Goal: Transaction & Acquisition: Purchase product/service

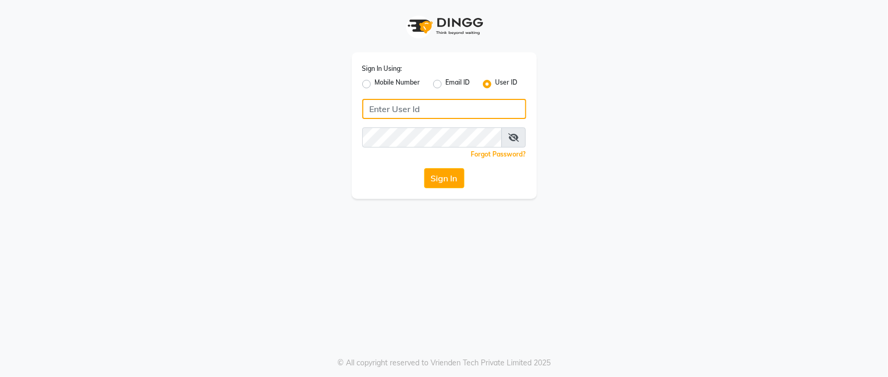
click at [440, 109] on input "Username" at bounding box center [444, 109] width 164 height 20
type input "orchidspa"
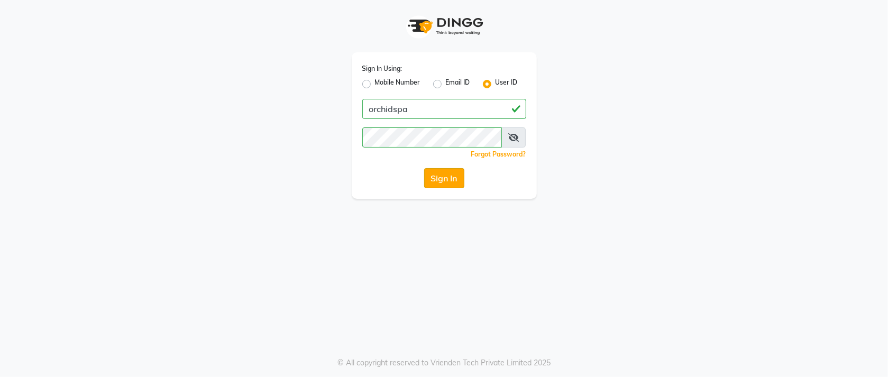
click at [430, 170] on button "Sign In" at bounding box center [444, 178] width 40 height 20
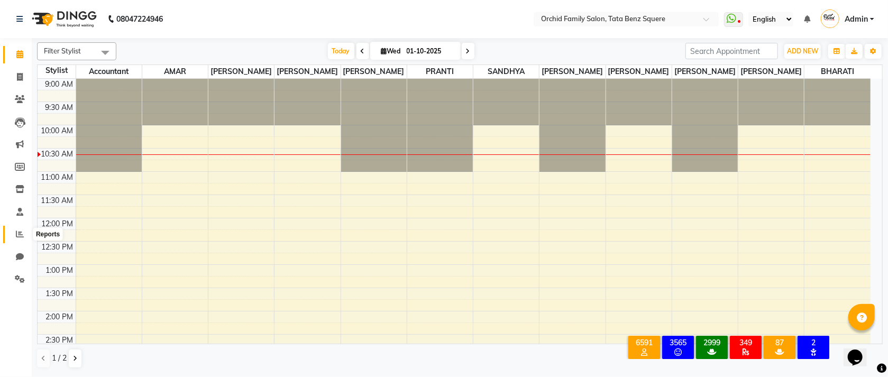
click at [17, 231] on icon at bounding box center [20, 234] width 8 height 8
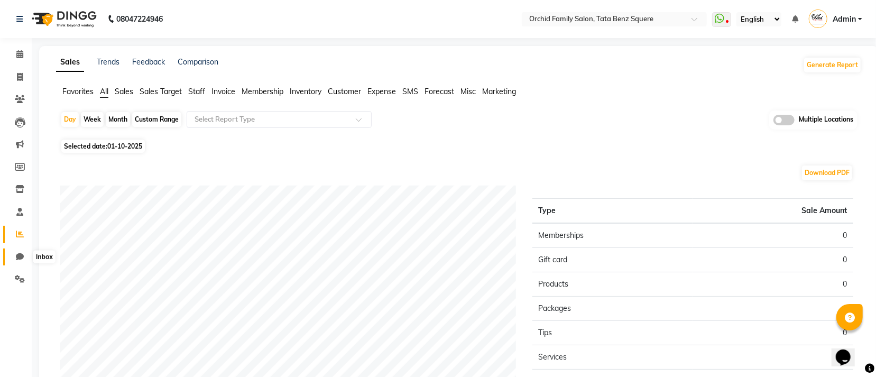
click at [21, 254] on icon at bounding box center [20, 257] width 8 height 8
select select "100"
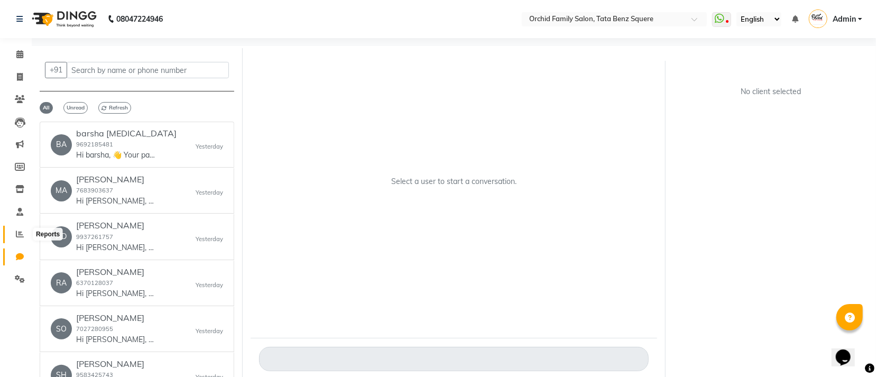
click at [16, 234] on icon at bounding box center [20, 234] width 8 height 8
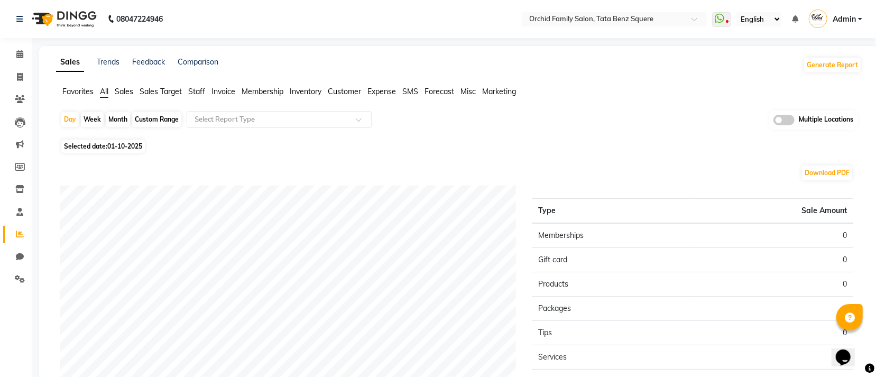
click at [203, 93] on span "Staff" at bounding box center [196, 92] width 17 height 10
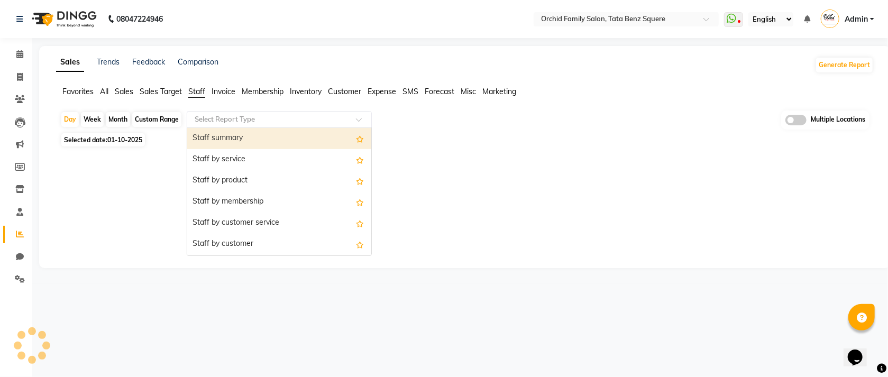
click at [254, 114] on input "text" at bounding box center [268, 119] width 152 height 11
click at [234, 135] on div "Staff summary" at bounding box center [279, 138] width 184 height 21
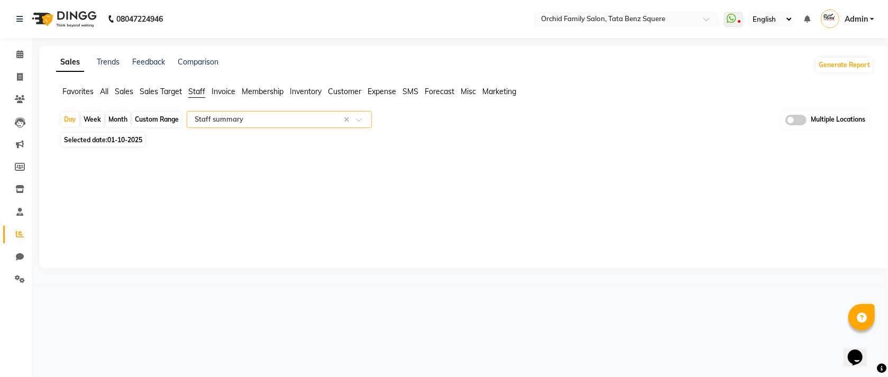
click at [121, 121] on div "Month" at bounding box center [118, 119] width 24 height 15
select select "10"
select select "2025"
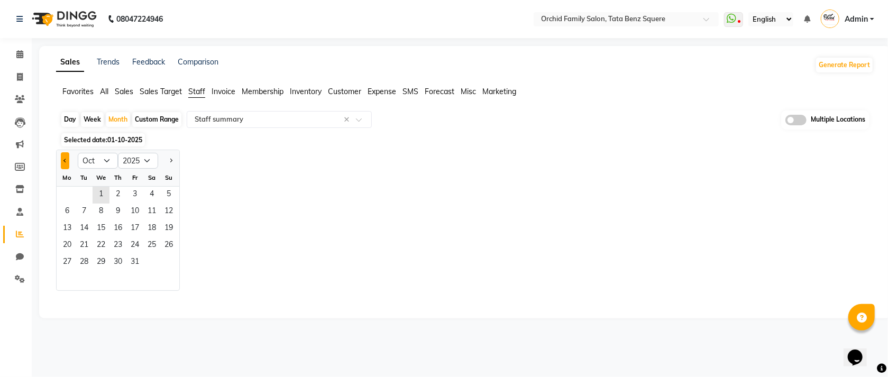
click at [67, 162] on button "Previous month" at bounding box center [65, 160] width 8 height 17
select select "9"
click at [71, 189] on span "1" at bounding box center [67, 195] width 17 height 17
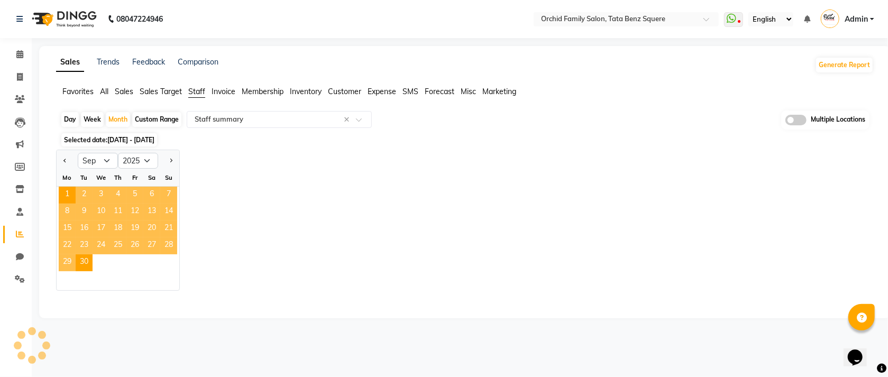
select select "full_report"
select select "csv"
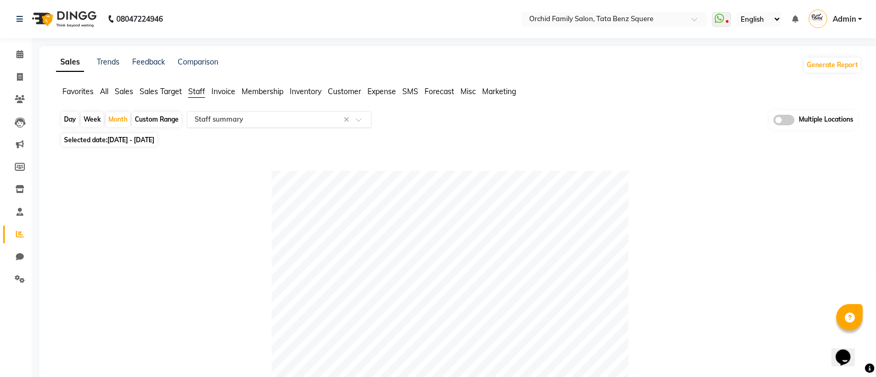
click at [234, 119] on input "text" at bounding box center [268, 119] width 152 height 11
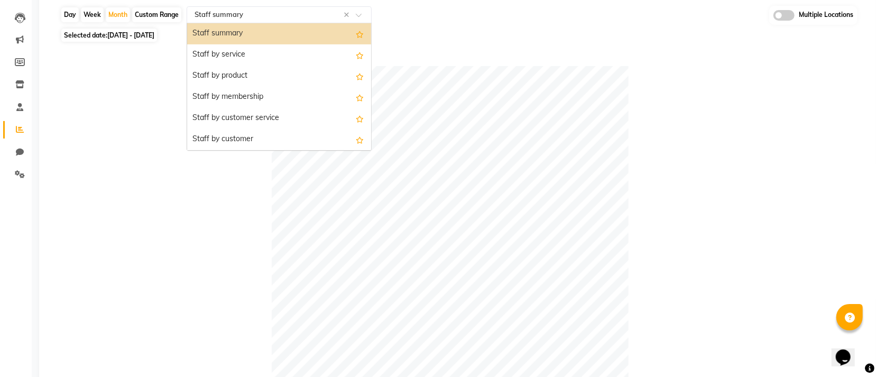
scroll to position [79, 0]
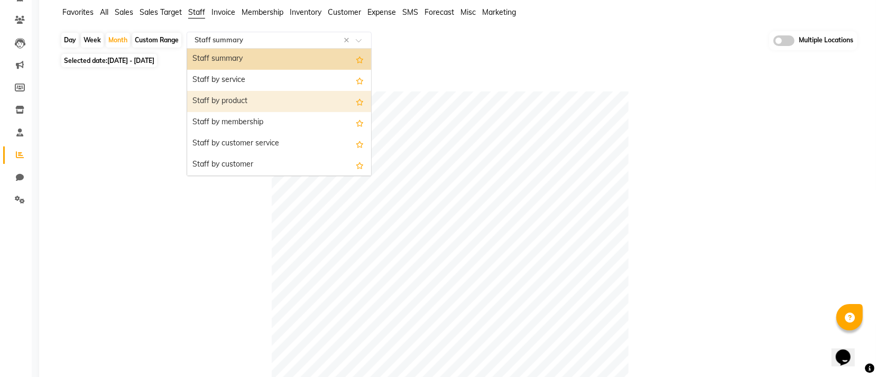
click at [227, 104] on div "Staff by product" at bounding box center [279, 101] width 184 height 21
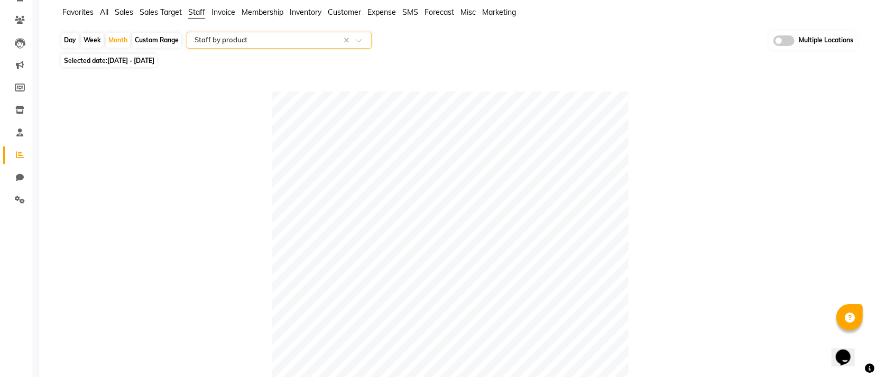
click at [89, 35] on div "Week" at bounding box center [92, 40] width 23 height 15
select select "9"
select select "2025"
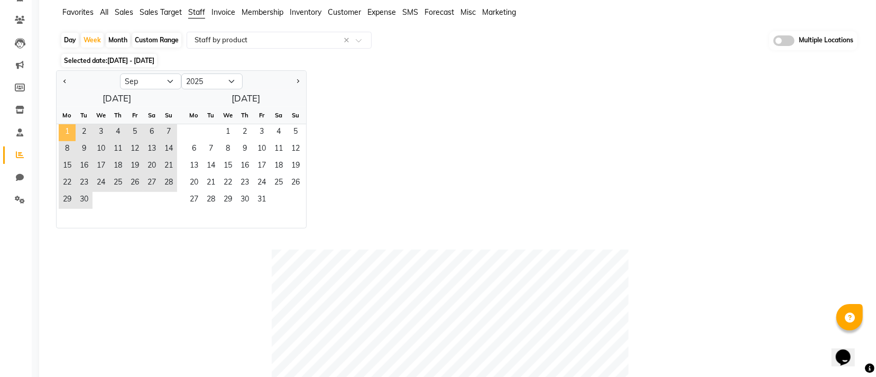
click at [64, 127] on span "1" at bounding box center [67, 132] width 17 height 17
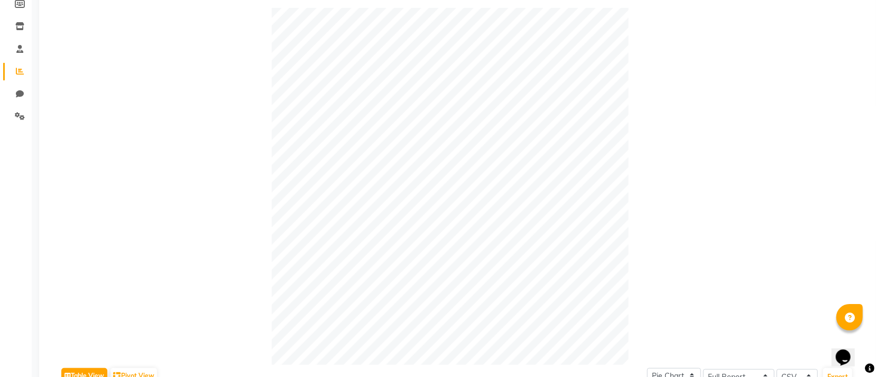
scroll to position [59, 0]
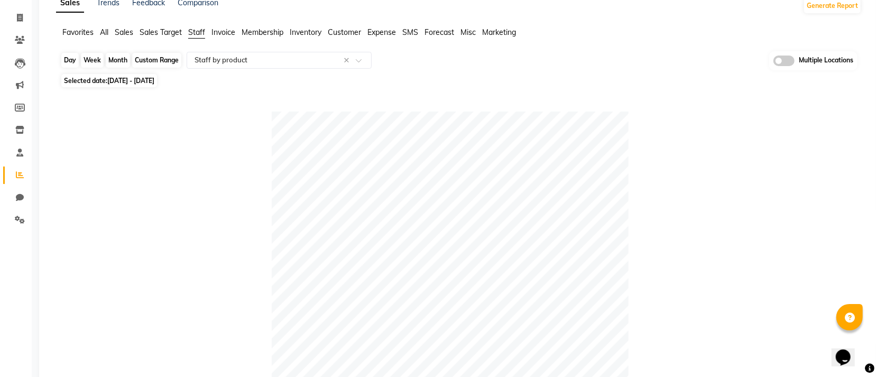
click at [94, 58] on div "Week" at bounding box center [92, 60] width 23 height 15
select select "9"
select select "2025"
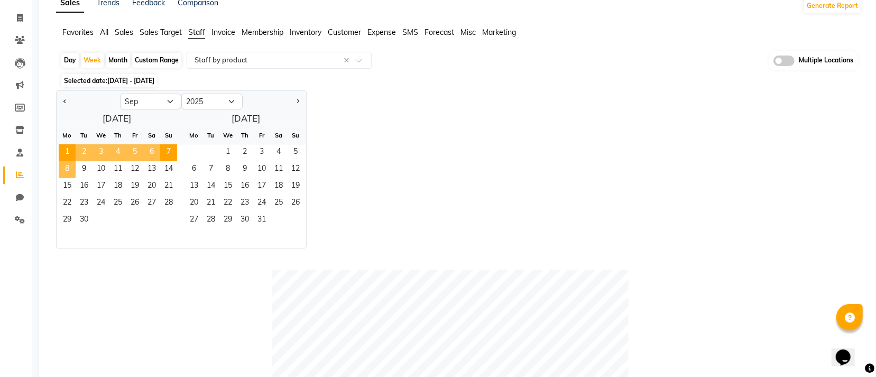
click at [71, 167] on span "8" at bounding box center [67, 169] width 17 height 17
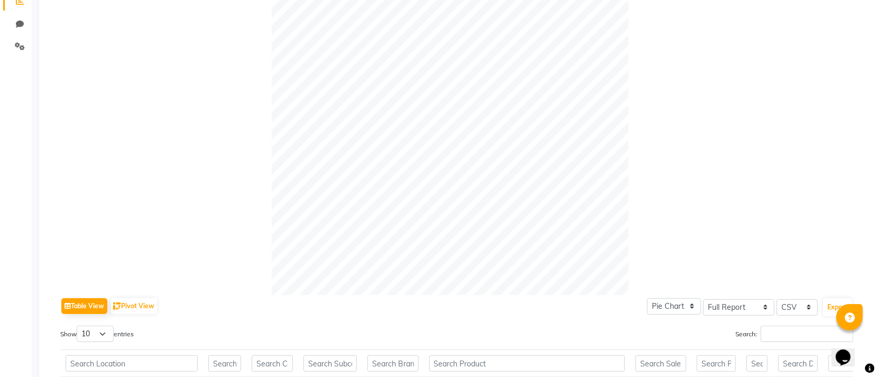
scroll to position [78, 0]
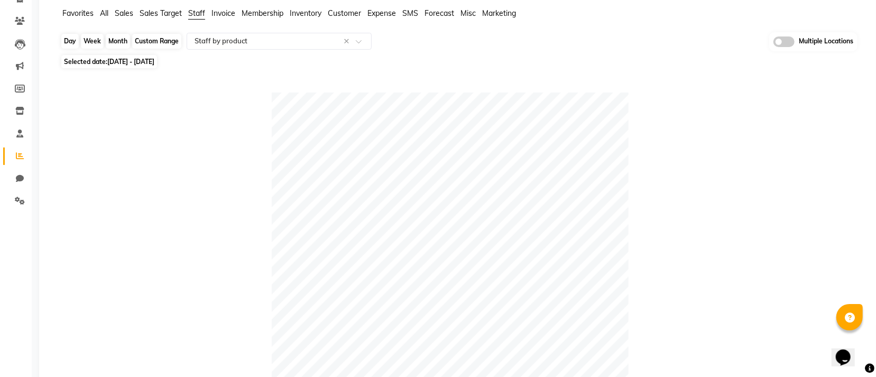
click at [91, 36] on div "Week" at bounding box center [92, 41] width 23 height 15
select select "9"
select select "2025"
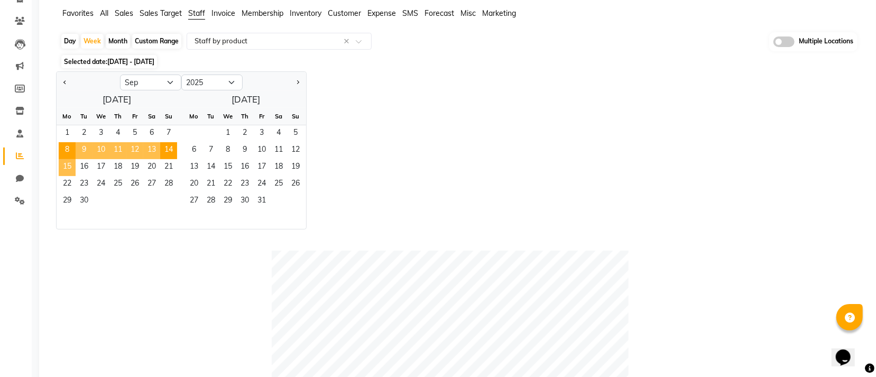
click at [61, 169] on span "15" at bounding box center [67, 167] width 17 height 17
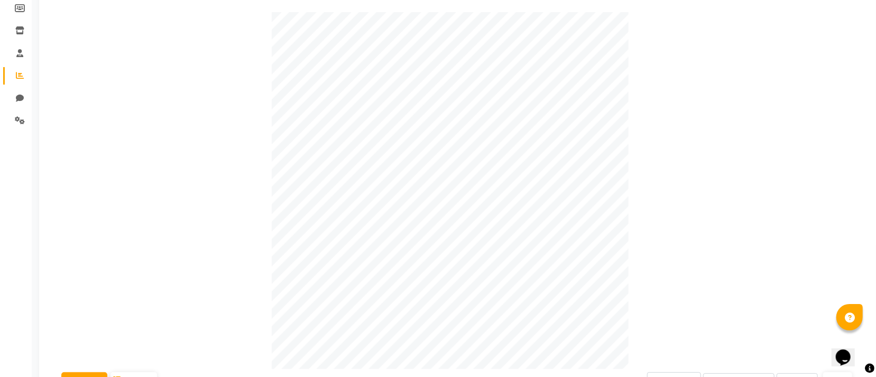
scroll to position [0, 0]
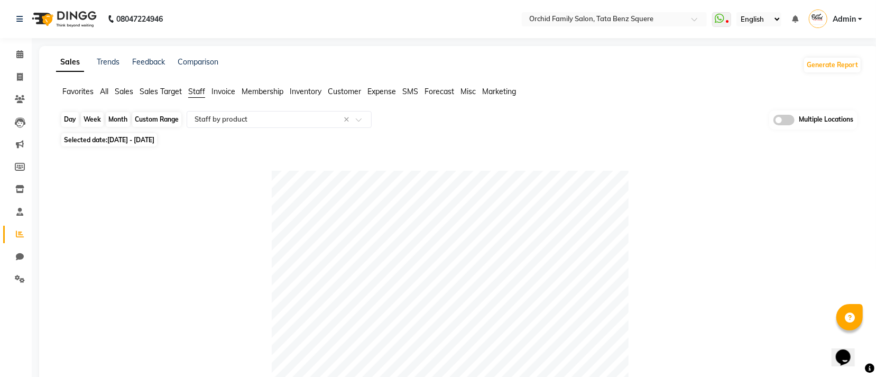
click at [85, 120] on div "Week" at bounding box center [92, 119] width 23 height 15
select select "9"
select select "2025"
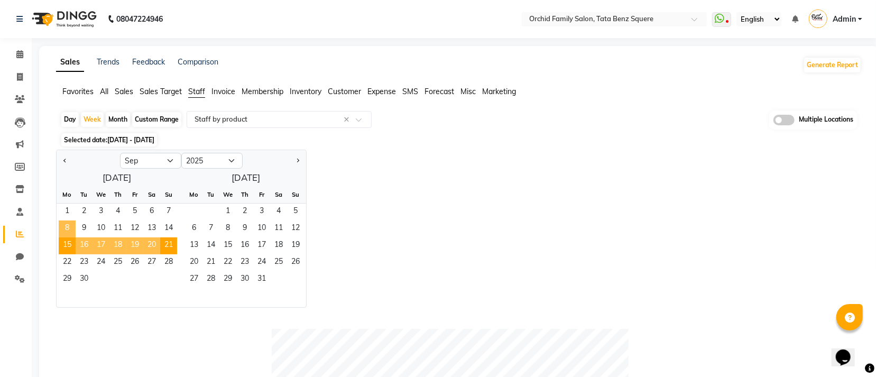
click at [73, 230] on span "8" at bounding box center [67, 228] width 17 height 17
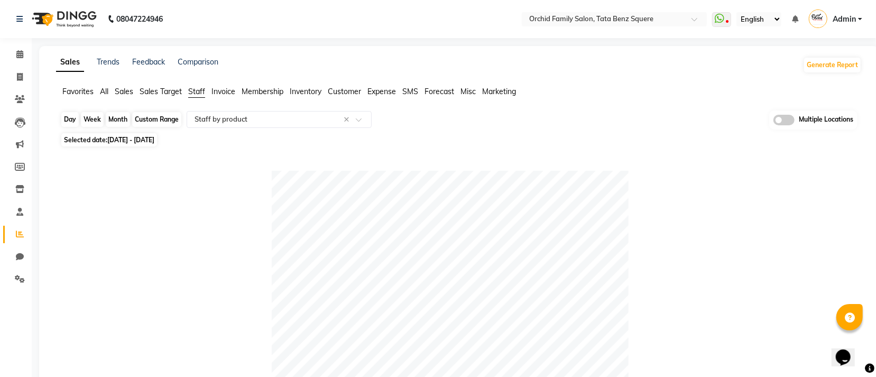
click at [93, 120] on div "Week" at bounding box center [92, 119] width 23 height 15
select select "9"
select select "2025"
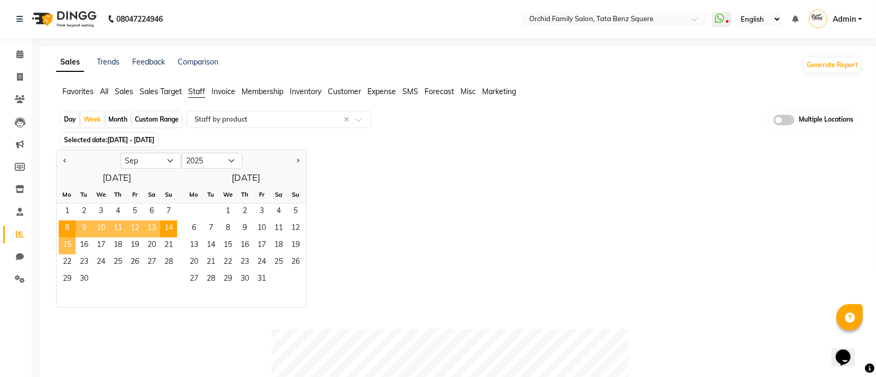
click at [62, 244] on span "15" at bounding box center [67, 245] width 17 height 17
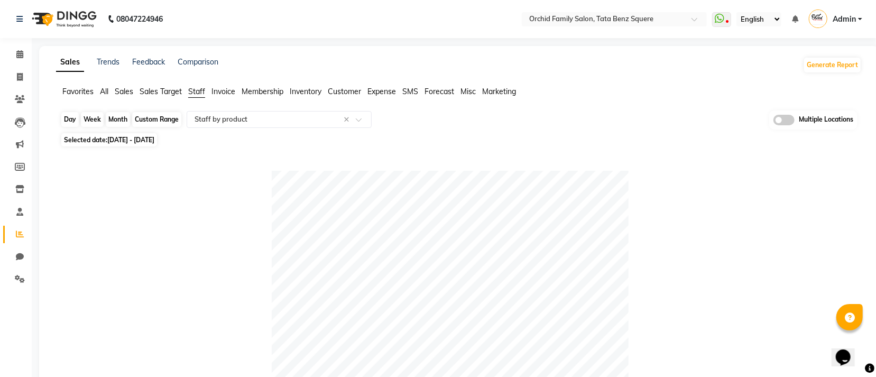
click at [88, 116] on div "Week" at bounding box center [92, 119] width 23 height 15
select select "9"
select select "2025"
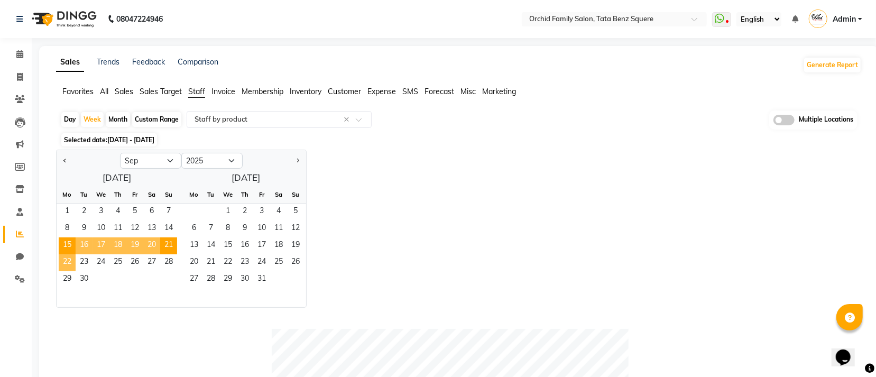
click at [68, 258] on span "22" at bounding box center [67, 262] width 17 height 17
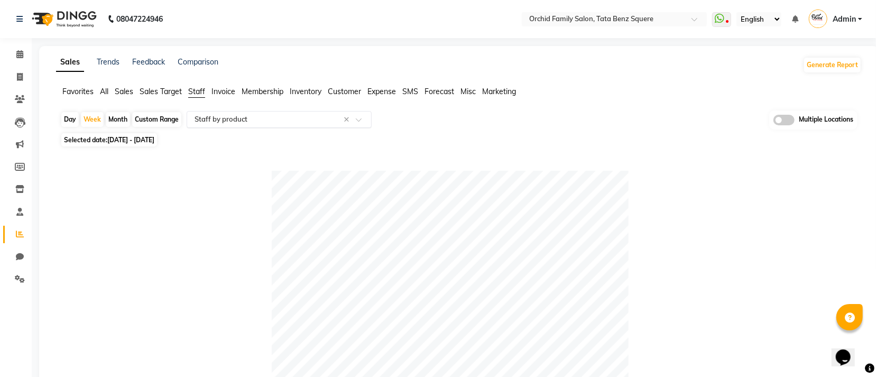
click at [310, 117] on input "text" at bounding box center [268, 119] width 152 height 11
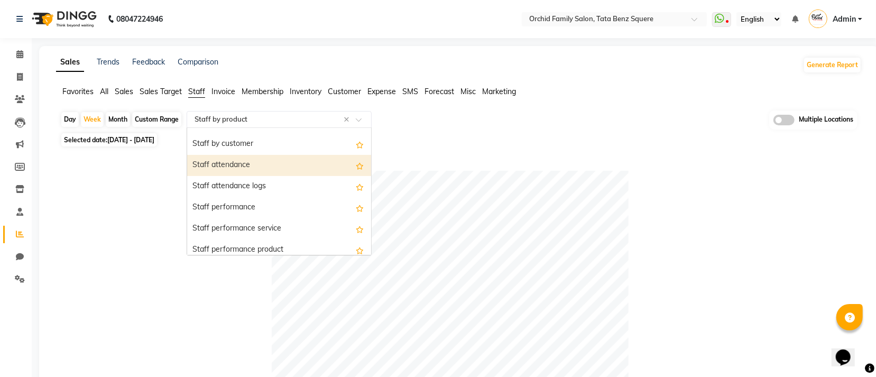
scroll to position [21, 0]
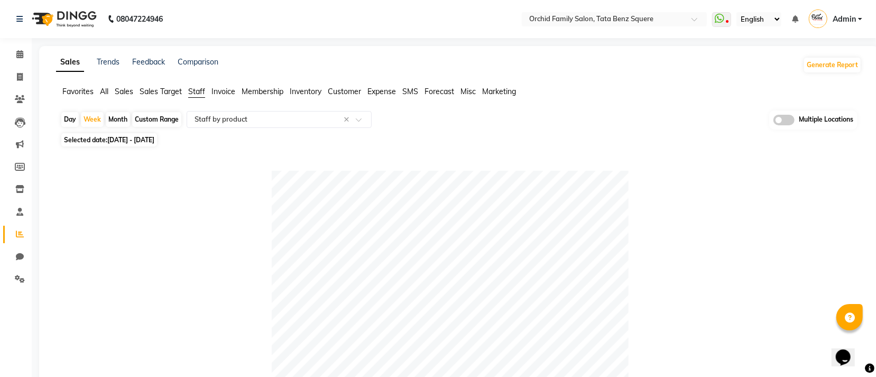
click at [122, 122] on div "Month" at bounding box center [118, 119] width 24 height 15
select select "9"
select select "2025"
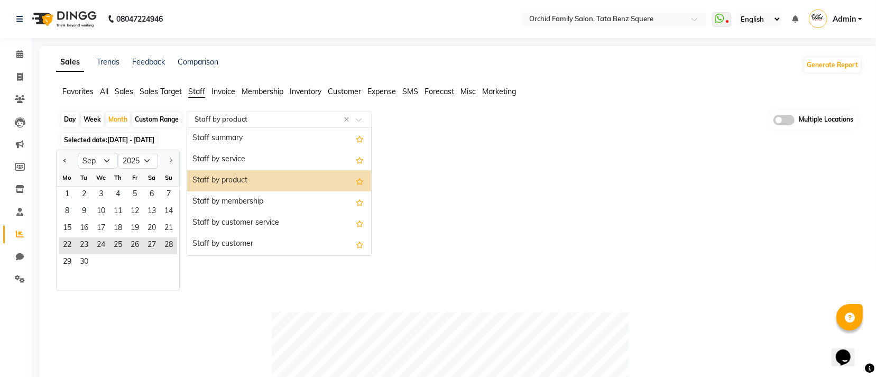
click at [260, 123] on input "text" at bounding box center [268, 119] width 152 height 11
click at [232, 178] on div "Staff by product" at bounding box center [279, 180] width 184 height 21
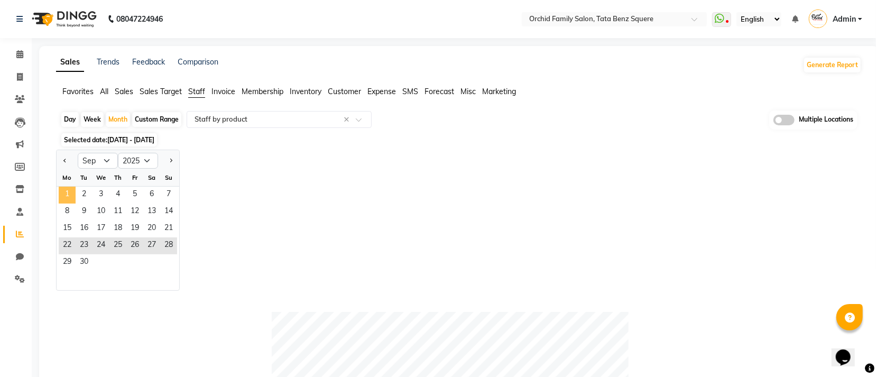
click at [66, 191] on span "1" at bounding box center [67, 195] width 17 height 17
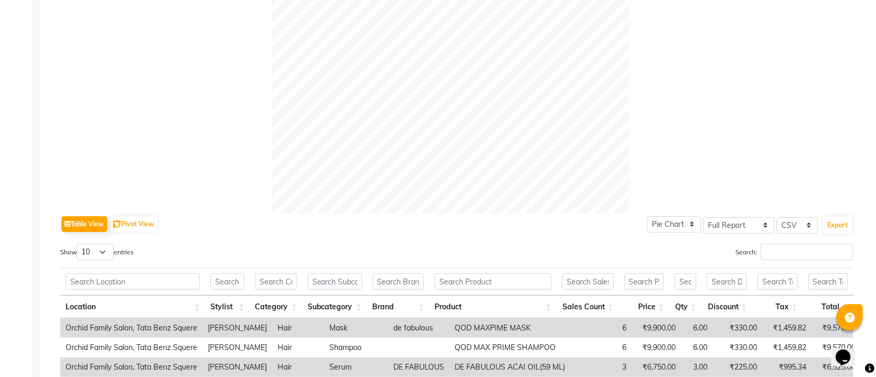
scroll to position [317, 0]
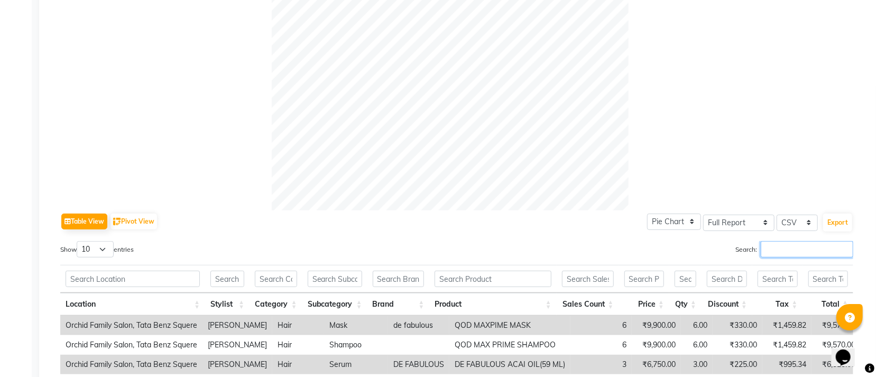
click at [832, 243] on input "Search:" at bounding box center [807, 249] width 93 height 16
type input "j"
type input "krishna"
click at [536, 231] on div "Table View Pivot View Pie Chart Bar Chart Select Full Report Filtered Report Se…" at bounding box center [456, 221] width 793 height 22
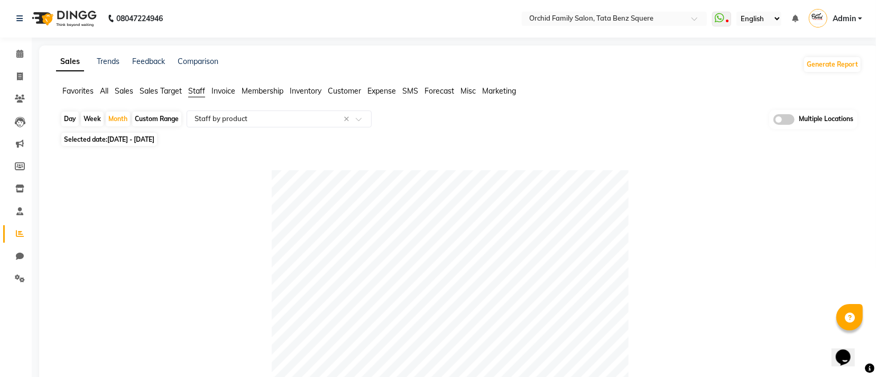
scroll to position [0, 0]
click at [91, 116] on div "Week" at bounding box center [92, 119] width 23 height 15
select select "9"
select select "2025"
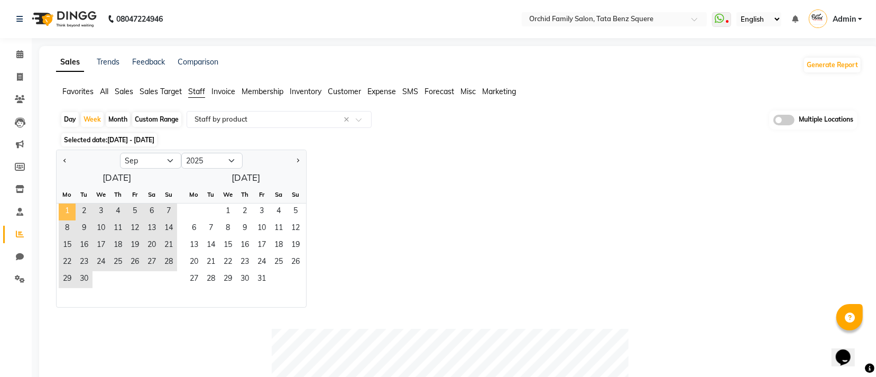
click at [70, 204] on span "1" at bounding box center [67, 212] width 17 height 17
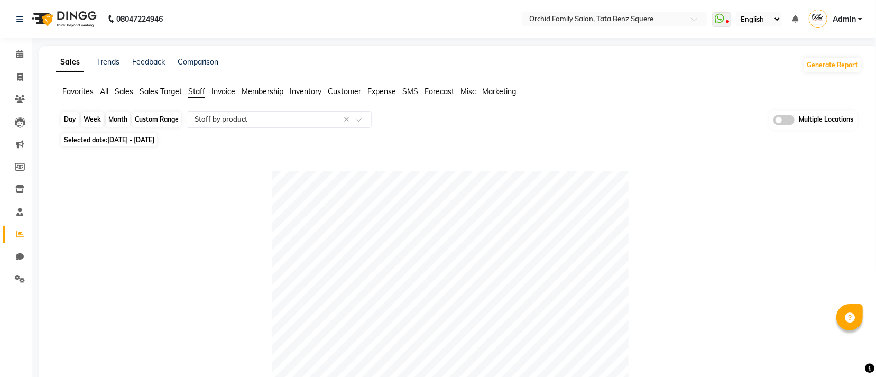
click at [94, 118] on div "Week" at bounding box center [92, 119] width 23 height 15
select select "9"
select select "2025"
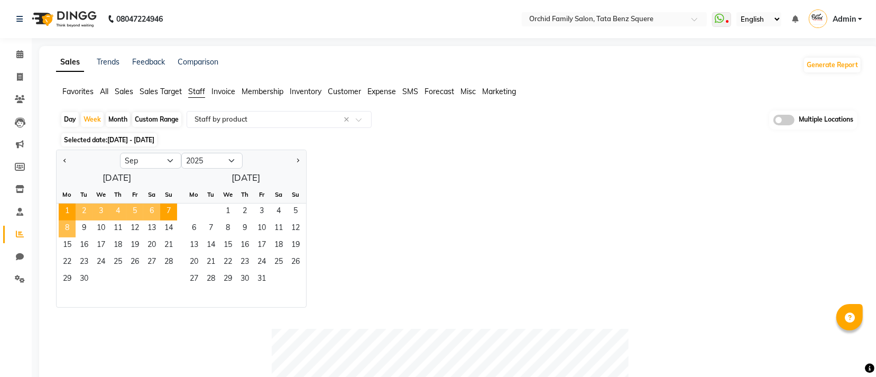
click at [68, 226] on span "8" at bounding box center [67, 228] width 17 height 17
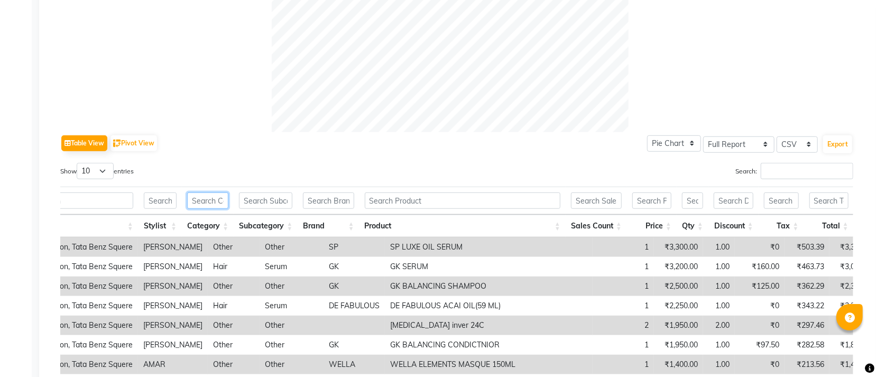
click at [211, 199] on input "text" at bounding box center [207, 200] width 41 height 16
click at [168, 198] on input "text" at bounding box center [160, 200] width 33 height 16
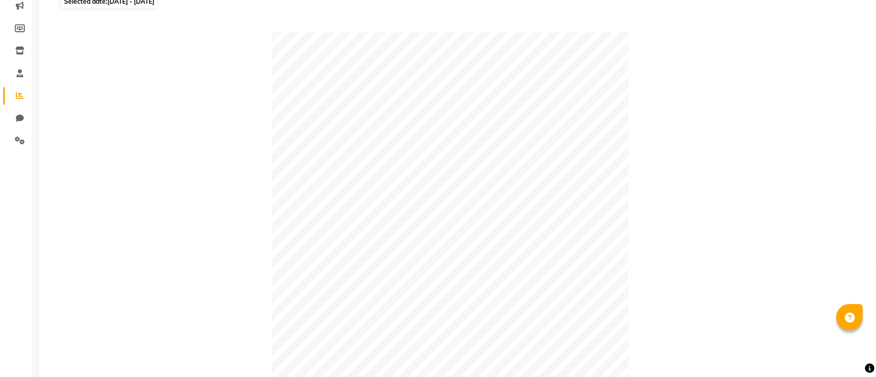
scroll to position [40, 0]
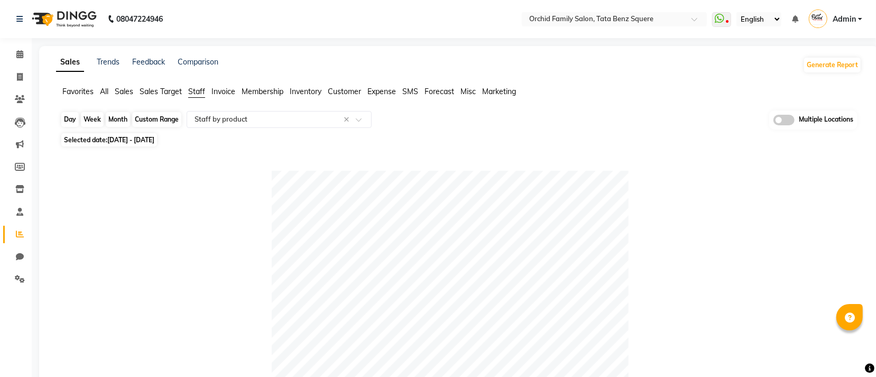
type input "kris"
click at [98, 117] on div "Week" at bounding box center [92, 119] width 23 height 15
select select "9"
select select "2025"
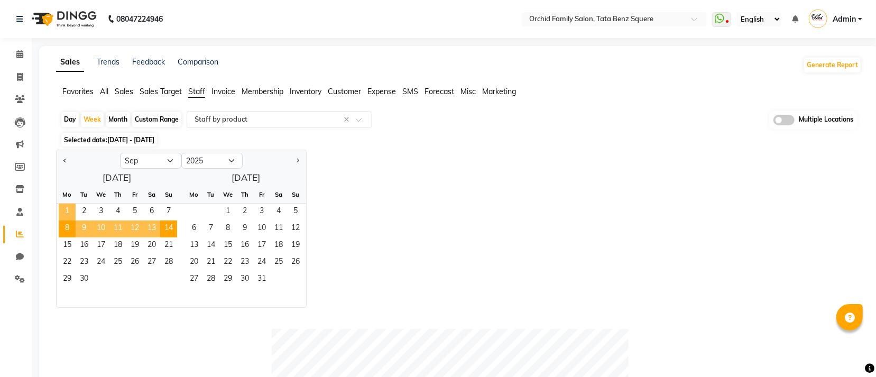
click at [62, 214] on span "1" at bounding box center [67, 212] width 17 height 17
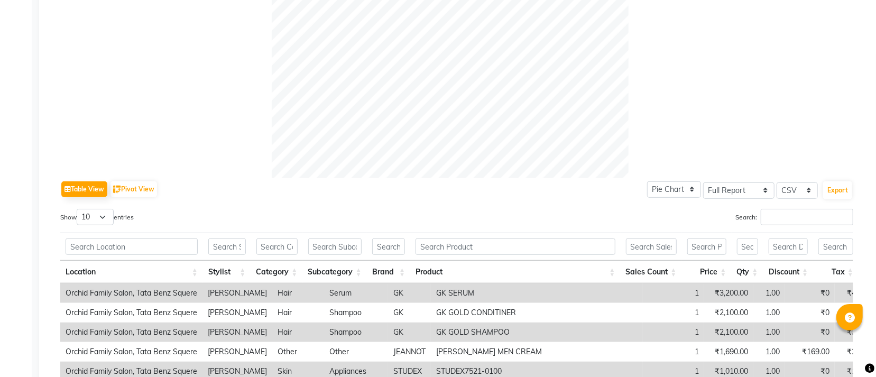
scroll to position [476, 0]
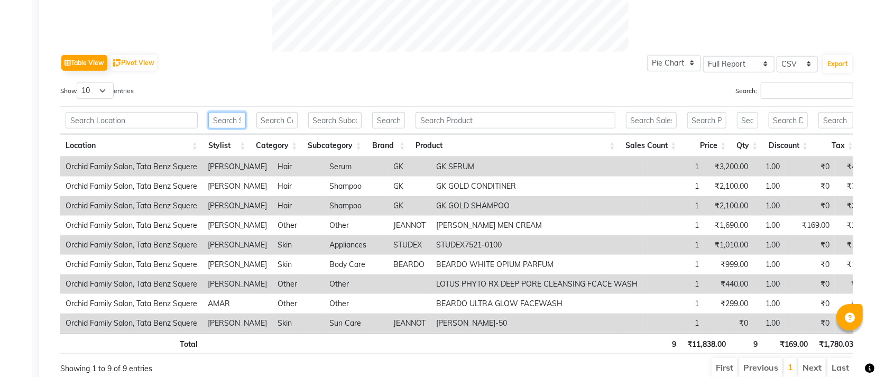
click at [230, 117] on input "text" at bounding box center [227, 120] width 38 height 16
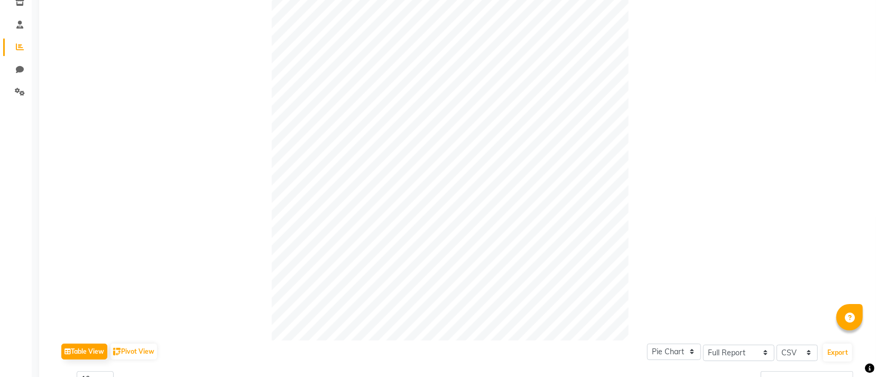
scroll to position [0, 0]
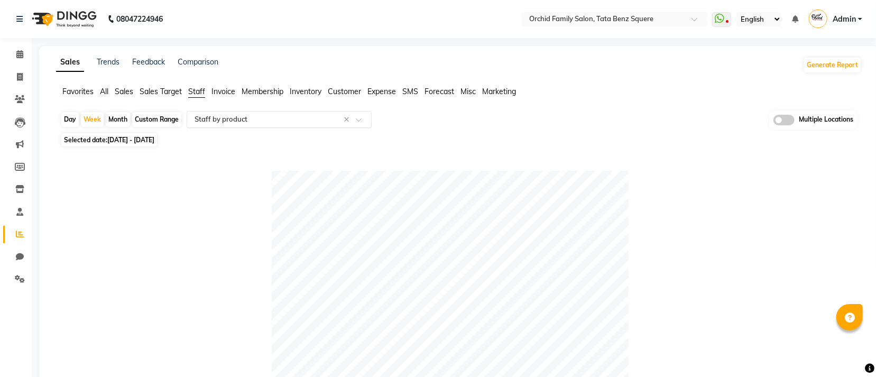
type input "krish"
click at [261, 119] on input "text" at bounding box center [268, 119] width 152 height 11
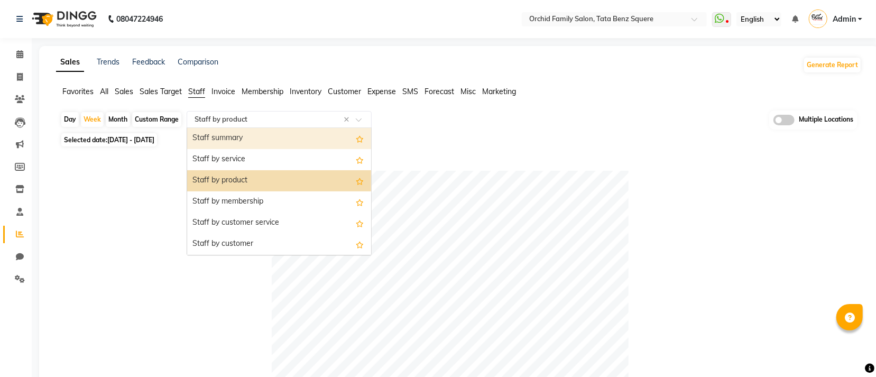
click at [251, 135] on div "Staff summary" at bounding box center [279, 138] width 184 height 21
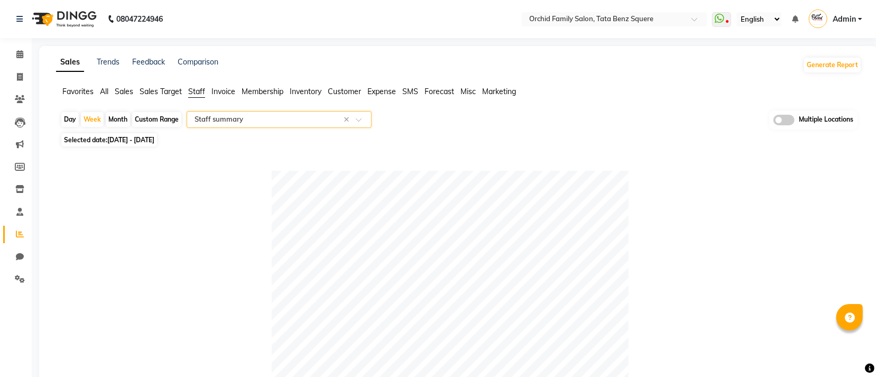
click at [119, 119] on div "Month" at bounding box center [118, 119] width 24 height 15
select select "9"
select select "2025"
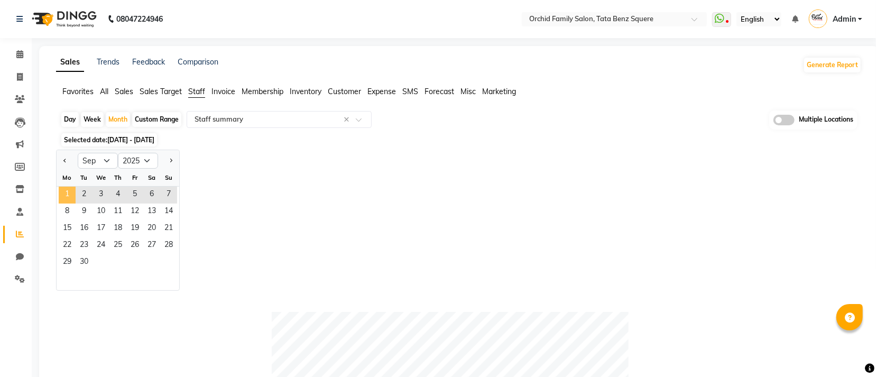
click at [63, 198] on span "1" at bounding box center [67, 195] width 17 height 17
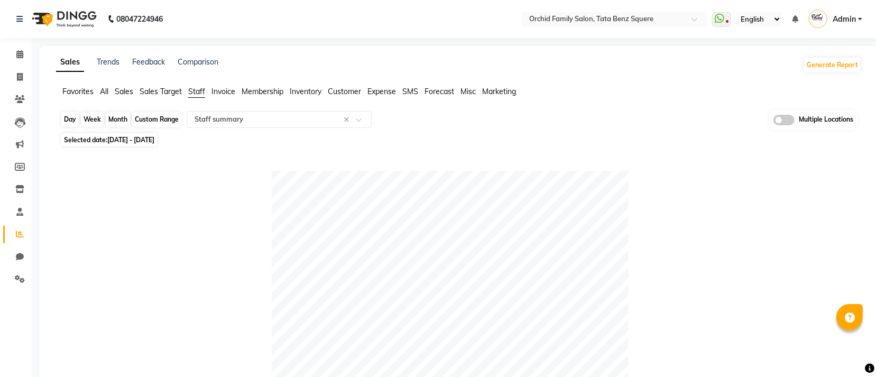
click at [124, 120] on div "Month" at bounding box center [118, 119] width 24 height 15
select select "9"
select select "2025"
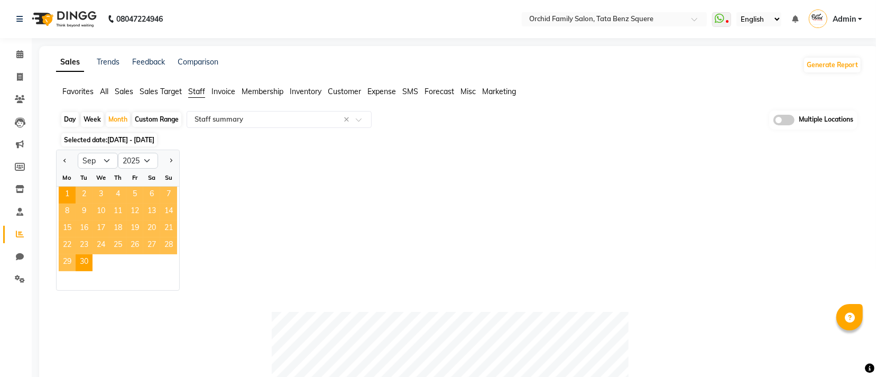
click at [94, 120] on div "Week" at bounding box center [92, 119] width 23 height 15
select select "9"
select select "2025"
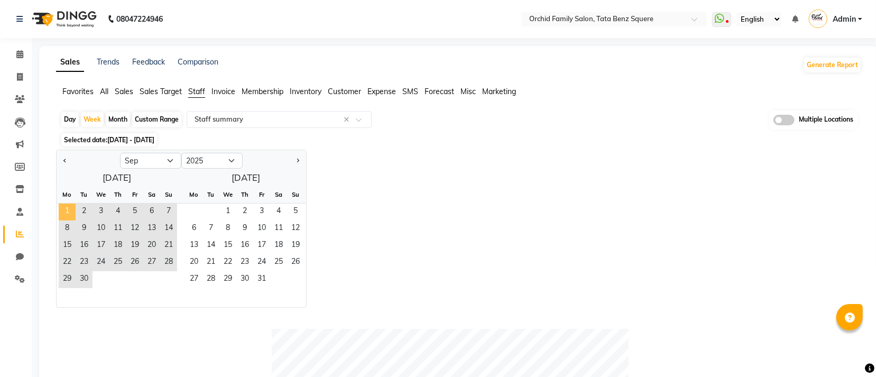
click at [70, 207] on span "1" at bounding box center [67, 212] width 17 height 17
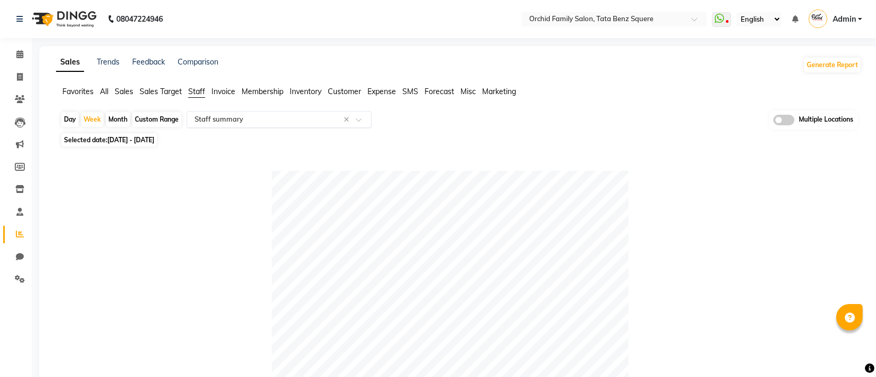
click at [229, 116] on input "text" at bounding box center [268, 119] width 152 height 11
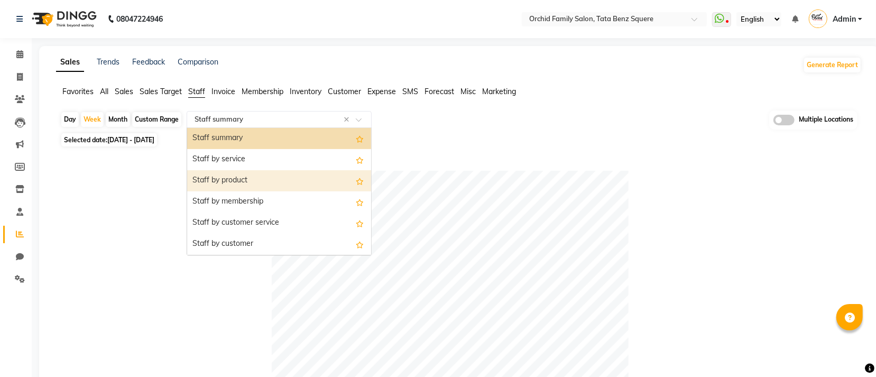
click at [222, 177] on div "Staff by product" at bounding box center [279, 180] width 184 height 21
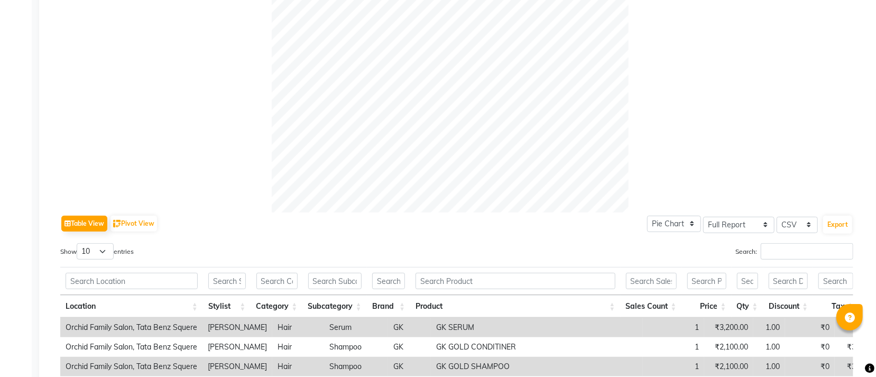
scroll to position [476, 0]
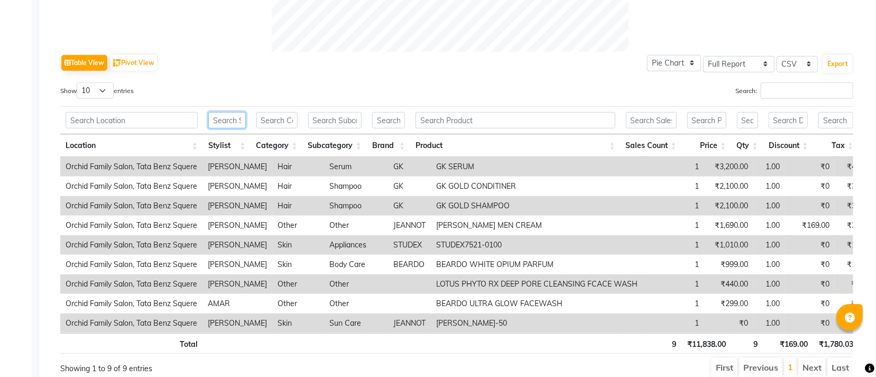
click at [237, 120] on input "text" at bounding box center [227, 120] width 38 height 16
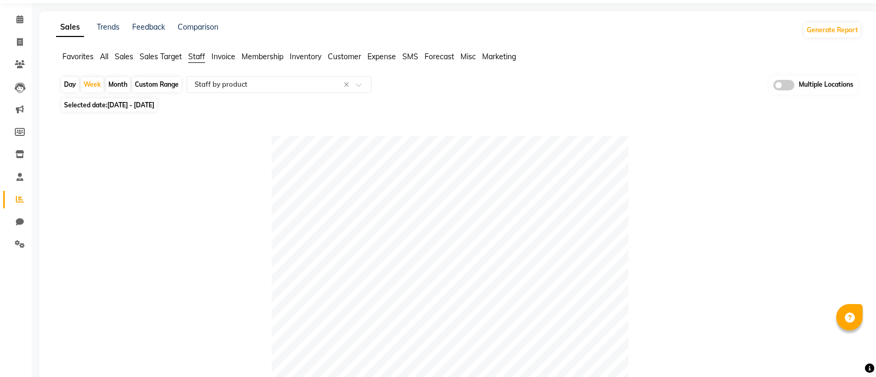
scroll to position [0, 0]
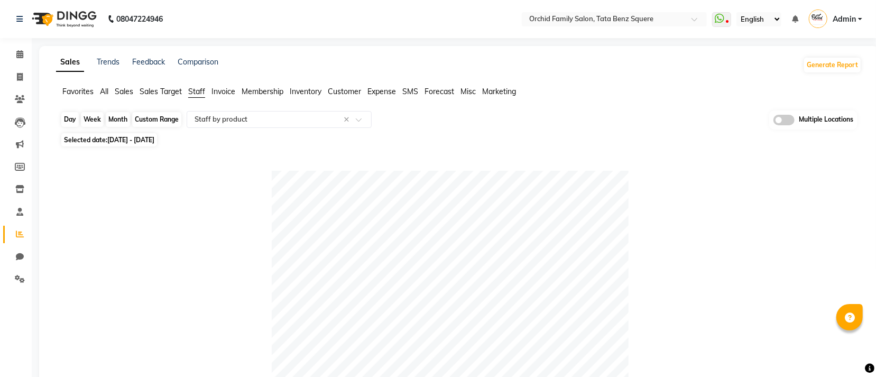
type input "krishna"
click at [93, 117] on div "Week" at bounding box center [92, 119] width 23 height 15
select select "9"
select select "2025"
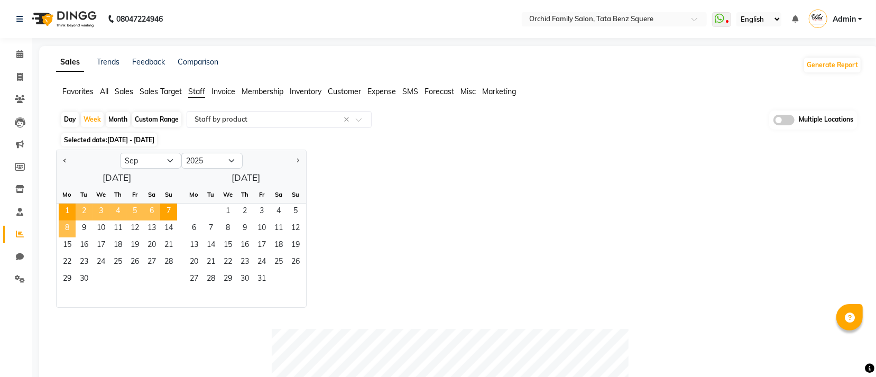
click at [69, 225] on span "8" at bounding box center [67, 228] width 17 height 17
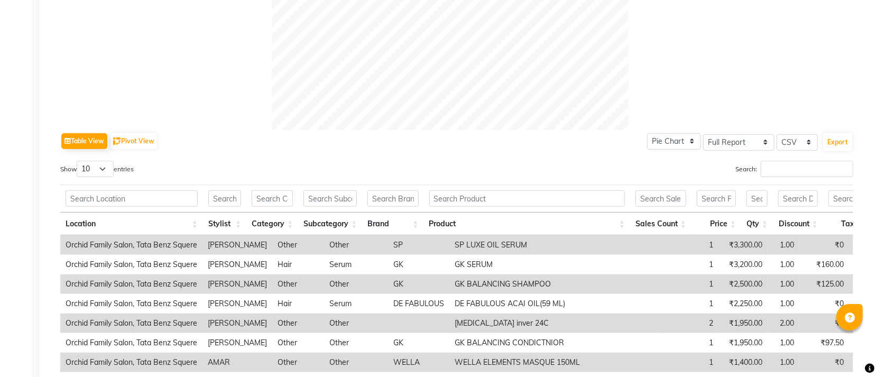
scroll to position [554, 0]
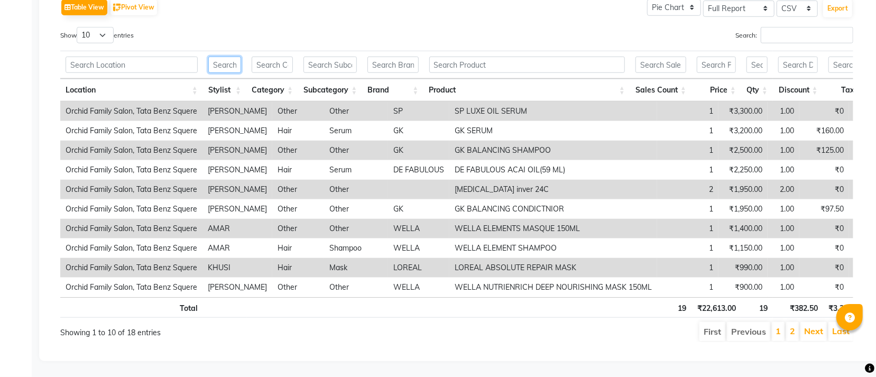
click at [232, 57] on input "text" at bounding box center [224, 65] width 33 height 16
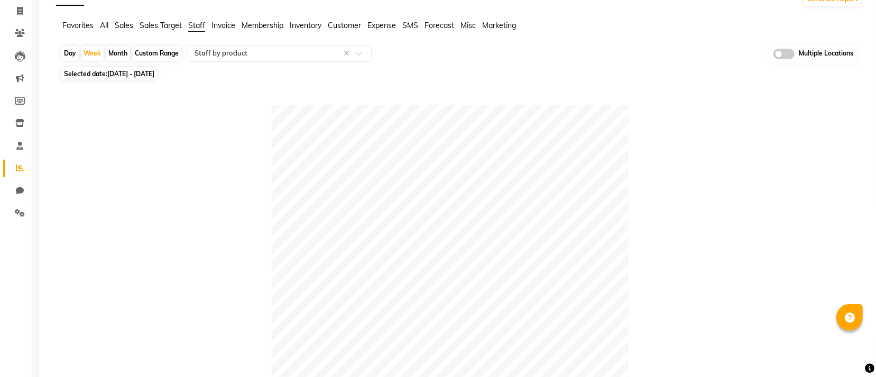
scroll to position [0, 0]
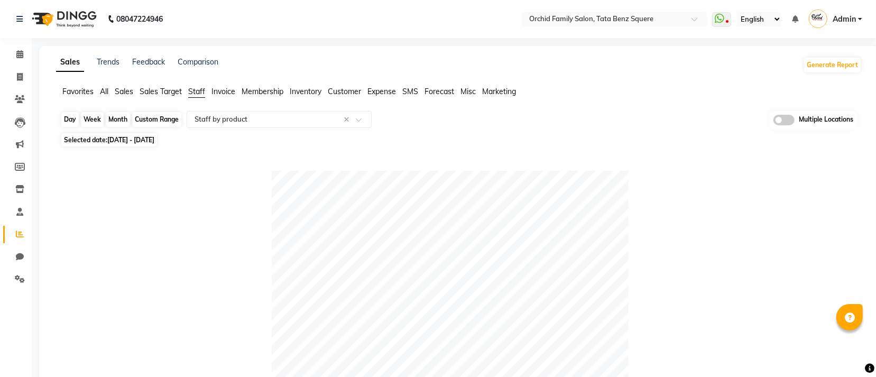
type input "krishna"
click at [91, 114] on div "Week" at bounding box center [92, 119] width 23 height 15
select select "9"
select select "2025"
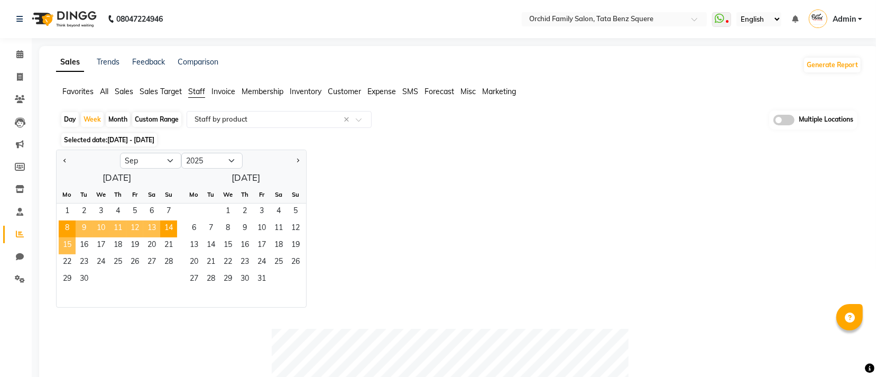
click at [66, 246] on span "15" at bounding box center [67, 245] width 17 height 17
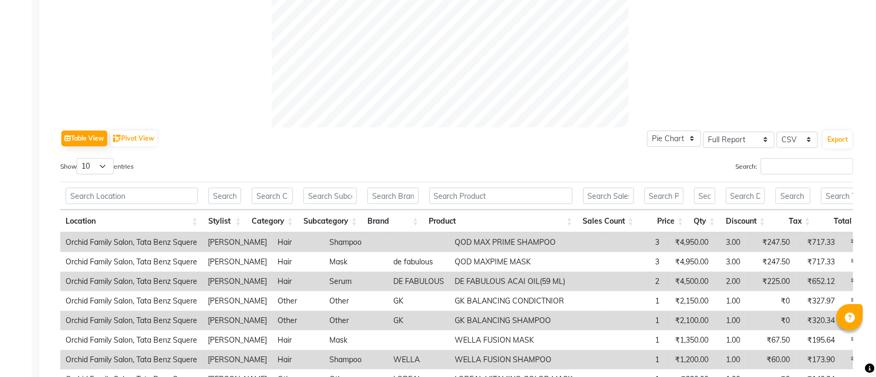
scroll to position [554, 0]
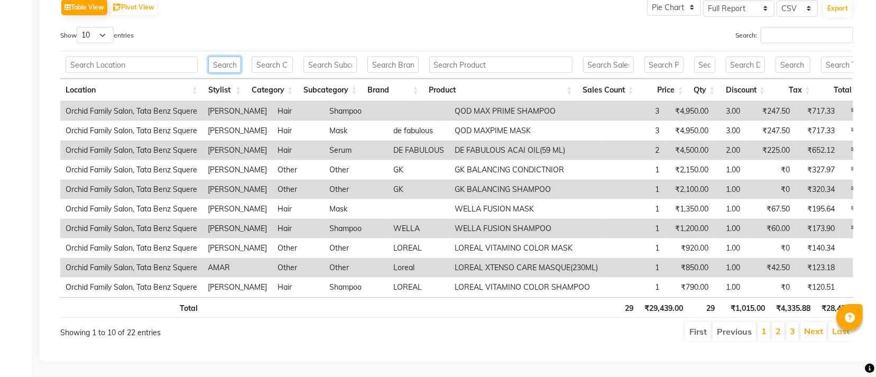
click at [232, 57] on input "text" at bounding box center [224, 65] width 33 height 16
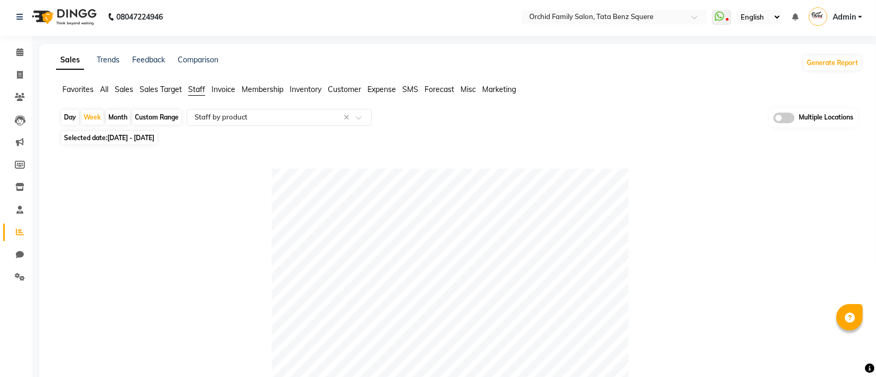
scroll to position [0, 0]
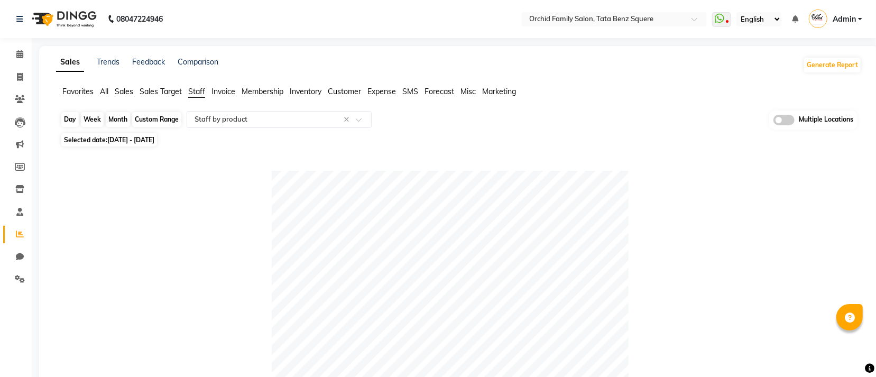
type input "krishna"
click at [85, 121] on div "Week" at bounding box center [92, 119] width 23 height 15
select select "9"
select select "2025"
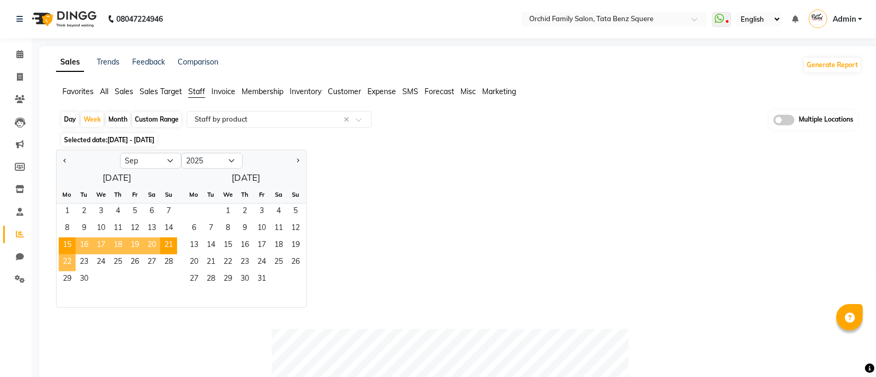
click at [71, 266] on span "22" at bounding box center [67, 262] width 17 height 17
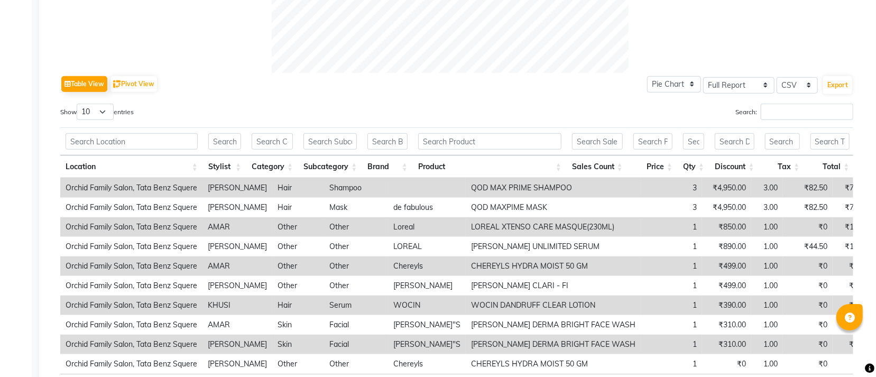
scroll to position [554, 0]
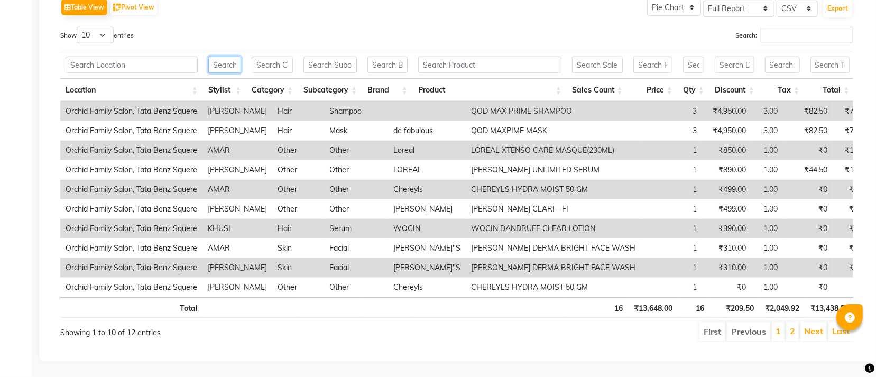
click at [235, 57] on input "text" at bounding box center [224, 65] width 33 height 16
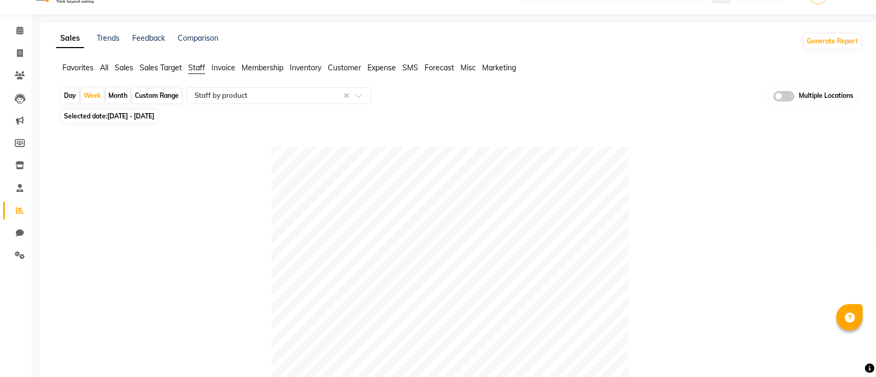
scroll to position [0, 0]
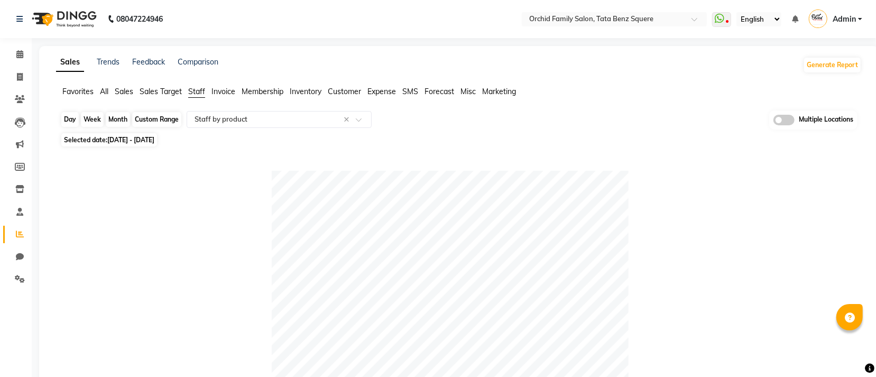
type input "krishna"
click at [86, 117] on div "Week" at bounding box center [92, 119] width 23 height 15
select select "9"
select select "2025"
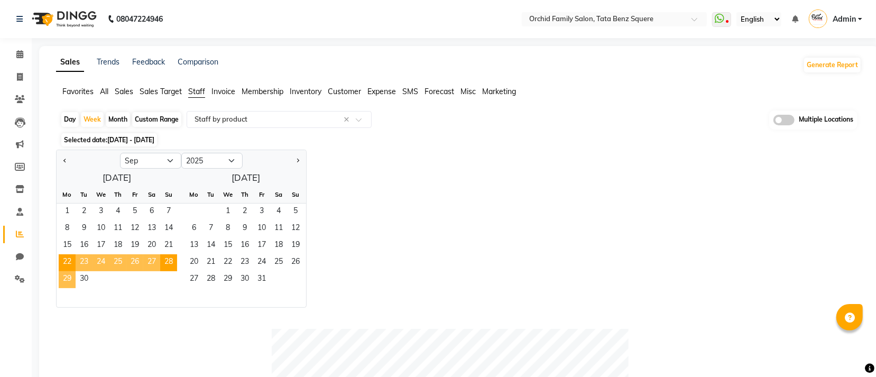
click at [70, 273] on span "29" at bounding box center [67, 279] width 17 height 17
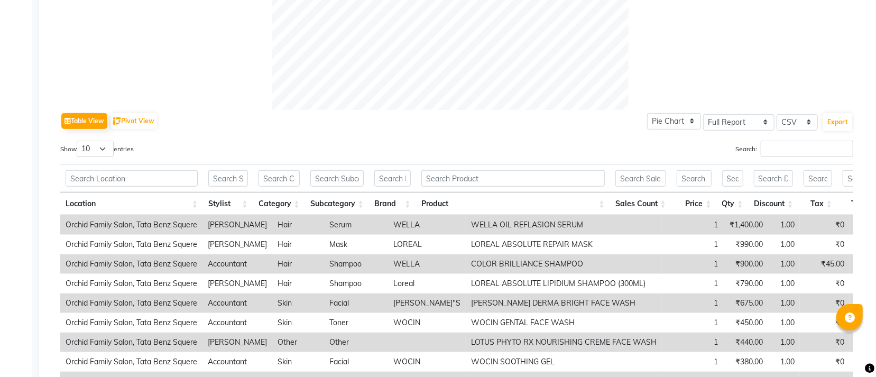
scroll to position [535, 0]
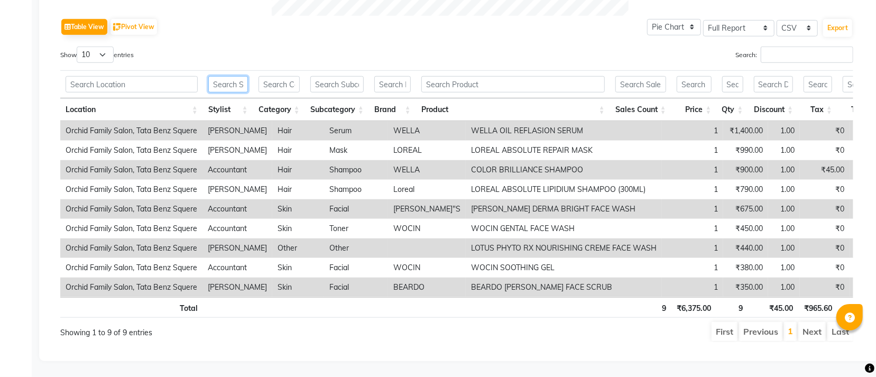
click at [237, 76] on input "text" at bounding box center [228, 84] width 40 height 16
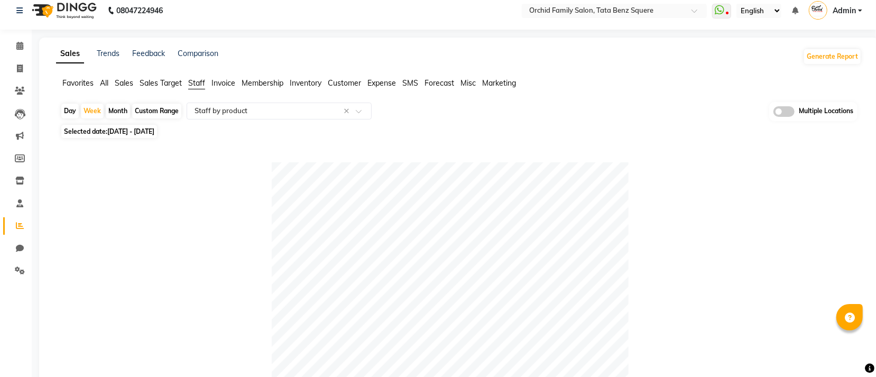
scroll to position [0, 0]
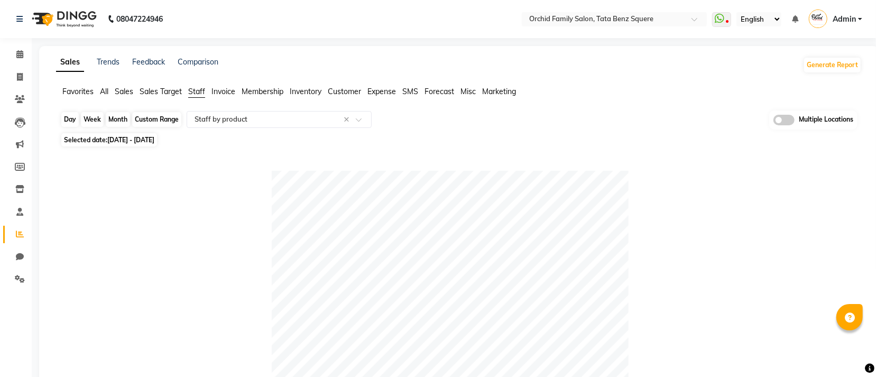
type input "krishna"
click at [92, 123] on div "Week" at bounding box center [92, 119] width 23 height 15
select select "9"
select select "2025"
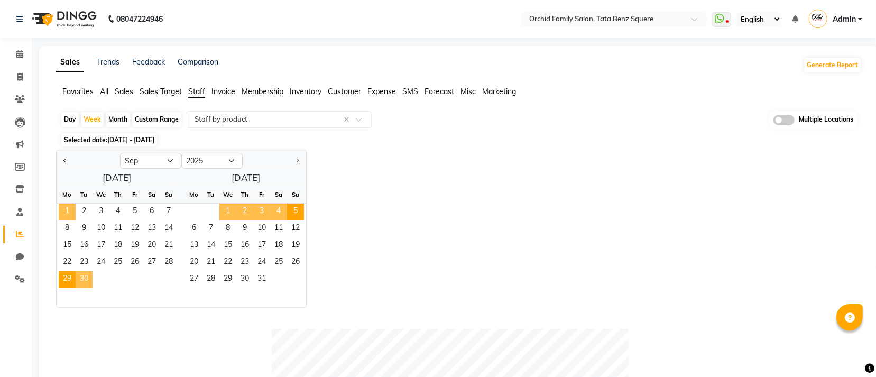
click at [74, 205] on span "1" at bounding box center [67, 212] width 17 height 17
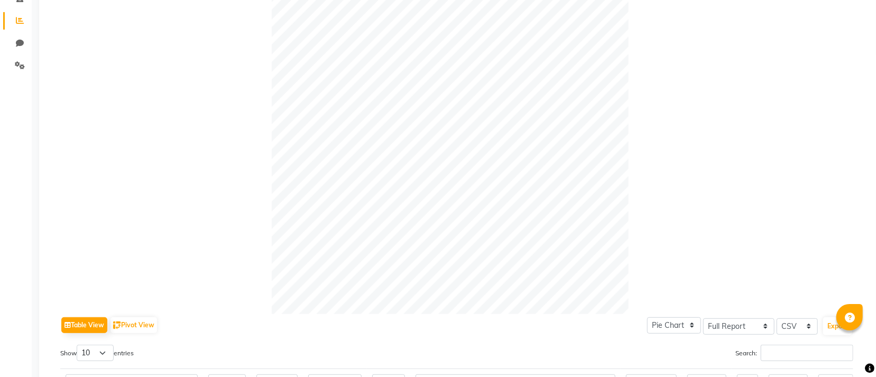
scroll to position [79, 0]
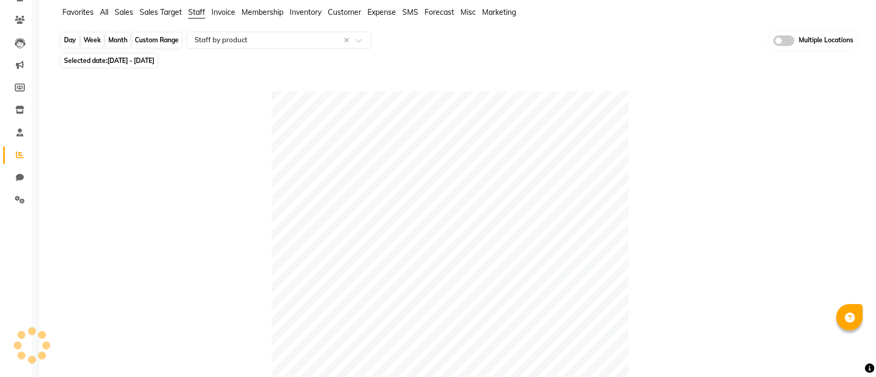
click at [96, 41] on div "Week" at bounding box center [92, 40] width 23 height 15
select select "9"
select select "2025"
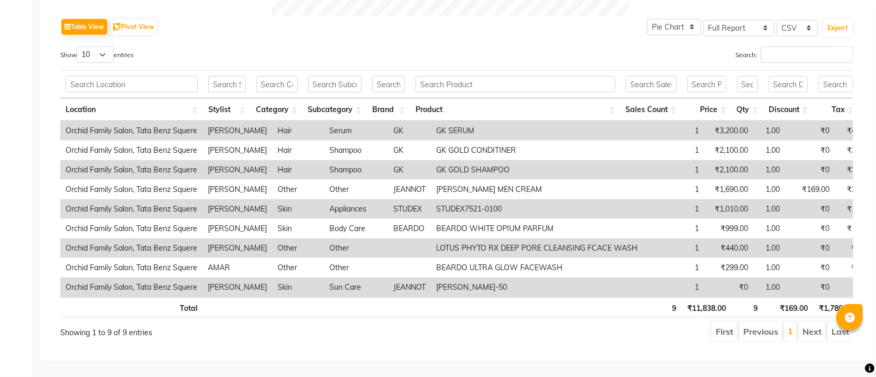
scroll to position [693, 0]
click at [224, 76] on input "text" at bounding box center [227, 84] width 38 height 16
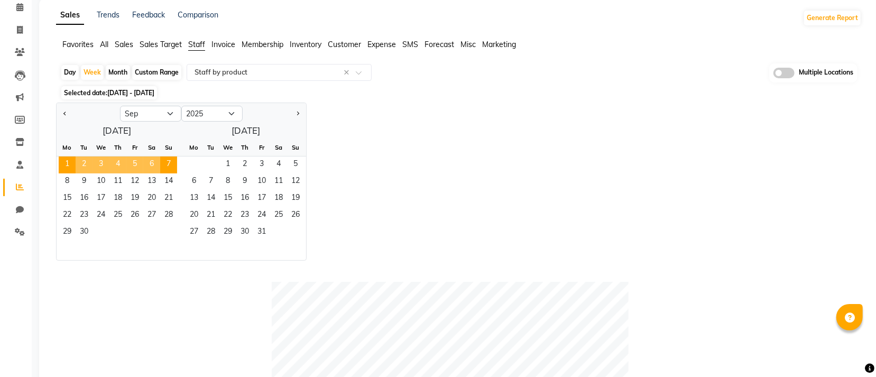
scroll to position [29, 0]
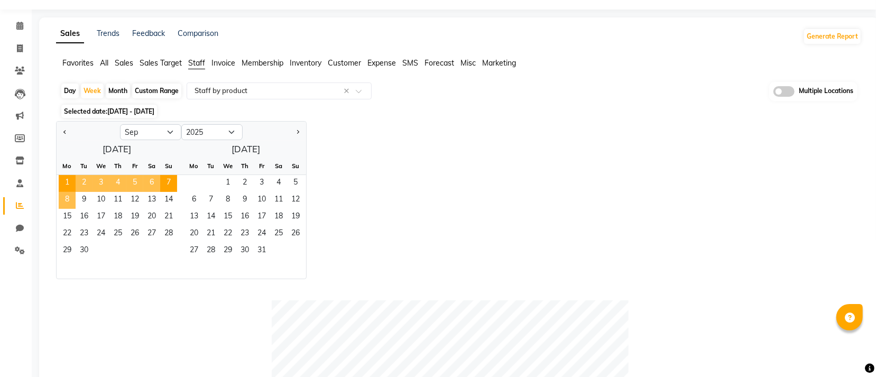
type input "krishna"
click at [73, 200] on span "8" at bounding box center [67, 200] width 17 height 17
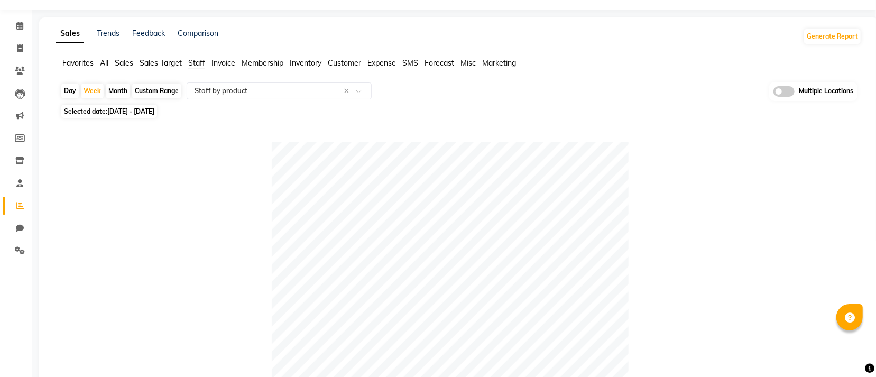
scroll to position [504, 0]
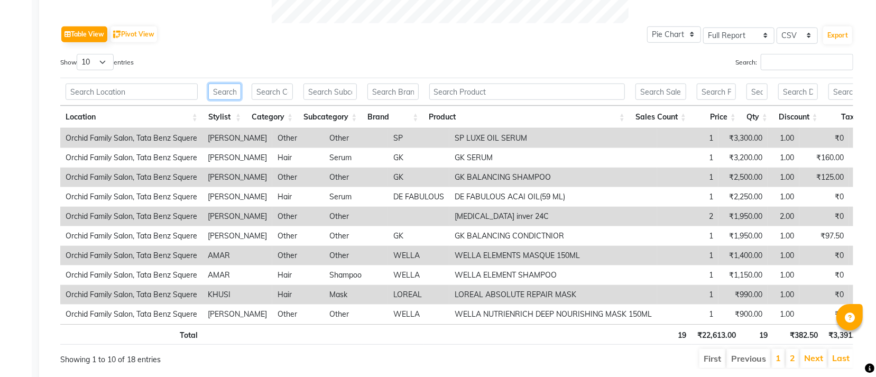
click at [232, 96] on input "text" at bounding box center [224, 92] width 33 height 16
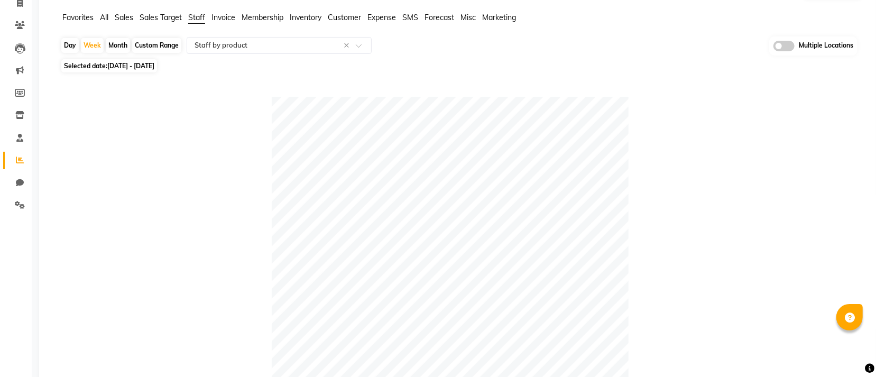
scroll to position [29, 0]
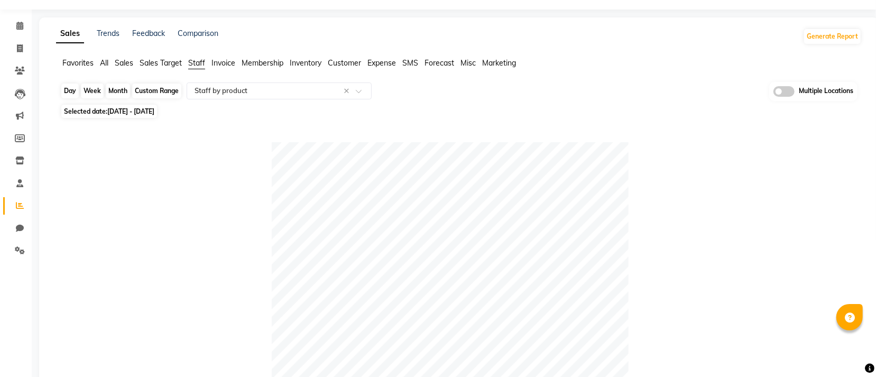
type input "krishna"
click at [94, 90] on div "Week" at bounding box center [92, 91] width 23 height 15
select select "9"
select select "2025"
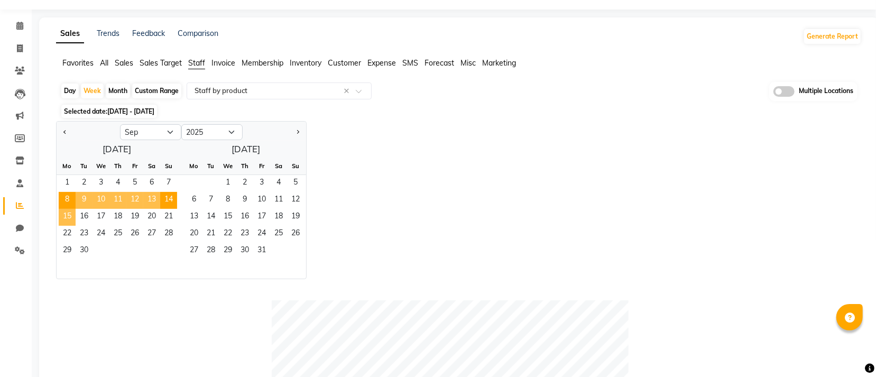
click at [70, 217] on span "15" at bounding box center [67, 217] width 17 height 17
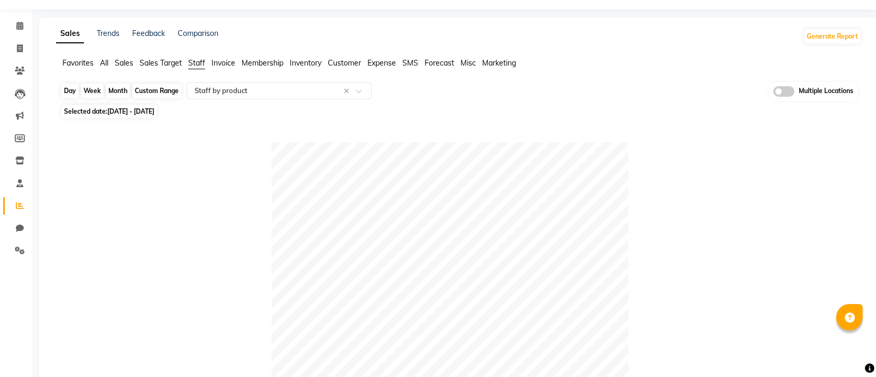
click at [94, 91] on div "Week" at bounding box center [92, 91] width 23 height 15
select select "9"
select select "2025"
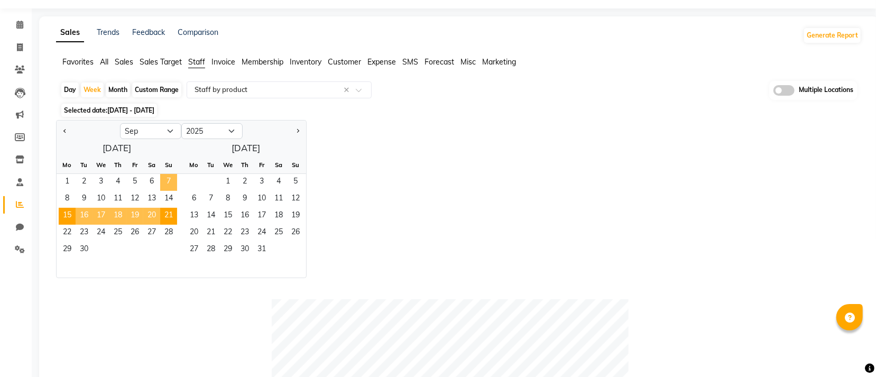
scroll to position [425, 0]
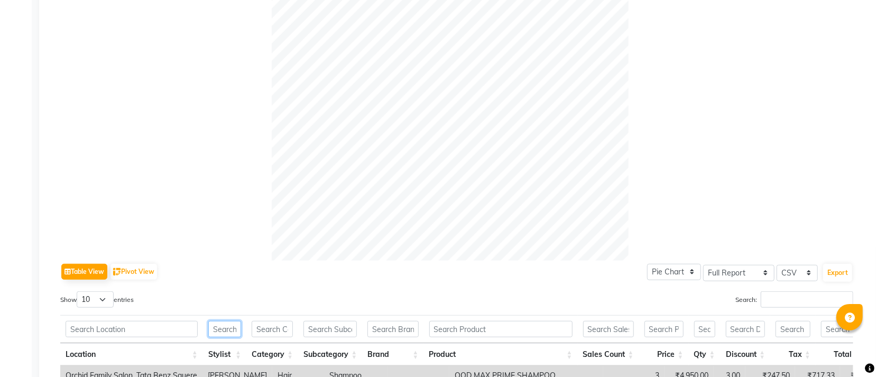
click at [235, 324] on input "text" at bounding box center [224, 329] width 33 height 16
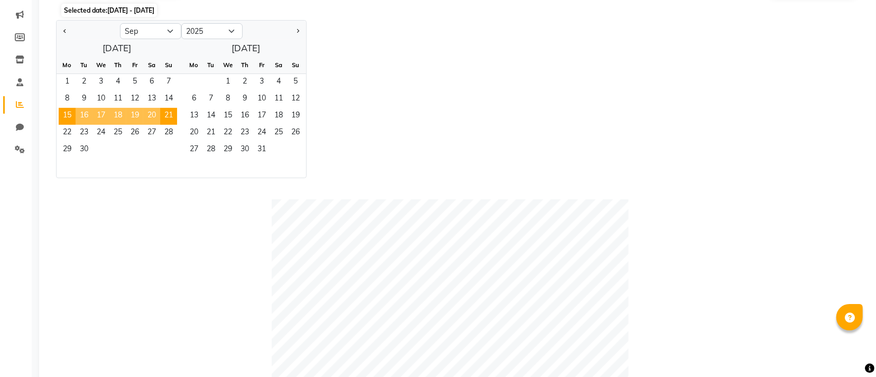
scroll to position [108, 0]
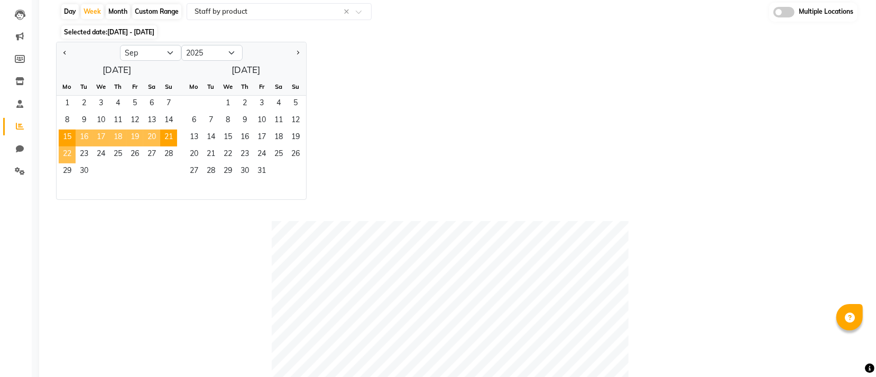
type input "krishna"
click at [59, 154] on span "22" at bounding box center [67, 154] width 17 height 17
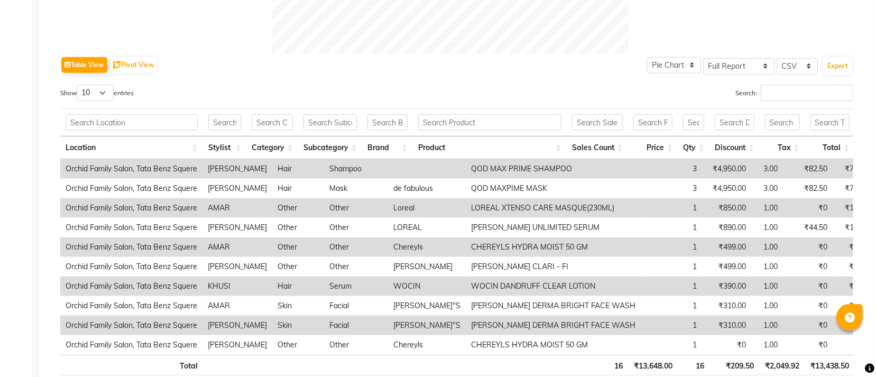
scroll to position [554, 0]
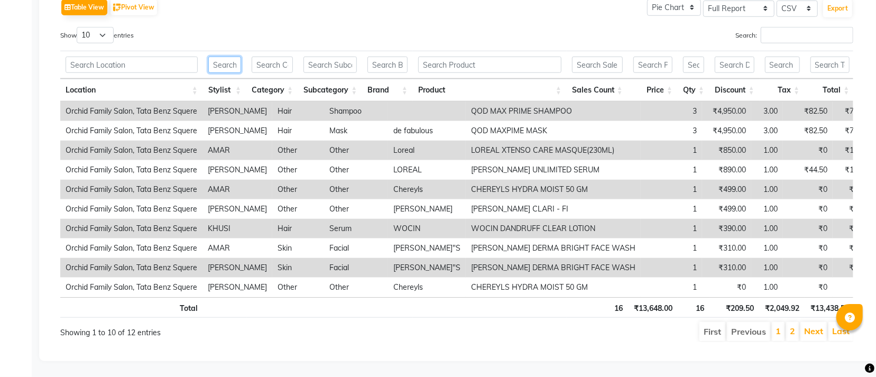
click at [224, 57] on input "text" at bounding box center [224, 65] width 33 height 16
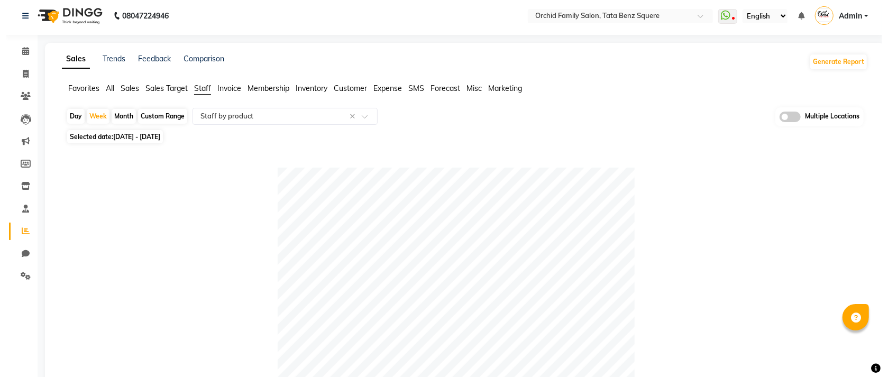
scroll to position [0, 0]
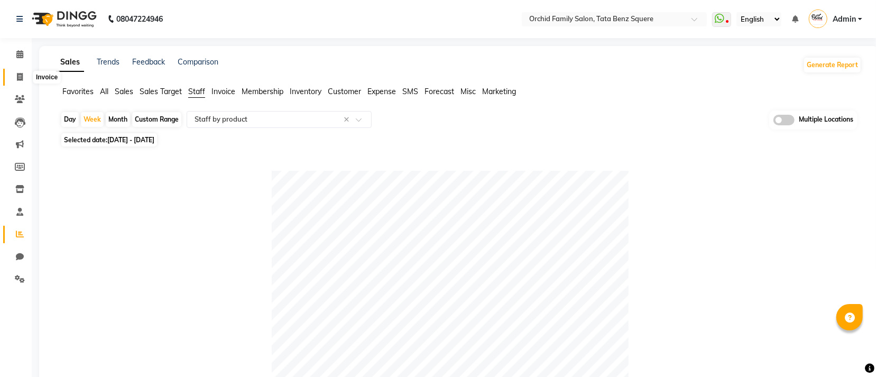
type input "krishna"
click at [19, 74] on icon at bounding box center [20, 77] width 6 height 8
select select "service"
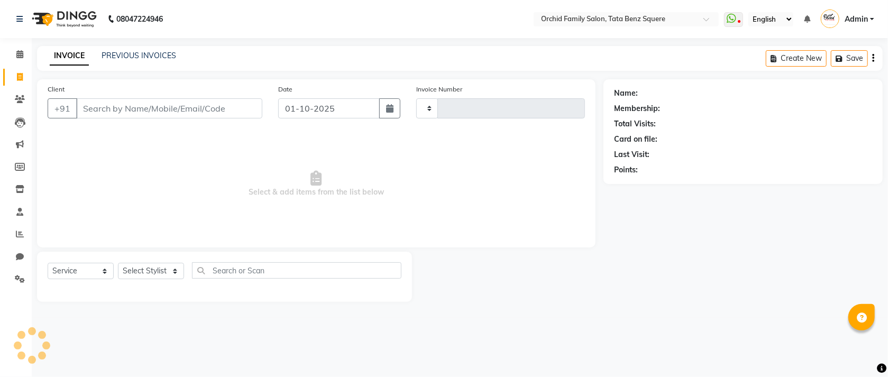
type input "2633"
select select "107"
click at [103, 274] on select "Select Service Product Membership Package Voucher Prepaid Gift Card" at bounding box center [81, 271] width 66 height 16
select select "select"
click at [48, 263] on select "Select Service Product Membership Package Voucher Prepaid Gift Card" at bounding box center [81, 271] width 66 height 16
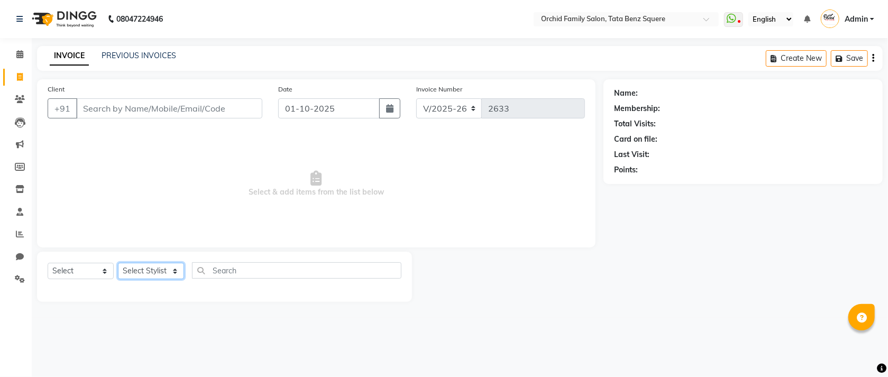
click at [174, 273] on select "Select Stylist Accountant [PERSON_NAME] [PERSON_NAME] [PERSON_NAME] [PERSON_NAM…" at bounding box center [151, 271] width 66 height 16
drag, startPoint x: 133, startPoint y: 331, endPoint x: 199, endPoint y: 319, distance: 67.7
click at [136, 331] on div "08047224946 Select Location × Orchid Family Salon, Tata Benz Squere WhatsApp St…" at bounding box center [444, 188] width 888 height 377
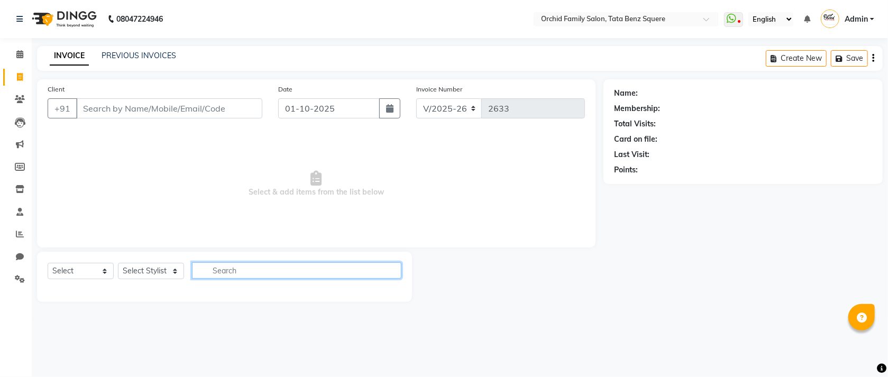
click at [266, 276] on input "text" at bounding box center [296, 270] width 209 height 16
click at [580, 299] on div at bounding box center [507, 277] width 191 height 50
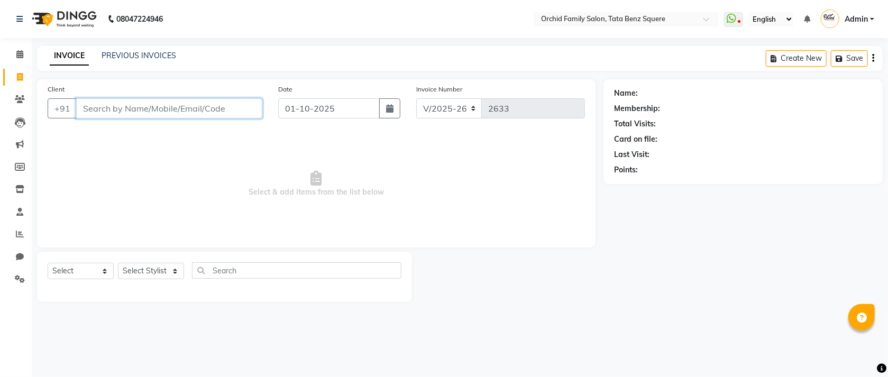
click at [152, 107] on input "Client" at bounding box center [169, 108] width 186 height 20
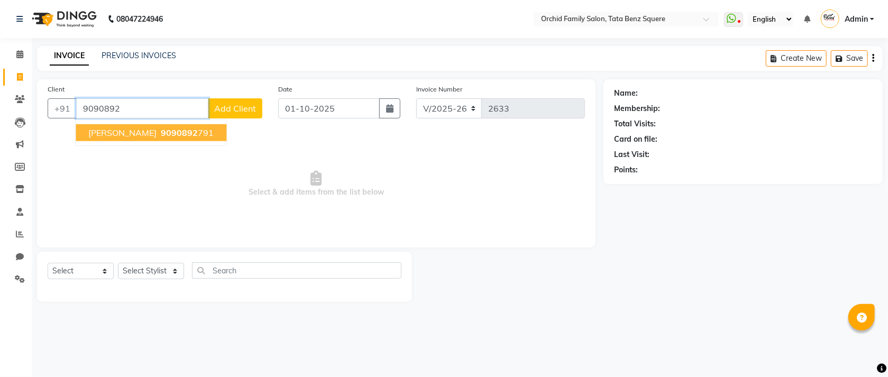
click at [214, 136] on ngb-highlight "9090892 791" at bounding box center [186, 132] width 55 height 11
type input "9090892791"
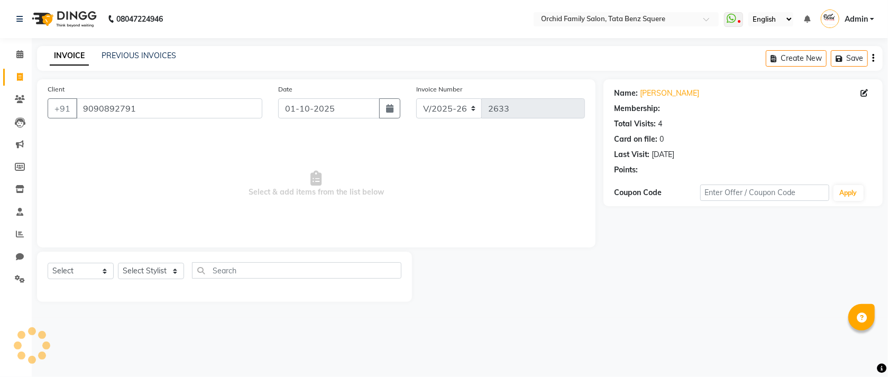
select select "1: Object"
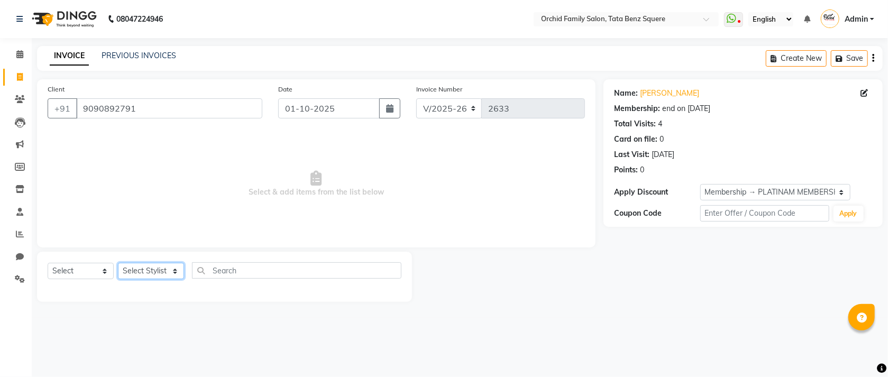
click at [172, 272] on select "Select Stylist Accountant [PERSON_NAME] [PERSON_NAME] [PERSON_NAME] [PERSON_NAM…" at bounding box center [151, 271] width 66 height 16
select select "7335"
click at [118, 263] on select "Select Stylist Accountant [PERSON_NAME] [PERSON_NAME] [PERSON_NAME] [PERSON_NAM…" at bounding box center [151, 271] width 66 height 16
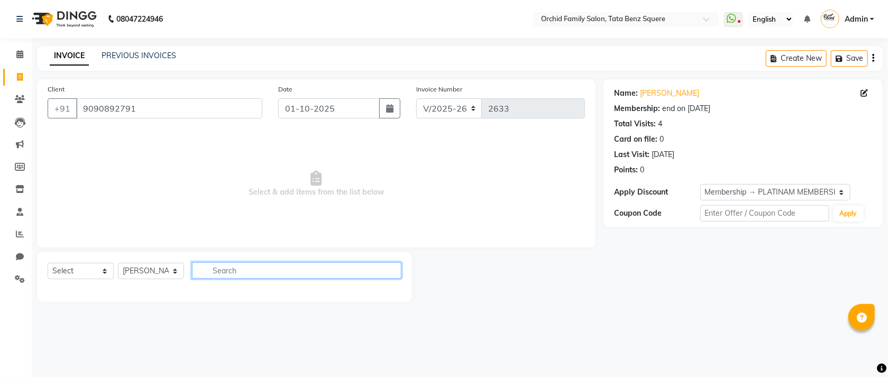
click at [281, 271] on input "text" at bounding box center [296, 270] width 209 height 16
click at [226, 266] on input "h" at bounding box center [289, 270] width 195 height 16
type input "h"
click at [238, 281] on div "Select Service Product Membership Package Voucher Prepaid Gift Card Select Styl…" at bounding box center [225, 274] width 354 height 25
click at [258, 276] on input "h" at bounding box center [289, 270] width 195 height 16
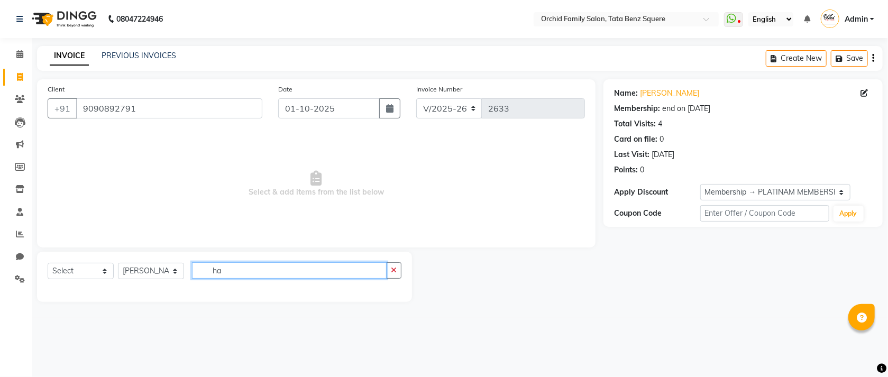
type input "h"
click at [261, 272] on input "text" at bounding box center [296, 270] width 209 height 16
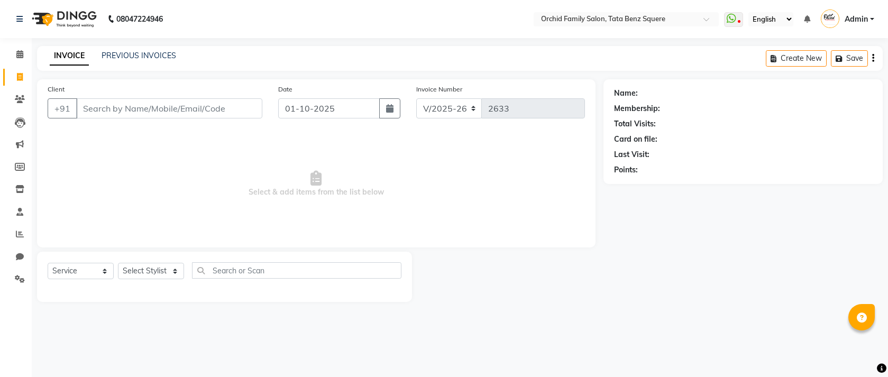
select select "107"
select select "service"
click at [151, 270] on select "Select Stylist Accountant [PERSON_NAME] [PERSON_NAME] [PERSON_NAME] [PERSON_NAM…" at bounding box center [151, 271] width 66 height 16
select select "7335"
click at [118, 263] on select "Select Stylist Accountant [PERSON_NAME] [PERSON_NAME] [PERSON_NAME] [PERSON_NAM…" at bounding box center [151, 271] width 66 height 16
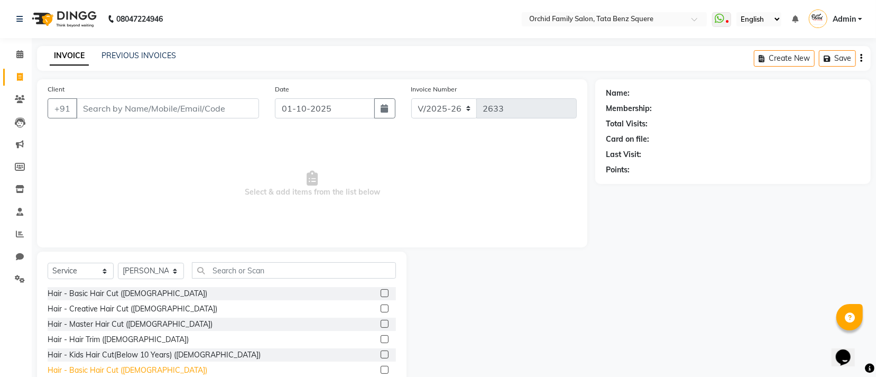
click at [96, 373] on div "Hair - Basic Hair Cut ([DEMOGRAPHIC_DATA])" at bounding box center [128, 370] width 160 height 11
checkbox input "false"
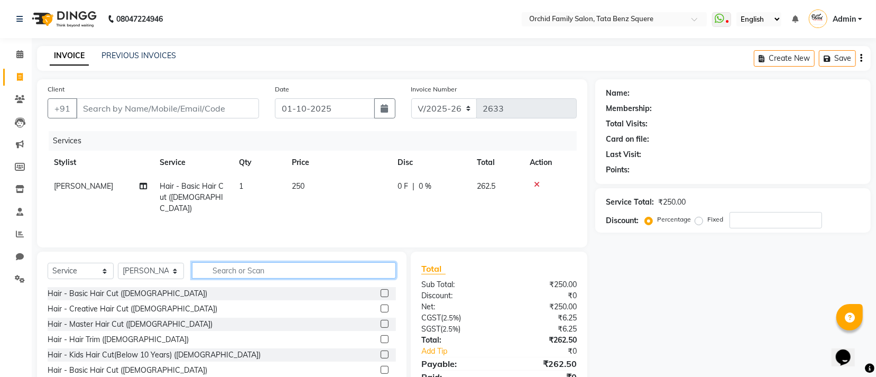
click at [268, 272] on input "text" at bounding box center [294, 270] width 204 height 16
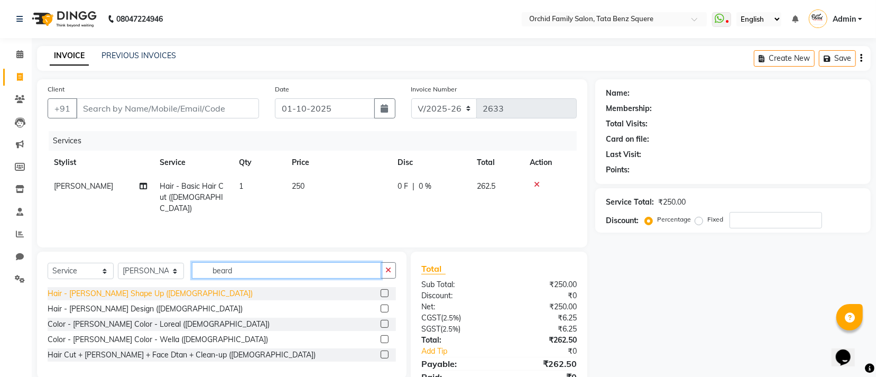
type input "beard"
click at [69, 291] on div "Hair - [PERSON_NAME] Shape Up ([DEMOGRAPHIC_DATA])" at bounding box center [150, 293] width 205 height 11
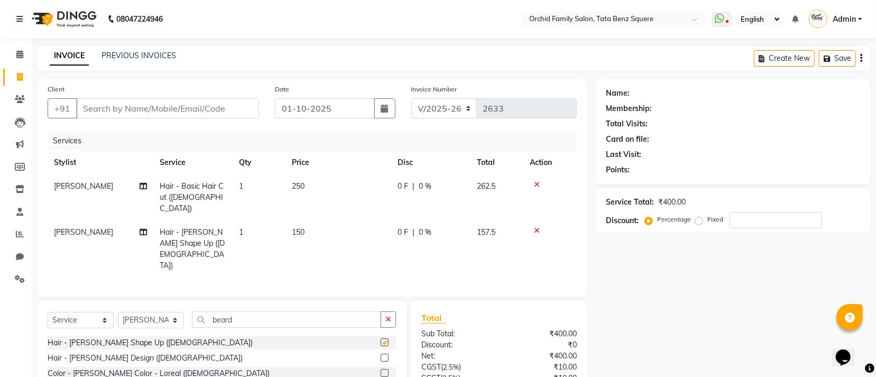
checkbox input "false"
click at [254, 118] on input "Client" at bounding box center [167, 108] width 183 height 20
type input "9"
type input "0"
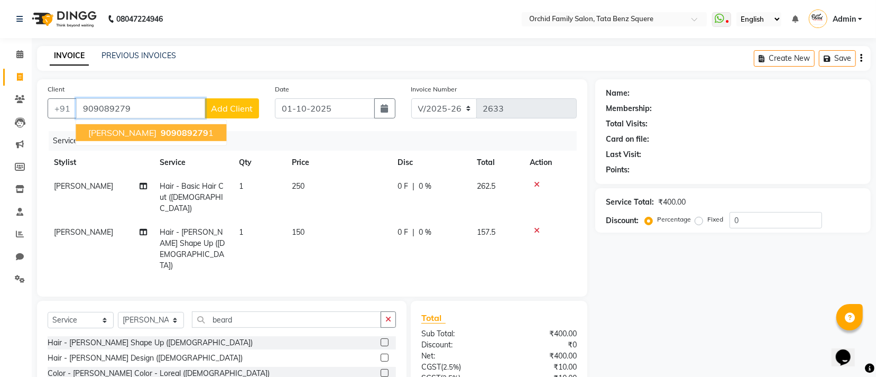
click at [187, 134] on span "909089279" at bounding box center [185, 132] width 48 height 11
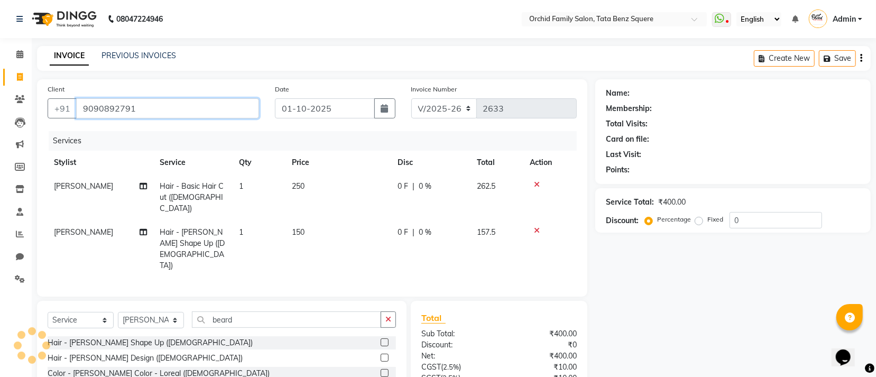
type input "9090892791"
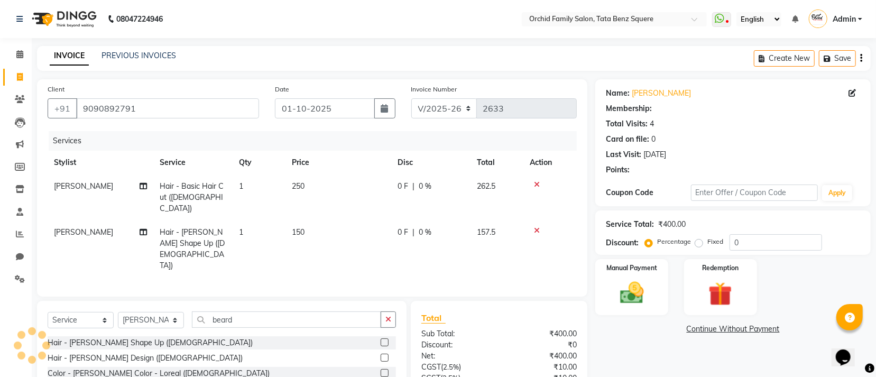
select select "1: Object"
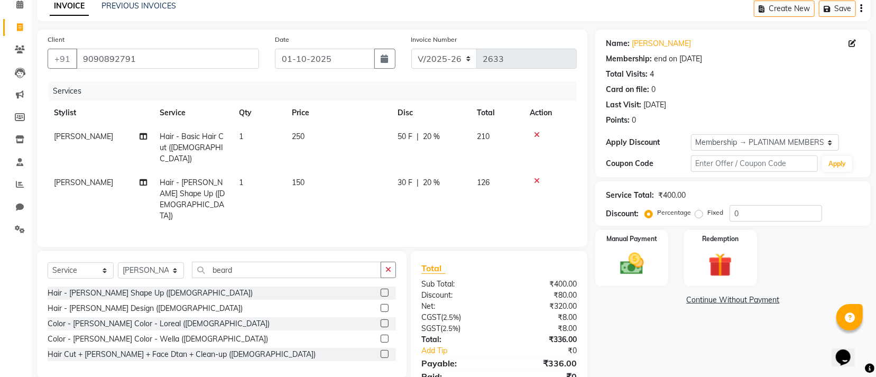
scroll to position [75, 0]
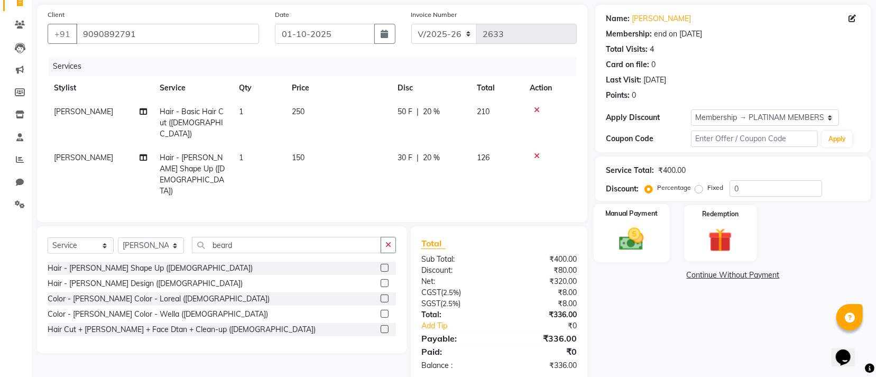
click at [638, 251] on img at bounding box center [632, 239] width 40 height 29
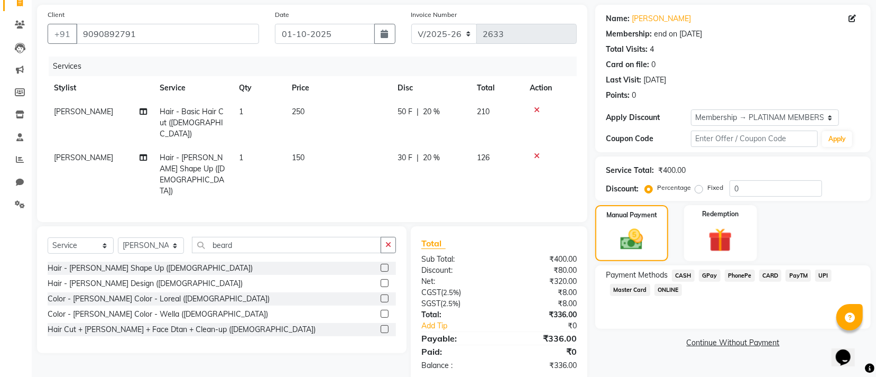
click at [715, 274] on span "GPay" at bounding box center [710, 276] width 22 height 12
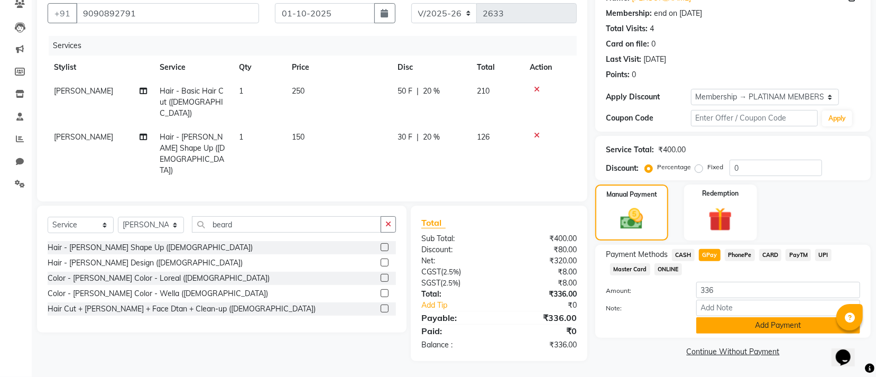
click at [729, 334] on button "Add Payment" at bounding box center [778, 325] width 164 height 16
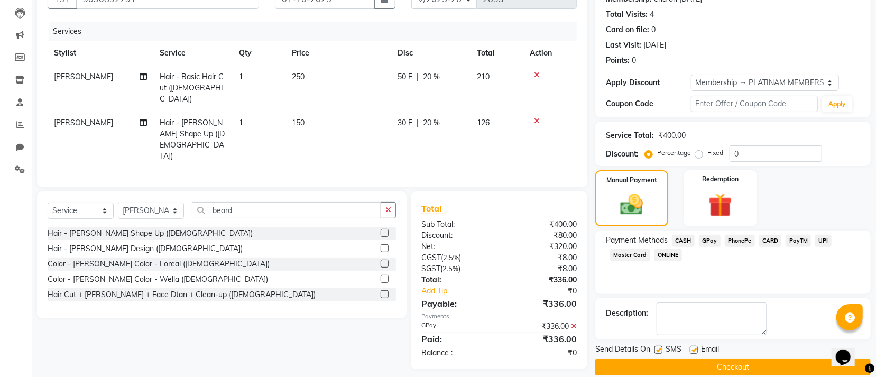
scroll to position [123, 0]
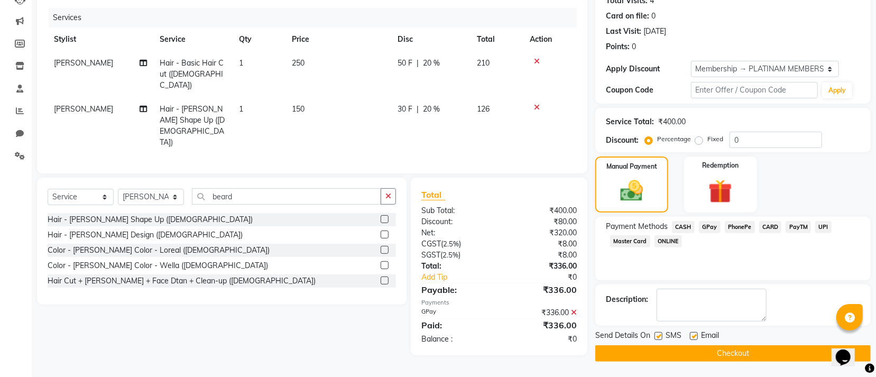
drag, startPoint x: 712, startPoint y: 349, endPoint x: 731, endPoint y: 234, distance: 116.9
click at [712, 348] on button "Checkout" at bounding box center [732, 353] width 275 height 16
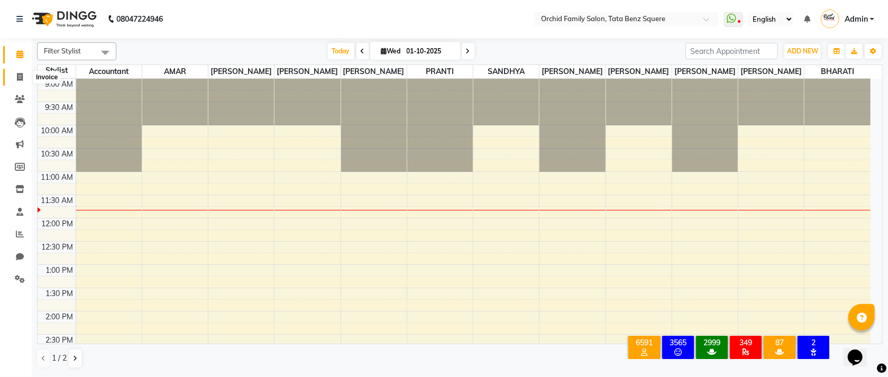
click at [21, 73] on icon at bounding box center [20, 77] width 6 height 8
select select "service"
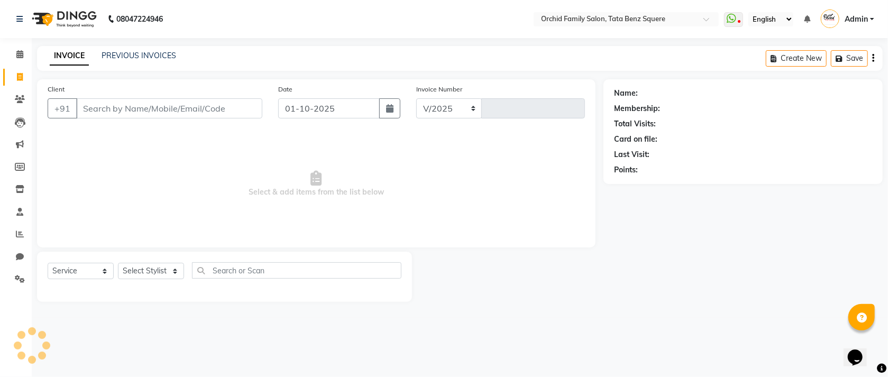
select select "107"
type input "2633"
click at [151, 55] on link "PREVIOUS INVOICES" at bounding box center [139, 56] width 75 height 10
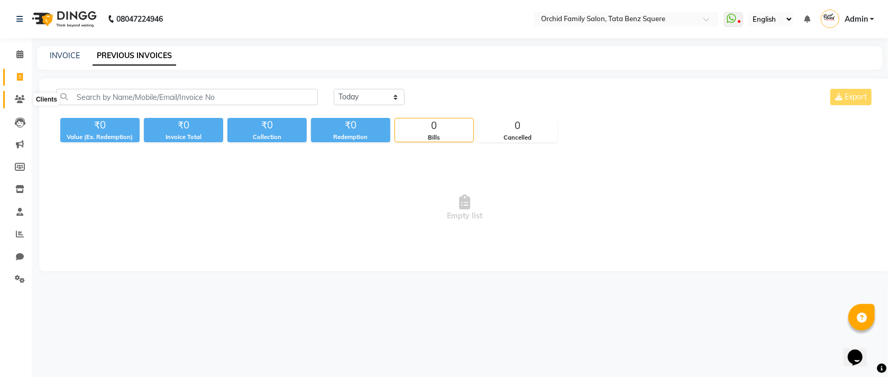
click at [26, 99] on span at bounding box center [20, 100] width 19 height 12
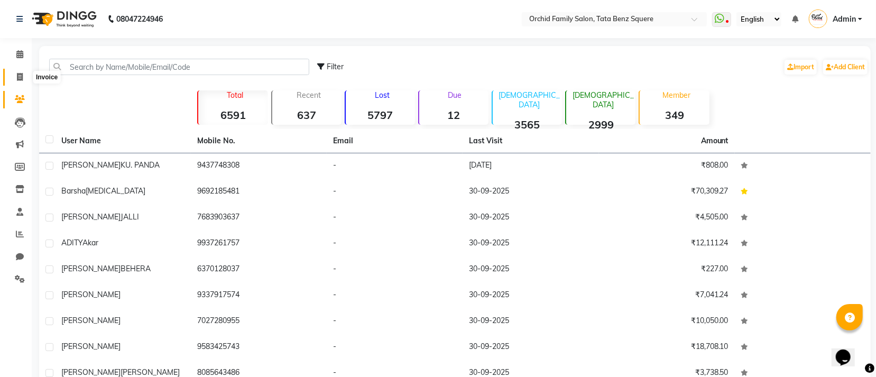
click at [21, 78] on icon at bounding box center [20, 77] width 6 height 8
select select "service"
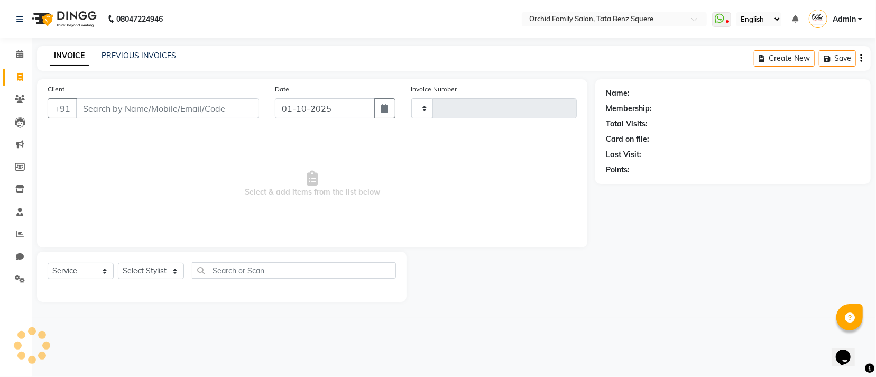
type input "2633"
select select "107"
click at [159, 269] on select "Select Stylist" at bounding box center [151, 271] width 66 height 16
select select "11441"
click at [118, 263] on select "Select Stylist Accountant [PERSON_NAME] [PERSON_NAME] [PERSON_NAME] [PERSON_NAM…" at bounding box center [151, 271] width 66 height 16
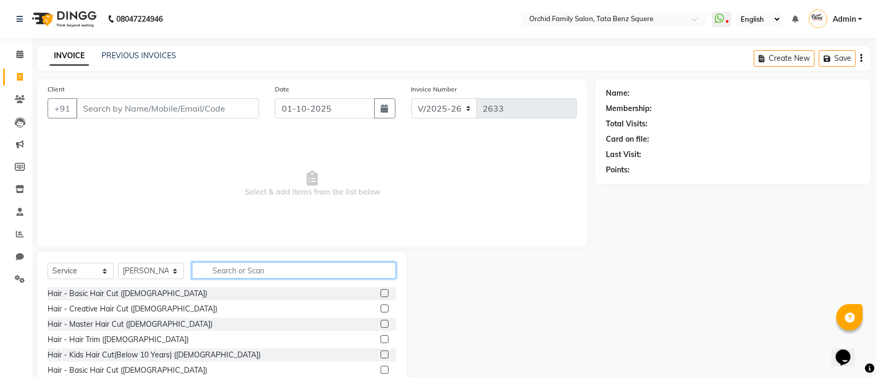
click at [248, 274] on input "text" at bounding box center [294, 270] width 204 height 16
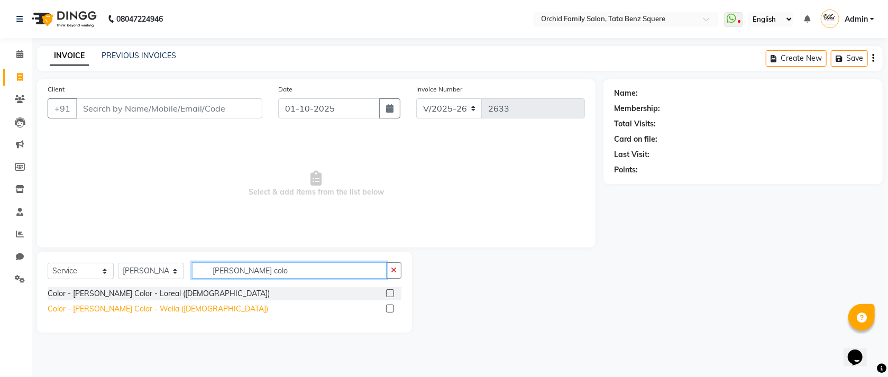
type input "beard colo"
click at [100, 307] on div "Color - [PERSON_NAME] Color - Wella ([DEMOGRAPHIC_DATA])" at bounding box center [158, 308] width 220 height 11
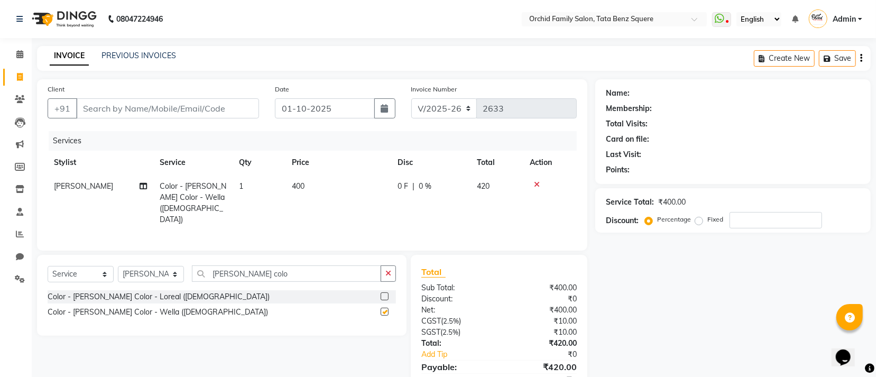
checkbox input "false"
click at [234, 106] on input "Client" at bounding box center [167, 108] width 183 height 20
type input "d"
type input "0"
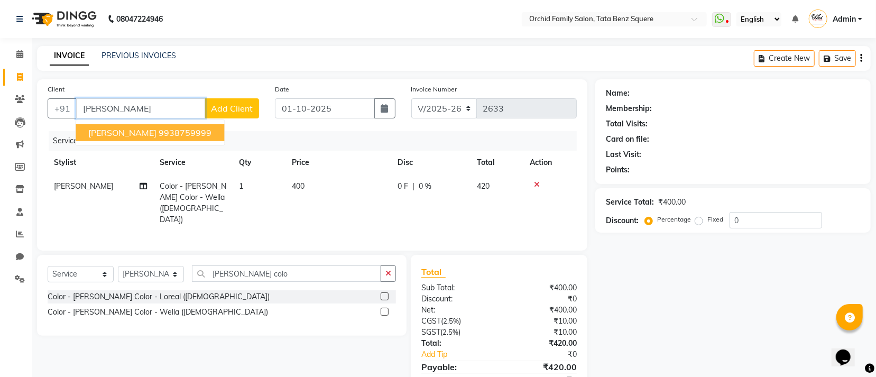
click at [165, 133] on ngb-highlight "9938759999" at bounding box center [185, 132] width 53 height 11
type input "9938759999"
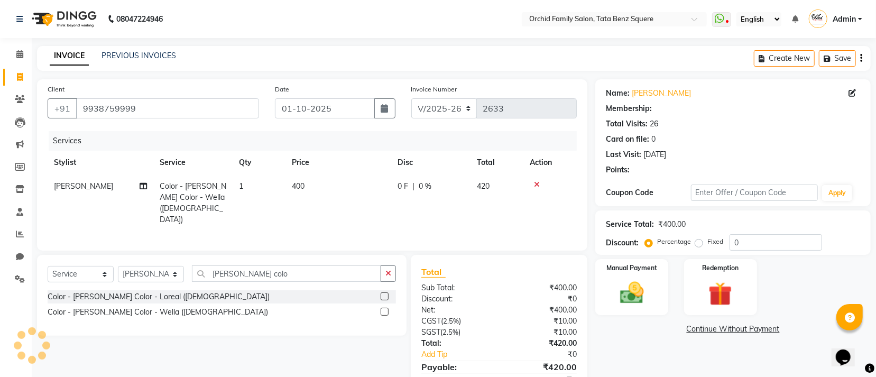
select select "1: Object"
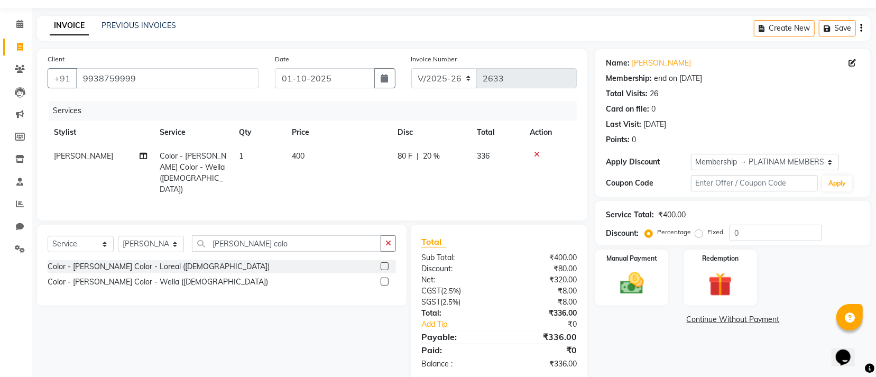
scroll to position [47, 0]
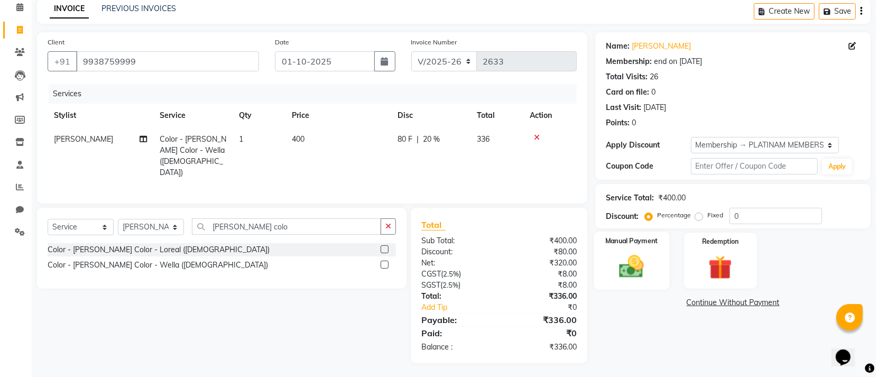
click at [664, 266] on div "Manual Payment" at bounding box center [632, 261] width 76 height 58
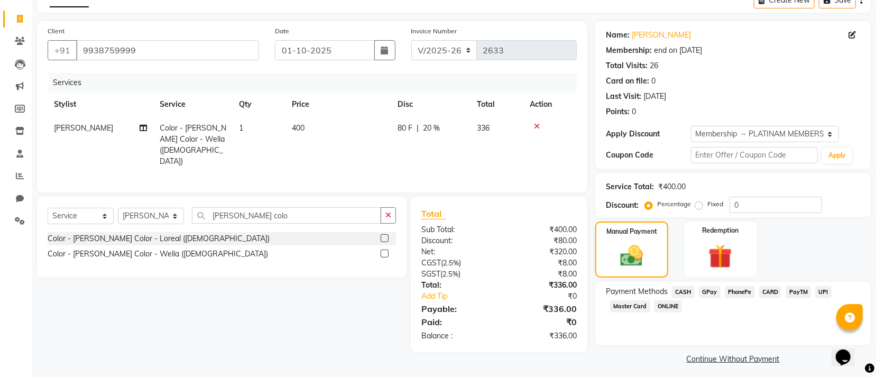
scroll to position [63, 0]
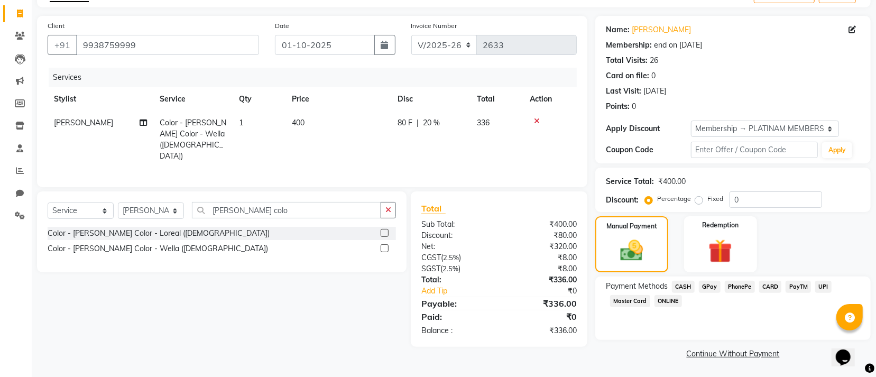
click at [689, 285] on span "CASH" at bounding box center [683, 287] width 23 height 12
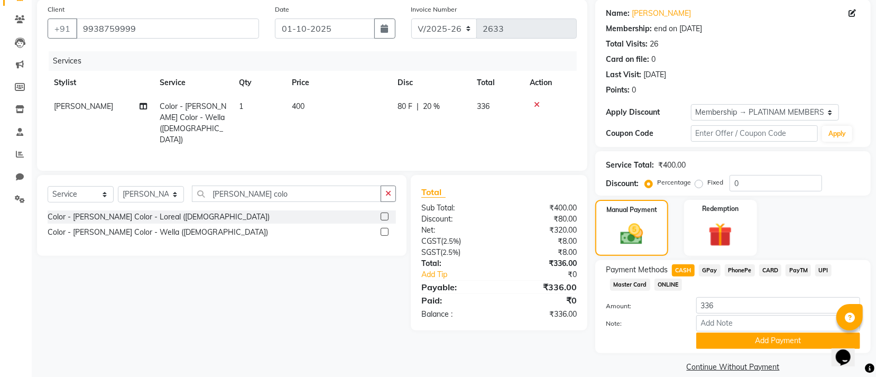
scroll to position [95, 0]
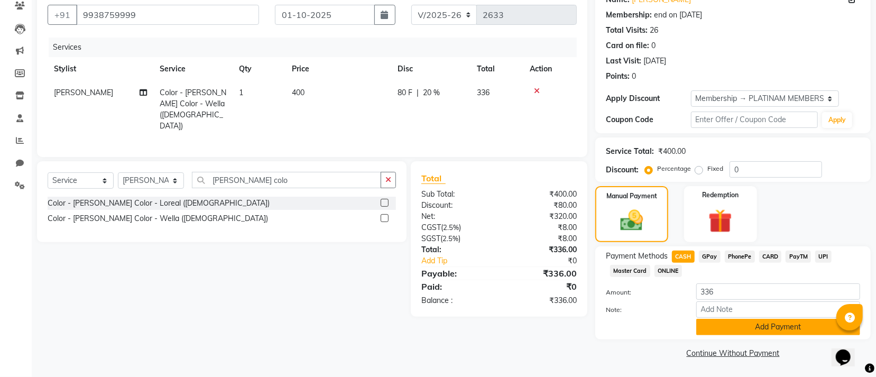
click at [722, 320] on button "Add Payment" at bounding box center [778, 327] width 164 height 16
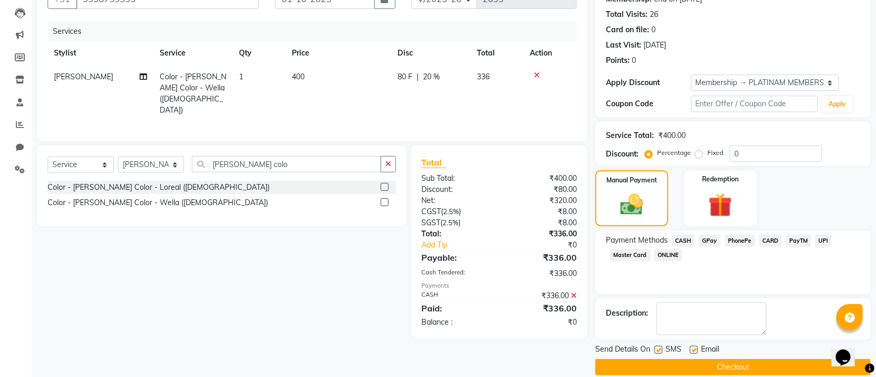
scroll to position [123, 0]
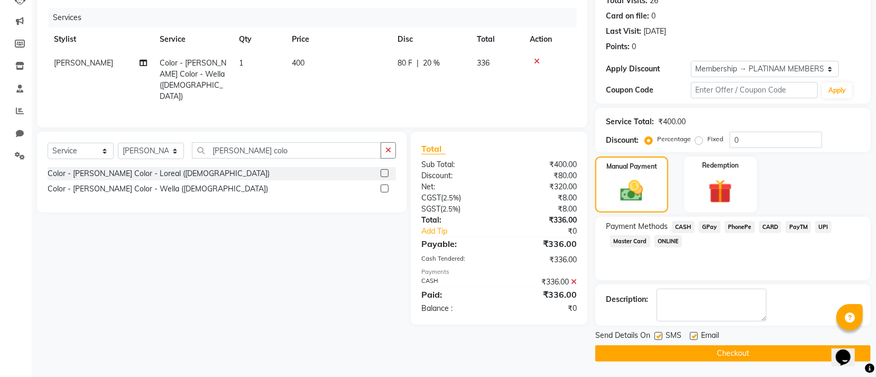
click at [700, 351] on button "Checkout" at bounding box center [732, 353] width 275 height 16
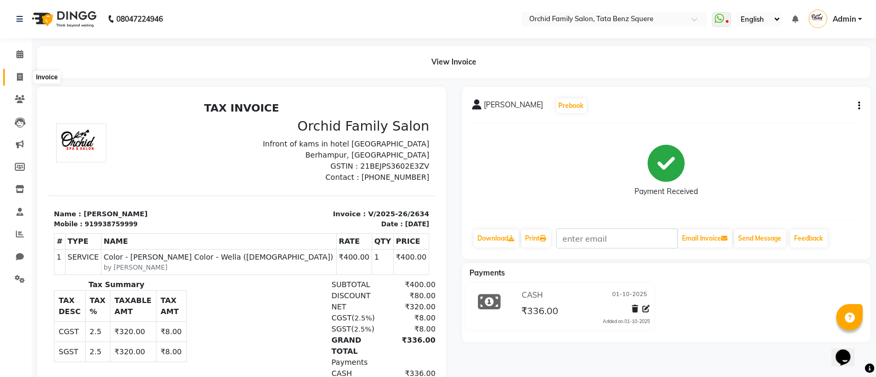
click at [21, 76] on icon at bounding box center [20, 77] width 6 height 8
select select "service"
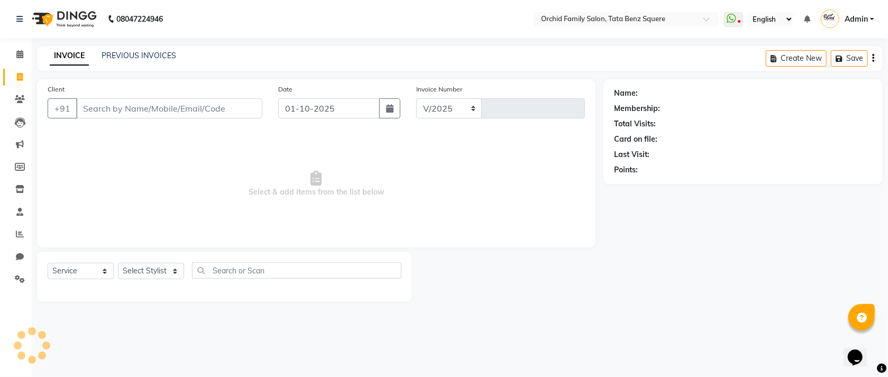
select select "107"
type input "2635"
click at [167, 266] on select "Select Stylist" at bounding box center [151, 271] width 66 height 16
click at [173, 273] on select "Select Stylist" at bounding box center [151, 271] width 66 height 16
click at [159, 273] on select "Select Stylist Accountant [PERSON_NAME] [PERSON_NAME] [PERSON_NAME] [PERSON_NAM…" at bounding box center [151, 271] width 66 height 16
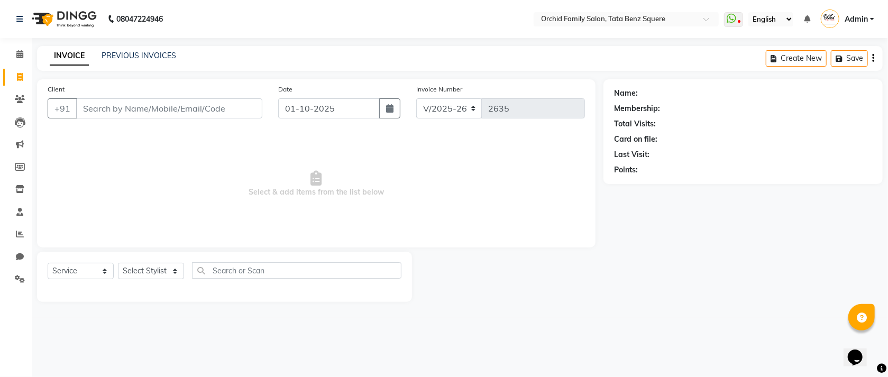
click at [327, 207] on span "Select & add items from the list below" at bounding box center [316, 184] width 537 height 106
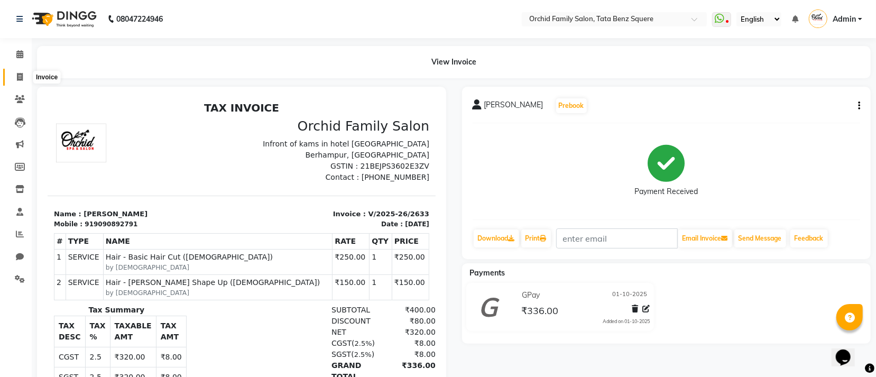
click at [19, 76] on icon at bounding box center [20, 77] width 6 height 8
select select "service"
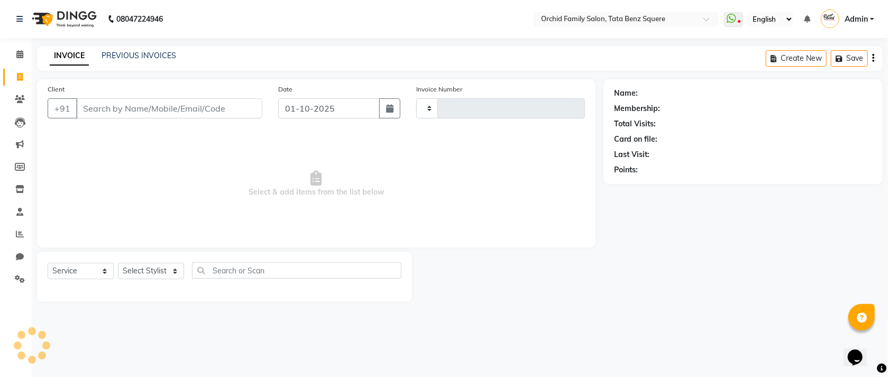
type input "2635"
select select "107"
click at [145, 273] on select "Select Stylist Accountant [PERSON_NAME] [PERSON_NAME] [PERSON_NAME] [PERSON_NAM…" at bounding box center [151, 271] width 66 height 16
click at [248, 177] on span "Select & add items from the list below" at bounding box center [316, 184] width 537 height 106
click at [105, 270] on select "Select Service Product Membership Package Voucher Prepaid Gift Card" at bounding box center [81, 271] width 66 height 16
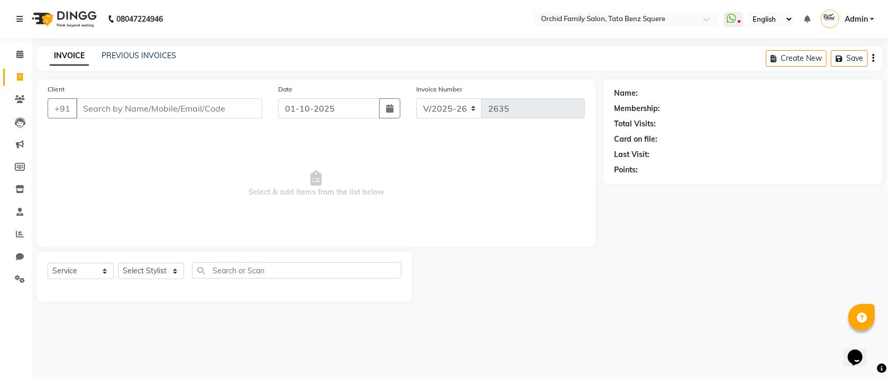
click at [155, 145] on span "Select & add items from the list below" at bounding box center [316, 184] width 537 height 106
click at [129, 62] on div "INVOICE PREVIOUS INVOICES Create New Save" at bounding box center [459, 58] width 845 height 25
click at [155, 62] on div "INVOICE PREVIOUS INVOICES" at bounding box center [113, 56] width 152 height 12
click at [195, 57] on div "INVOICE PREVIOUS INVOICES Create New Save" at bounding box center [459, 58] width 845 height 25
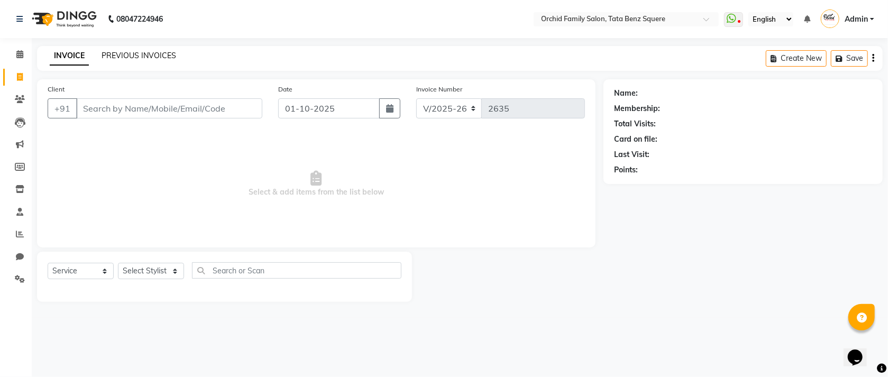
click at [137, 58] on link "PREVIOUS INVOICES" at bounding box center [139, 56] width 75 height 10
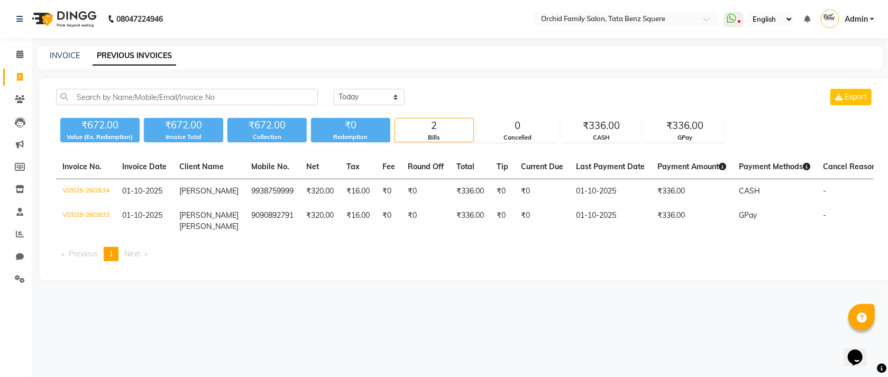
click at [197, 54] on div "INVOICE PREVIOUS INVOICES" at bounding box center [453, 55] width 833 height 11
click at [180, 270] on div "Invoice No. Invoice Date Client Name Mobile No. Net Tax Fee Round Off Total Tip…" at bounding box center [465, 212] width 830 height 115
click at [58, 63] on div "INVOICE PREVIOUS INVOICES" at bounding box center [459, 58] width 845 height 24
click at [58, 58] on link "INVOICE" at bounding box center [65, 56] width 30 height 10
select select "107"
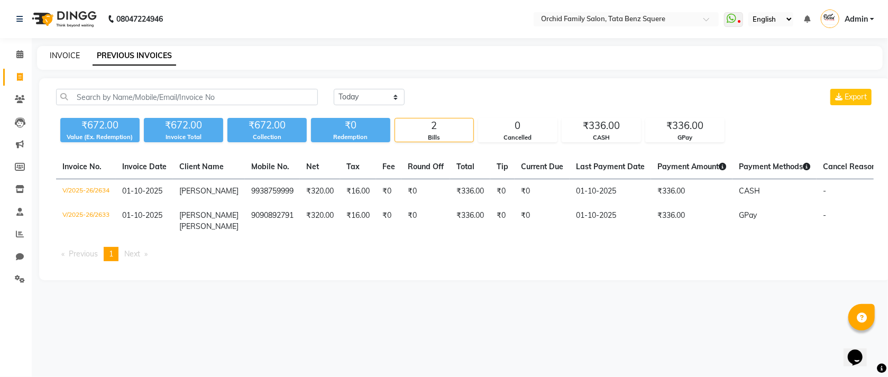
select select "service"
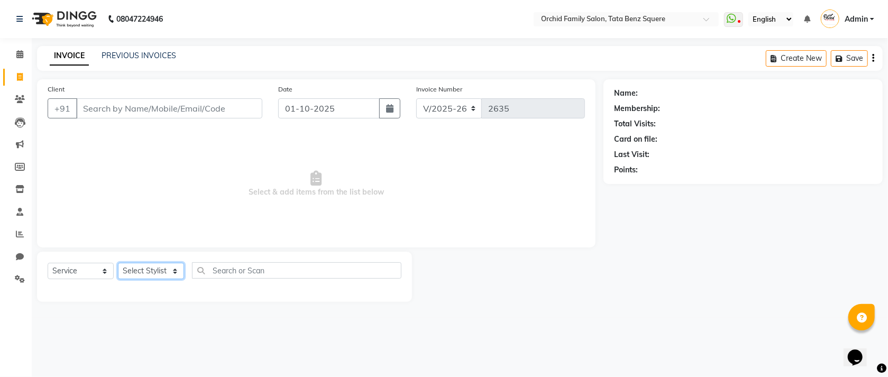
click at [159, 274] on select "Select Stylist Accountant [PERSON_NAME] [PERSON_NAME] [PERSON_NAME] [PERSON_NAM…" at bounding box center [151, 271] width 66 height 16
click at [261, 184] on span "Select & add items from the list below" at bounding box center [316, 184] width 537 height 106
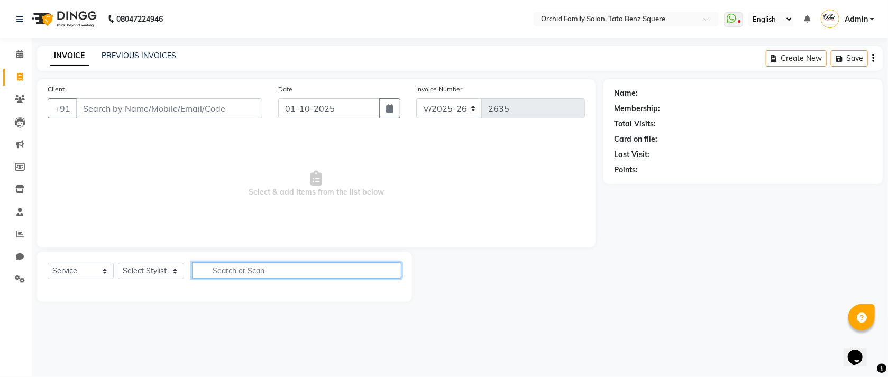
click at [250, 264] on input "text" at bounding box center [296, 270] width 209 height 16
click at [262, 179] on span "Select & add items from the list below" at bounding box center [316, 184] width 537 height 106
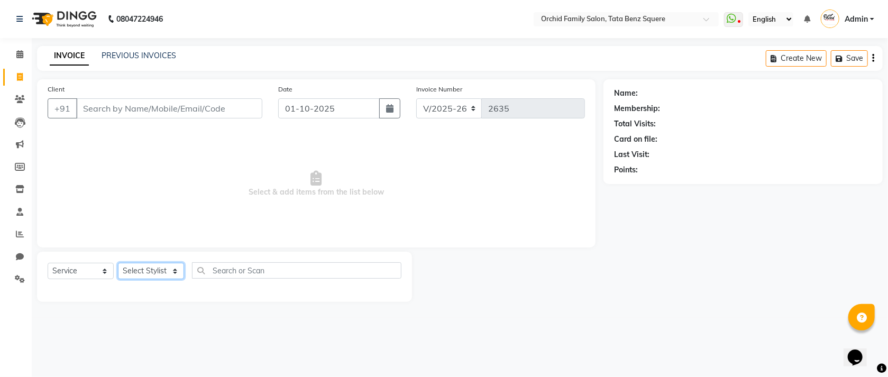
click at [125, 274] on select "Select Stylist Accountant [PERSON_NAME] [PERSON_NAME] [PERSON_NAME] [PERSON_NAM…" at bounding box center [151, 271] width 66 height 16
select select "90905"
click at [118, 263] on select "Select Stylist Accountant [PERSON_NAME] [PERSON_NAME] [PERSON_NAME] [PERSON_NAM…" at bounding box center [151, 271] width 66 height 16
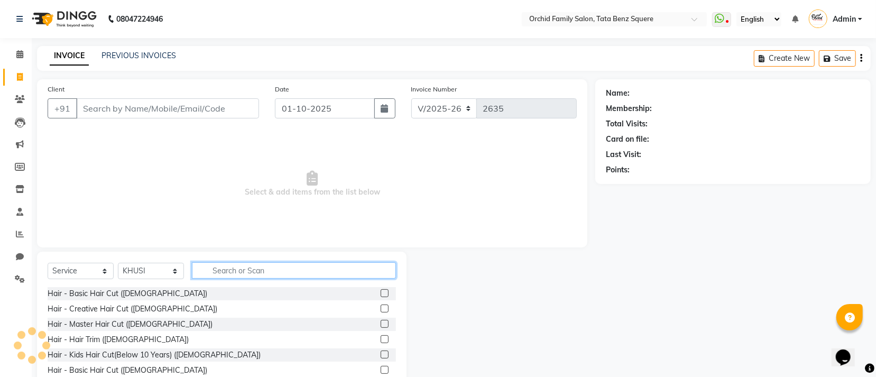
click at [218, 266] on input "text" at bounding box center [294, 270] width 204 height 16
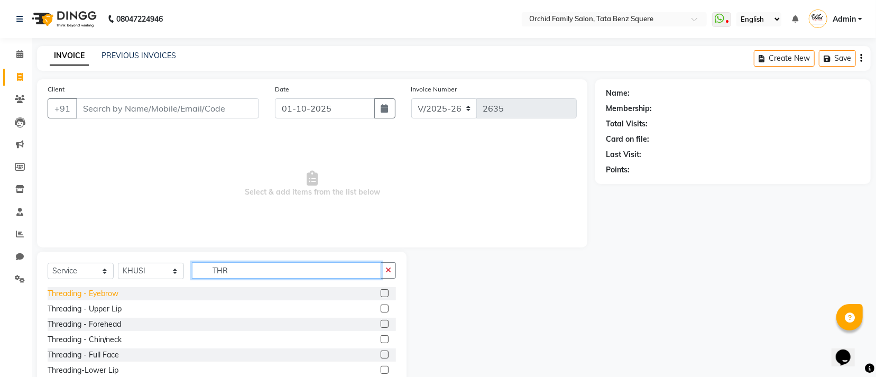
type input "THR"
click at [98, 292] on div "Threading - Eyebrow" at bounding box center [83, 293] width 71 height 11
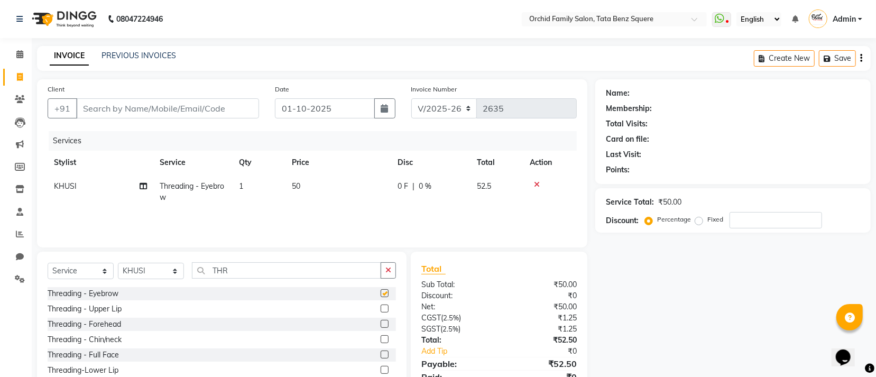
click at [98, 292] on div "Threading - Eyebrow" at bounding box center [83, 293] width 71 height 11
checkbox input "false"
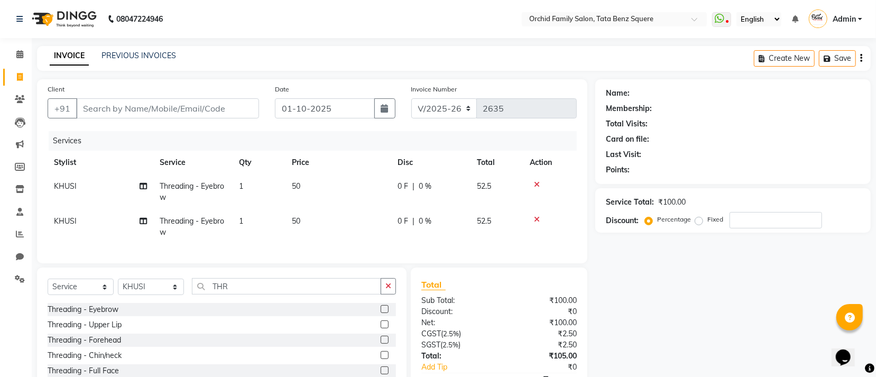
click at [534, 218] on icon at bounding box center [537, 219] width 6 height 7
click at [534, 218] on div "Services Stylist Service Qty Price Disc Total Action KHUSI Threading - Eyebrow …" at bounding box center [312, 192] width 529 height 122
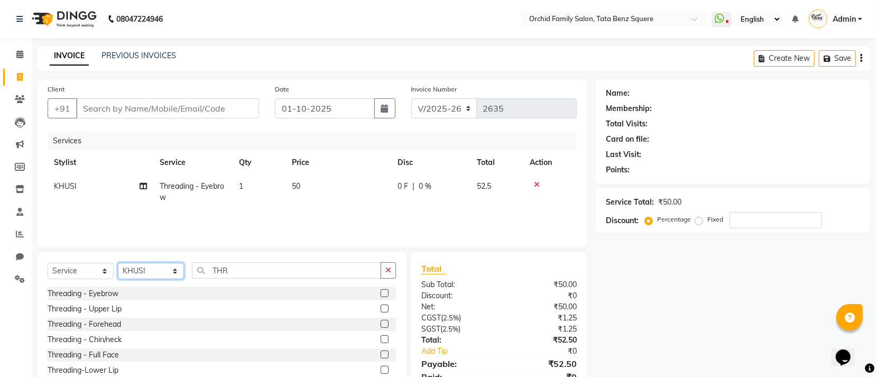
click at [174, 268] on select "Select Stylist Accountant [PERSON_NAME] [PERSON_NAME] [PERSON_NAME] [PERSON_NAM…" at bounding box center [151, 271] width 66 height 16
click at [174, 273] on select "Select Stylist Accountant [PERSON_NAME] [PERSON_NAME] [PERSON_NAME] [PERSON_NAM…" at bounding box center [151, 271] width 66 height 16
select select "7335"
click at [118, 263] on select "Select Stylist Accountant [PERSON_NAME] [PERSON_NAME] [PERSON_NAME] [PERSON_NAM…" at bounding box center [151, 271] width 66 height 16
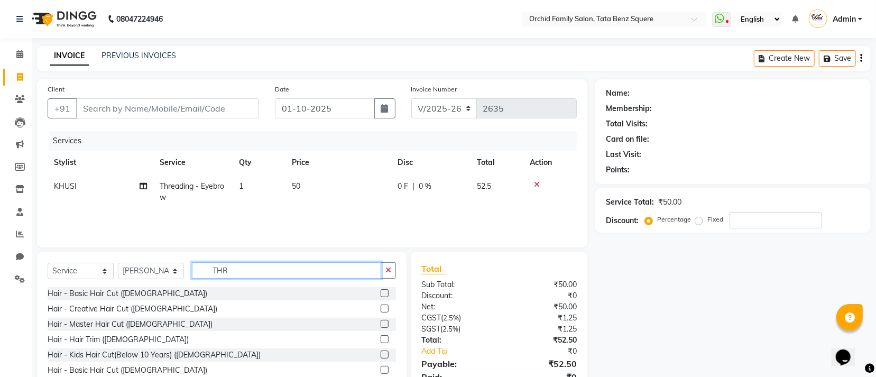
click at [255, 263] on input "THR" at bounding box center [286, 270] width 189 height 16
type input "T"
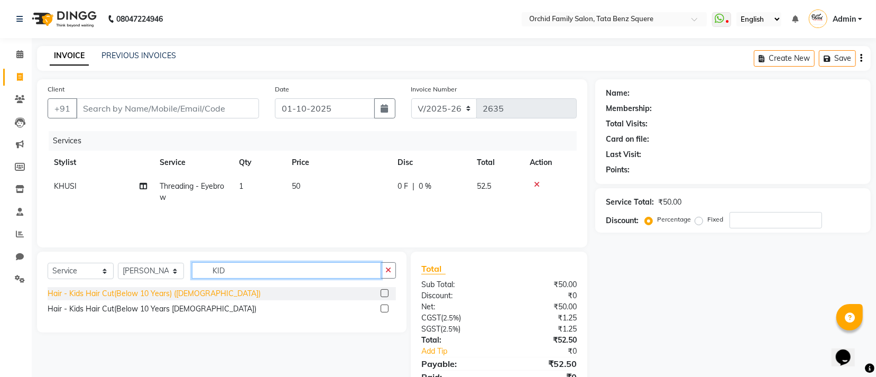
type input "KID"
click at [146, 296] on div "Hair - Kids Hair Cut(Below 10 Years) ([DEMOGRAPHIC_DATA])" at bounding box center [154, 293] width 213 height 11
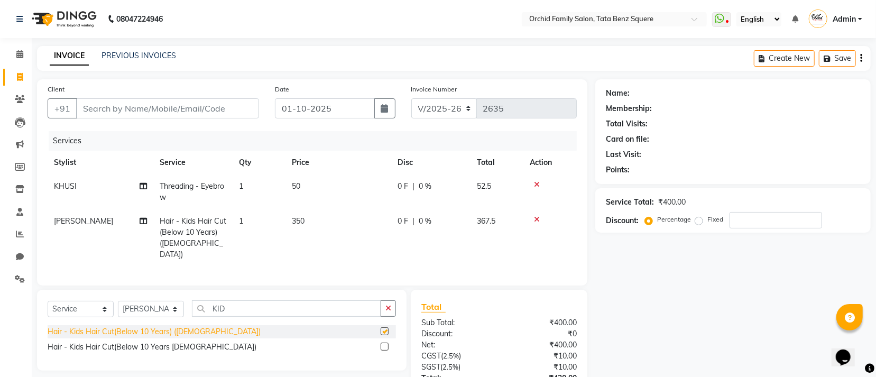
checkbox input "false"
click at [388, 307] on icon "button" at bounding box center [388, 308] width 6 height 7
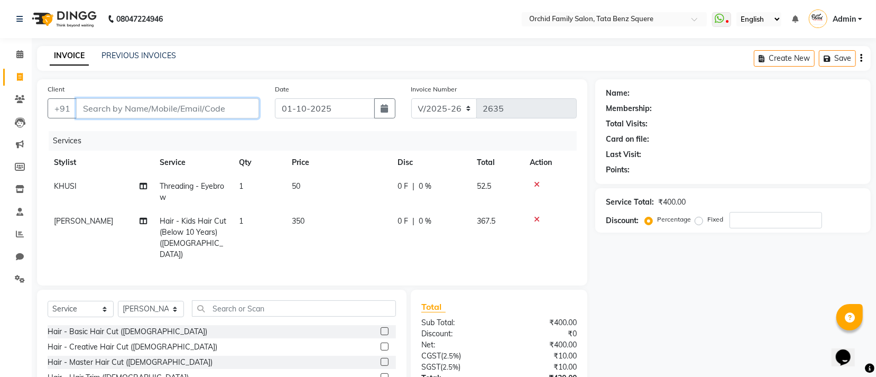
click at [233, 113] on input "Client" at bounding box center [167, 108] width 183 height 20
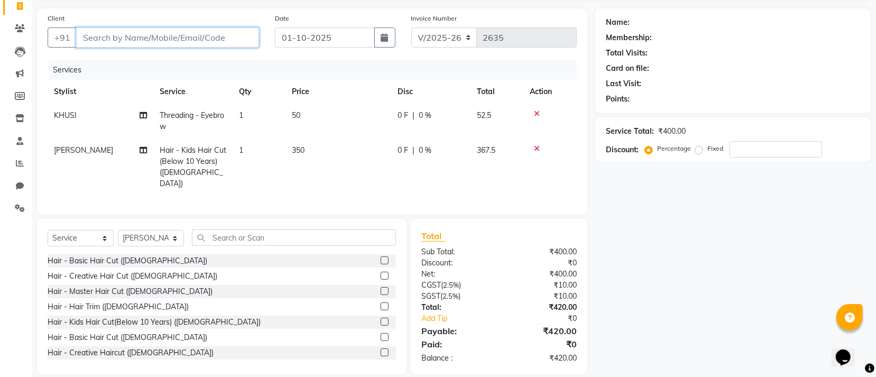
scroll to position [86, 0]
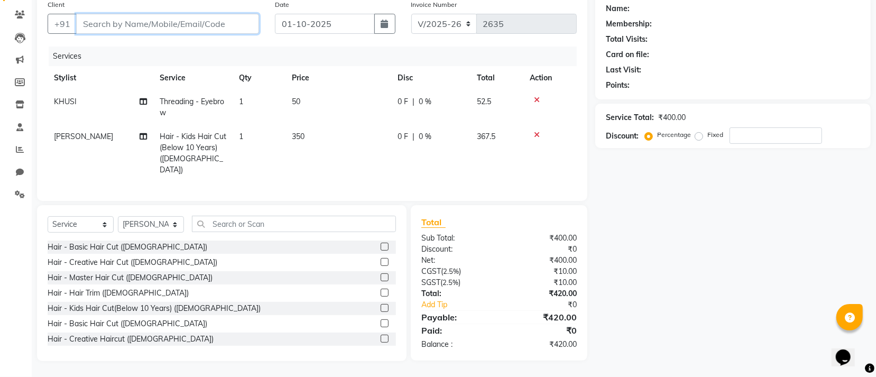
click at [207, 21] on input "Client" at bounding box center [167, 24] width 183 height 20
type input "9"
type input "0"
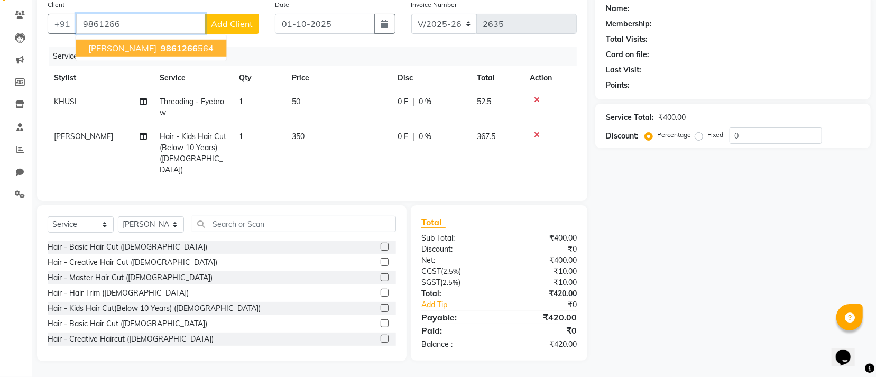
click at [183, 46] on span "9861266" at bounding box center [179, 48] width 37 height 11
type input "9861266564"
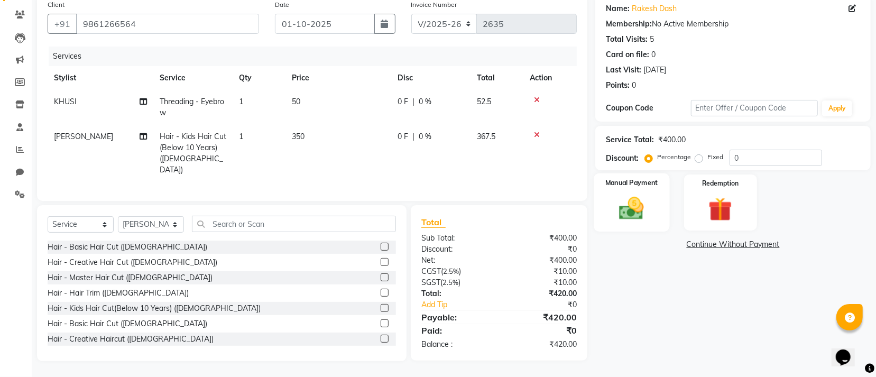
click at [628, 205] on img at bounding box center [632, 208] width 40 height 29
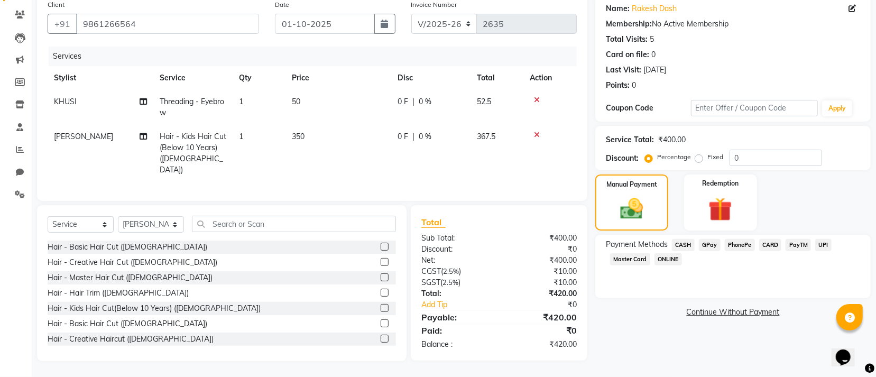
click at [708, 245] on span "GPay" at bounding box center [710, 245] width 22 height 12
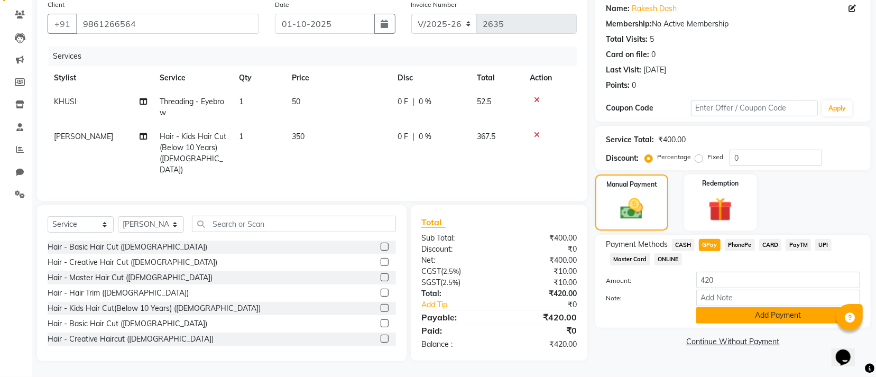
click at [790, 312] on button "Add Payment" at bounding box center [778, 315] width 164 height 16
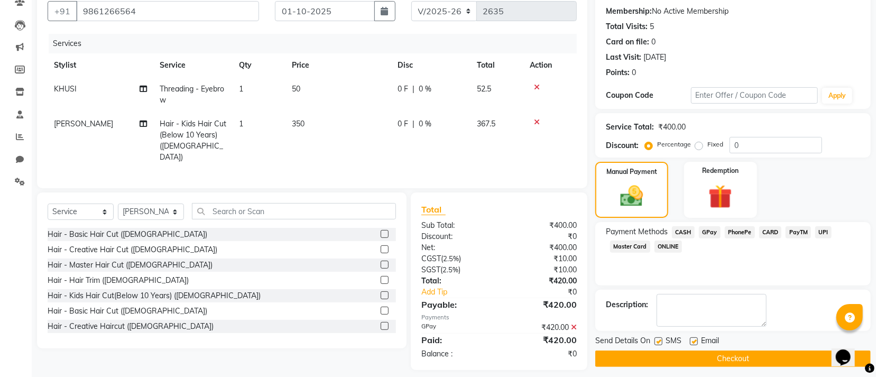
scroll to position [107, 0]
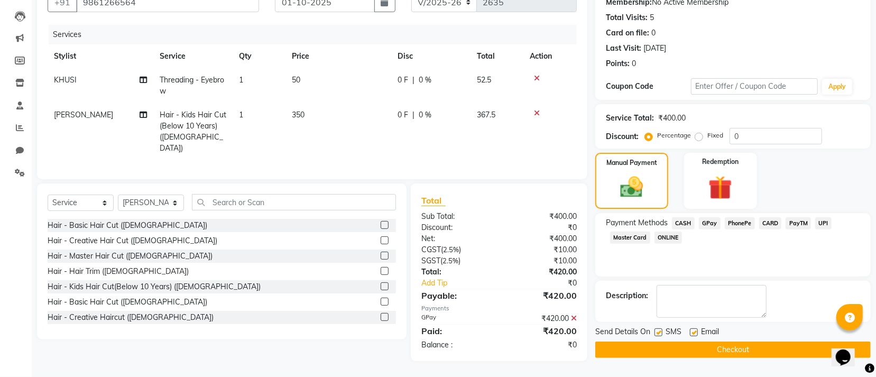
click at [735, 347] on button "Checkout" at bounding box center [732, 350] width 275 height 16
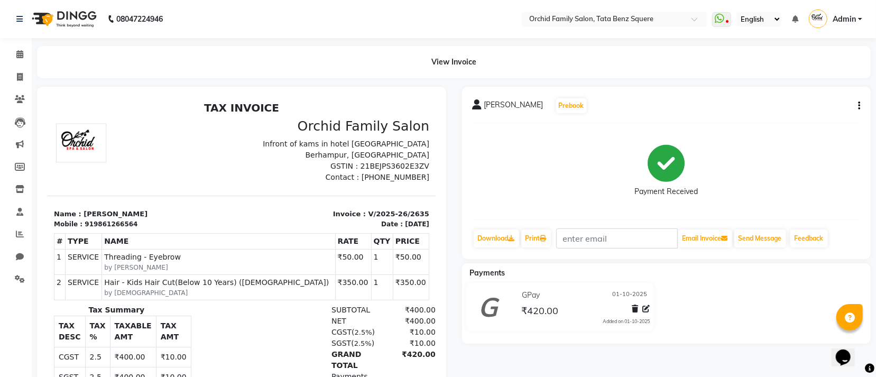
click at [487, 61] on div "View Invoice" at bounding box center [454, 62] width 834 height 32
click at [266, 108] on h2 "TAX INVOICE" at bounding box center [240, 107] width 375 height 13
click at [405, 127] on div "Orchid Family Salon Infront of kams in hotel Tata Benz Square Berhampur, Ganjam…" at bounding box center [338, 150] width 194 height 64
click at [408, 148] on div "Orchid Family Salon Infront of kams in hotel Tata Benz Square Berhampur, Ganjam…" at bounding box center [338, 150] width 194 height 64
click at [406, 155] on div "Orchid Family Salon Infront of kams in hotel Tata Benz Square Berhampur, Ganjam…" at bounding box center [338, 150] width 194 height 64
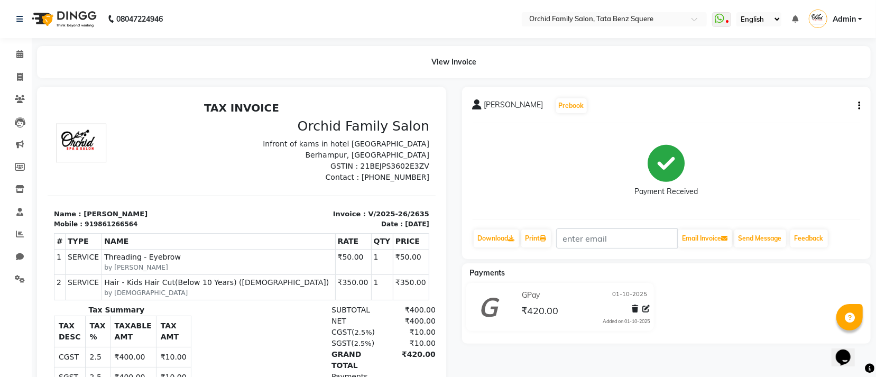
click at [405, 173] on div "Orchid Family Salon Infront of kams in hotel Tata Benz Square Berhampur, Ganjam…" at bounding box center [338, 150] width 194 height 64
click at [406, 163] on div "Orchid Family Salon Infront of kams in hotel Tata Benz Square Berhampur, Ganjam…" at bounding box center [338, 150] width 194 height 64
click at [540, 105] on div "RAKESH DASH Prebook" at bounding box center [530, 105] width 115 height 17
click at [579, 103] on div "RAKESH DASH Prebook" at bounding box center [530, 105] width 115 height 17
click at [486, 63] on div "View Invoice" at bounding box center [454, 62] width 834 height 32
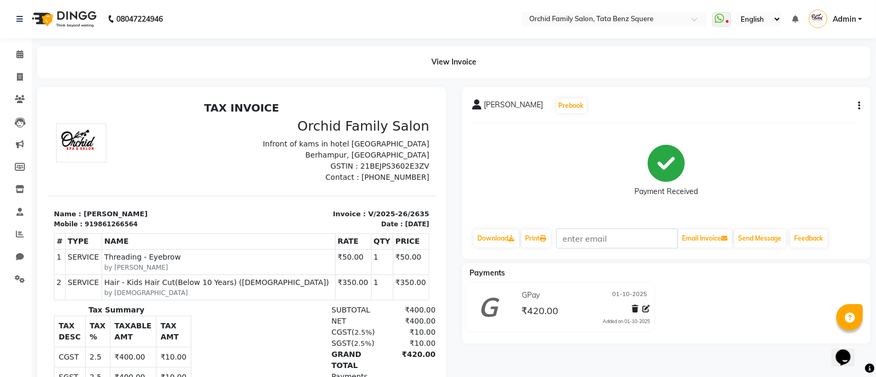
click at [592, 124] on div "RAKESH DASH Prebook Payment Received Download Print Email Invoice Send Message …" at bounding box center [666, 173] width 409 height 172
click at [596, 105] on div "RAKESH DASH Prebook" at bounding box center [667, 105] width 388 height 17
click at [584, 103] on div "RAKESH DASH Prebook" at bounding box center [667, 105] width 388 height 17
click at [667, 247] on input "text" at bounding box center [617, 238] width 122 height 20
click at [791, 176] on div "Payment Received" at bounding box center [667, 171] width 388 height 79
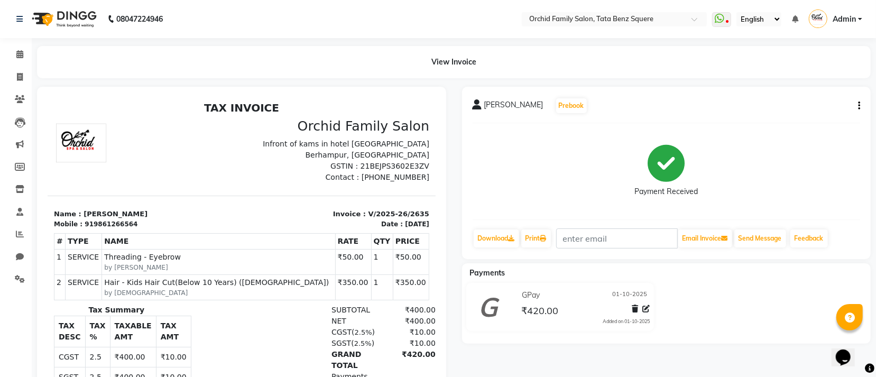
click at [863, 97] on div "RAKESH DASH Prebook Payment Received Download Print Email Invoice Send Message …" at bounding box center [666, 173] width 409 height 172
click at [536, 300] on span "GPay" at bounding box center [531, 295] width 18 height 11
click at [551, 186] on div "Payment Received" at bounding box center [667, 171] width 388 height 79
click at [644, 153] on div "Payment Received" at bounding box center [665, 171] width 63 height 52
click at [241, 144] on div "Orchid Family Salon Infront of kams in hotel Tata Benz Square Berhampur, Ganjam…" at bounding box center [338, 150] width 194 height 64
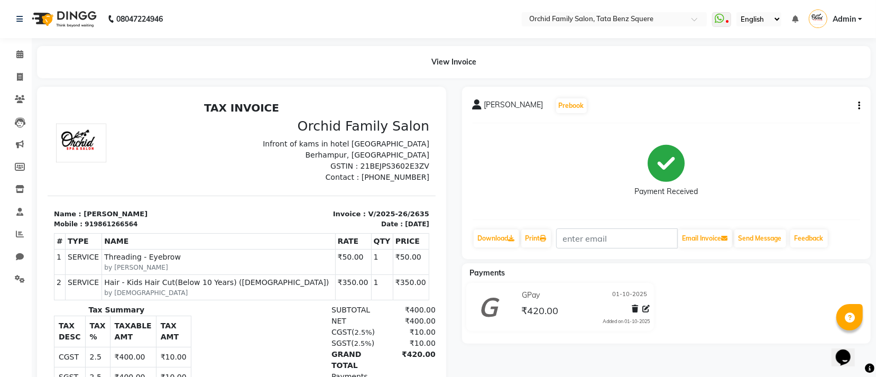
click at [351, 161] on p "GSTIN : 21BEJPS3602E3ZV" at bounding box center [337, 165] width 181 height 11
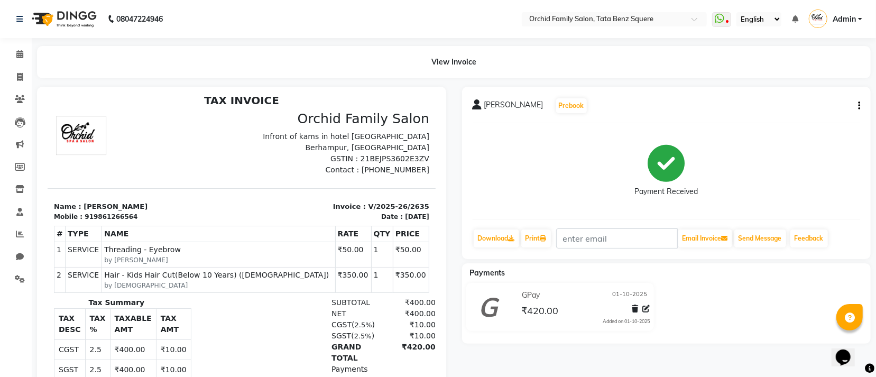
scroll to position [8, 0]
click at [264, 136] on p "Infront of kams in hotel [GEOGRAPHIC_DATA] Berhampur, [GEOGRAPHIC_DATA]" at bounding box center [337, 141] width 181 height 22
click at [511, 140] on div "Payment Received" at bounding box center [667, 171] width 388 height 79
click at [493, 165] on div "Payment Received" at bounding box center [667, 171] width 388 height 79
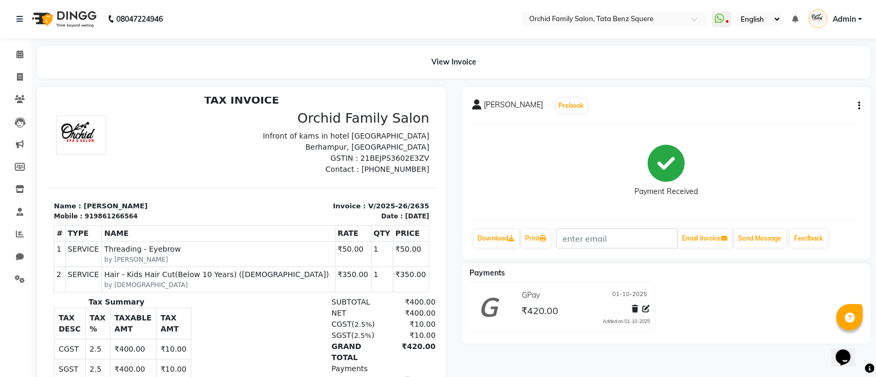
drag, startPoint x: 409, startPoint y: 92, endPoint x: 468, endPoint y: 105, distance: 61.2
click at [454, 102] on div "RAKESH DASH Prebook Payment Received Download Print Email Invoice Send Message …" at bounding box center [454, 269] width 850 height 364
click at [524, 137] on div "Payment Received" at bounding box center [667, 171] width 388 height 79
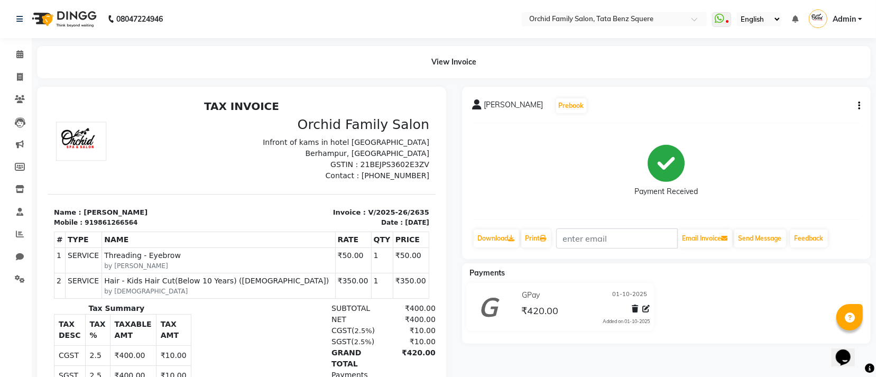
scroll to position [0, 0]
click at [191, 19] on nav "08047224946 Select Location × Orchid Family Salon, Tata Benz Squere WhatsApp St…" at bounding box center [438, 19] width 876 height 38
click at [483, 60] on div "View Invoice" at bounding box center [454, 62] width 834 height 32
click at [449, 63] on div "View Invoice" at bounding box center [454, 62] width 834 height 32
click at [426, 59] on div "View Invoice" at bounding box center [454, 62] width 834 height 32
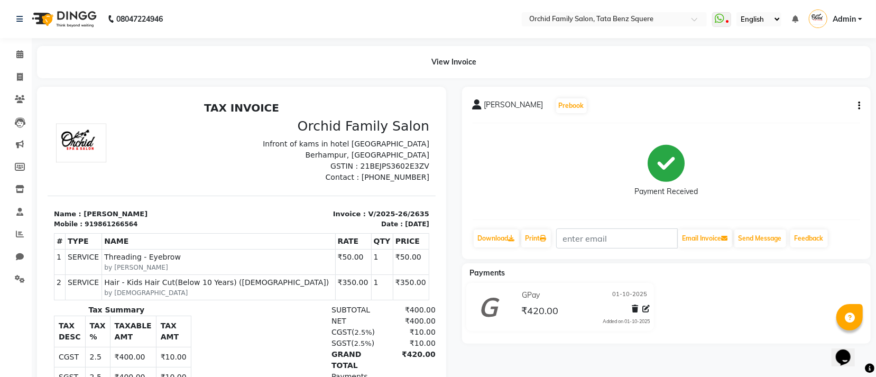
click at [410, 71] on div "View Invoice" at bounding box center [454, 62] width 834 height 32
click at [462, 187] on div "RAKESH DASH Prebook Payment Received Download Print Email Invoice Send Message …" at bounding box center [666, 173] width 409 height 172
click at [374, 111] on h2 "TAX INVOICE" at bounding box center [240, 107] width 375 height 13
click at [389, 119] on h3 "Orchid Family Salon" at bounding box center [337, 126] width 181 height 16
click at [542, 104] on div "RAKESH DASH Prebook" at bounding box center [530, 105] width 115 height 17
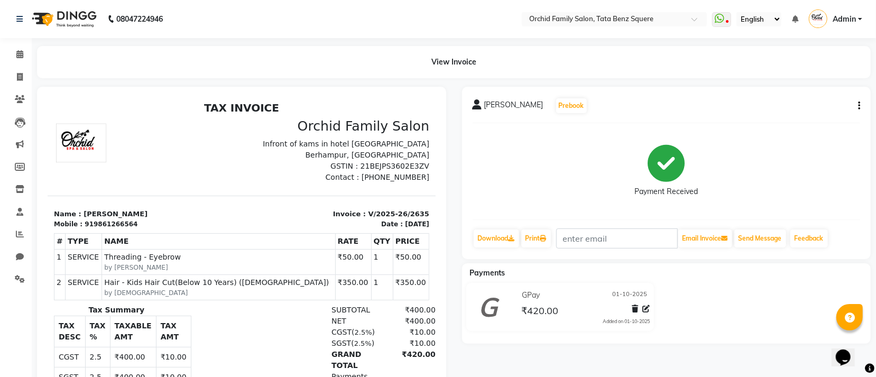
click at [275, 107] on h2 "TAX INVOICE" at bounding box center [240, 107] width 375 height 13
click at [359, 54] on div "View Invoice" at bounding box center [454, 62] width 834 height 32
click at [549, 52] on div "View Invoice" at bounding box center [454, 62] width 834 height 32
click at [222, 153] on div at bounding box center [144, 150] width 194 height 64
click at [303, 99] on html "TAX INVOICE Orchid Family Salon Infront of kams in hotel Tata Benz Square Berha…" at bounding box center [241, 271] width 388 height 348
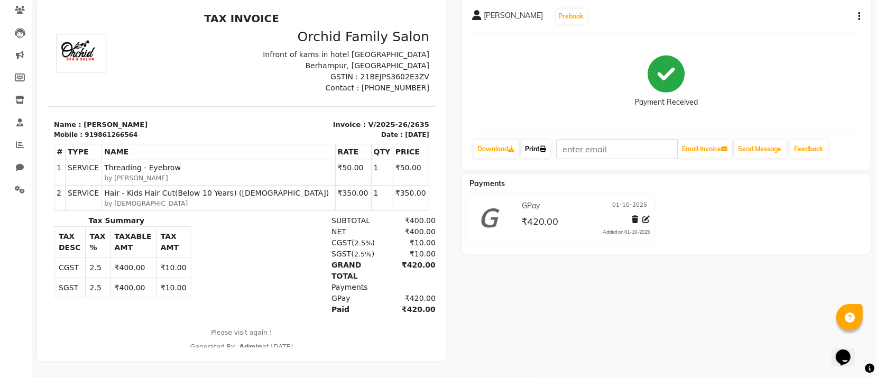
scroll to position [100, 0]
click at [558, 96] on div "Payment Received" at bounding box center [667, 81] width 388 height 79
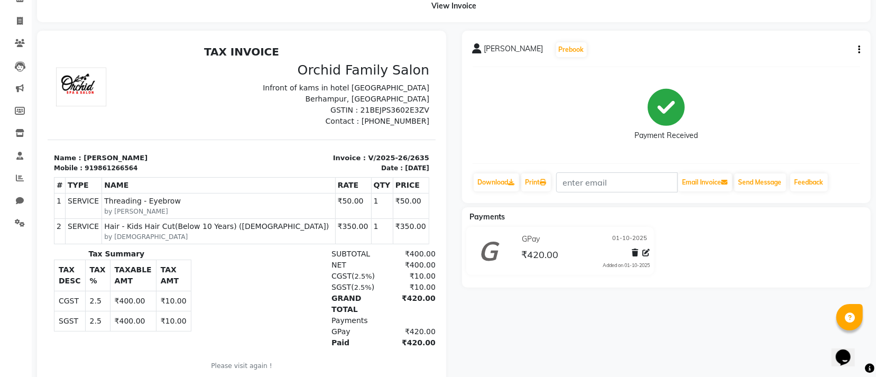
scroll to position [0, 0]
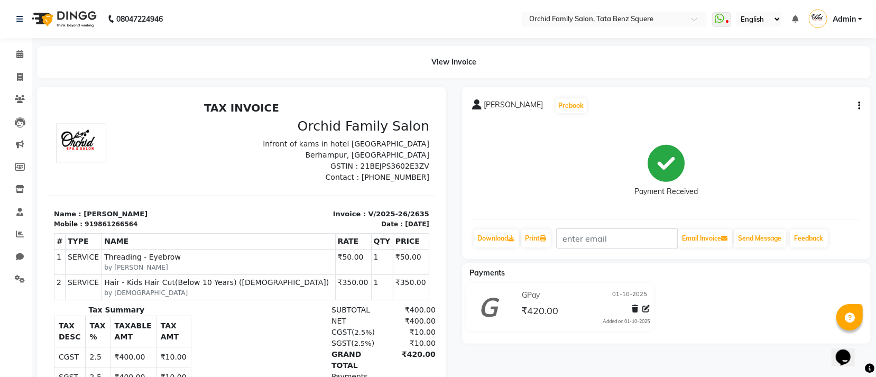
click at [405, 99] on html "TAX INVOICE Orchid Family Salon Infront of kams in hotel Tata Benz Square Berha…" at bounding box center [241, 271] width 388 height 348
click at [149, 127] on div at bounding box center [144, 150] width 194 height 64
click at [205, 152] on div at bounding box center [144, 150] width 194 height 64
click at [283, 108] on h2 "TAX INVOICE" at bounding box center [240, 107] width 375 height 13
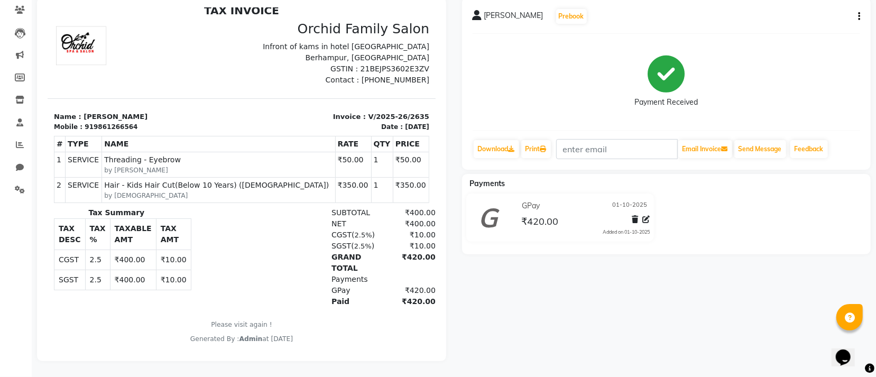
scroll to position [100, 0]
click at [192, 228] on div "NET ₹400.00" at bounding box center [303, 223] width 263 height 11
drag, startPoint x: 246, startPoint y: 219, endPoint x: 242, endPoint y: 222, distance: 5.4
click at [244, 220] on div "NET ₹400.00" at bounding box center [303, 223] width 263 height 11
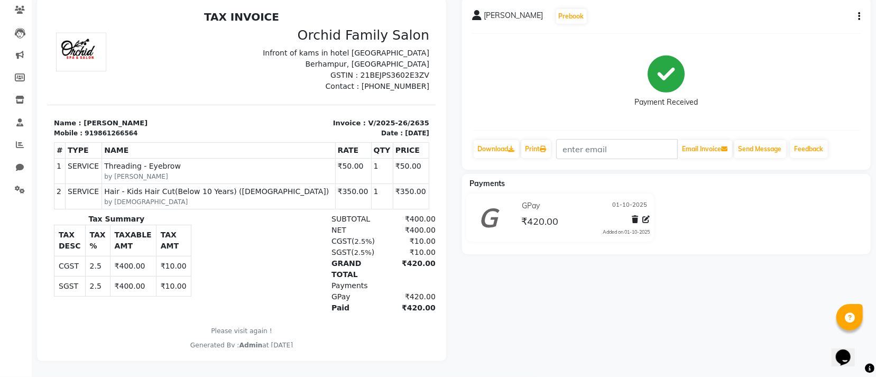
scroll to position [0, 0]
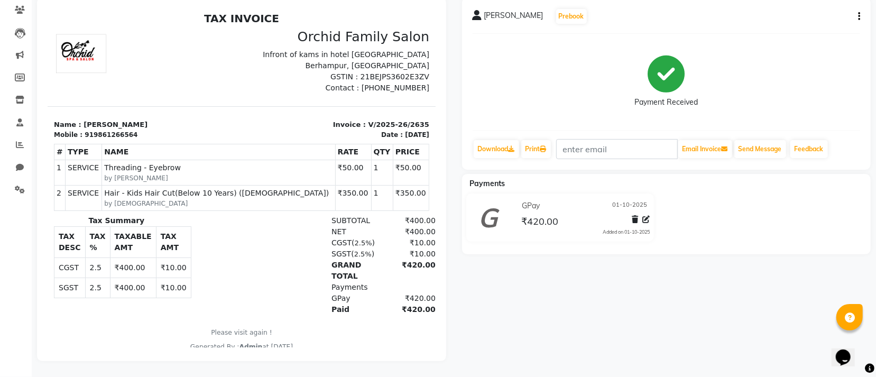
click at [610, 75] on div "Payment Received" at bounding box center [667, 81] width 388 height 79
click at [515, 59] on div "Payment Received" at bounding box center [667, 81] width 388 height 79
click at [321, 120] on p "Invoice : V/2025-26/2635" at bounding box center [337, 124] width 181 height 11
click at [308, 119] on p "Invoice : V/2025-26/2635" at bounding box center [337, 124] width 181 height 11
click at [300, 99] on div "TAX INVOICE Orchid Family Salon Infront of kams in hotel Tata Benz Square Berha…" at bounding box center [241, 181] width 388 height 339
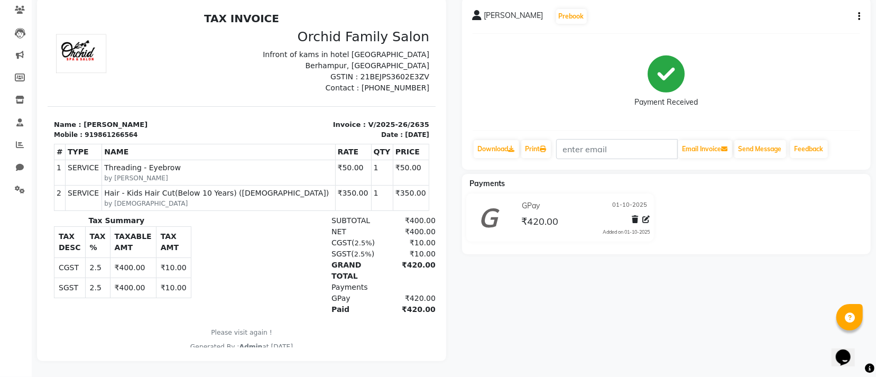
click at [404, 87] on p "Contact : [PHONE_NUMBER]" at bounding box center [337, 87] width 181 height 11
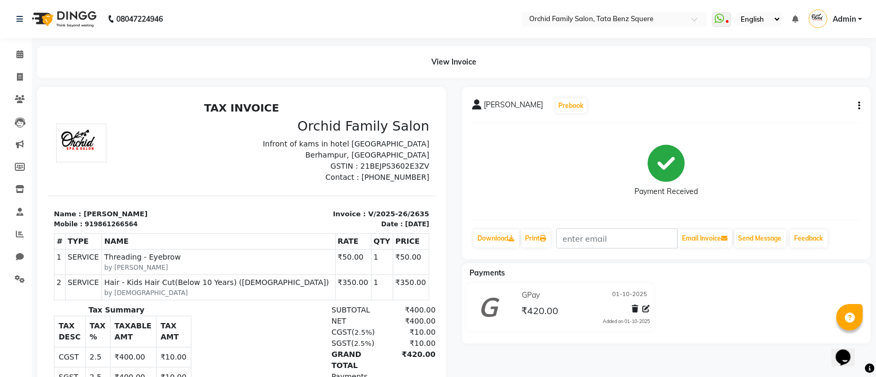
drag, startPoint x: 636, startPoint y: 84, endPoint x: 617, endPoint y: 99, distance: 24.0
click at [636, 85] on main "View Invoice RAKESH DASH Prebook Payment Received Download Print Email Invoice …" at bounding box center [454, 256] width 844 height 420
click at [603, 108] on div "RAKESH DASH Prebook" at bounding box center [667, 105] width 388 height 17
click at [359, 97] on html "TAX INVOICE Orchid Family Salon Infront of kams in hotel Tata Benz Square Berha…" at bounding box center [241, 271] width 388 height 348
click at [340, 57] on div "View Invoice" at bounding box center [454, 62] width 834 height 32
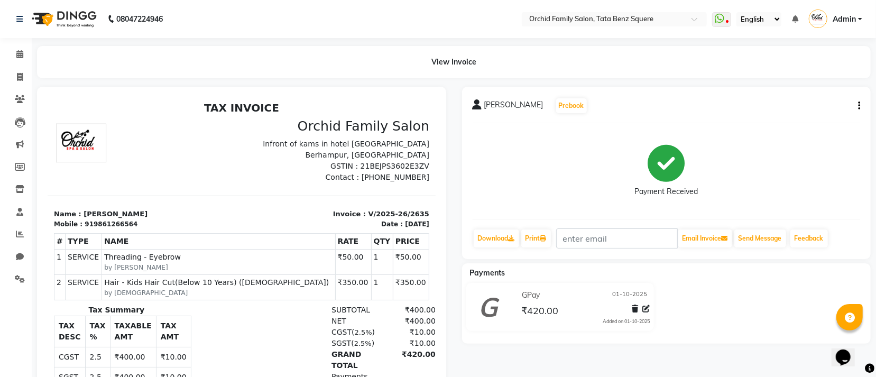
click at [491, 65] on div "View Invoice" at bounding box center [454, 62] width 834 height 32
click at [296, 26] on nav "08047224946 Select Location × Orchid Family Salon, Tata Benz Squere WhatsApp St…" at bounding box center [438, 19] width 876 height 38
click at [236, 19] on nav "08047224946 Select Location × Orchid Family Salon, Tata Benz Squere WhatsApp St…" at bounding box center [438, 19] width 876 height 38
click at [283, 76] on div "View Invoice" at bounding box center [454, 62] width 834 height 32
click at [274, 108] on h2 "TAX INVOICE" at bounding box center [240, 107] width 375 height 13
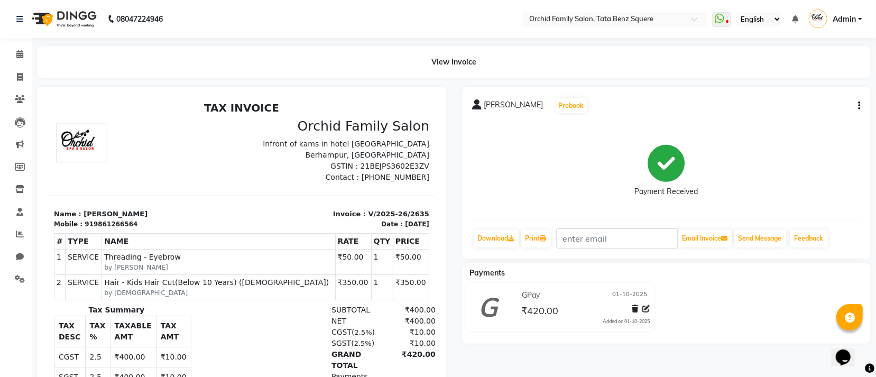
click at [123, 141] on div at bounding box center [144, 150] width 194 height 64
click at [269, 107] on h2 "TAX INVOICE" at bounding box center [240, 107] width 375 height 13
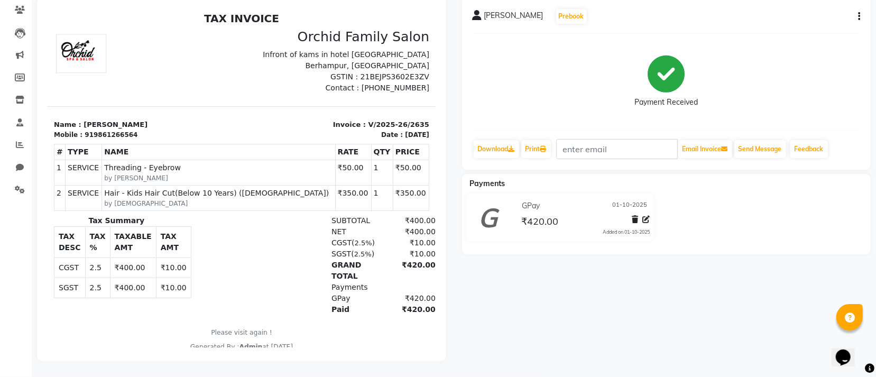
scroll to position [100, 0]
click at [446, 173] on div at bounding box center [241, 179] width 409 height 364
click at [277, 164] on span "Threading - Eyebrow" at bounding box center [218, 167] width 228 height 11
click at [487, 257] on div "RAKESH DASH Prebook Payment Received Download Print Email Invoice Send Message …" at bounding box center [666, 179] width 425 height 364
click at [520, 178] on div "Payments" at bounding box center [670, 183] width 417 height 11
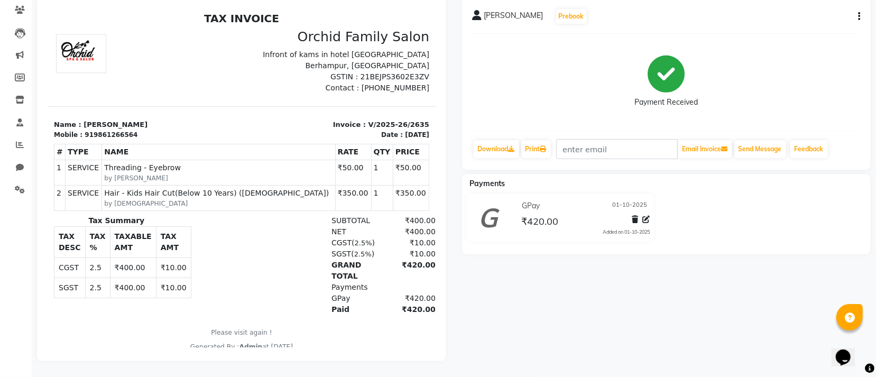
click at [520, 178] on div "Payments" at bounding box center [670, 183] width 417 height 11
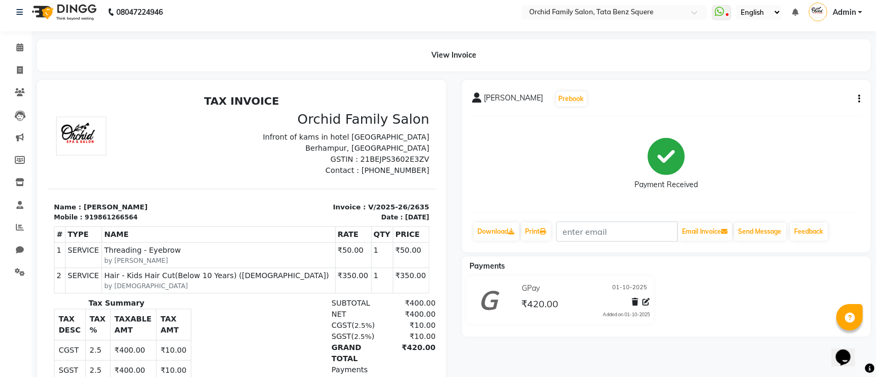
scroll to position [0, 0]
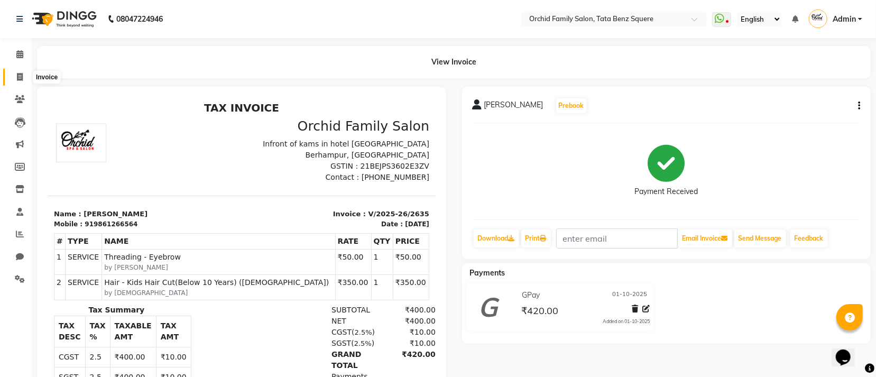
click at [20, 76] on icon at bounding box center [20, 77] width 6 height 8
select select "service"
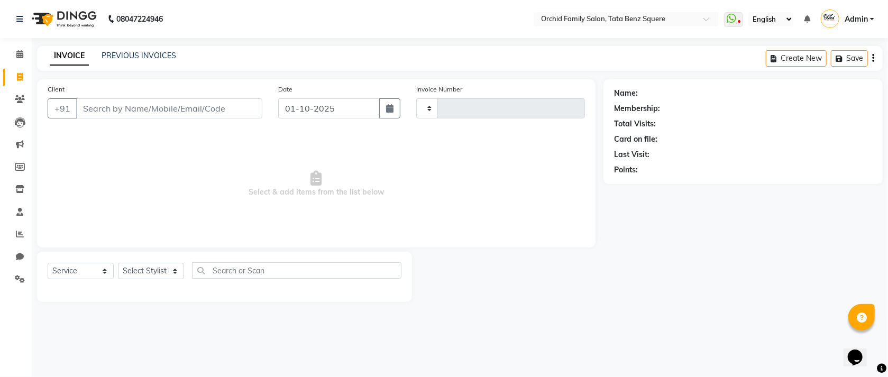
type input "2636"
select select "107"
click at [133, 270] on select "Select Stylist" at bounding box center [151, 271] width 66 height 16
click at [144, 274] on select "Select Stylist" at bounding box center [151, 271] width 66 height 16
click at [146, 272] on select "Select Stylist Accountant [PERSON_NAME] [PERSON_NAME] [PERSON_NAME] [PERSON_NAM…" at bounding box center [151, 271] width 66 height 16
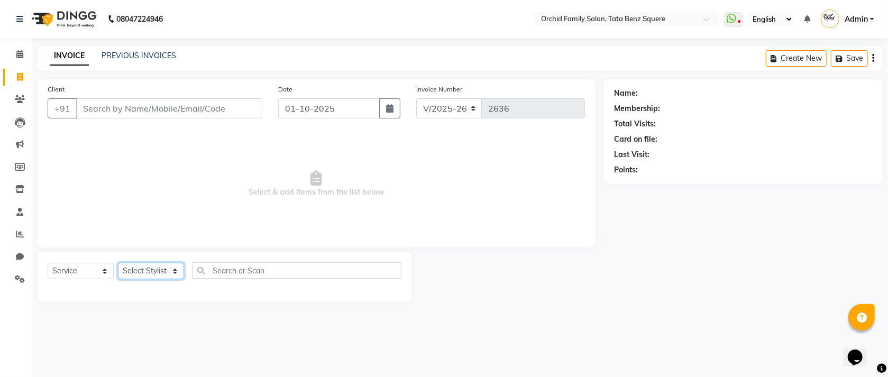
select select "90905"
click at [118, 263] on select "Select Stylist Accountant [PERSON_NAME] [PERSON_NAME] [PERSON_NAME] [PERSON_NAM…" at bounding box center [151, 271] width 66 height 16
drag, startPoint x: 145, startPoint y: 265, endPoint x: 182, endPoint y: 113, distance: 156.6
click at [159, 68] on div "INVOICE PREVIOUS INVOICES Create New Save" at bounding box center [459, 58] width 845 height 25
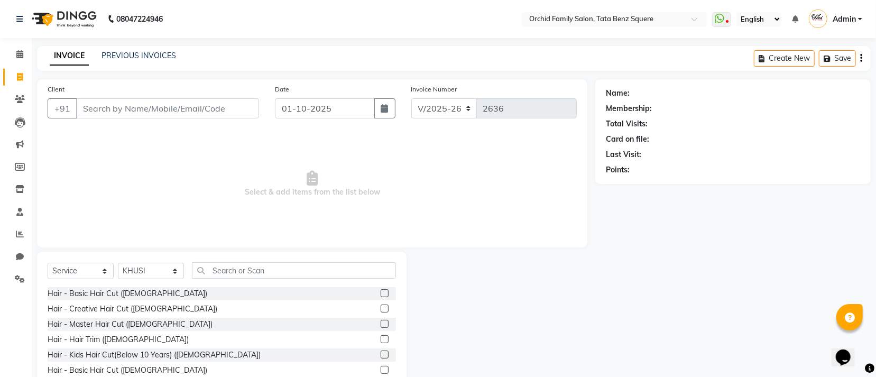
scroll to position [47, 0]
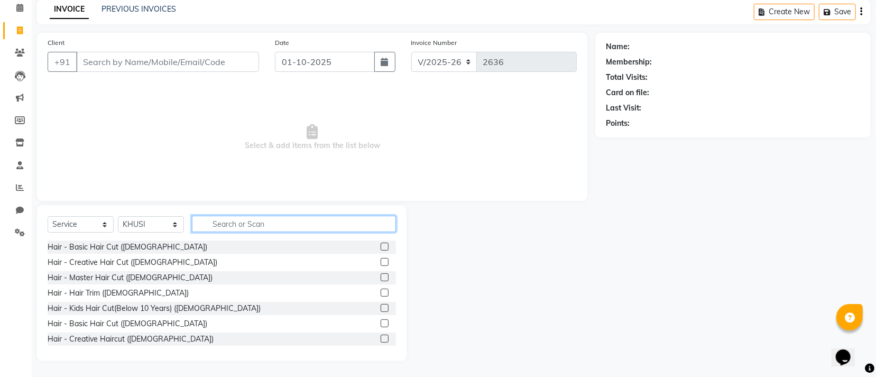
click at [221, 220] on input "text" at bounding box center [294, 224] width 204 height 16
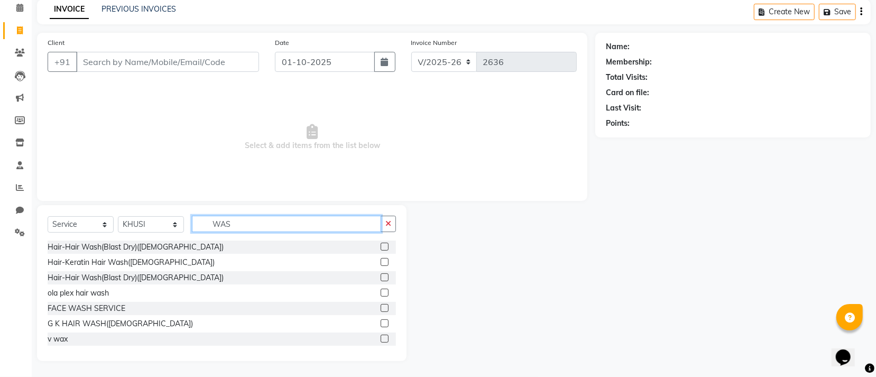
scroll to position [33, 0]
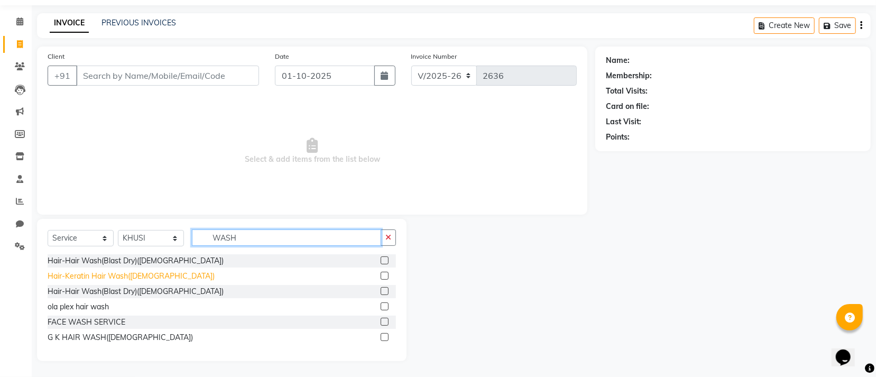
type input "WASH"
click at [109, 274] on div "Hair-Keratin Hair Wash([DEMOGRAPHIC_DATA])" at bounding box center [131, 276] width 167 height 11
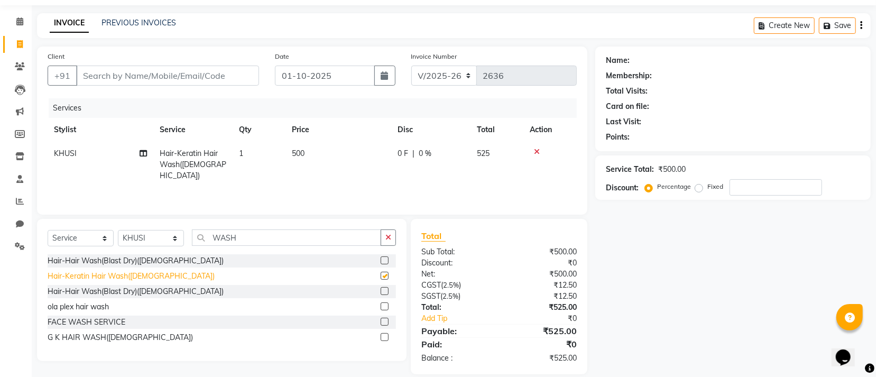
checkbox input "false"
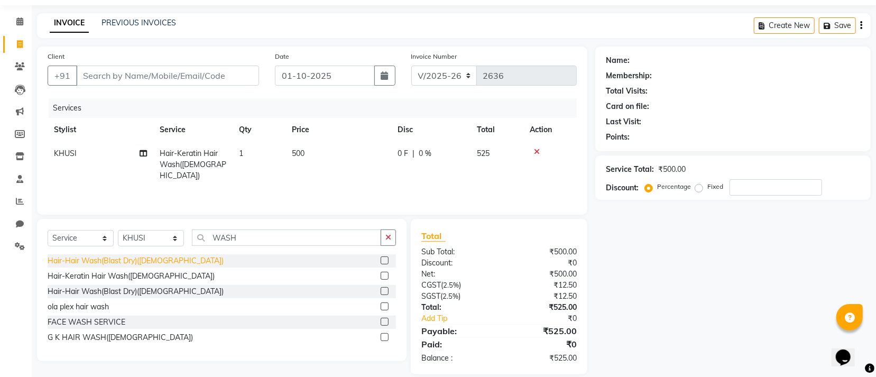
click at [126, 261] on div "Hair-Hair Wash(Blast Dry)([DEMOGRAPHIC_DATA])" at bounding box center [136, 260] width 176 height 11
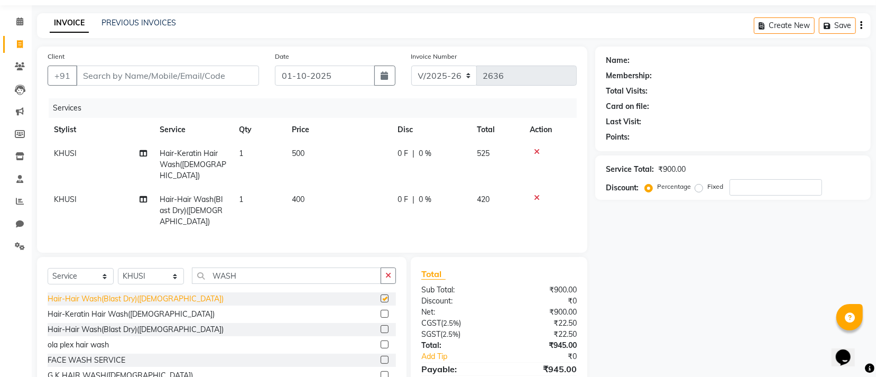
checkbox input "false"
click at [537, 194] on icon at bounding box center [537, 197] width 6 height 7
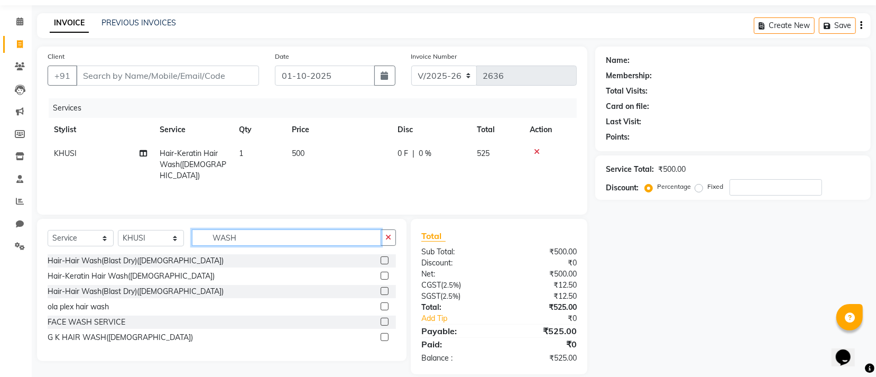
click at [257, 234] on input "WASH" at bounding box center [286, 237] width 189 height 16
type input "W"
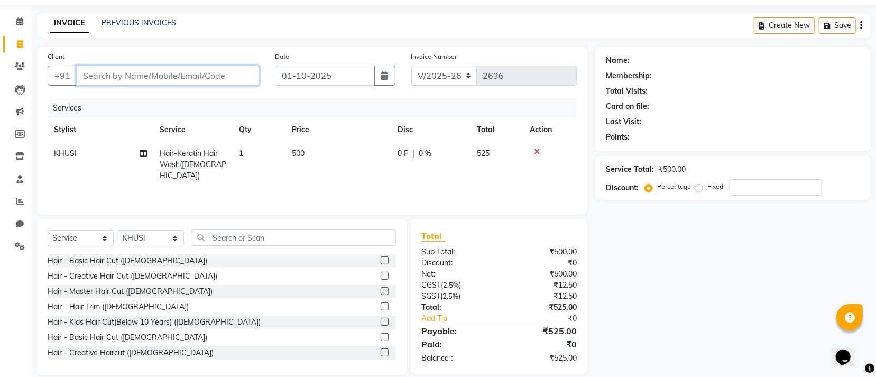
click at [240, 80] on input "Client" at bounding box center [167, 76] width 183 height 20
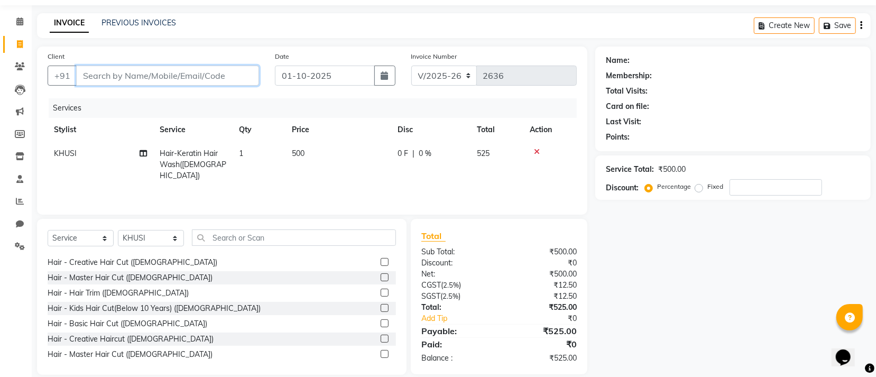
scroll to position [0, 0]
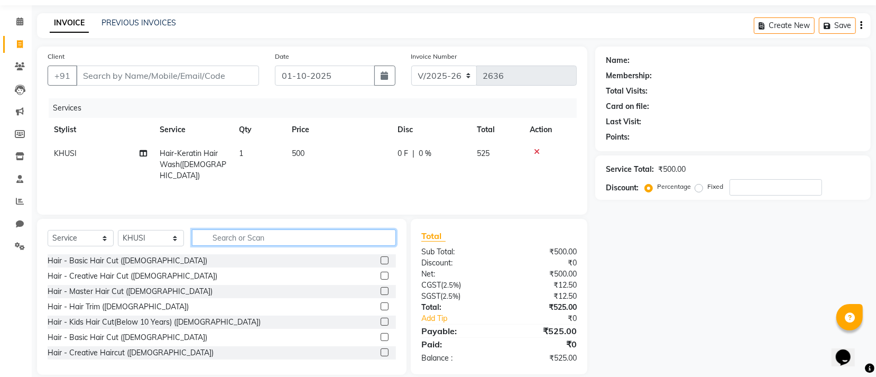
click at [263, 241] on input "text" at bounding box center [294, 237] width 204 height 16
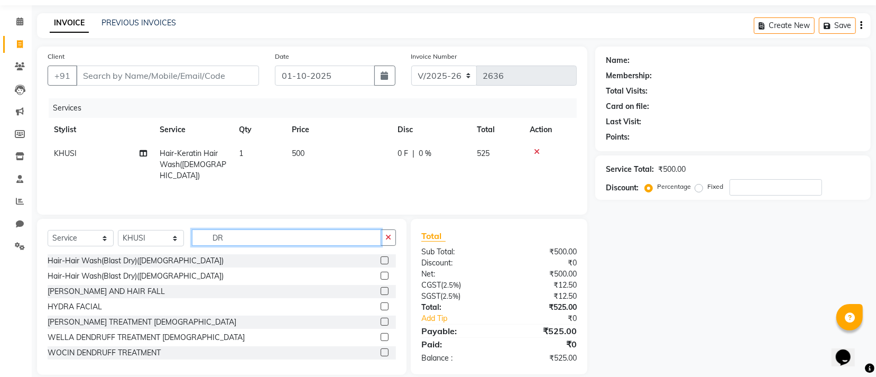
type input "D"
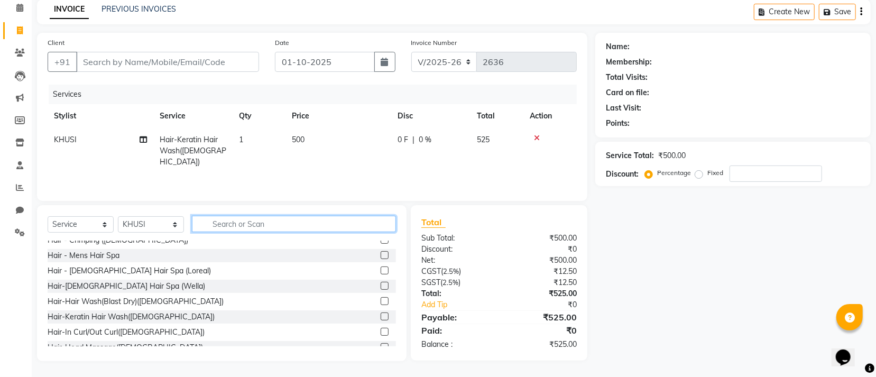
scroll to position [238, 0]
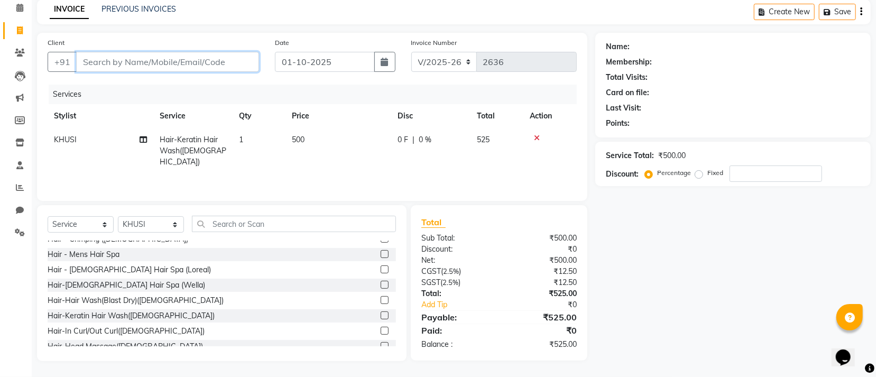
click at [222, 65] on input "Client" at bounding box center [167, 62] width 183 height 20
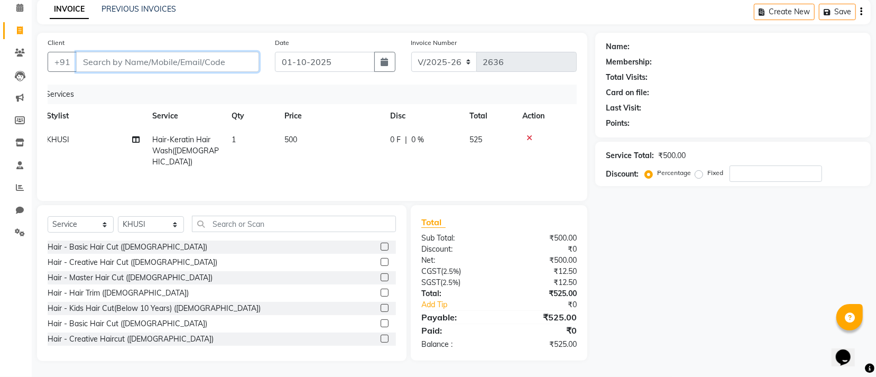
scroll to position [0, 0]
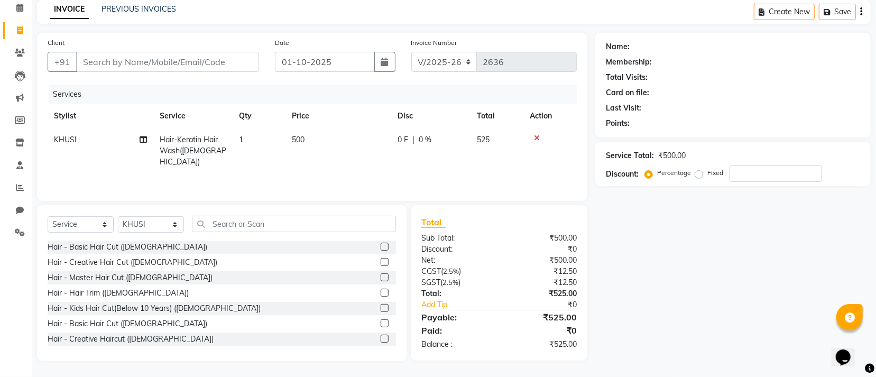
click at [642, 208] on div "Name: Membership: Total Visits: Card on file: Last Visit: Points: Service Total…" at bounding box center [736, 197] width 283 height 328
click at [624, 222] on div "Name: Membership: Total Visits: Card on file: Last Visit: Points: Service Total…" at bounding box center [736, 197] width 283 height 328
click at [622, 223] on div "Name: Membership: Total Visits: Card on file: Last Visit: Points: Service Total…" at bounding box center [736, 197] width 283 height 328
click at [620, 234] on div "Name: Membership: Total Visits: Card on file: Last Visit: Points: Service Total…" at bounding box center [736, 197] width 283 height 328
click at [611, 236] on div "Name: Membership: Total Visits: Card on file: Last Visit: Points: Service Total…" at bounding box center [736, 197] width 283 height 328
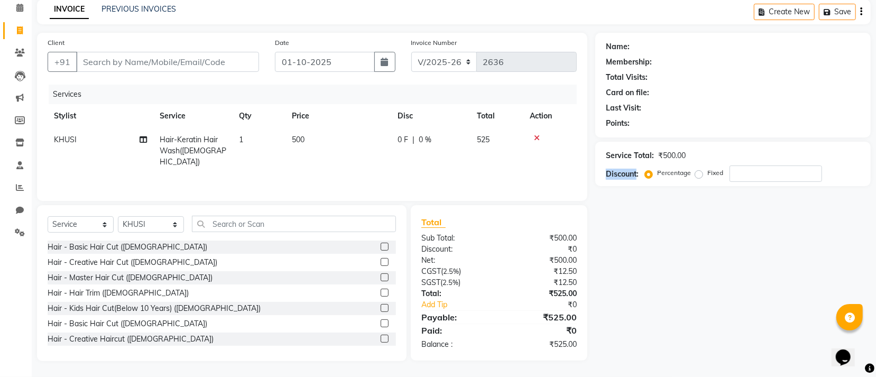
click at [611, 236] on div "Name: Membership: Total Visits: Card on file: Last Visit: Points: Service Total…" at bounding box center [736, 197] width 283 height 328
click at [747, 209] on div "Name: Membership: Total Visits: Card on file: Last Visit: Points: Service Total…" at bounding box center [736, 197] width 283 height 328
click at [751, 170] on input "number" at bounding box center [776, 173] width 93 height 16
click at [707, 125] on div "Points:" at bounding box center [733, 123] width 254 height 11
click at [760, 174] on input "number" at bounding box center [776, 173] width 93 height 16
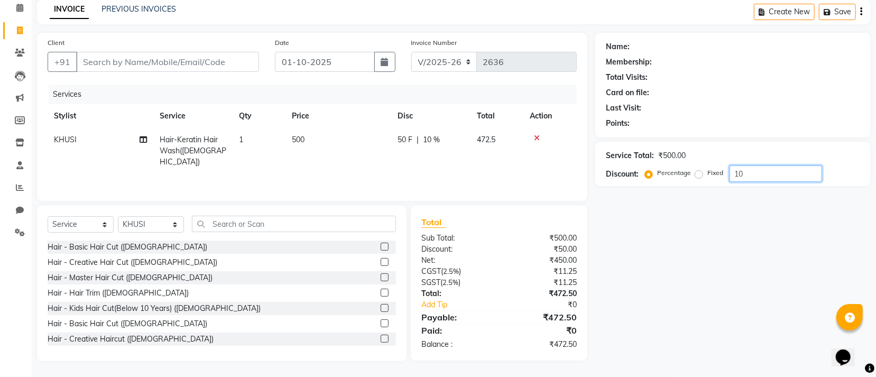
type input "1"
click at [254, 63] on input "Client" at bounding box center [167, 62] width 183 height 20
drag, startPoint x: 248, startPoint y: 70, endPoint x: 256, endPoint y: 69, distance: 7.5
click at [250, 70] on input "Client" at bounding box center [167, 62] width 183 height 20
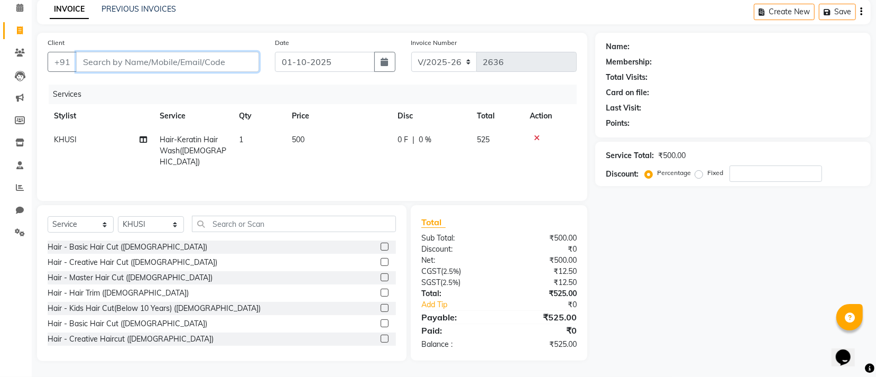
click at [257, 69] on input "Client" at bounding box center [167, 62] width 183 height 20
click at [220, 62] on input "Client" at bounding box center [167, 62] width 183 height 20
click at [263, 141] on td "1" at bounding box center [259, 151] width 53 height 46
select select "90905"
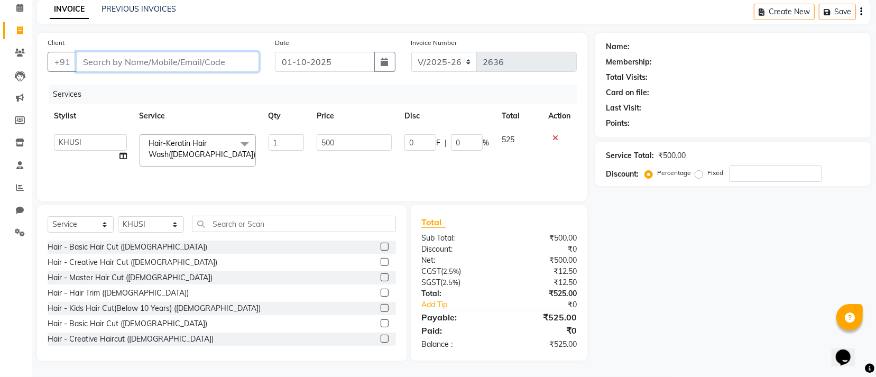
click at [226, 63] on input "Client" at bounding box center [167, 62] width 183 height 20
click at [246, 146] on span at bounding box center [244, 144] width 21 height 20
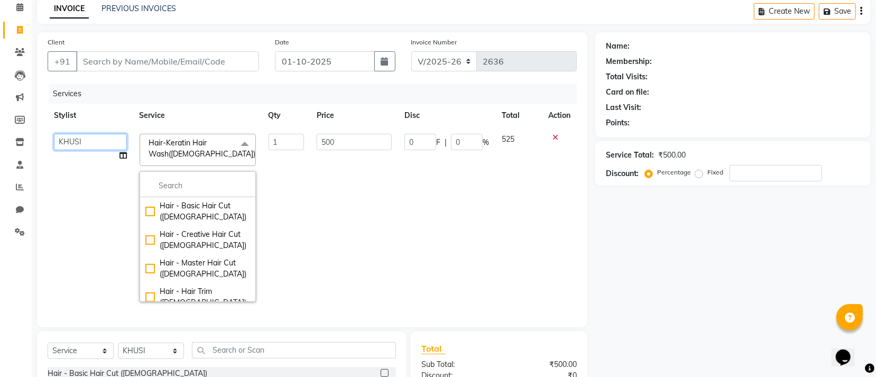
click at [109, 139] on select "Accountant AJAYA AMAR BHARATI BINDIYA JHUMA KALYANI SATAPATHY KHUSI KRISHNA PRA…" at bounding box center [90, 142] width 73 height 16
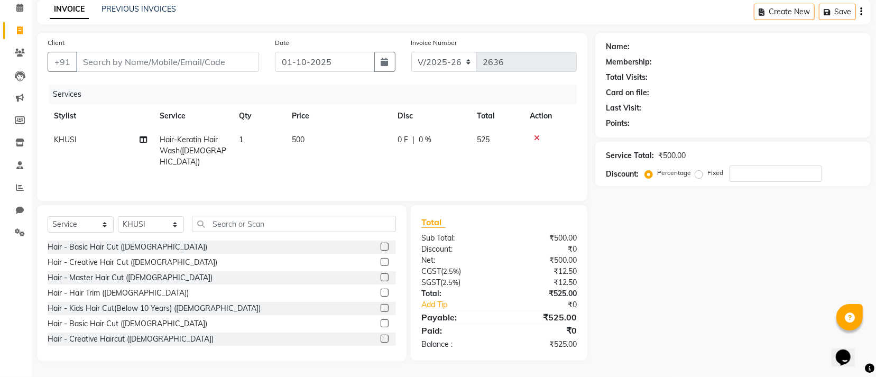
click at [211, 123] on th "Service" at bounding box center [192, 116] width 79 height 24
click at [223, 60] on input "Client" at bounding box center [167, 62] width 183 height 20
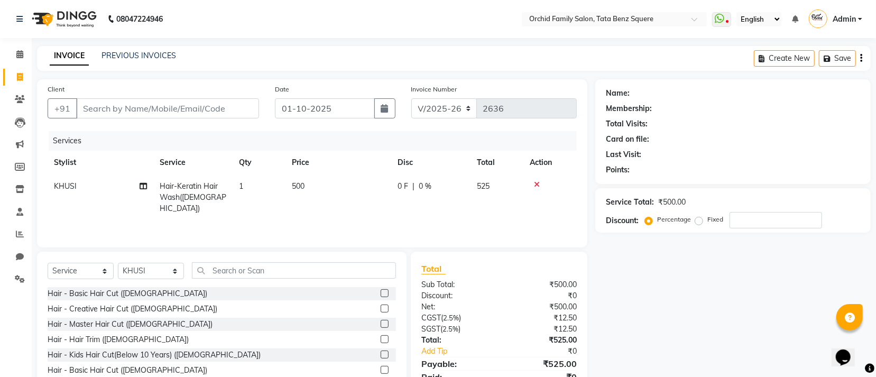
click at [440, 209] on td "0 F | 0 %" at bounding box center [430, 197] width 79 height 46
select select "90905"
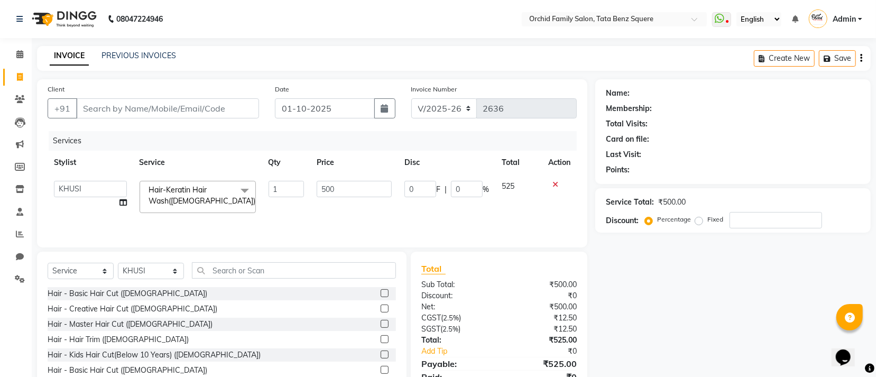
click at [630, 288] on div "Name: Membership: Total Visits: Card on file: Last Visit: Points: Service Total…" at bounding box center [736, 243] width 283 height 328
click at [557, 186] on icon at bounding box center [555, 184] width 6 height 7
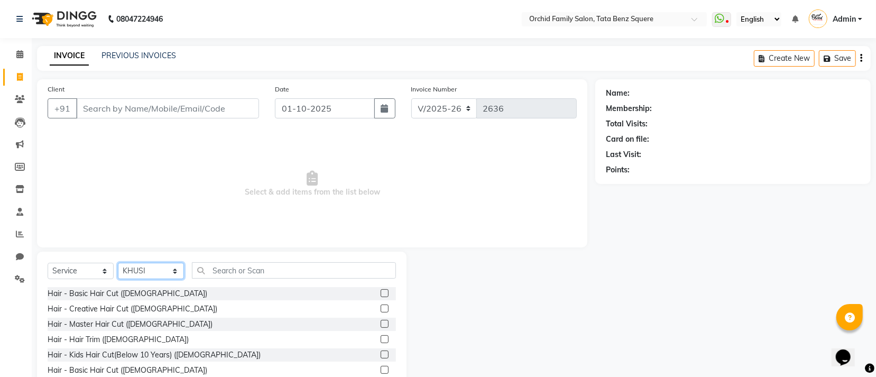
click at [172, 274] on select "Select Stylist Accountant [PERSON_NAME] [PERSON_NAME] [PERSON_NAME] [PERSON_NAM…" at bounding box center [151, 271] width 66 height 16
click at [118, 263] on select "Select Stylist Accountant [PERSON_NAME] [PERSON_NAME] [PERSON_NAME] [PERSON_NAM…" at bounding box center [151, 271] width 66 height 16
click at [255, 258] on div "Select Service Product Membership Package Voucher Prepaid Gift Card Select Styl…" at bounding box center [222, 330] width 370 height 156
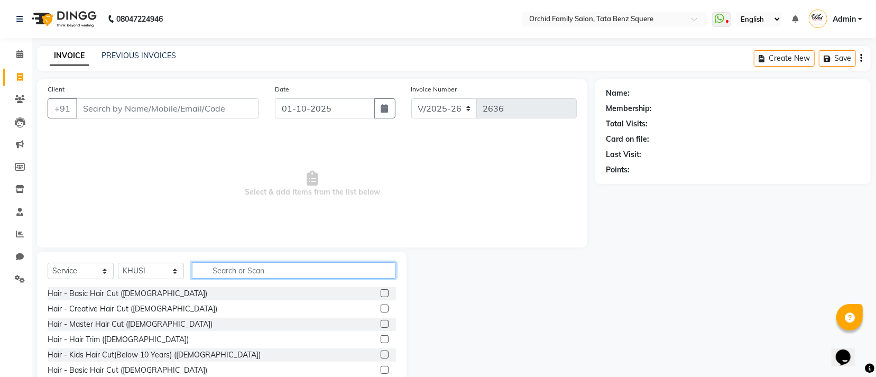
click at [255, 272] on input "text" at bounding box center [294, 270] width 204 height 16
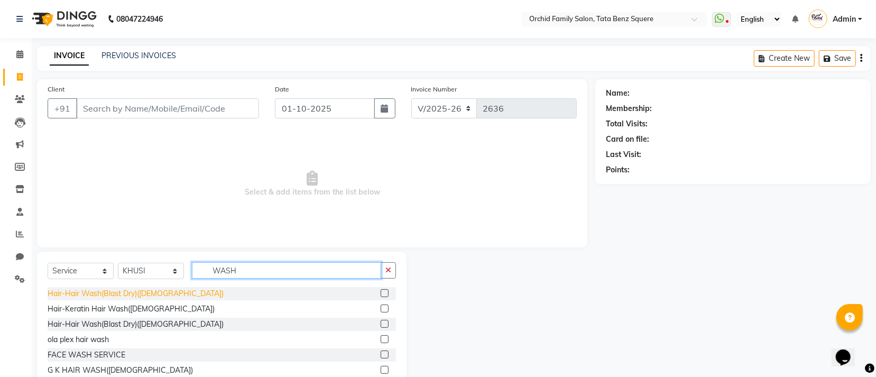
type input "WASH"
click at [160, 294] on div "Hair-Hair Wash(Blast Dry)([DEMOGRAPHIC_DATA])" at bounding box center [136, 293] width 176 height 11
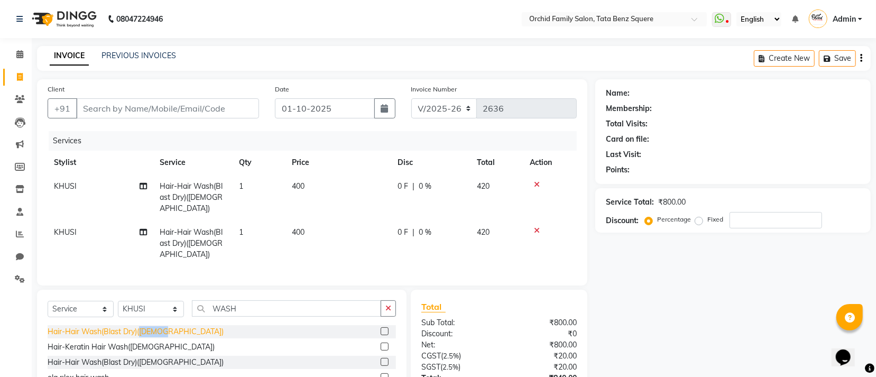
checkbox input "false"
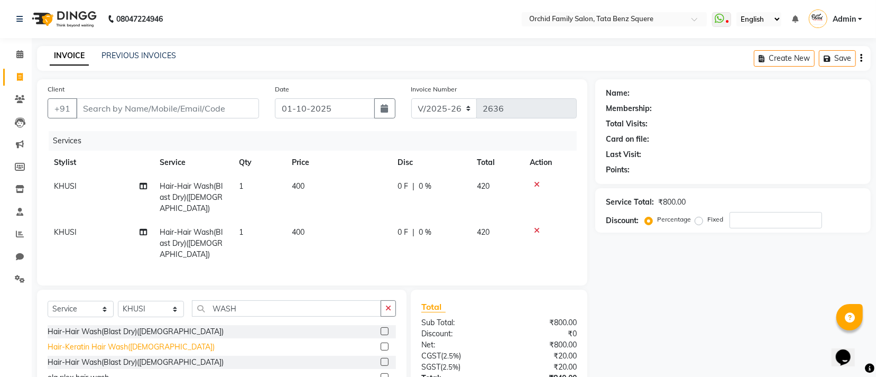
click at [91, 342] on div "Hair-Keratin Hair Wash([DEMOGRAPHIC_DATA])" at bounding box center [131, 347] width 167 height 11
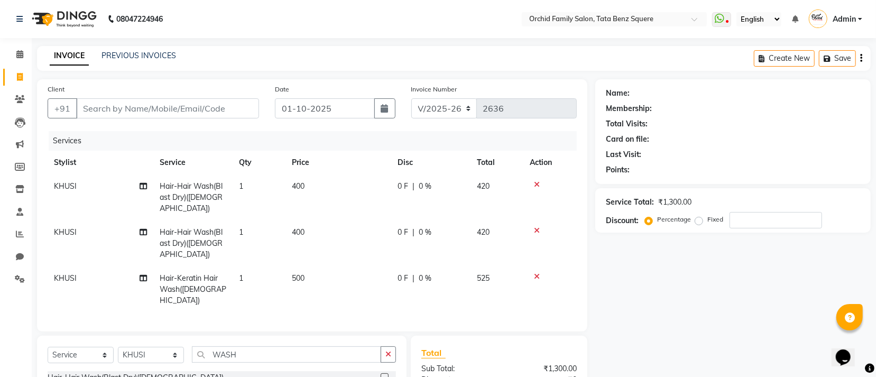
checkbox input "false"
click at [535, 227] on icon at bounding box center [537, 230] width 6 height 7
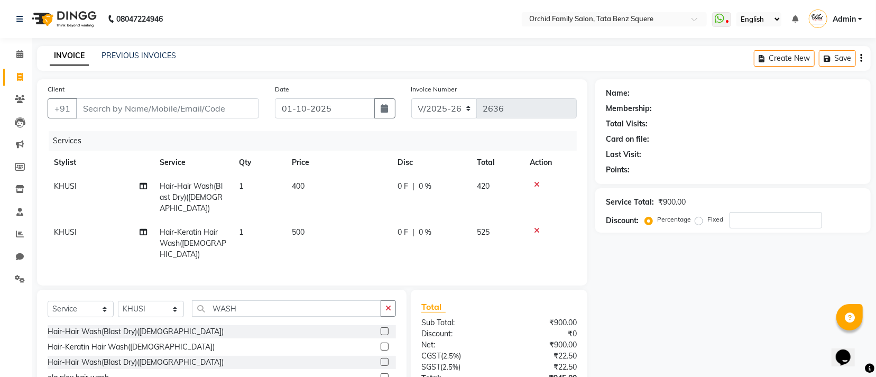
click at [539, 175] on td at bounding box center [549, 197] width 53 height 46
click at [538, 185] on icon at bounding box center [537, 184] width 6 height 7
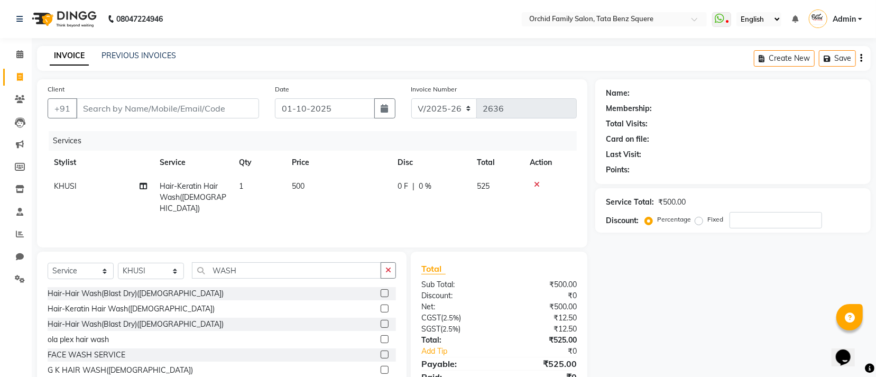
scroll to position [47, 0]
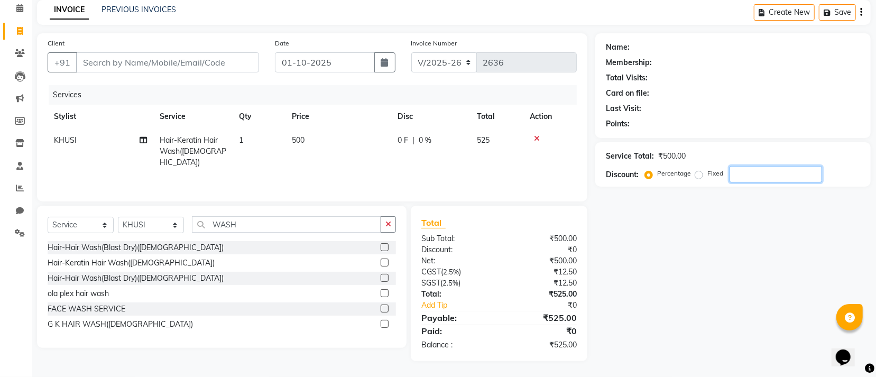
click at [745, 173] on input "number" at bounding box center [776, 174] width 93 height 16
type input "1"
click at [200, 54] on input "Client" at bounding box center [167, 62] width 183 height 20
type input "9"
type input "0"
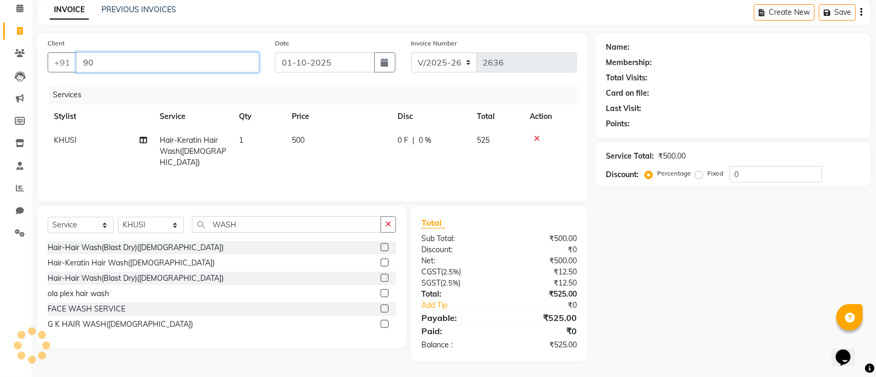
type input "9"
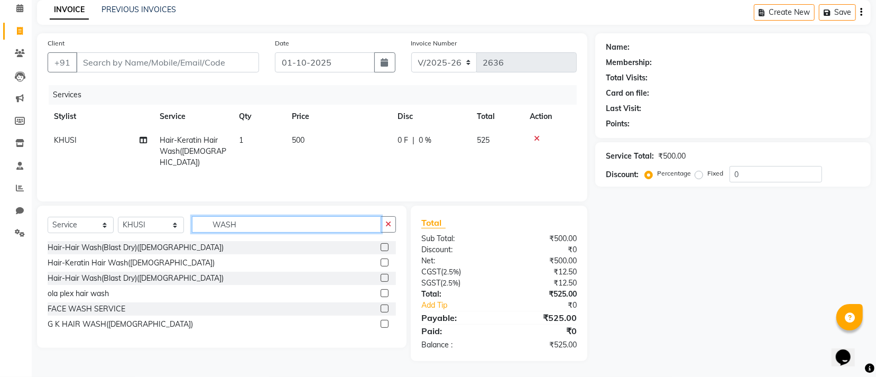
click at [320, 225] on input "WASH" at bounding box center [286, 224] width 189 height 16
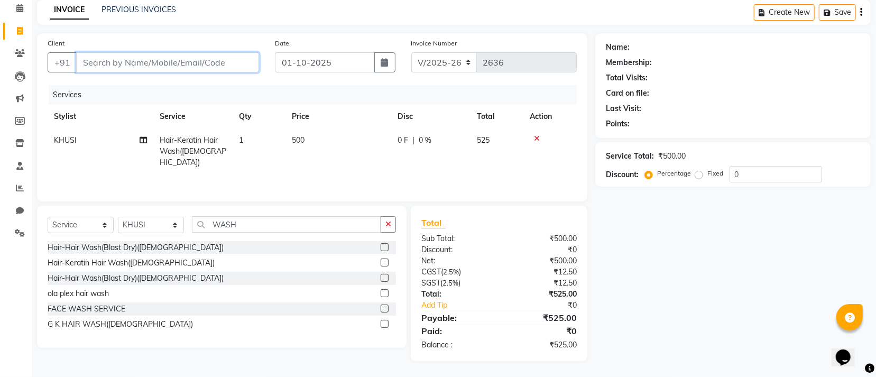
click at [155, 59] on input "Client" at bounding box center [167, 62] width 183 height 20
click at [195, 31] on main "INVOICE PREVIOUS INVOICES Create New Save Client +91 Date 01-10-2025 Invoice Nu…" at bounding box center [454, 188] width 844 height 377
click at [186, 57] on input "Client" at bounding box center [167, 62] width 183 height 20
drag, startPoint x: 153, startPoint y: 76, endPoint x: 177, endPoint y: 47, distance: 37.5
click at [163, 61] on div "Client +91" at bounding box center [153, 59] width 227 height 43
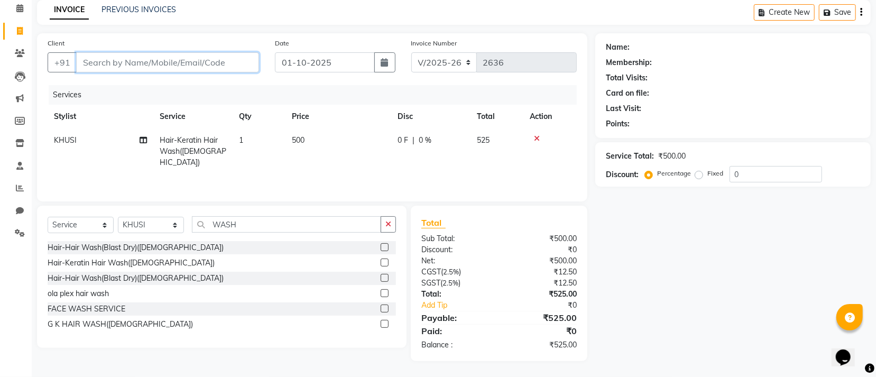
drag, startPoint x: 142, startPoint y: 65, endPoint x: 218, endPoint y: 98, distance: 82.6
click at [145, 65] on input "Client" at bounding box center [167, 62] width 183 height 20
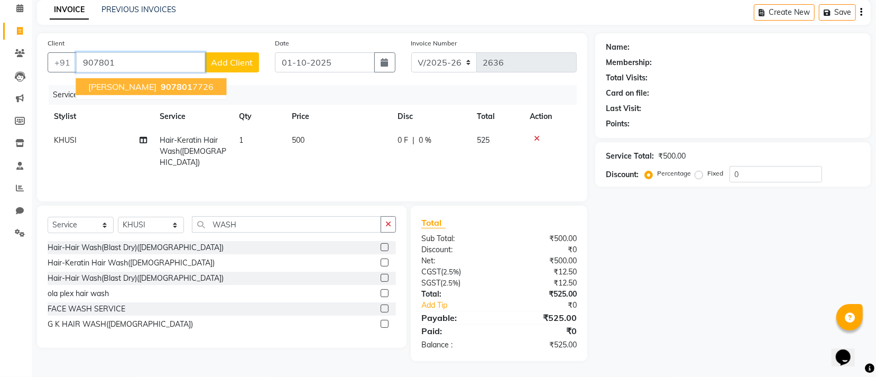
click at [123, 86] on span "[PERSON_NAME]" at bounding box center [122, 86] width 68 height 11
type input "9078017726"
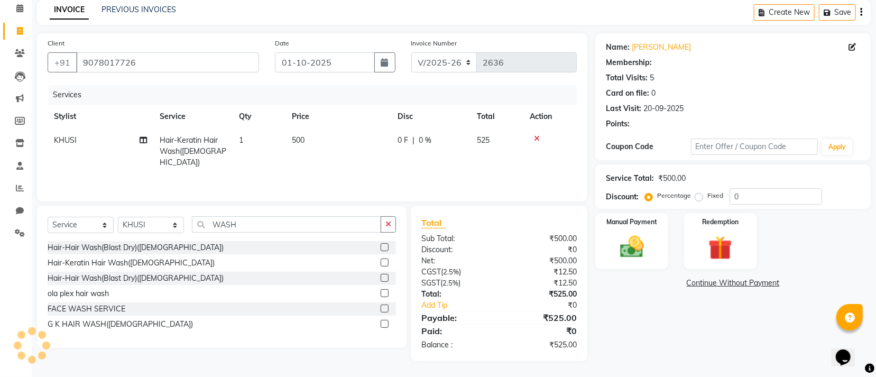
select select "1: Object"
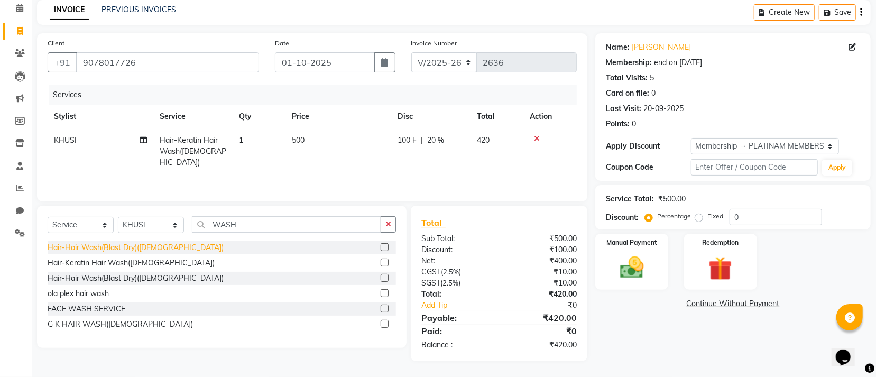
click at [132, 247] on div "Hair-Hair Wash(Blast Dry)([DEMOGRAPHIC_DATA])" at bounding box center [136, 247] width 176 height 11
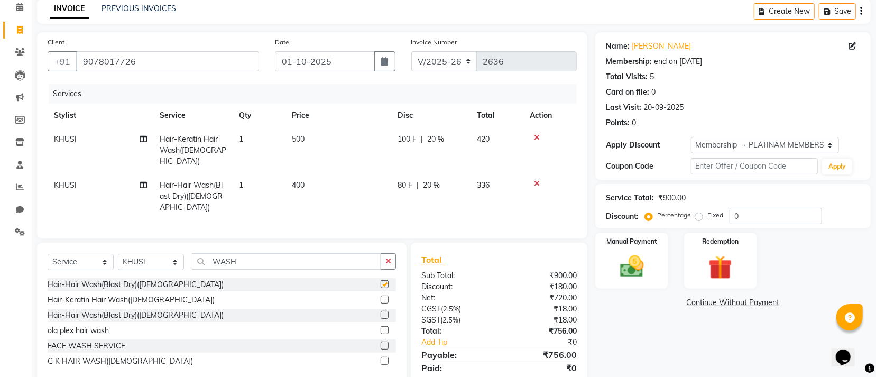
checkbox input "false"
click at [536, 134] on icon at bounding box center [537, 137] width 6 height 7
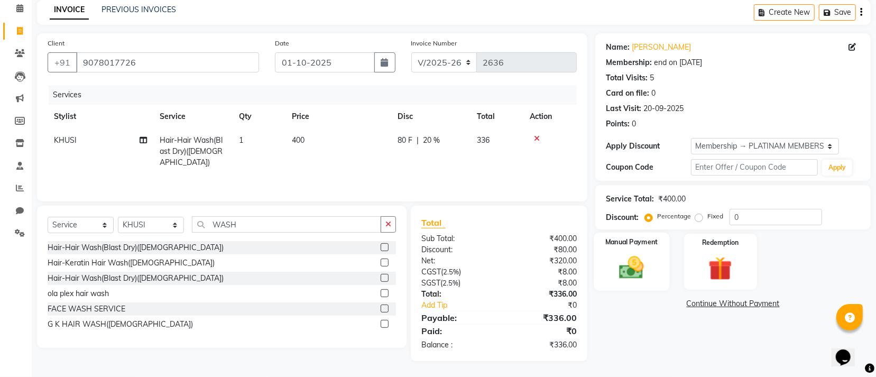
click at [635, 257] on img at bounding box center [632, 267] width 40 height 29
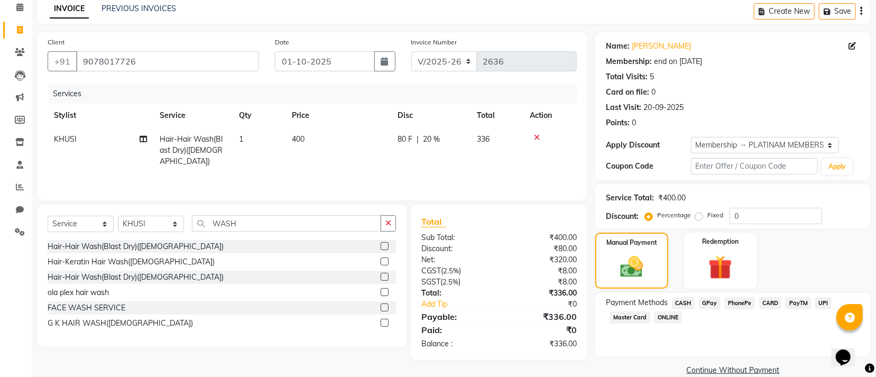
click at [710, 302] on span "GPay" at bounding box center [710, 303] width 22 height 12
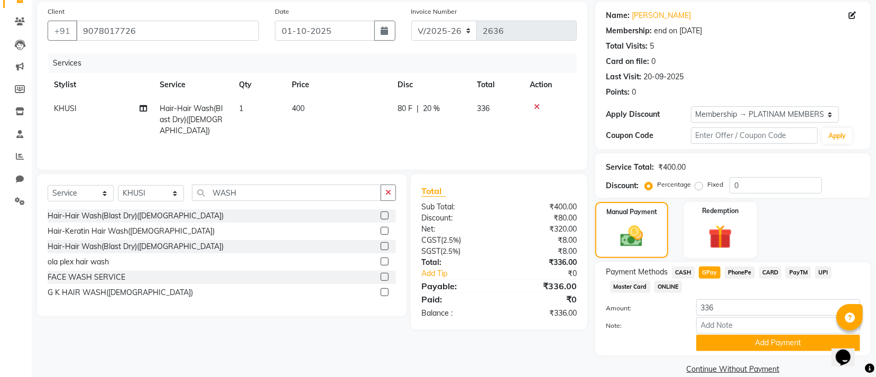
scroll to position [95, 0]
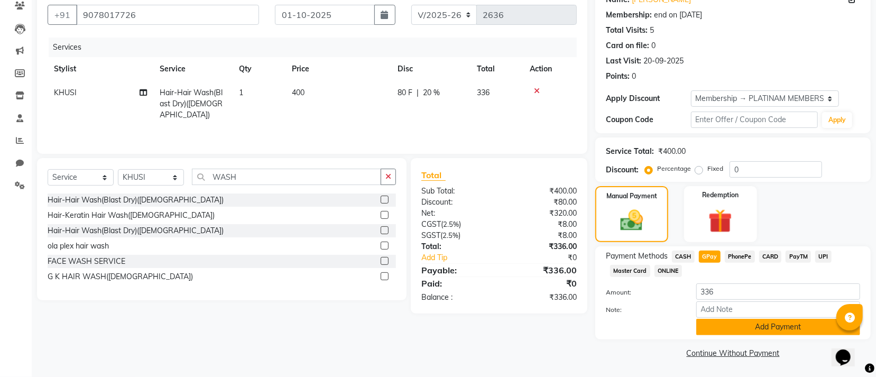
click at [735, 330] on button "Add Payment" at bounding box center [778, 327] width 164 height 16
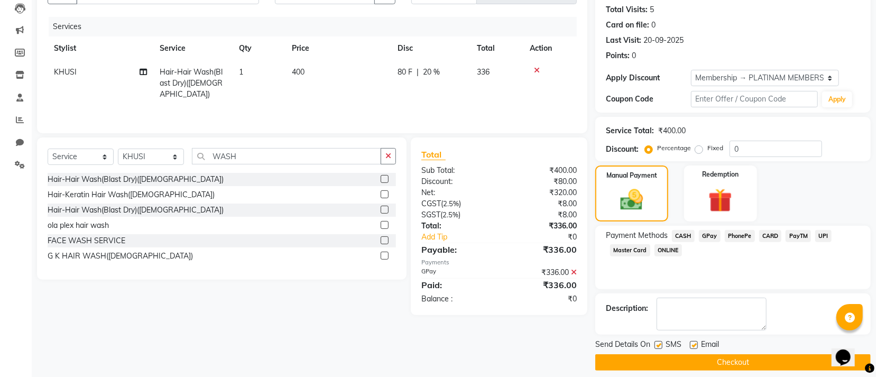
scroll to position [123, 0]
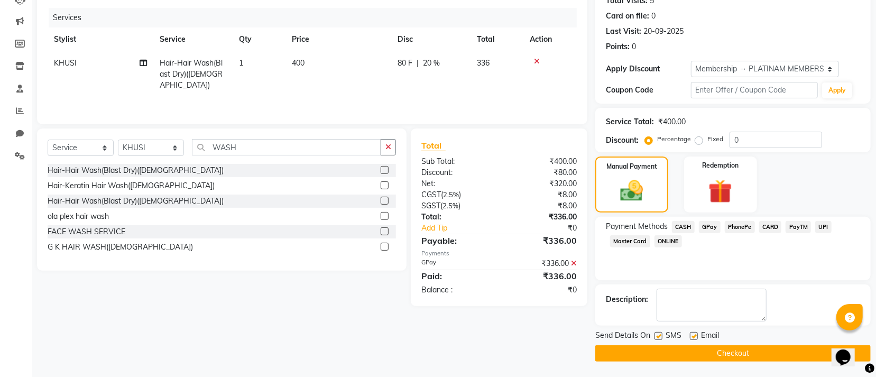
click at [717, 351] on button "Checkout" at bounding box center [732, 353] width 275 height 16
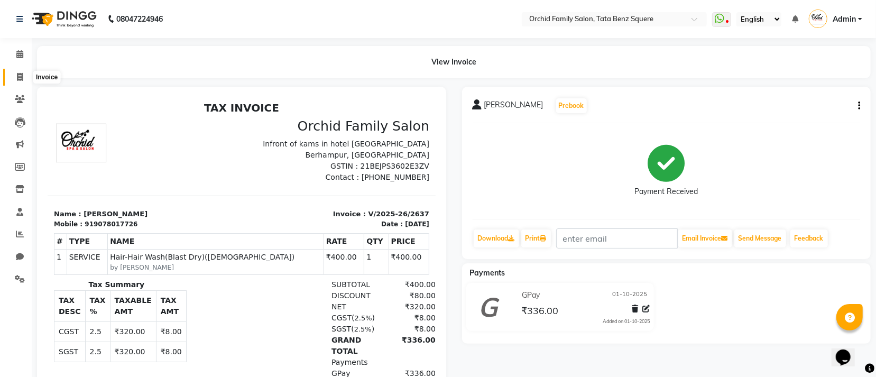
click at [17, 76] on icon at bounding box center [20, 77] width 6 height 8
select select "107"
select select "service"
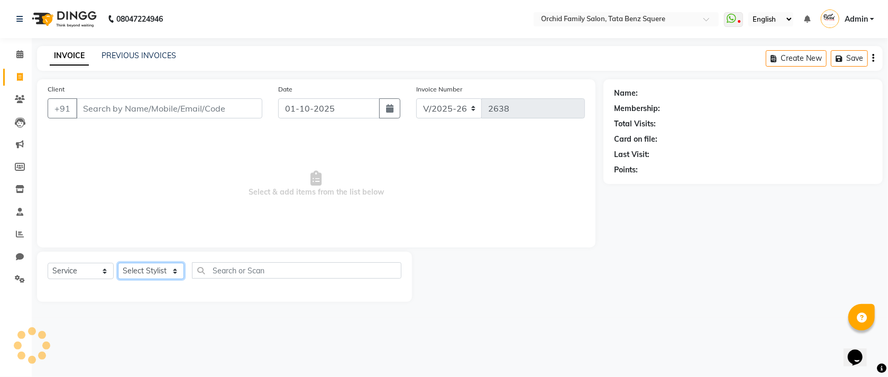
click at [125, 275] on select "Select Stylist" at bounding box center [151, 271] width 66 height 16
select select "90905"
click at [118, 263] on select "Select Stylist Accountant [PERSON_NAME] [PERSON_NAME] [PERSON_NAME] [PERSON_NAM…" at bounding box center [151, 271] width 66 height 16
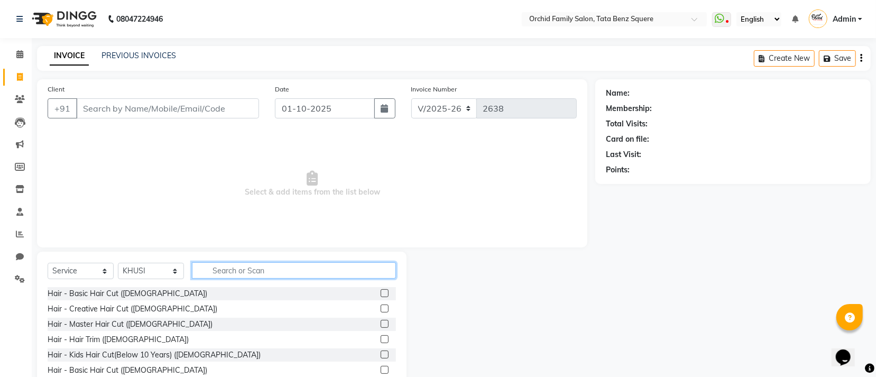
click at [209, 270] on input "text" at bounding box center [294, 270] width 204 height 16
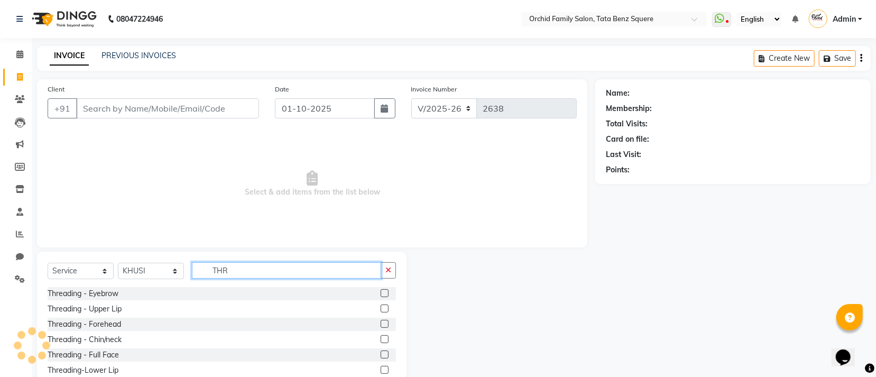
click at [246, 275] on input "THR" at bounding box center [286, 270] width 189 height 16
type input "T"
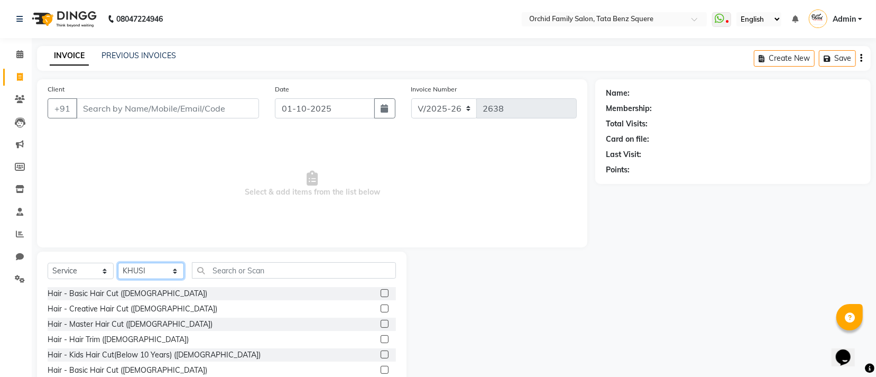
click at [142, 269] on select "Select Stylist Accountant [PERSON_NAME] [PERSON_NAME] [PERSON_NAME] [PERSON_NAM…" at bounding box center [151, 271] width 66 height 16
select select "45556"
click at [118, 263] on select "Select Stylist Accountant [PERSON_NAME] [PERSON_NAME] [PERSON_NAME] [PERSON_NAM…" at bounding box center [151, 271] width 66 height 16
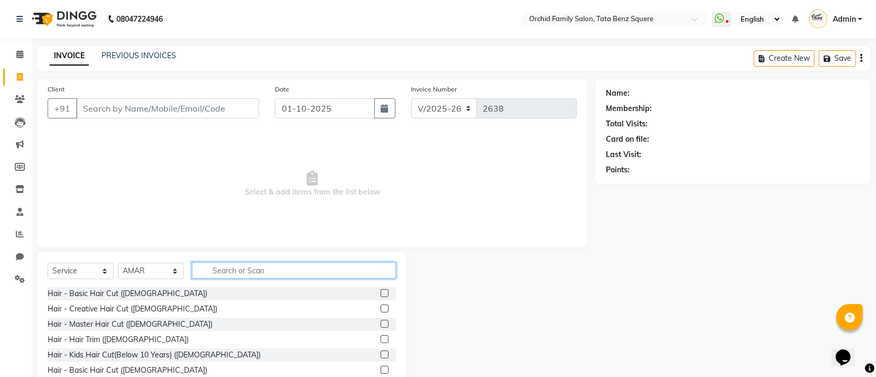
click at [315, 274] on input "text" at bounding box center [294, 270] width 204 height 16
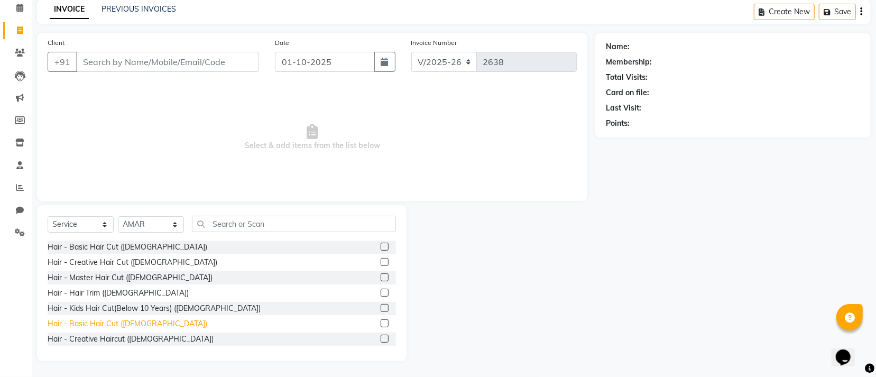
click at [108, 324] on div "Hair - Basic Hair Cut ([DEMOGRAPHIC_DATA])" at bounding box center [128, 323] width 160 height 11
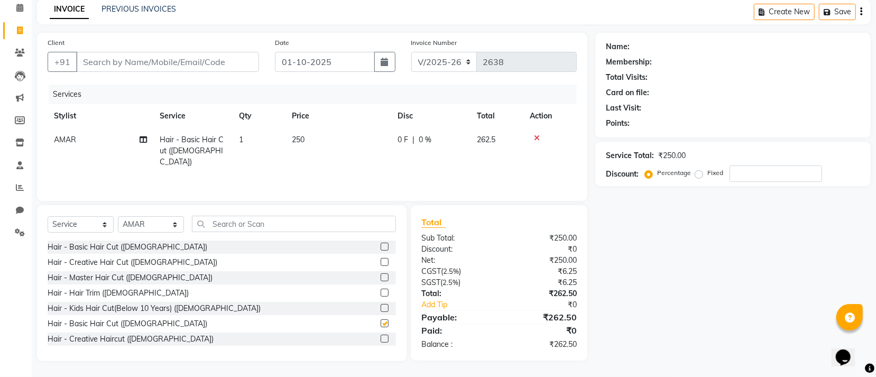
checkbox input "false"
click at [315, 220] on input "text" at bounding box center [294, 224] width 204 height 16
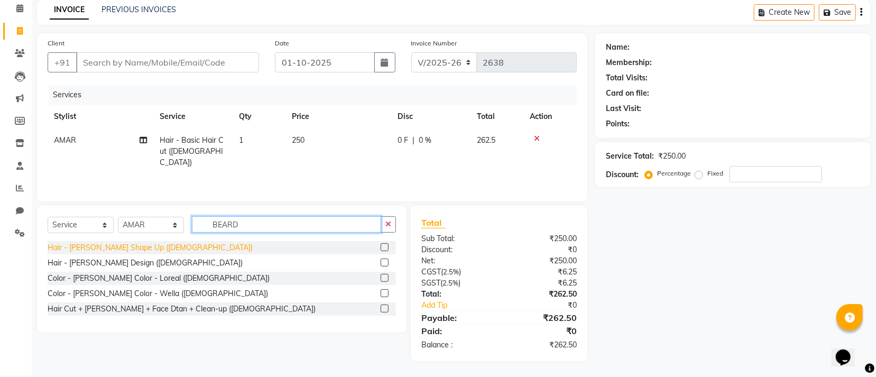
type input "BEARD"
click at [71, 251] on div "Hair - [PERSON_NAME] Shape Up ([DEMOGRAPHIC_DATA])" at bounding box center [150, 247] width 205 height 11
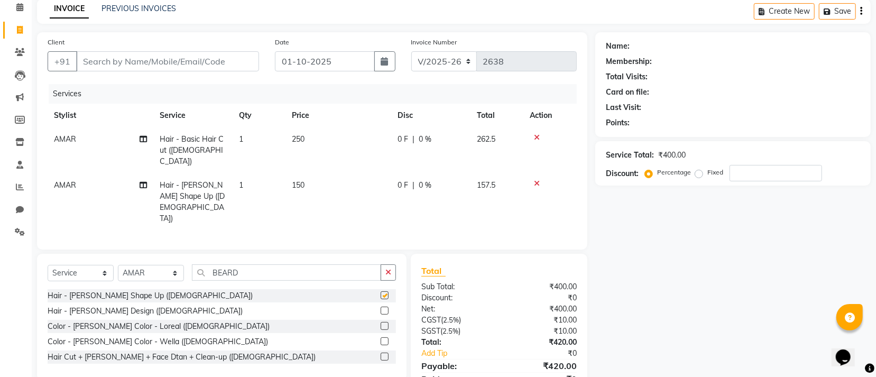
checkbox input "false"
click at [267, 264] on input "BEARD" at bounding box center [286, 272] width 189 height 16
type input "B"
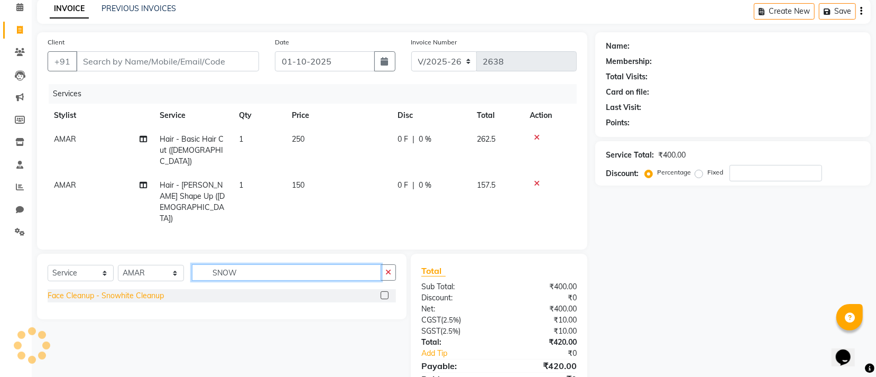
type input "SNOW"
click at [153, 290] on div "Face Cleanup - Snowhite Cleanup" at bounding box center [106, 295] width 116 height 11
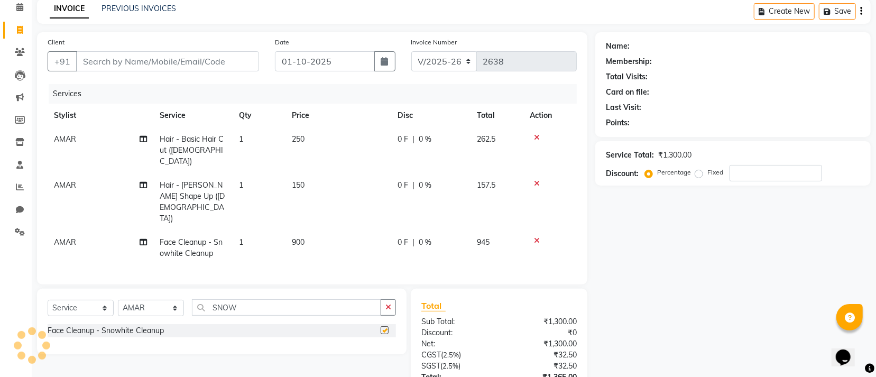
checkbox input "false"
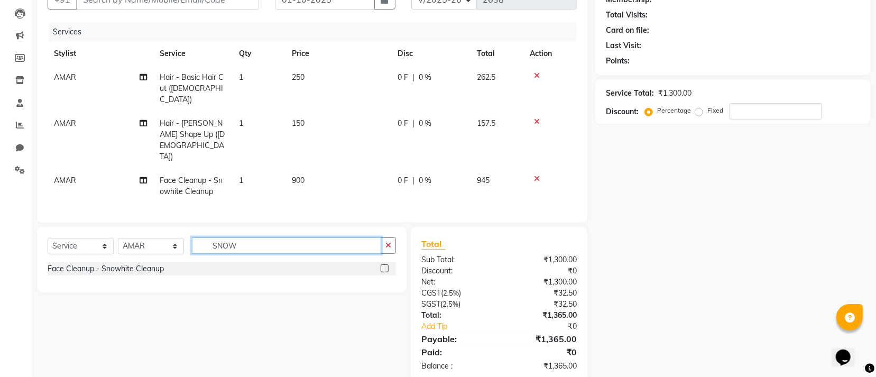
click at [285, 237] on input "SNOW" at bounding box center [286, 245] width 189 height 16
type input "S"
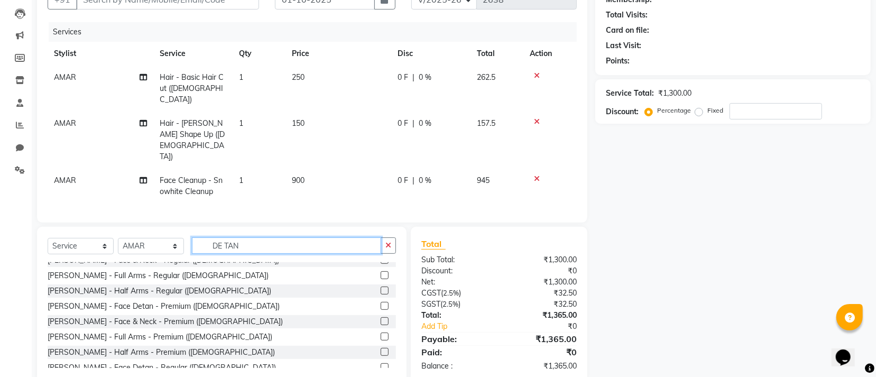
scroll to position [124, 0]
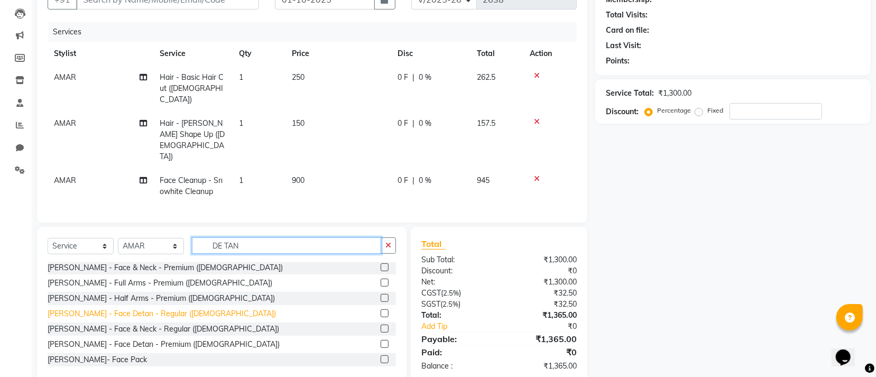
type input "DE TAN"
click at [139, 308] on div "[PERSON_NAME] - Face Detan - Regular ([DEMOGRAPHIC_DATA])" at bounding box center [162, 313] width 228 height 11
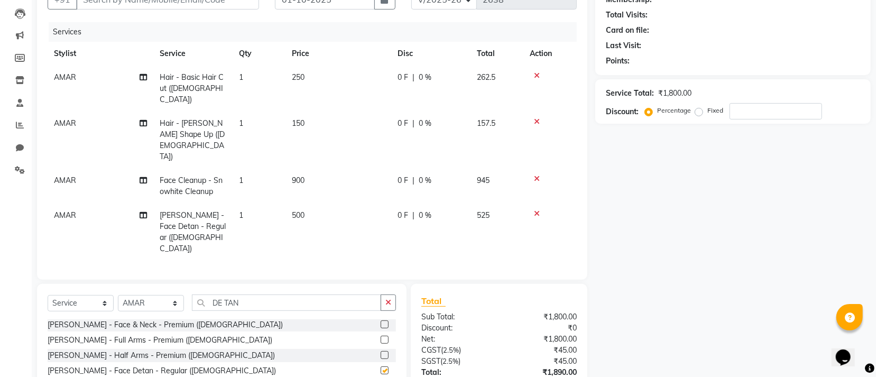
checkbox input "false"
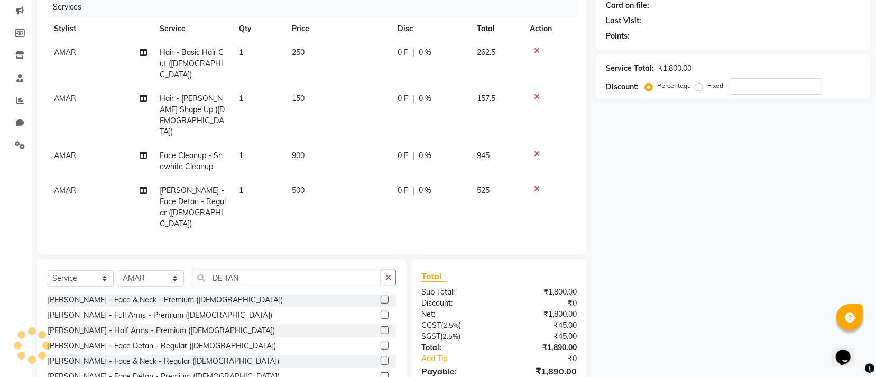
scroll to position [144, 0]
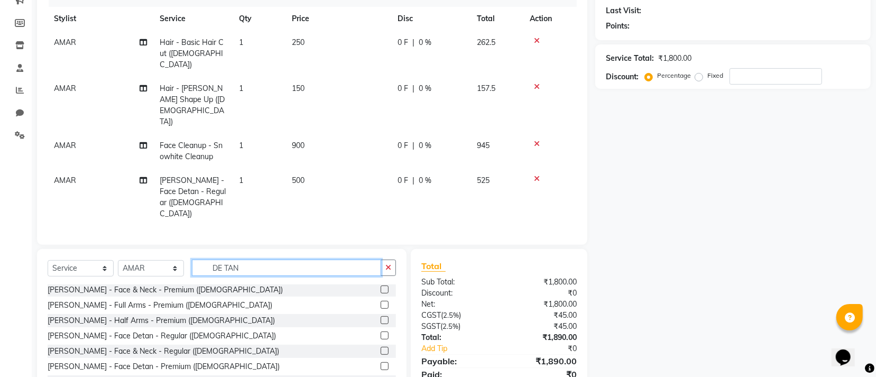
click at [269, 260] on input "DE TAN" at bounding box center [286, 268] width 189 height 16
click at [534, 175] on icon at bounding box center [537, 178] width 6 height 7
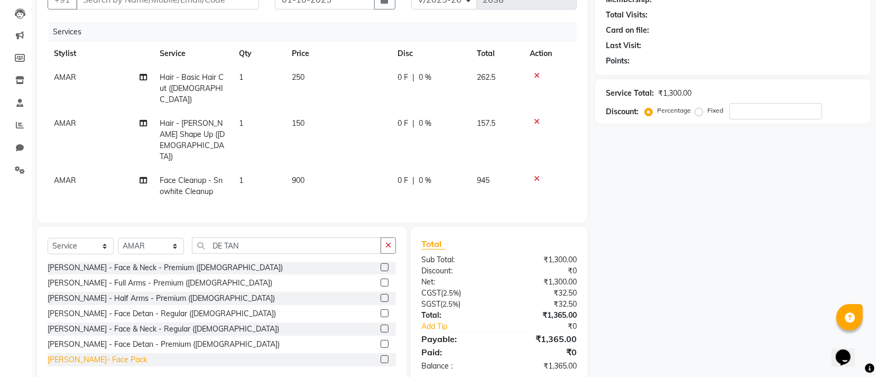
click at [96, 354] on div "[PERSON_NAME]- Face Pack" at bounding box center [97, 359] width 99 height 11
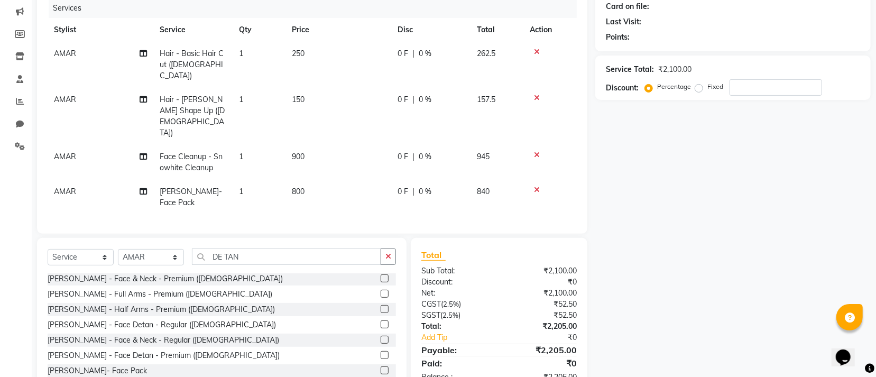
checkbox input "false"
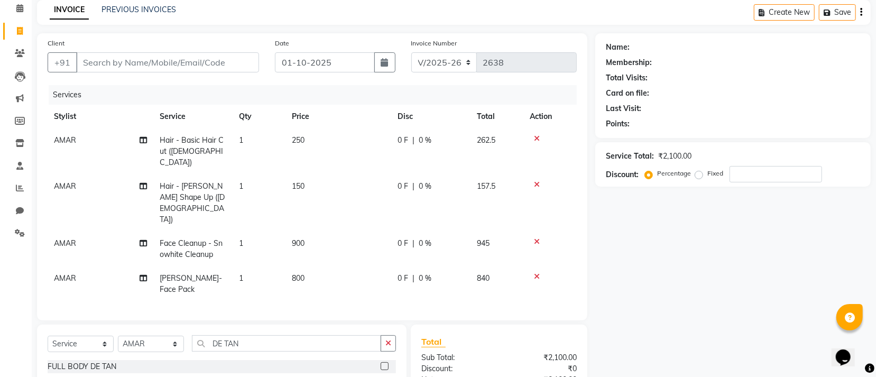
scroll to position [0, 0]
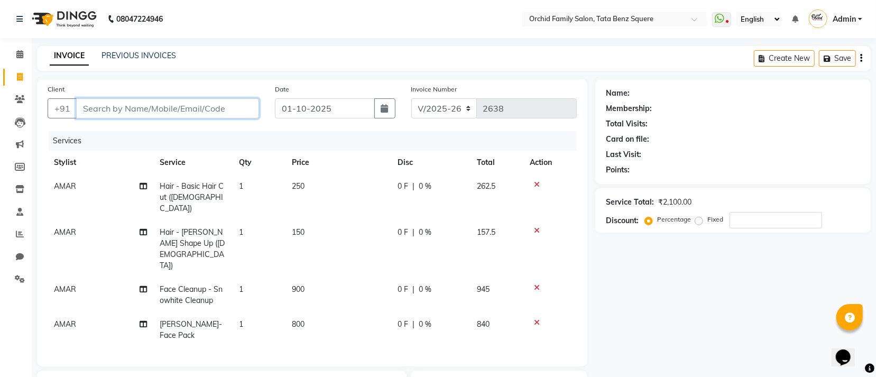
click at [230, 111] on input "Client" at bounding box center [167, 108] width 183 height 20
type input "8"
type input "0"
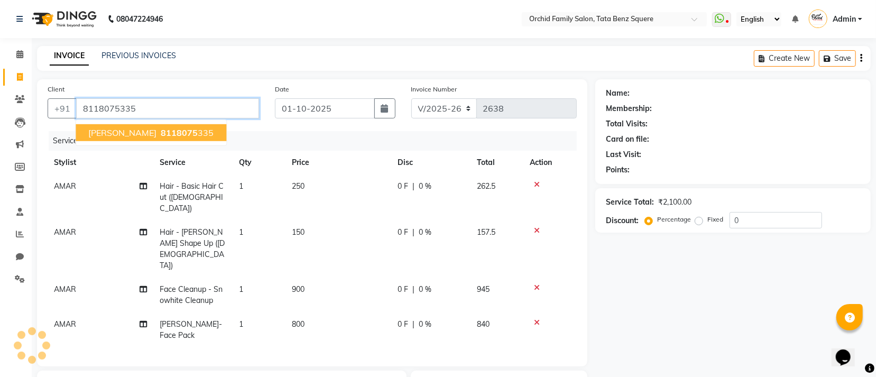
type input "8118075335"
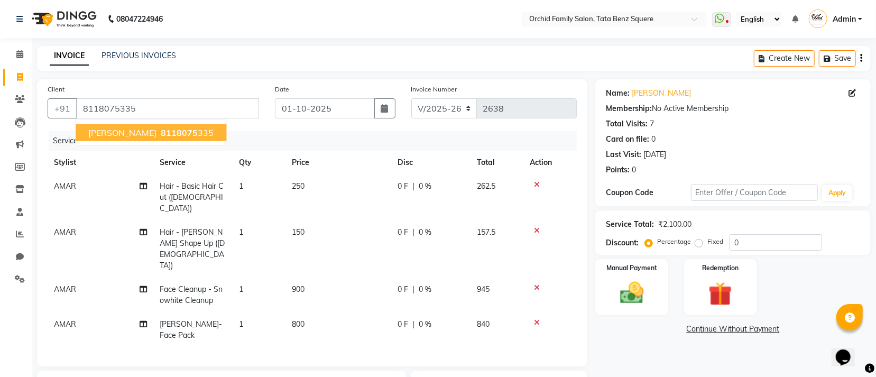
click at [183, 131] on ngb-highlight "8118075 335" at bounding box center [186, 132] width 55 height 11
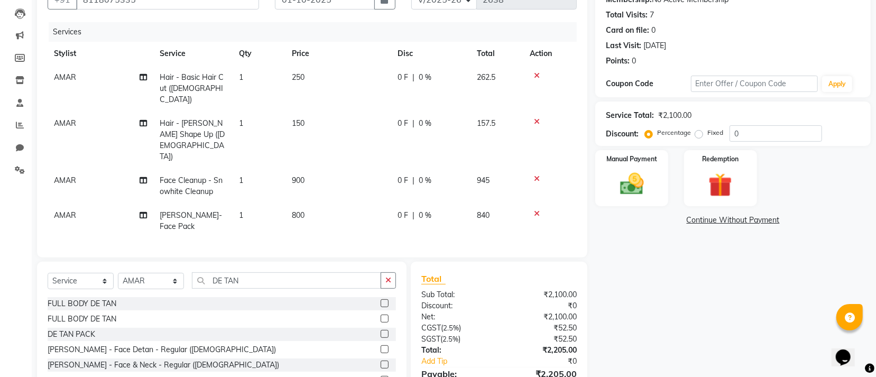
scroll to position [133, 0]
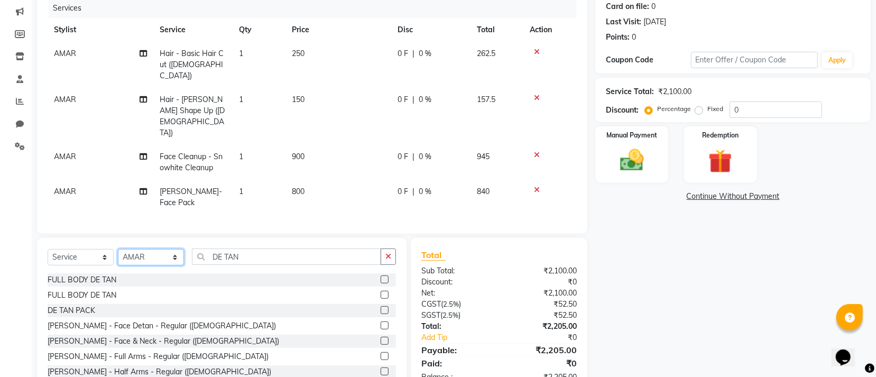
click at [148, 249] on select "Select Stylist Accountant [PERSON_NAME] [PERSON_NAME] [PERSON_NAME] [PERSON_NAM…" at bounding box center [151, 257] width 66 height 16
select select "20474"
click at [118, 249] on select "Select Stylist Accountant [PERSON_NAME] [PERSON_NAME] [PERSON_NAME] [PERSON_NAM…" at bounding box center [151, 257] width 66 height 16
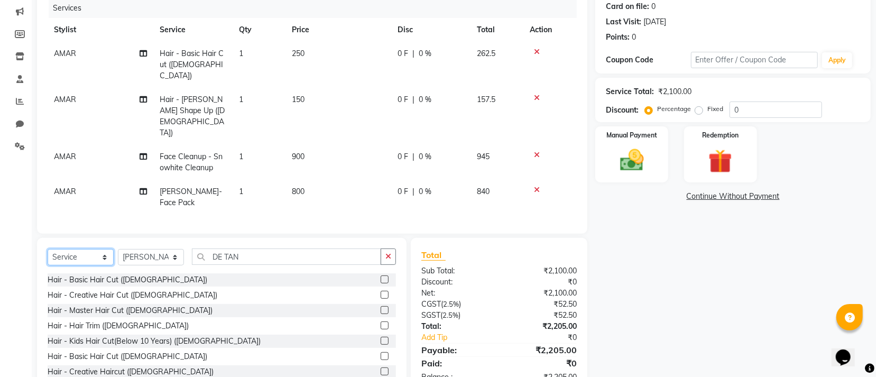
click at [72, 249] on select "Select Service Product Membership Package Voucher Prepaid Gift Card" at bounding box center [81, 257] width 66 height 16
click at [48, 249] on select "Select Service Product Membership Package Voucher Prepaid Gift Card" at bounding box center [81, 257] width 66 height 16
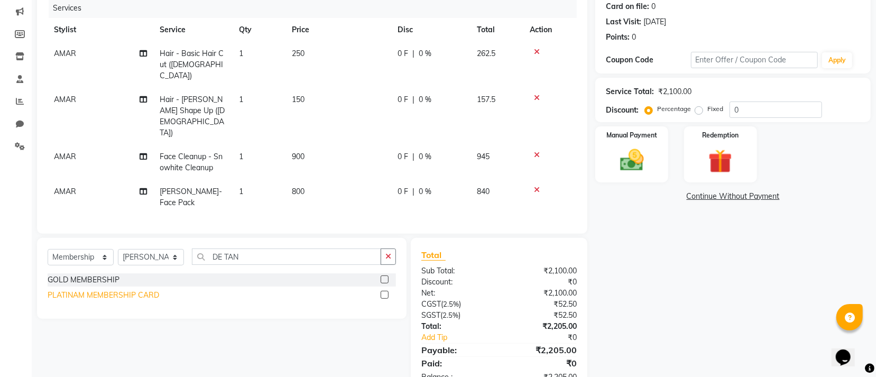
click at [140, 290] on div "PLATINAM MEMBERSHIP CARD" at bounding box center [104, 295] width 112 height 11
select select "select"
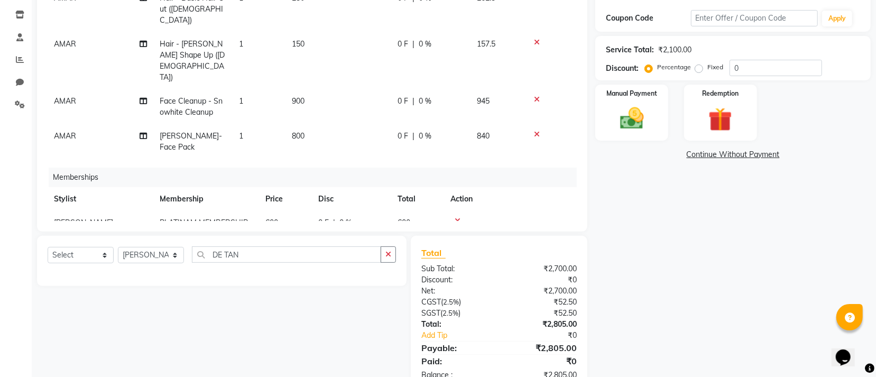
scroll to position [206, 0]
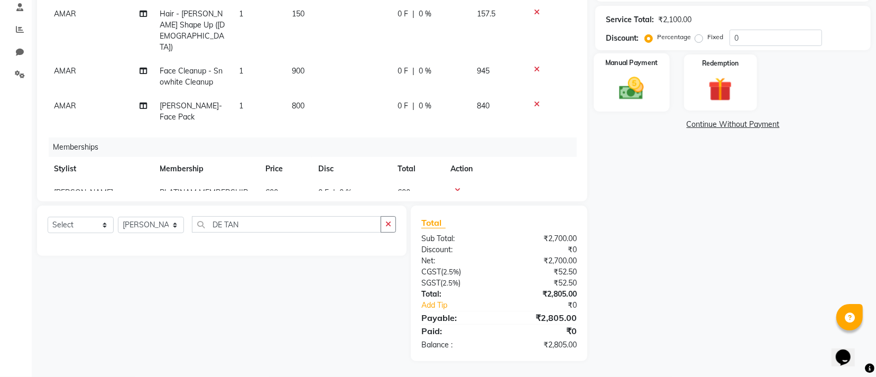
click at [625, 101] on img at bounding box center [632, 88] width 40 height 29
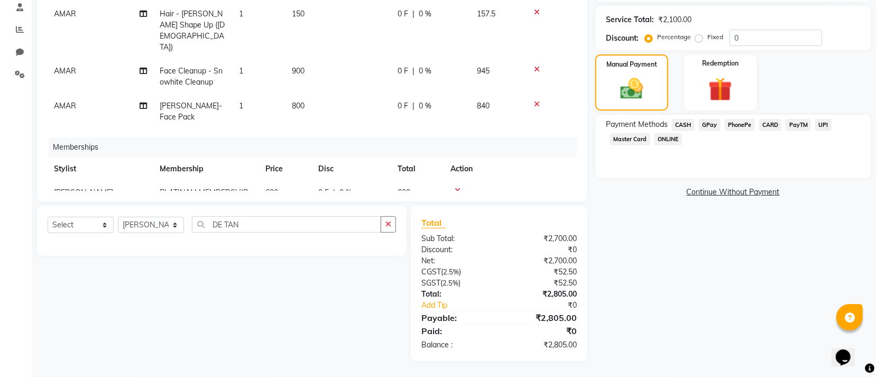
click at [712, 126] on span "GPay" at bounding box center [710, 125] width 22 height 12
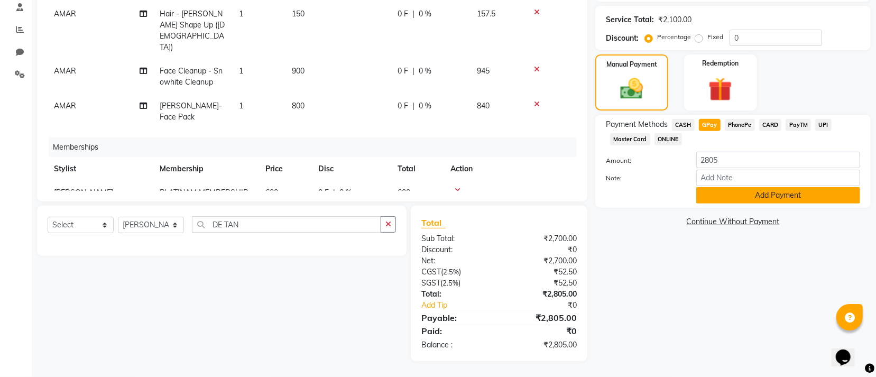
click at [801, 193] on button "Add Payment" at bounding box center [778, 195] width 164 height 16
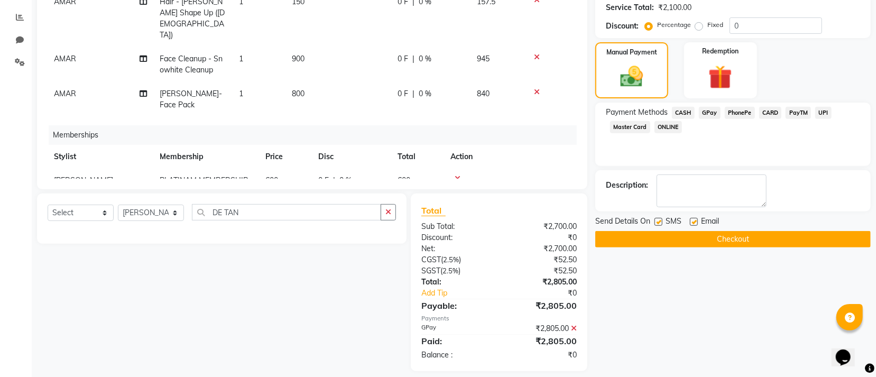
scroll to position [228, 0]
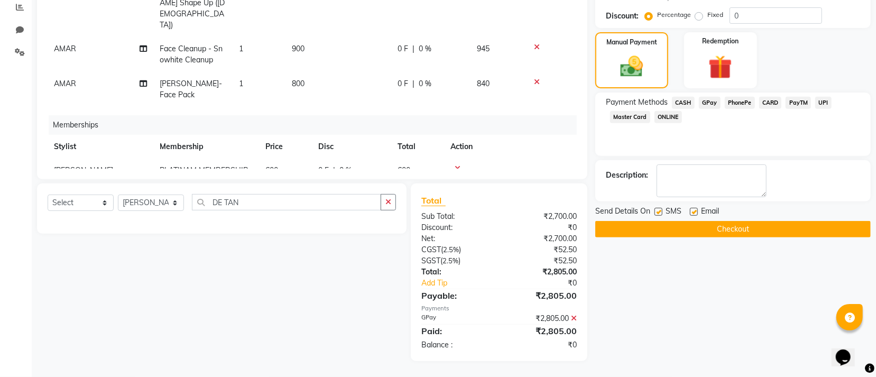
click at [660, 229] on button "Checkout" at bounding box center [732, 229] width 275 height 16
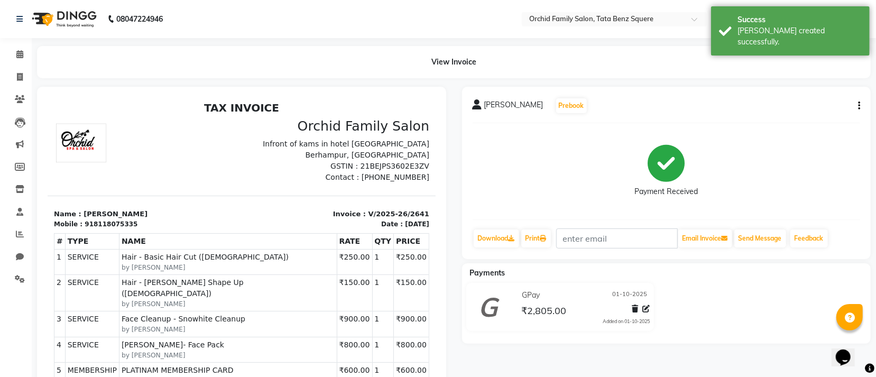
click at [859, 106] on icon "button" at bounding box center [859, 106] width 2 height 1
click at [802, 121] on div "Edit Invoice" at bounding box center [806, 118] width 72 height 13
select select "service"
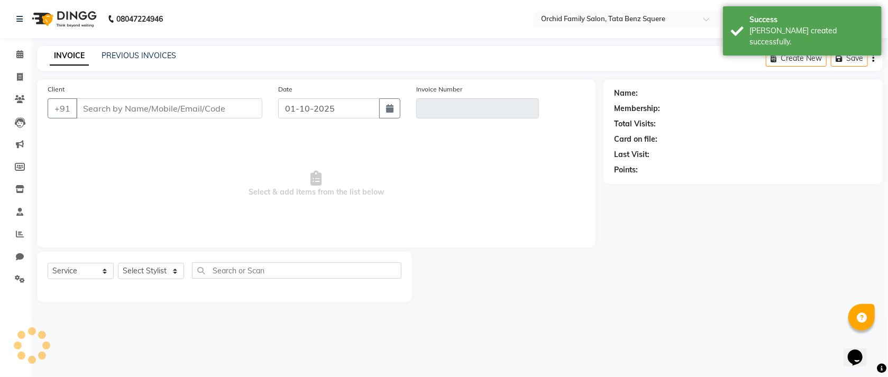
type input "8118075335"
type input "V/2025-26/2641"
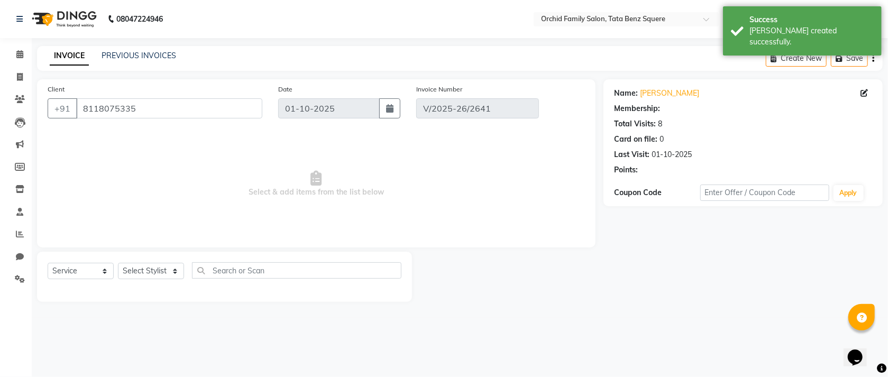
select select "1: Object"
select select "select"
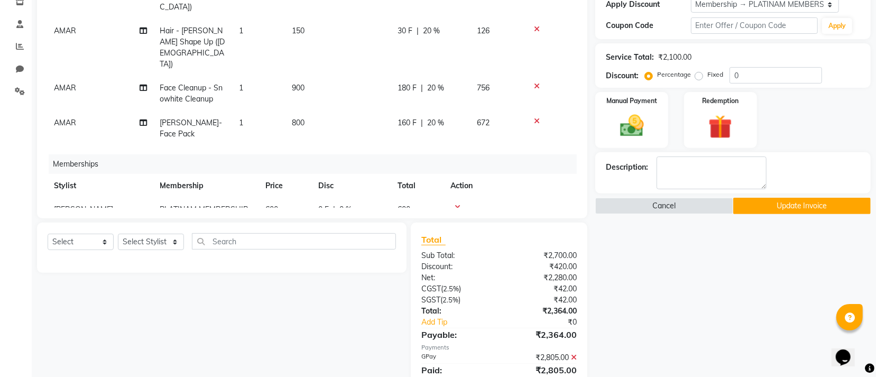
scroll to position [236, 0]
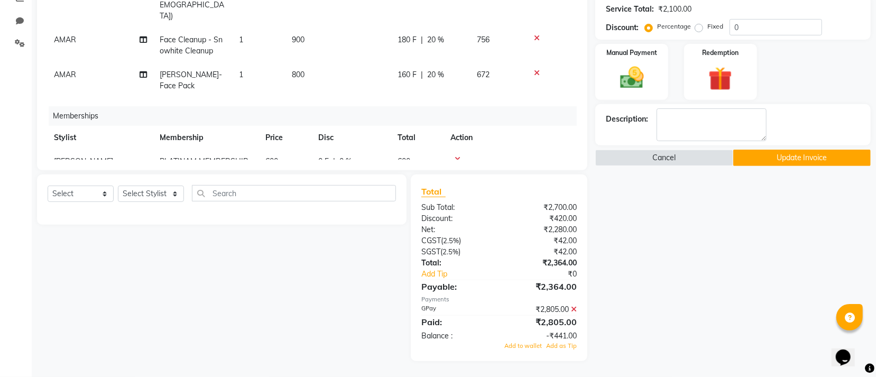
click at [572, 308] on icon at bounding box center [574, 309] width 6 height 7
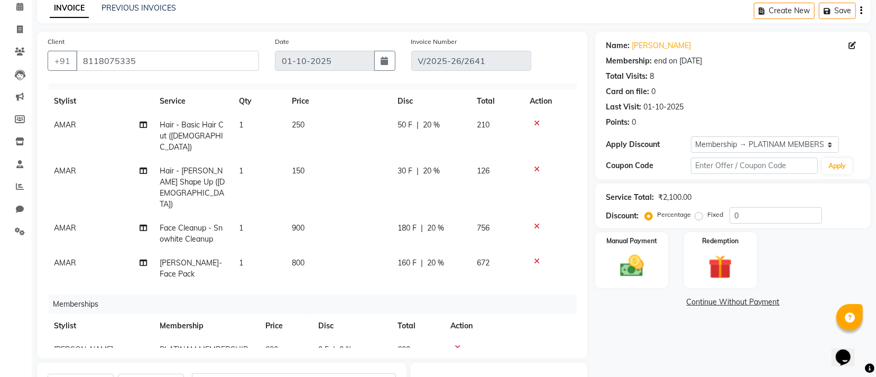
scroll to position [47, 0]
click at [755, 208] on div "0" at bounding box center [776, 216] width 93 height 16
click at [755, 214] on input "0" at bounding box center [776, 216] width 93 height 16
type input "0"
click at [623, 268] on img at bounding box center [632, 266] width 40 height 29
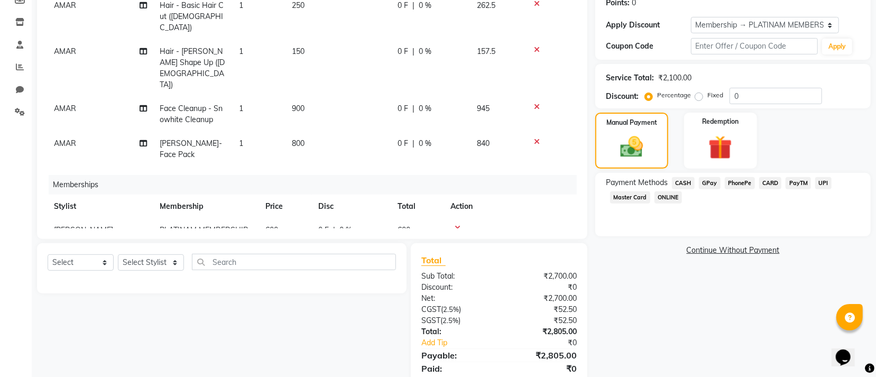
scroll to position [206, 0]
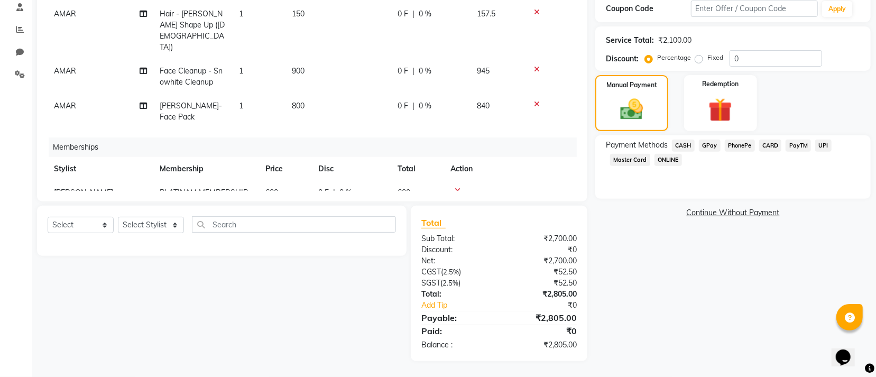
click at [683, 144] on span "CASH" at bounding box center [683, 146] width 23 height 12
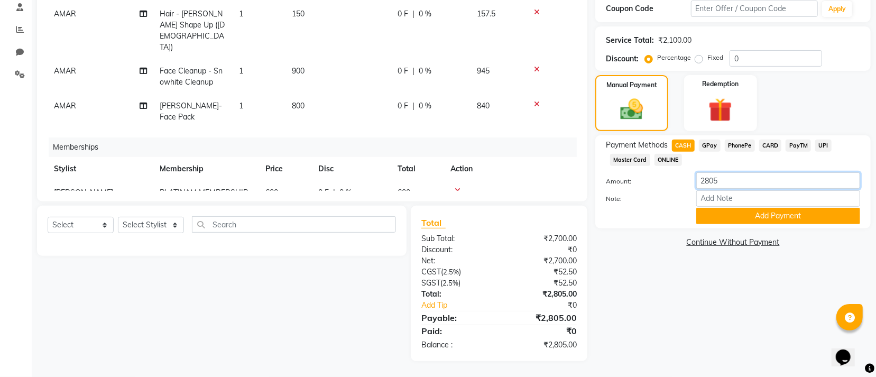
click at [736, 175] on input "2805" at bounding box center [778, 180] width 164 height 16
type input "2"
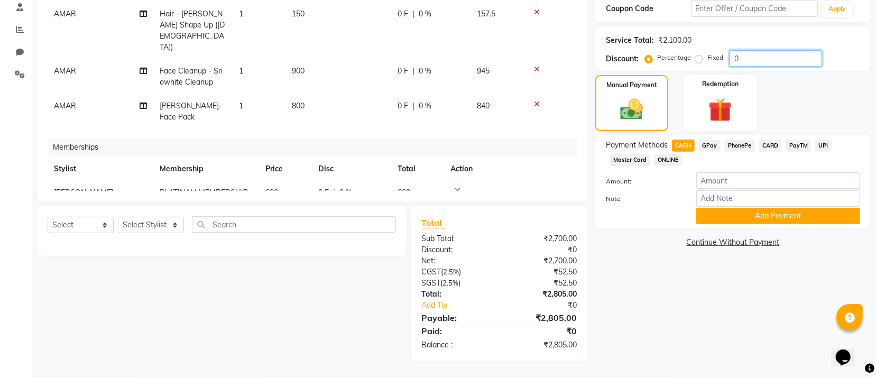
click at [767, 59] on input "0" at bounding box center [776, 58] width 93 height 16
type input "0.22"
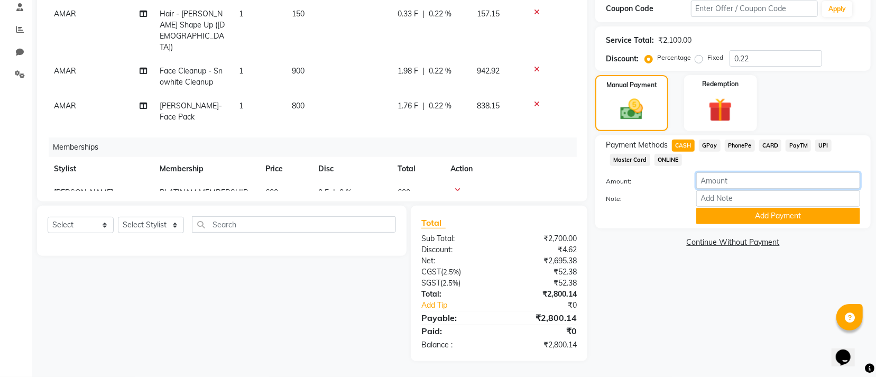
click at [744, 183] on input "number" at bounding box center [778, 180] width 164 height 16
type input "200"
click at [736, 215] on button "Add Payment" at bounding box center [778, 216] width 164 height 16
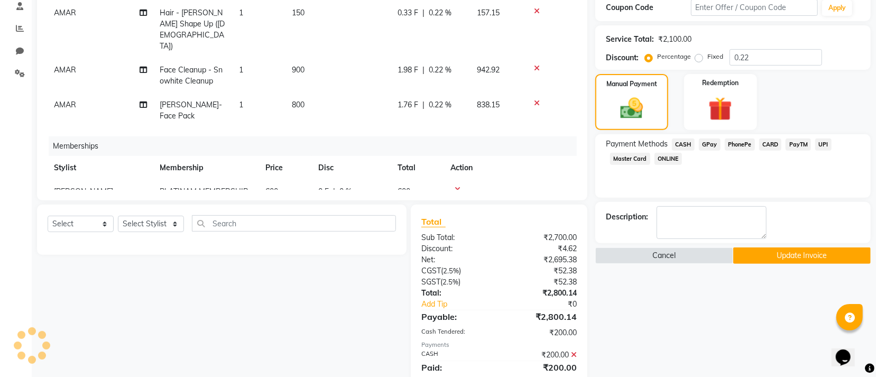
click at [708, 143] on span "GPay" at bounding box center [710, 145] width 22 height 12
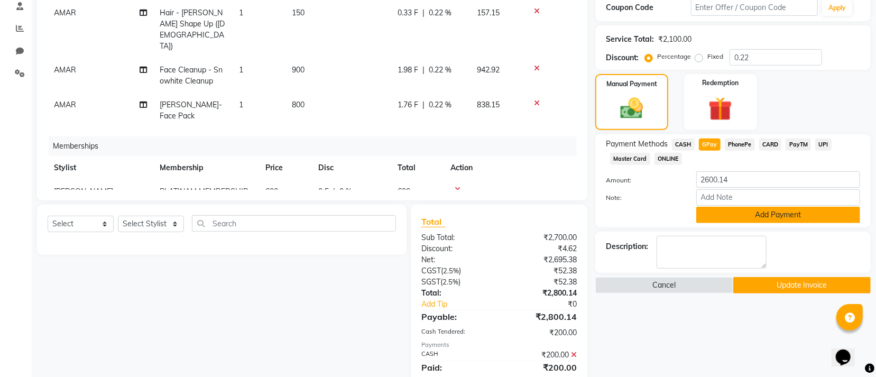
click at [763, 214] on button "Add Payment" at bounding box center [778, 215] width 164 height 16
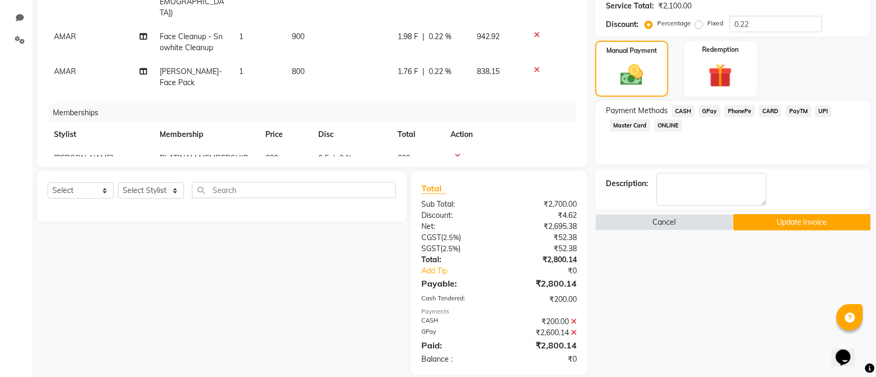
scroll to position [254, 0]
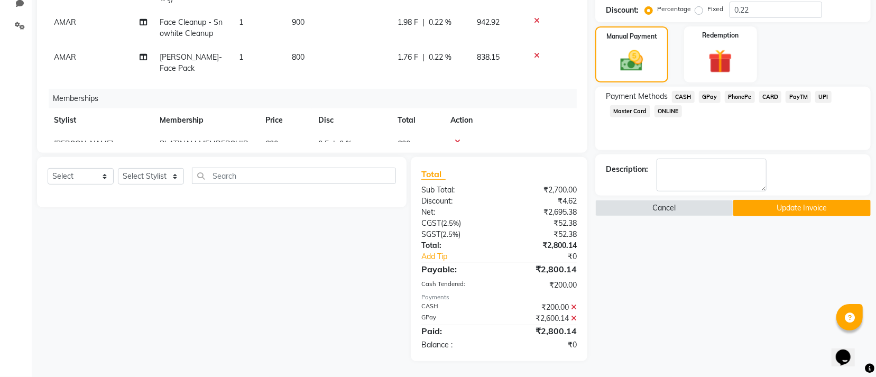
click at [761, 212] on button "Update Invoice" at bounding box center [801, 208] width 137 height 16
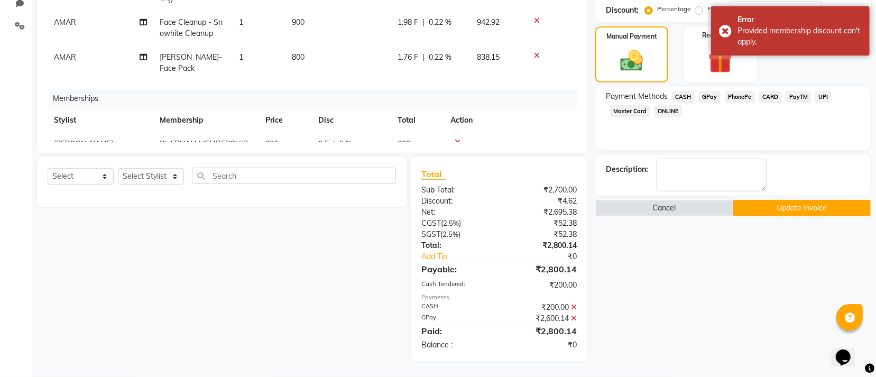
click at [807, 203] on button "Update Invoice" at bounding box center [801, 208] width 137 height 16
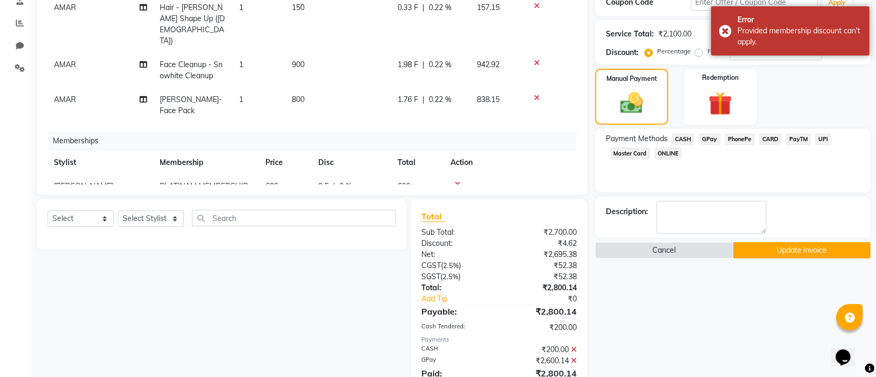
scroll to position [174, 0]
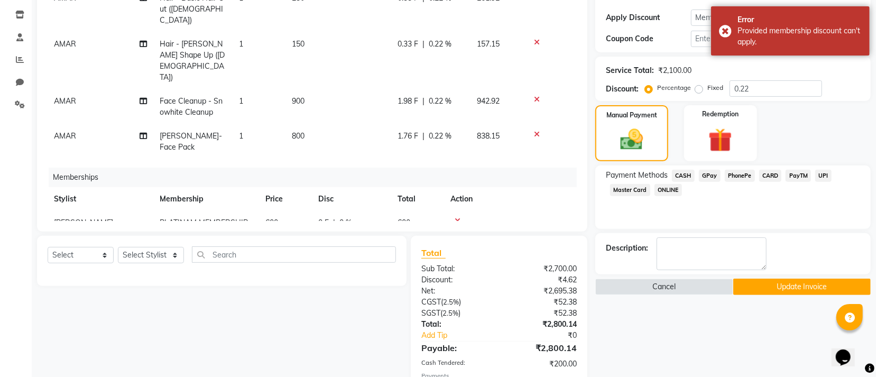
click at [707, 174] on span "GPay" at bounding box center [710, 176] width 22 height 12
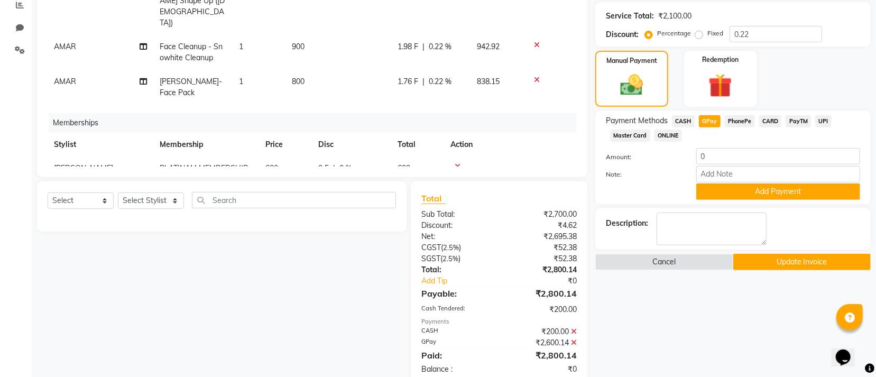
scroll to position [254, 0]
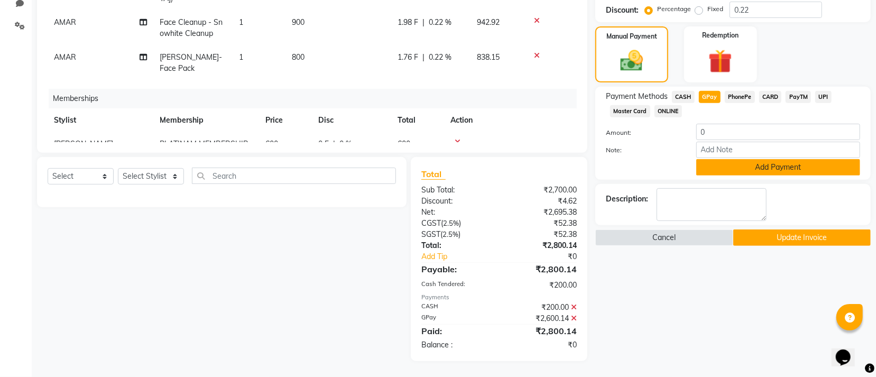
click at [742, 172] on button "Add Payment" at bounding box center [778, 167] width 164 height 16
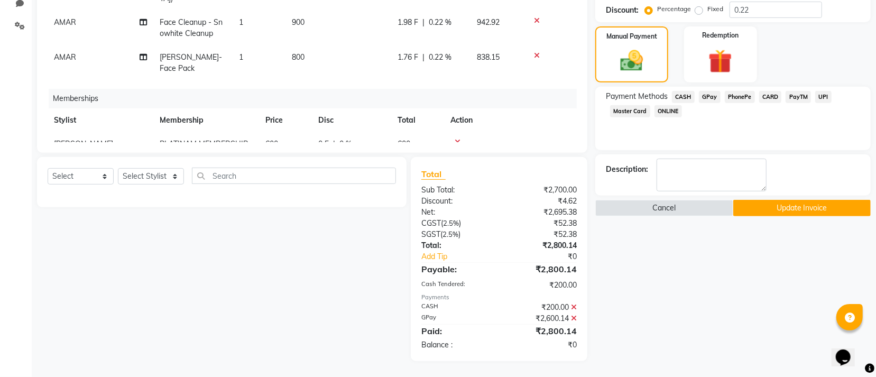
click at [679, 95] on span "CASH" at bounding box center [683, 97] width 23 height 12
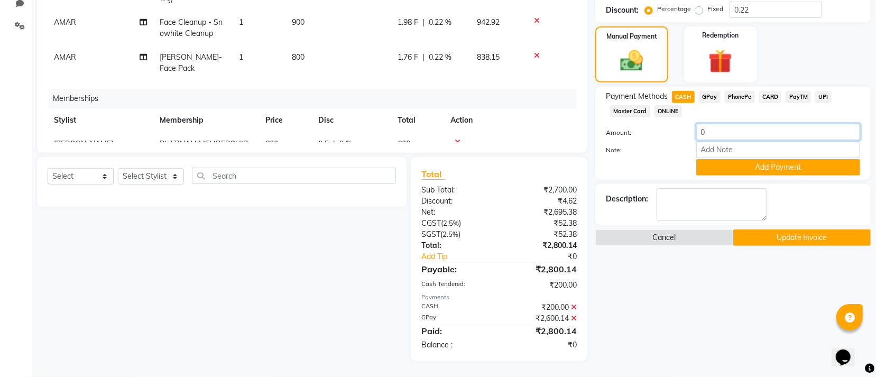
click at [731, 134] on input "0" at bounding box center [778, 132] width 164 height 16
type input "0200"
click at [738, 166] on button "Add Payment" at bounding box center [778, 167] width 164 height 16
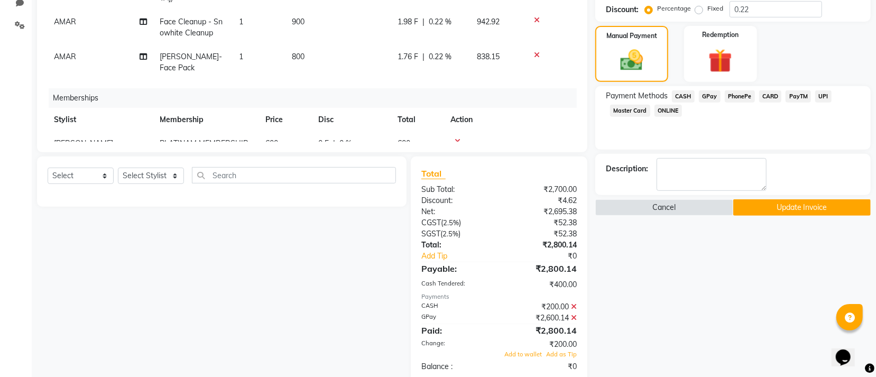
click at [574, 319] on icon at bounding box center [574, 317] width 6 height 7
click at [574, 309] on icon at bounding box center [574, 306] width 6 height 7
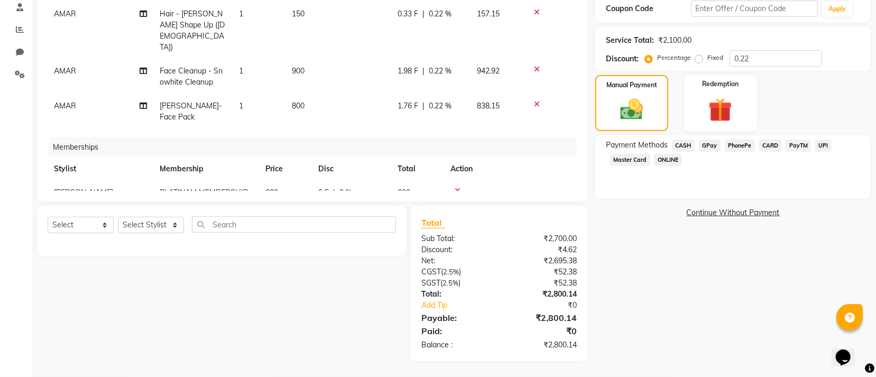
click at [687, 141] on span "CASH" at bounding box center [683, 146] width 23 height 12
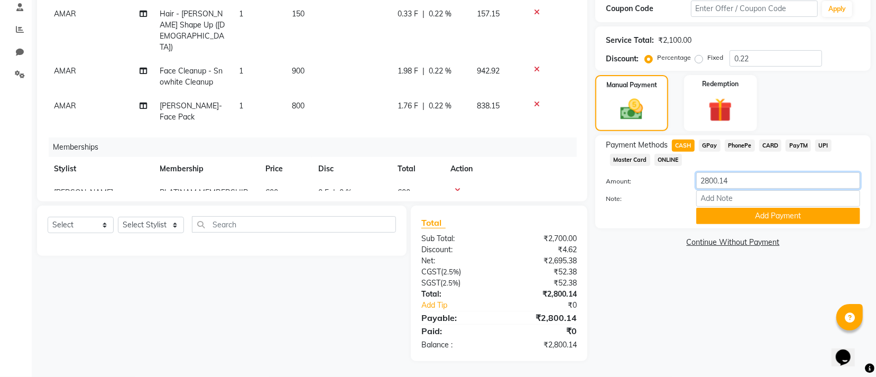
click at [749, 187] on input "2800.14" at bounding box center [778, 180] width 164 height 16
type input "2"
type input "200"
click at [725, 217] on button "Add Payment" at bounding box center [778, 216] width 164 height 16
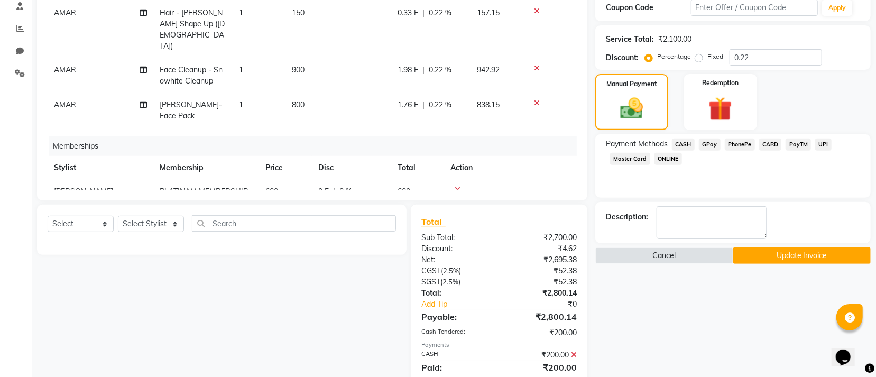
click at [711, 140] on span "GPay" at bounding box center [710, 145] width 22 height 12
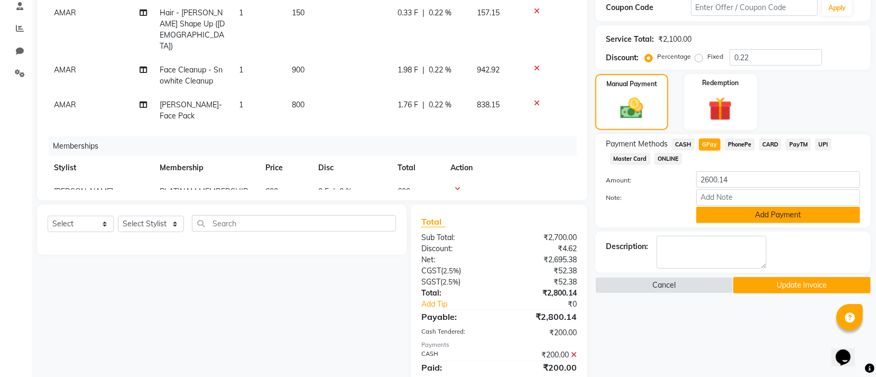
click at [772, 216] on button "Add Payment" at bounding box center [778, 215] width 164 height 16
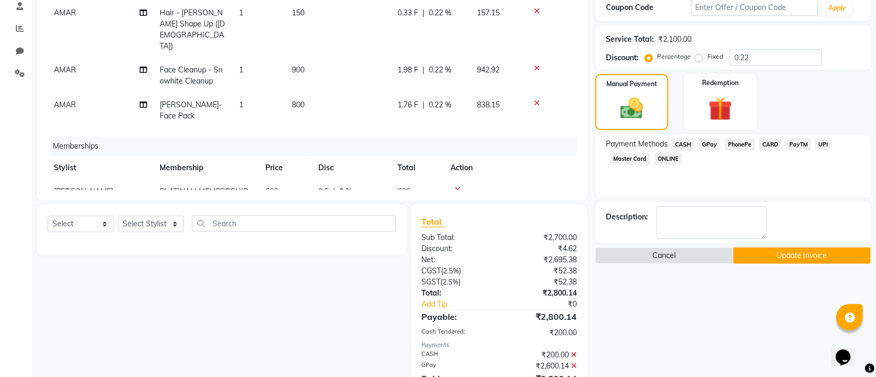
scroll to position [254, 0]
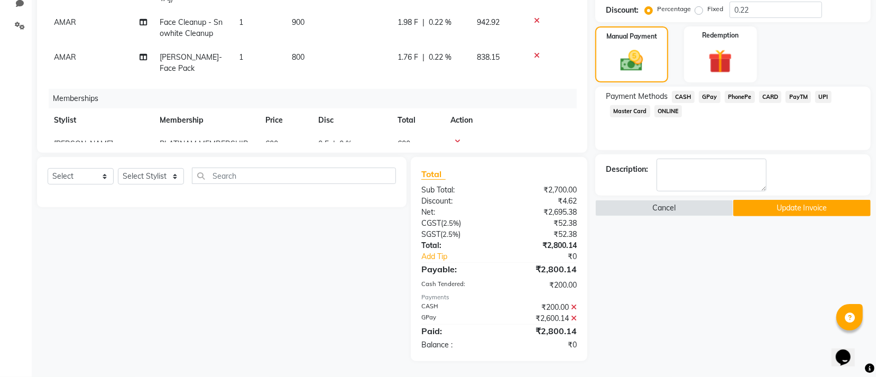
click at [794, 210] on button "Update Invoice" at bounding box center [801, 208] width 137 height 16
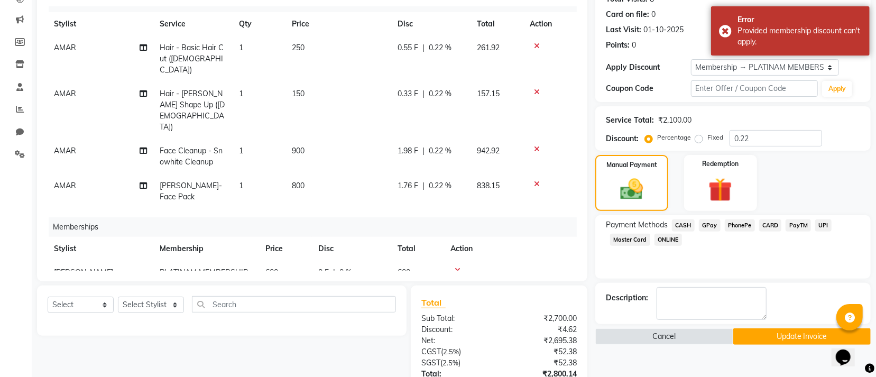
scroll to position [0, 0]
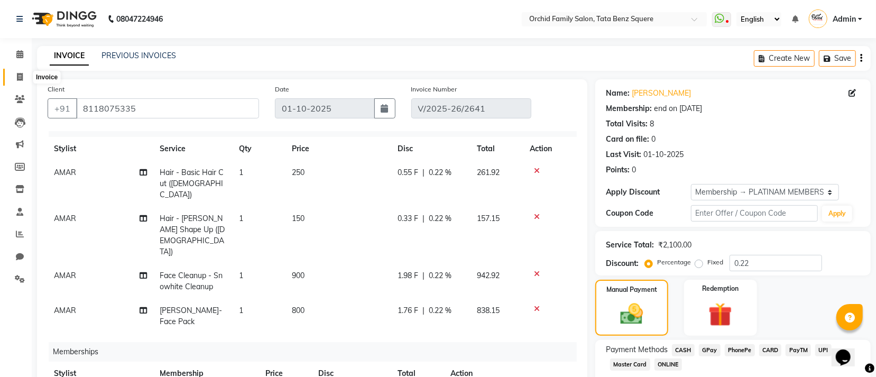
click at [19, 76] on icon at bounding box center [20, 77] width 6 height 8
click at [142, 56] on link "PREVIOUS INVOICES" at bounding box center [139, 56] width 75 height 10
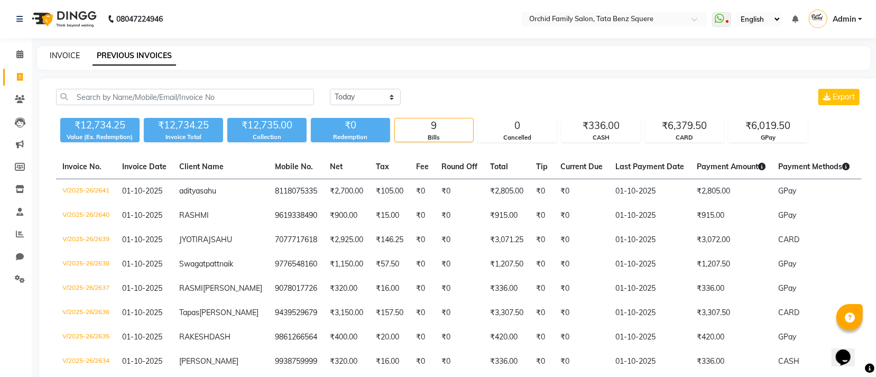
click at [65, 53] on link "INVOICE" at bounding box center [65, 56] width 30 height 10
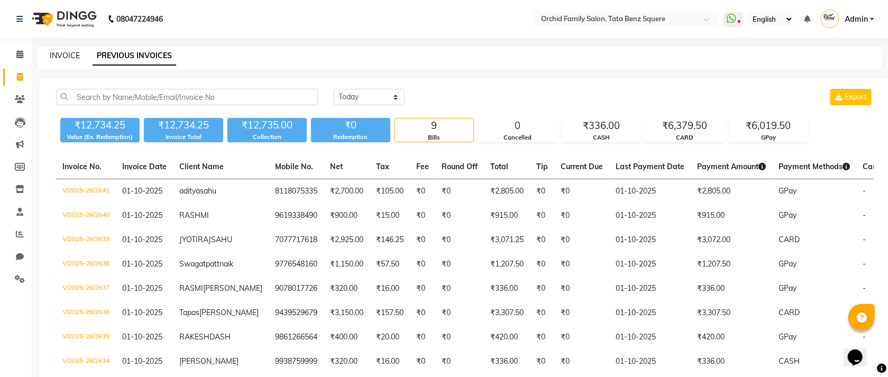
select select "service"
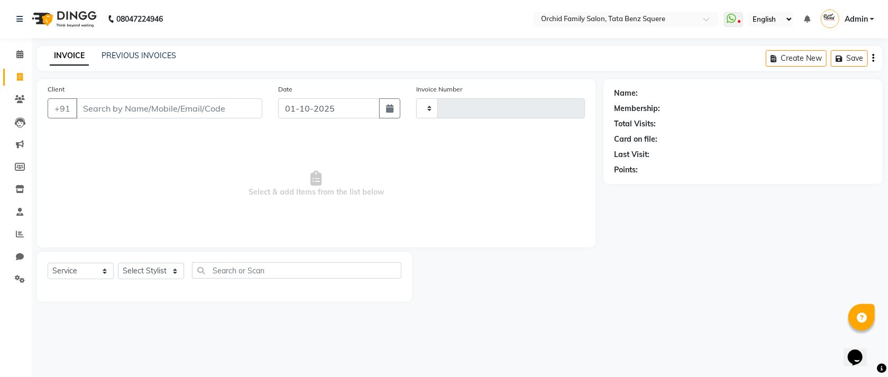
type input "2642"
select select "107"
click at [132, 56] on link "PREVIOUS INVOICES" at bounding box center [139, 56] width 75 height 10
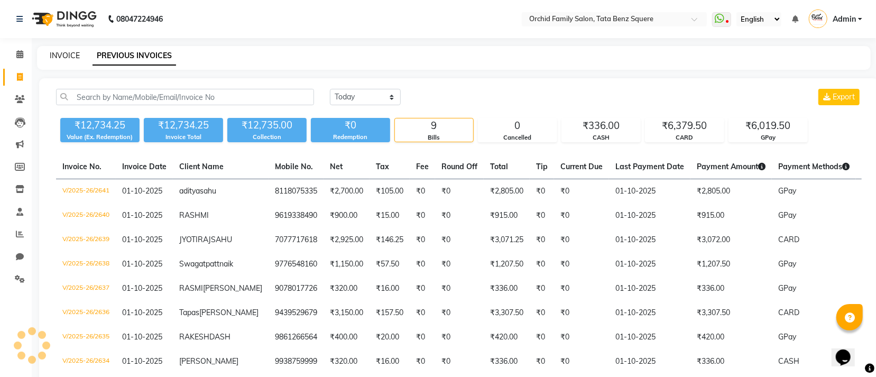
click at [61, 51] on link "INVOICE" at bounding box center [65, 56] width 30 height 10
select select "service"
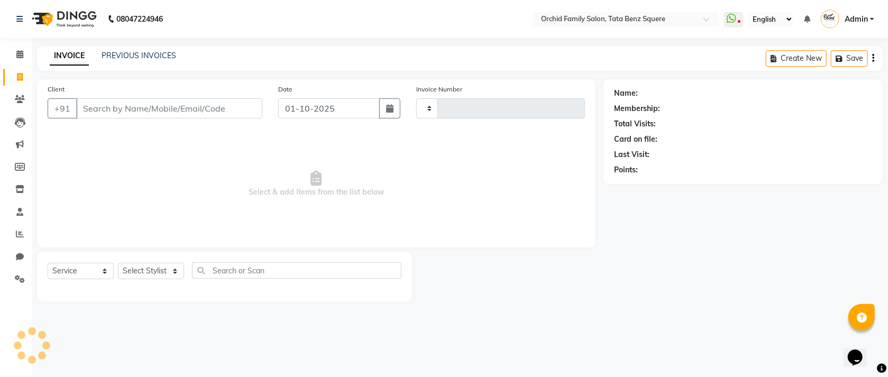
type input "2642"
select select "107"
click at [146, 279] on select "Select Stylist" at bounding box center [151, 271] width 66 height 16
select select "7335"
click at [118, 263] on select "Select Stylist Accountant [PERSON_NAME] [PERSON_NAME] [PERSON_NAME] [PERSON_NAM…" at bounding box center [151, 271] width 66 height 16
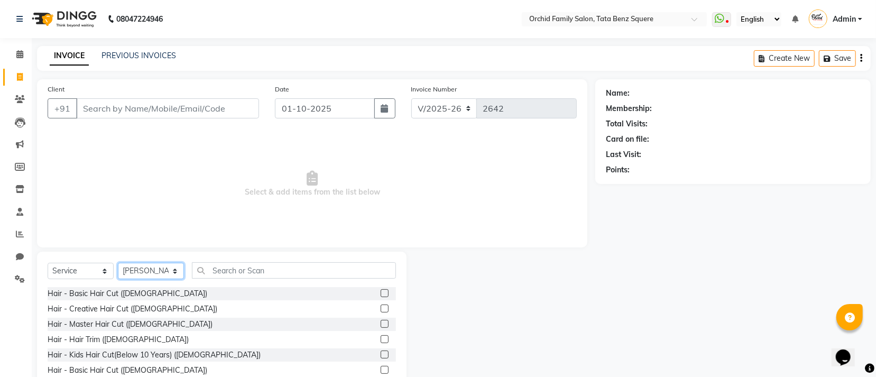
scroll to position [47, 0]
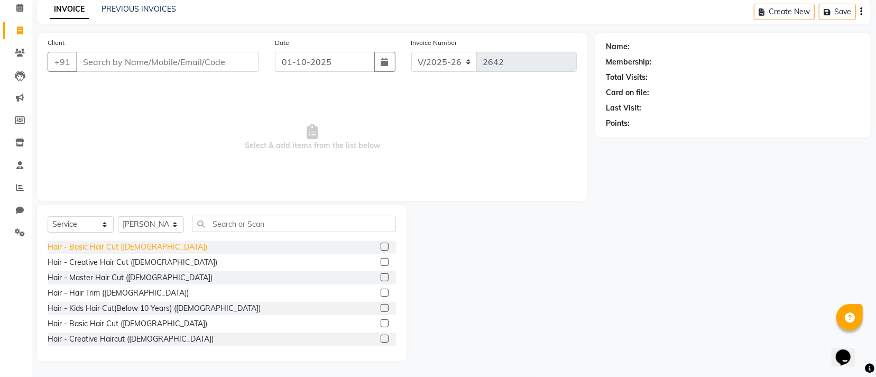
click at [116, 247] on div "Hair - Basic Hair Cut ([DEMOGRAPHIC_DATA])" at bounding box center [128, 247] width 160 height 11
checkbox input "false"
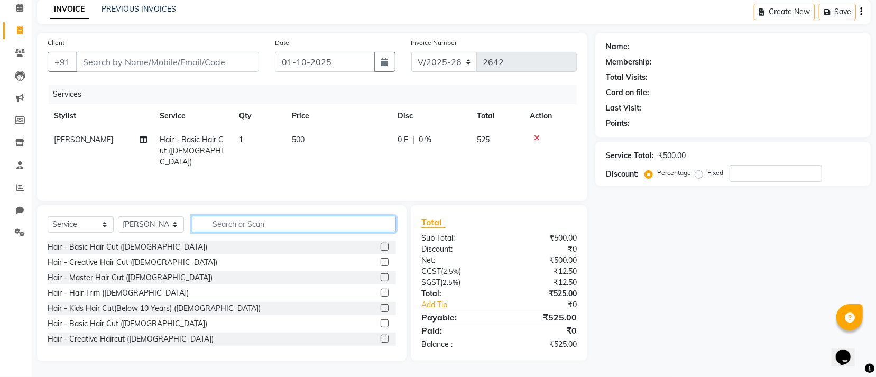
click at [206, 226] on input "text" at bounding box center [294, 224] width 204 height 16
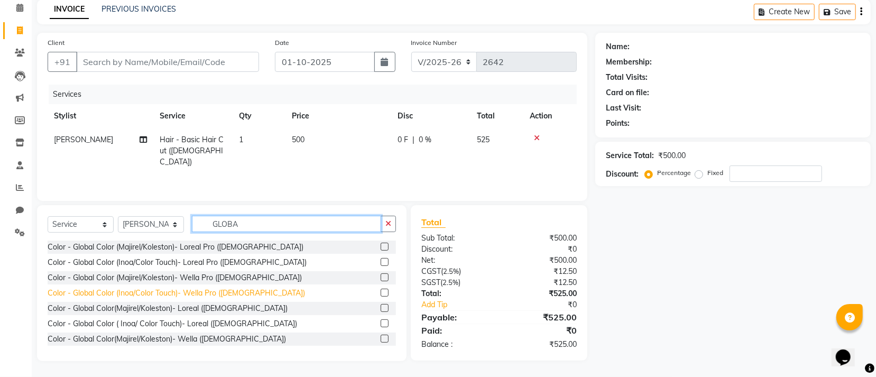
type input "GLOBA"
click at [172, 293] on div "Color - Global Color (Inoa/Color Touch)- Wella Pro ([DEMOGRAPHIC_DATA])" at bounding box center [176, 293] width 257 height 11
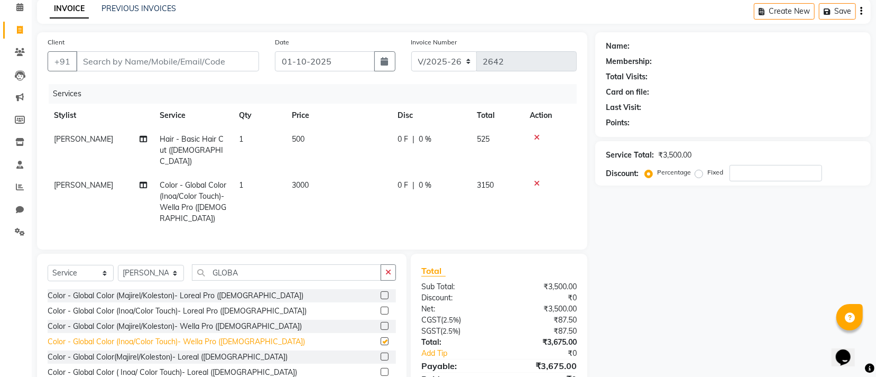
checkbox input "false"
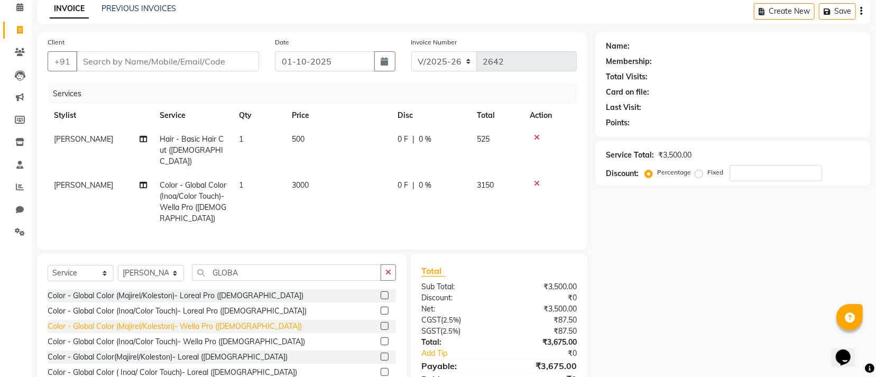
click at [218, 330] on div "Color - Global Color (Majirel/Koleston)- Wella Pro ([DEMOGRAPHIC_DATA])" at bounding box center [175, 326] width 254 height 11
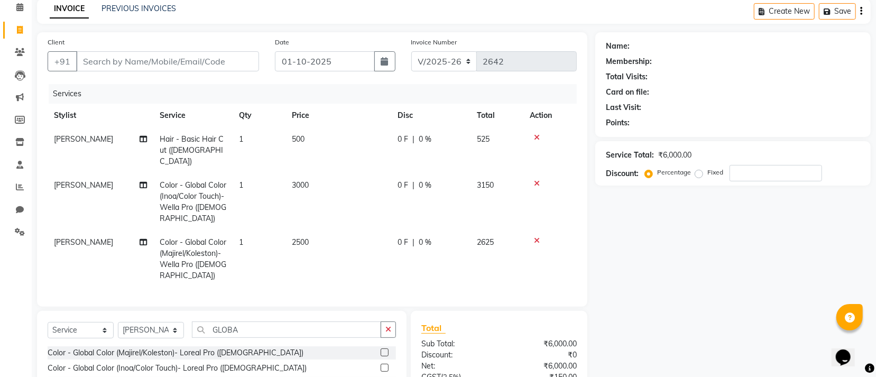
click at [538, 180] on icon at bounding box center [537, 183] width 6 height 7
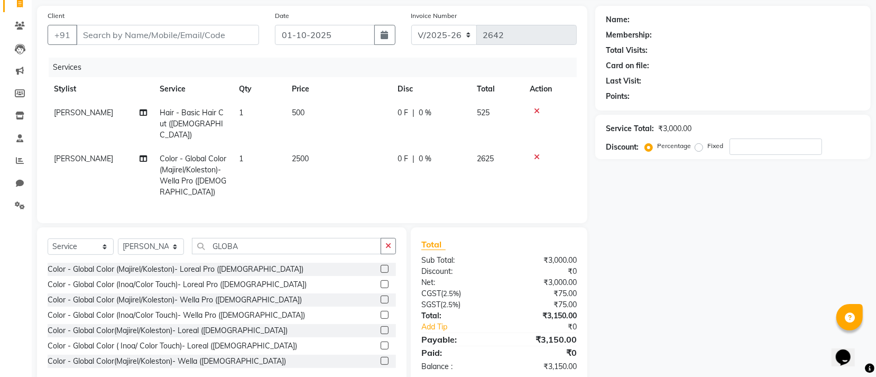
scroll to position [97, 0]
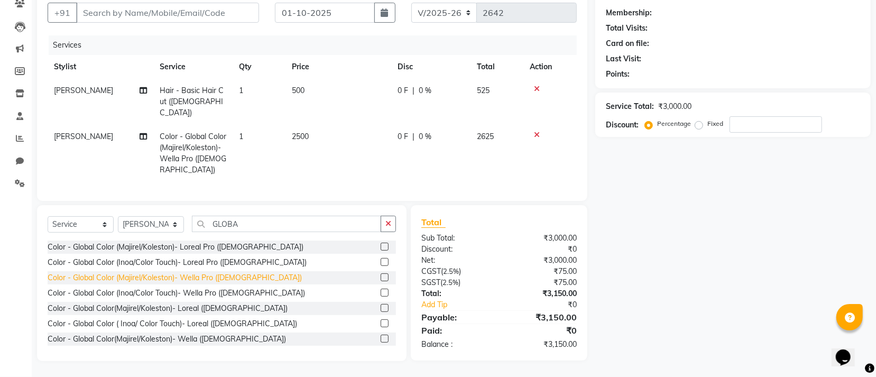
click at [195, 278] on div "Color - Global Color (Majirel/Koleston)- Wella Pro ([DEMOGRAPHIC_DATA])" at bounding box center [175, 277] width 254 height 11
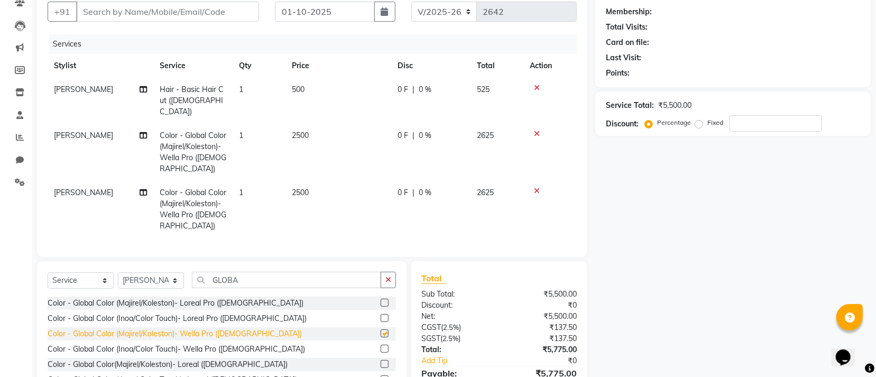
checkbox input "false"
click at [534, 181] on td at bounding box center [549, 209] width 53 height 57
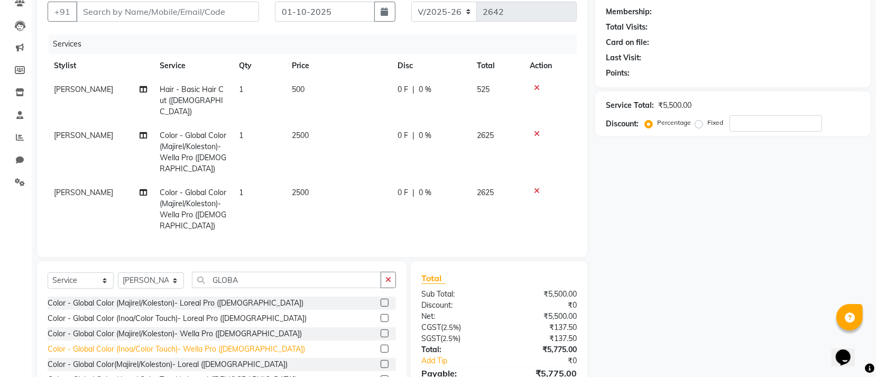
click at [151, 352] on div "Color - Global Color (Inoa/Color Touch)- Wella Pro ([DEMOGRAPHIC_DATA])" at bounding box center [176, 349] width 257 height 11
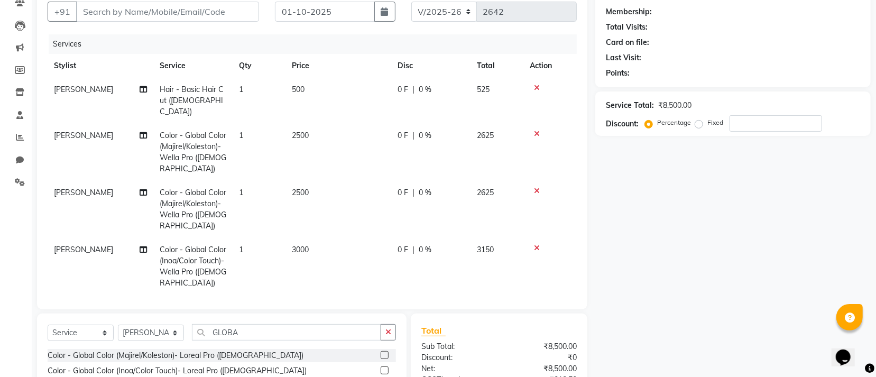
checkbox input "false"
click at [537, 187] on icon at bounding box center [537, 190] width 6 height 7
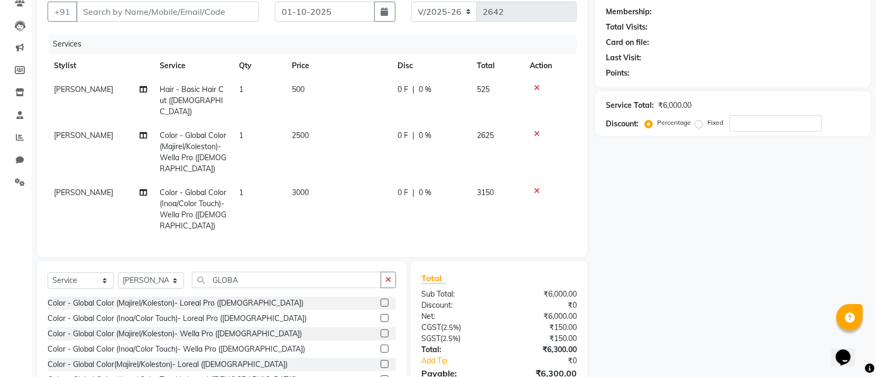
click at [539, 130] on icon at bounding box center [537, 133] width 6 height 7
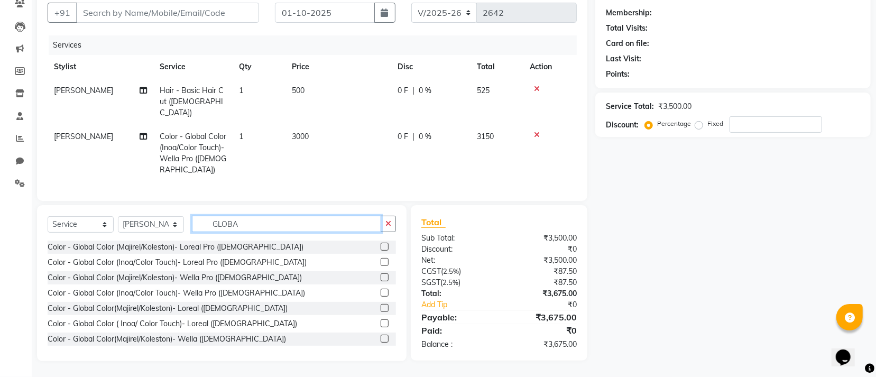
click at [271, 224] on input "GLOBA" at bounding box center [286, 224] width 189 height 16
type input "G"
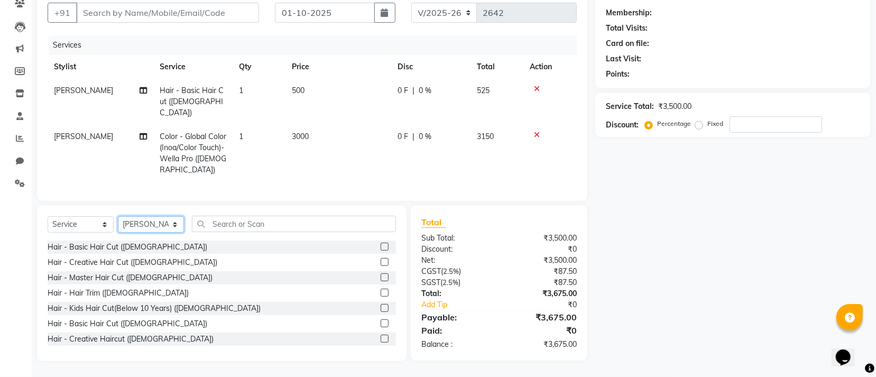
click at [171, 223] on select "Select Stylist Accountant [PERSON_NAME] [PERSON_NAME] [PERSON_NAME] [PERSON_NAM…" at bounding box center [151, 224] width 66 height 16
select select "11441"
click at [118, 216] on select "Select Stylist Accountant [PERSON_NAME] [PERSON_NAME] [PERSON_NAME] [PERSON_NAM…" at bounding box center [151, 224] width 66 height 16
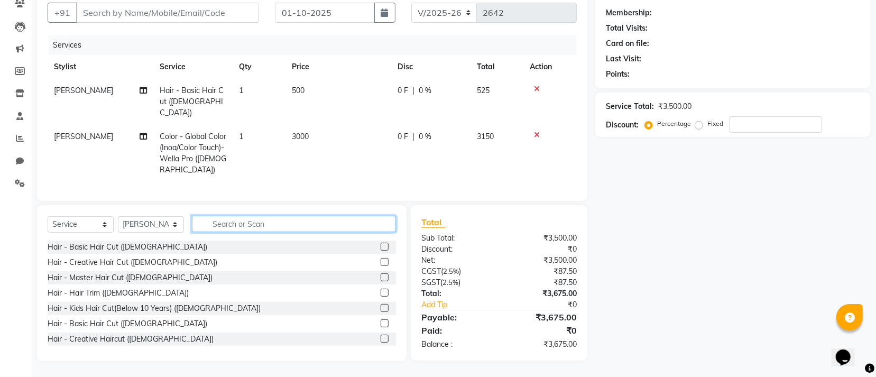
click at [229, 225] on input "text" at bounding box center [294, 224] width 204 height 16
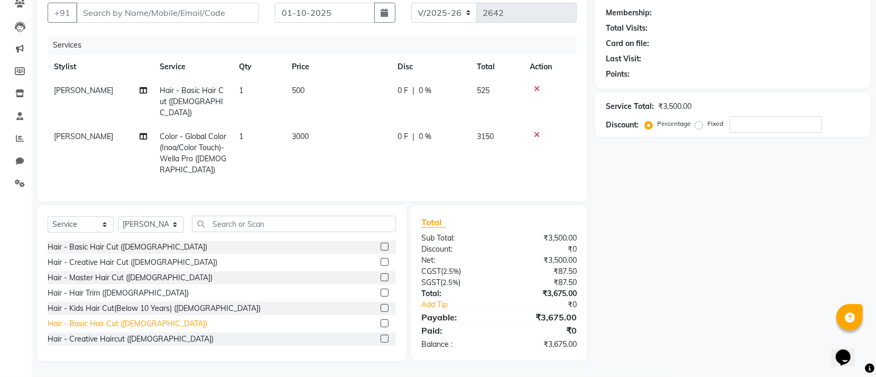
click at [118, 323] on div "Hair - Basic Hair Cut ([DEMOGRAPHIC_DATA])" at bounding box center [128, 323] width 160 height 11
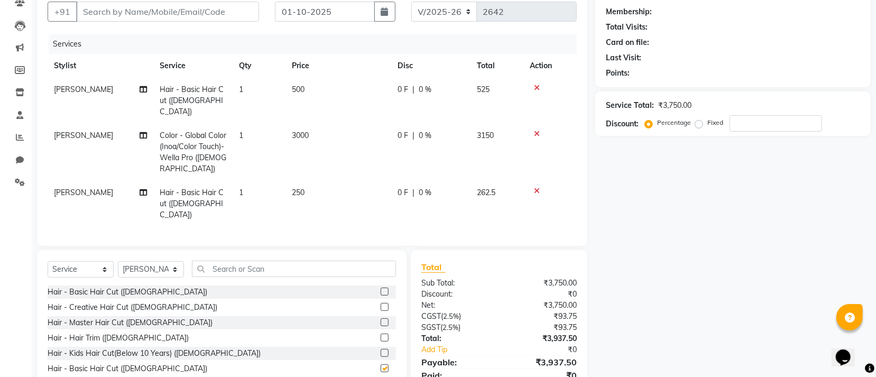
checkbox input "false"
click at [209, 261] on input "text" at bounding box center [294, 269] width 204 height 16
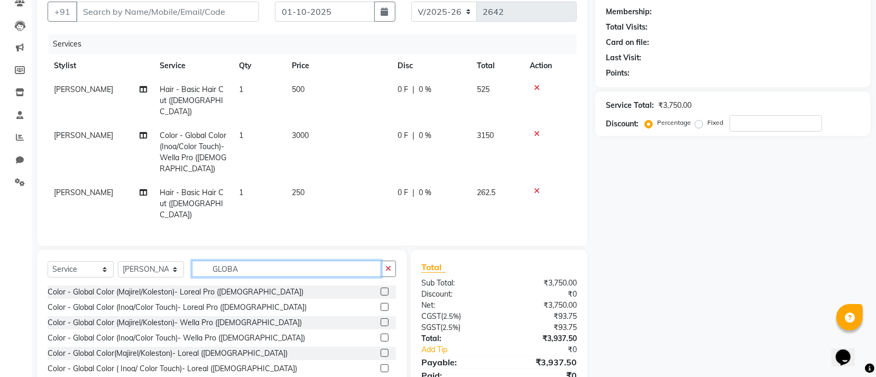
scroll to position [131, 0]
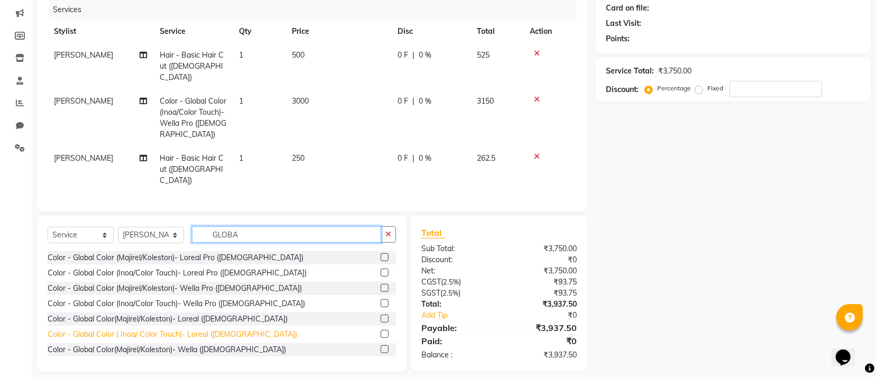
type input "GLOBA"
click at [143, 329] on div "Color - Global Color ( Inoa/ Color Touch)- Loreal ([DEMOGRAPHIC_DATA])" at bounding box center [173, 334] width 250 height 11
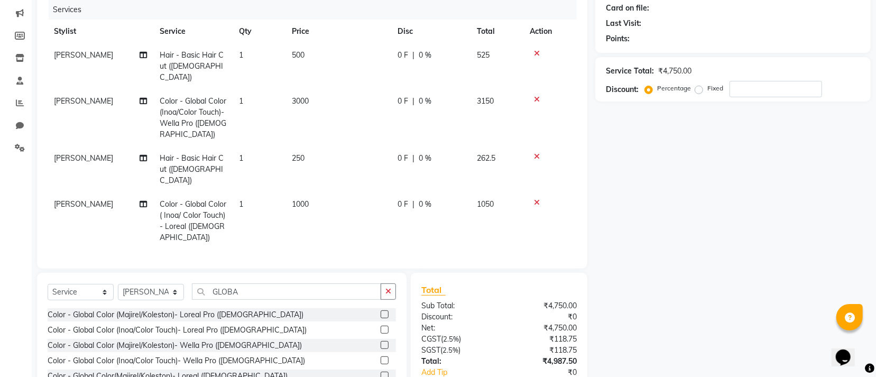
checkbox input "false"
click at [307, 283] on input "GLOBA" at bounding box center [286, 291] width 189 height 16
click at [172, 284] on select "Select Stylist Accountant [PERSON_NAME] [PERSON_NAME] [PERSON_NAME] [PERSON_NAM…" at bounding box center [151, 292] width 66 height 16
select select "8142"
click at [118, 284] on select "Select Stylist Accountant [PERSON_NAME] [PERSON_NAME] [PERSON_NAME] [PERSON_NAM…" at bounding box center [151, 292] width 66 height 16
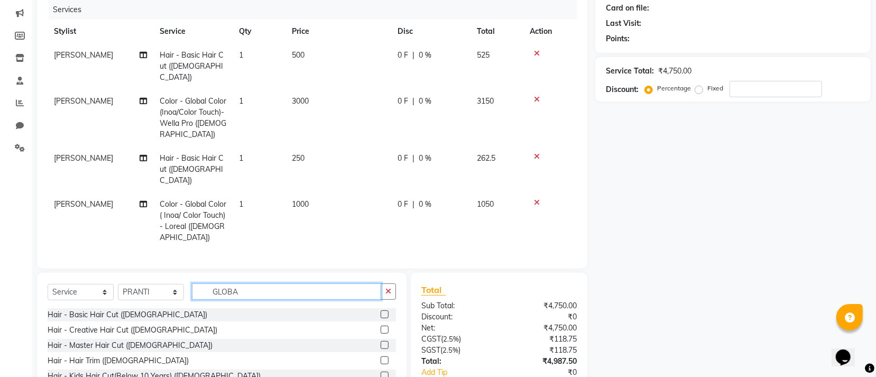
click at [245, 283] on input "GLOBA" at bounding box center [286, 291] width 189 height 16
type input "G"
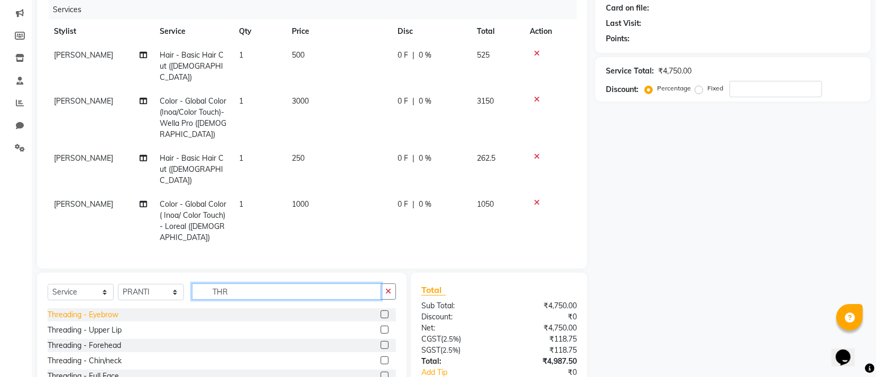
type input "THR"
click at [73, 309] on div "Threading - Eyebrow" at bounding box center [83, 314] width 71 height 11
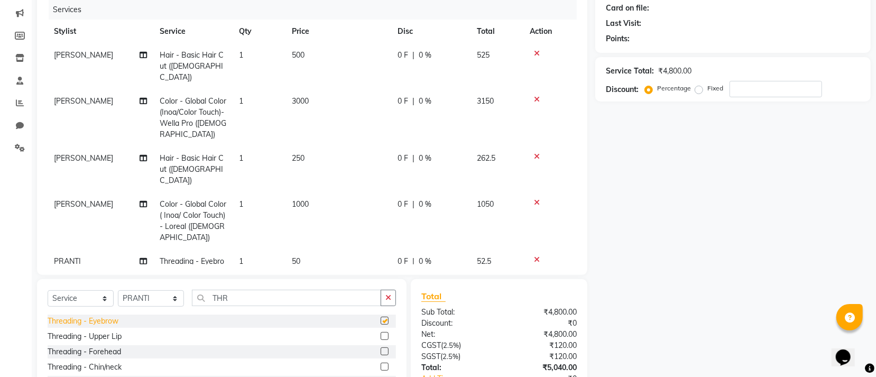
checkbox input "false"
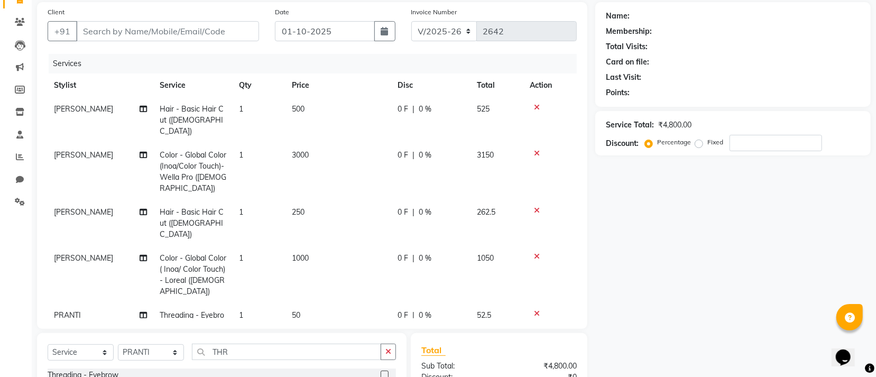
scroll to position [52, 0]
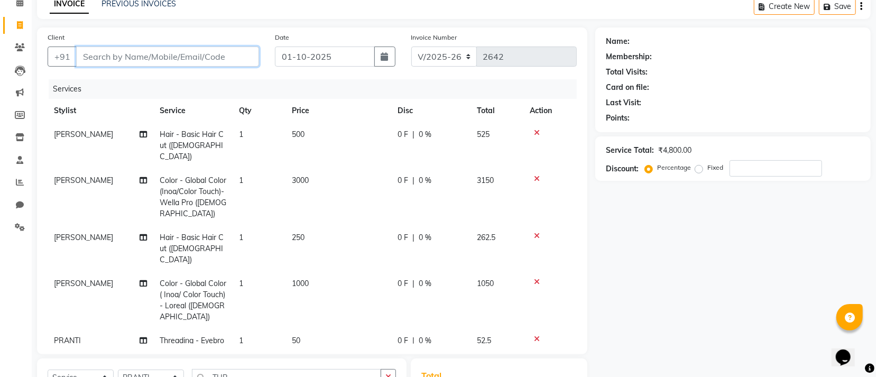
drag, startPoint x: 235, startPoint y: 58, endPoint x: 433, endPoint y: 56, distance: 198.3
click at [237, 58] on input "Client" at bounding box center [167, 57] width 183 height 20
type input "7"
type input "0"
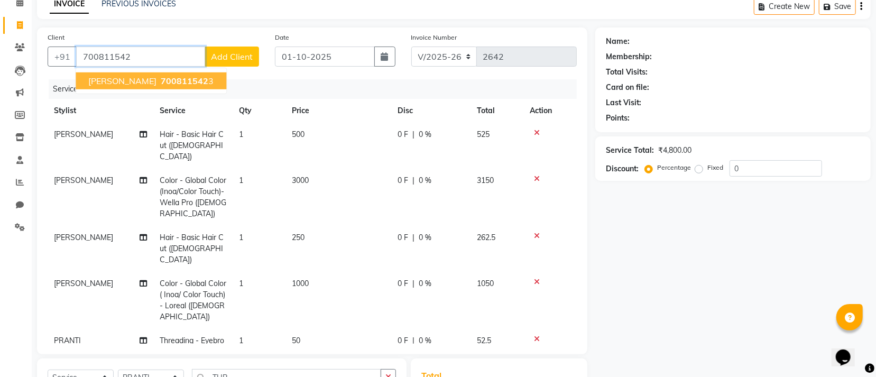
scroll to position [0, 0]
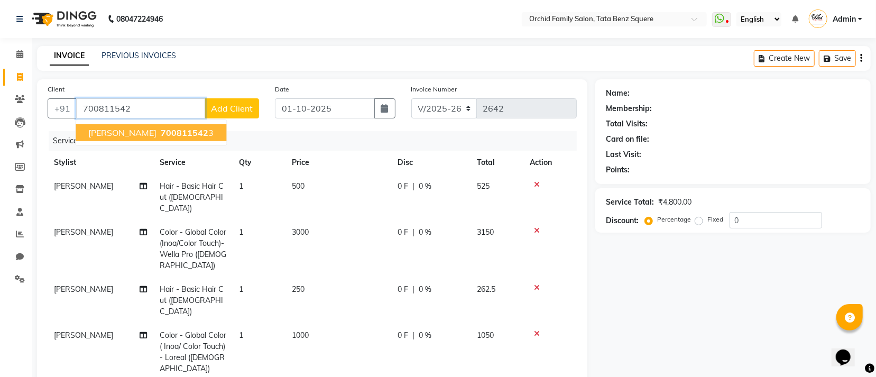
click at [168, 132] on span "700811542" at bounding box center [185, 132] width 48 height 11
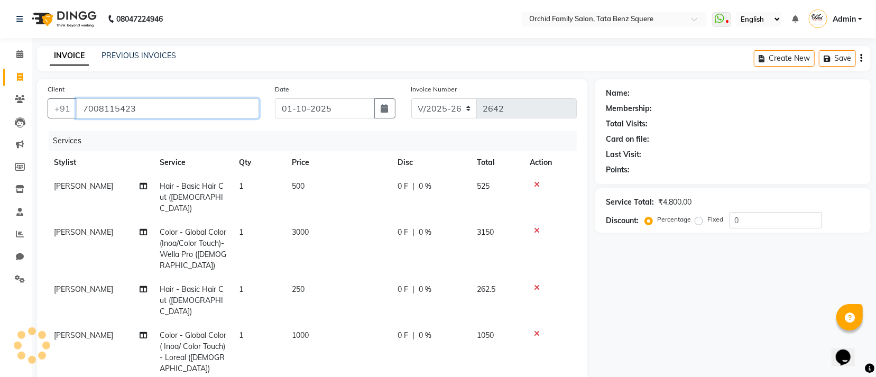
type input "7008115423"
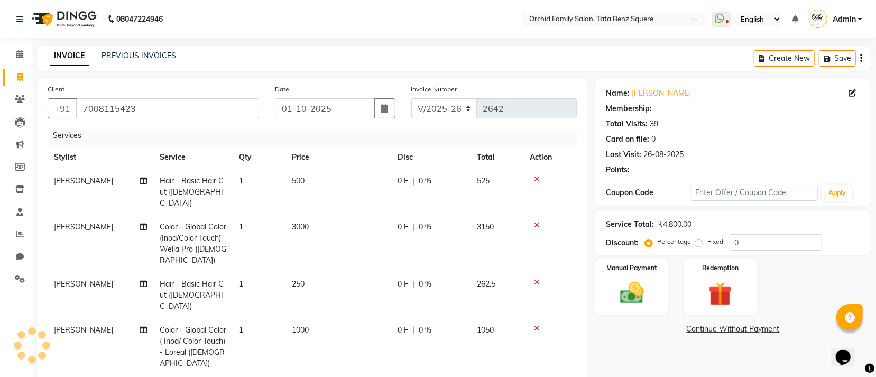
scroll to position [6, 0]
select select "1: Object"
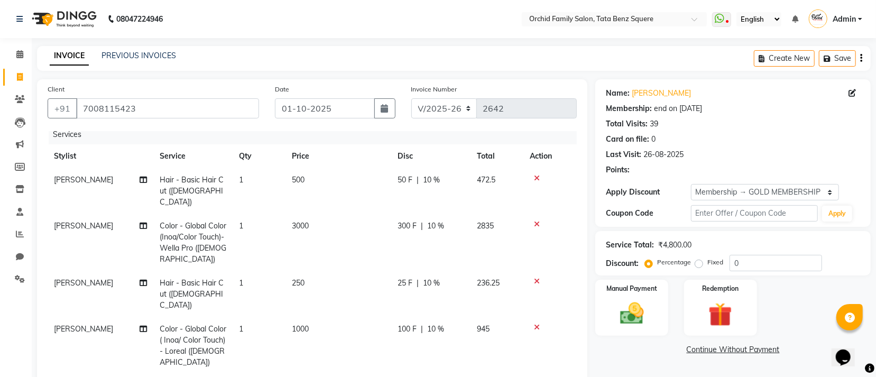
scroll to position [0, 0]
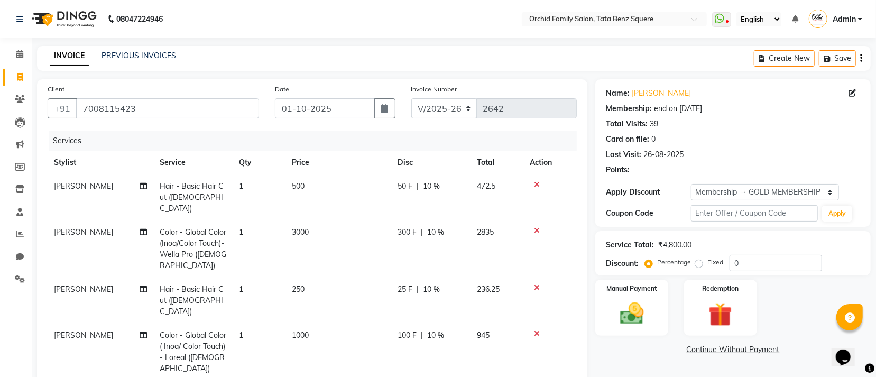
type input "10"
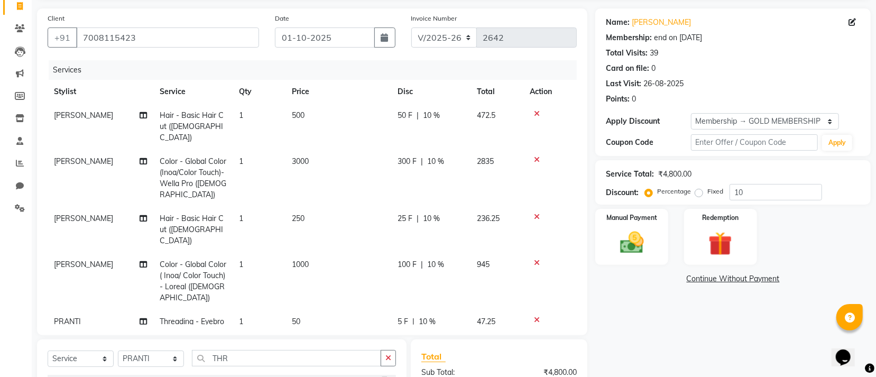
scroll to position [200, 0]
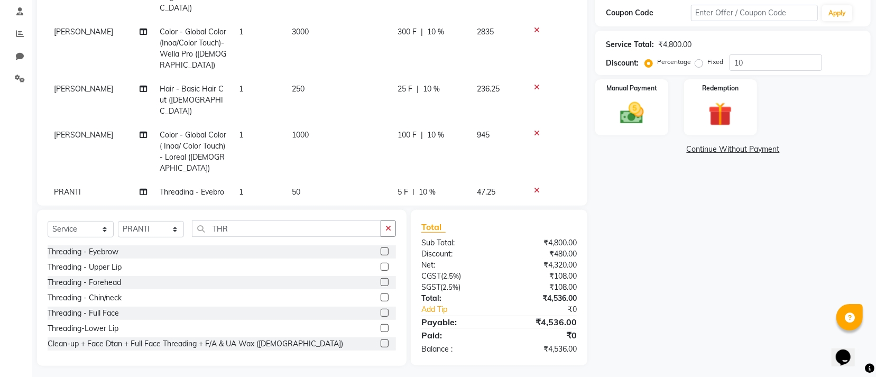
click at [342, 77] on td "250" at bounding box center [338, 100] width 106 height 46
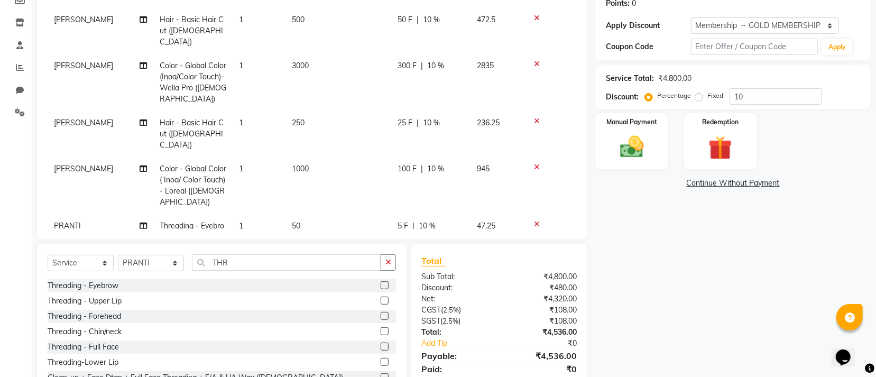
select select "11441"
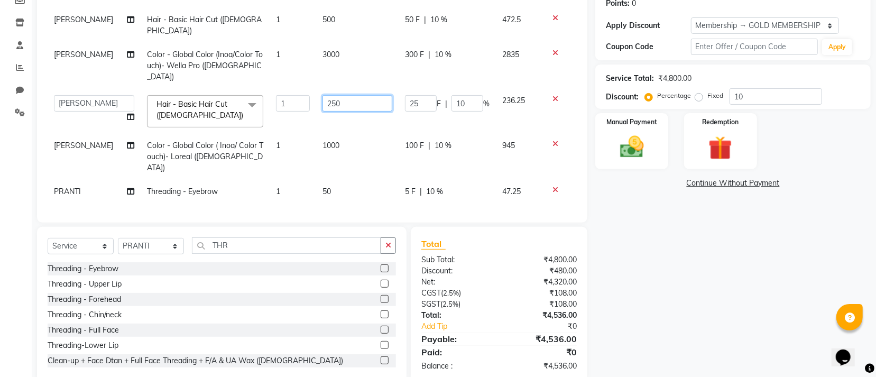
click at [350, 95] on input "250" at bounding box center [357, 103] width 70 height 16
type input "2"
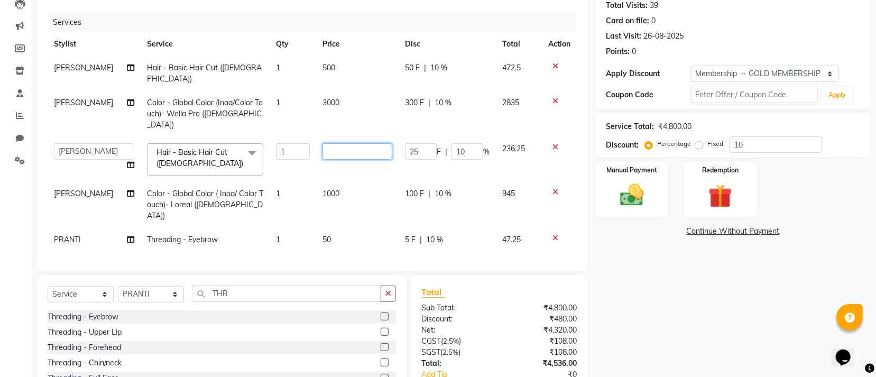
scroll to position [8, 0]
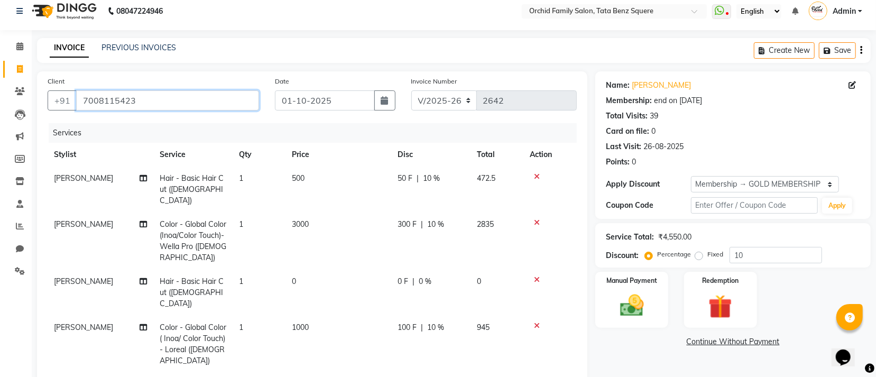
click at [219, 95] on input "7008115423" at bounding box center [167, 100] width 183 height 20
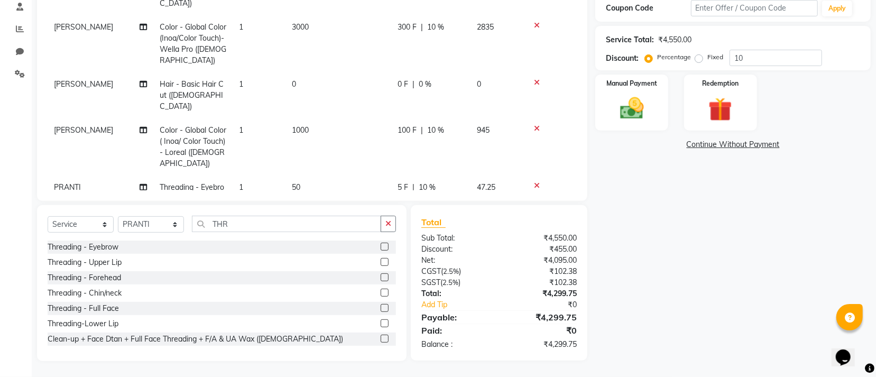
scroll to position [6, 0]
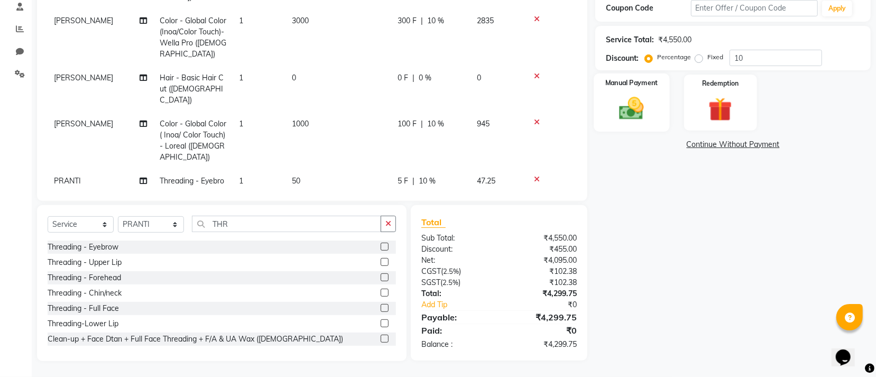
click at [621, 85] on label "Manual Payment" at bounding box center [631, 83] width 53 height 10
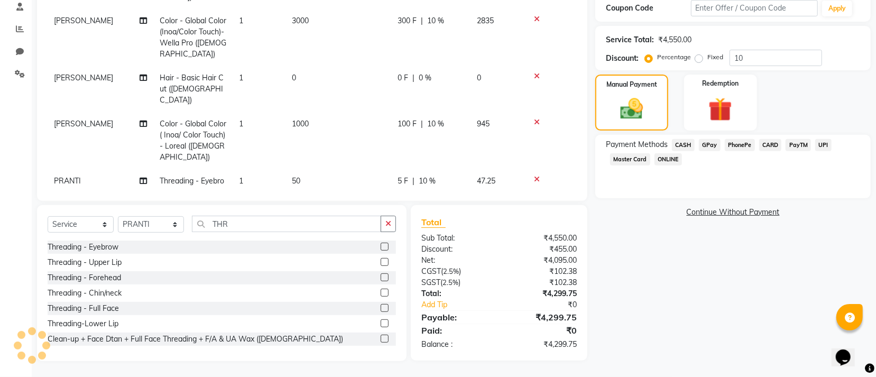
click at [684, 147] on span "CASH" at bounding box center [683, 145] width 23 height 12
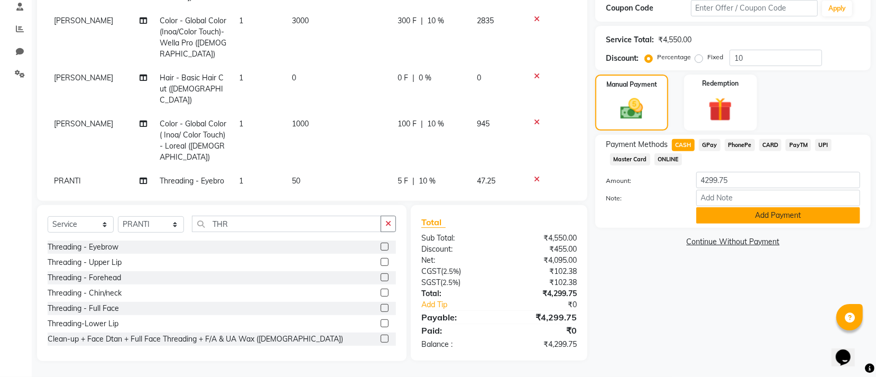
click at [706, 209] on button "Add Payment" at bounding box center [778, 215] width 164 height 16
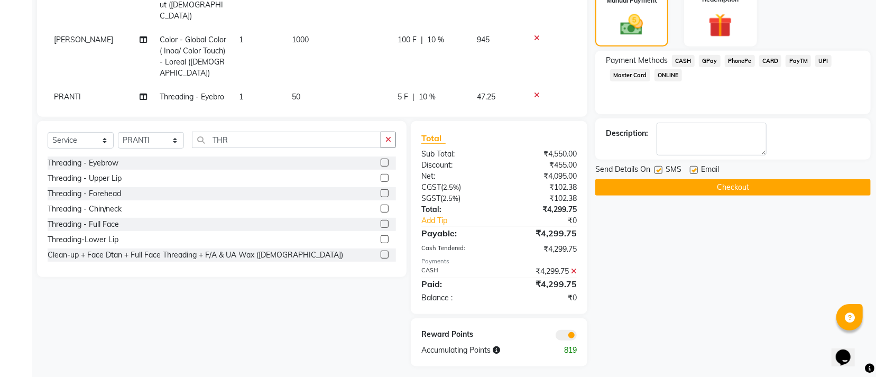
scroll to position [296, 0]
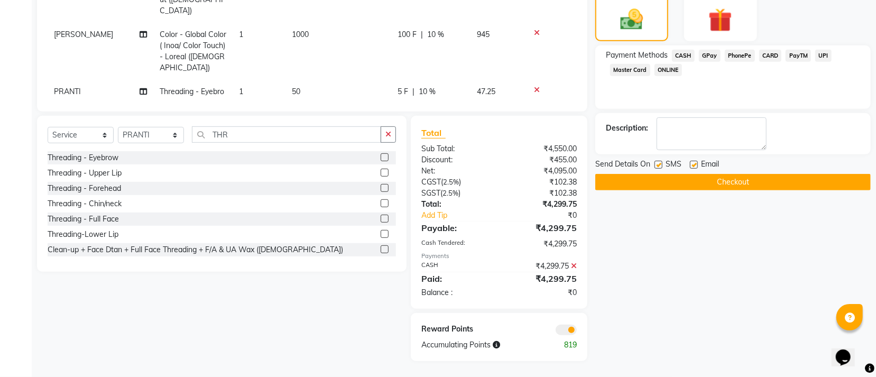
click at [713, 180] on button "Checkout" at bounding box center [732, 182] width 275 height 16
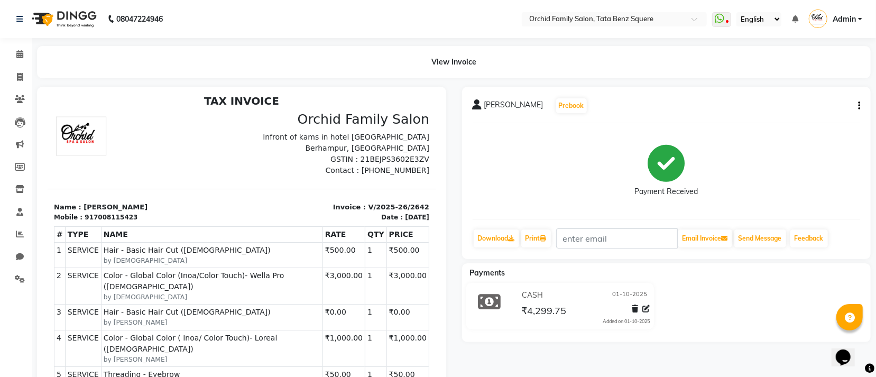
scroll to position [8, 0]
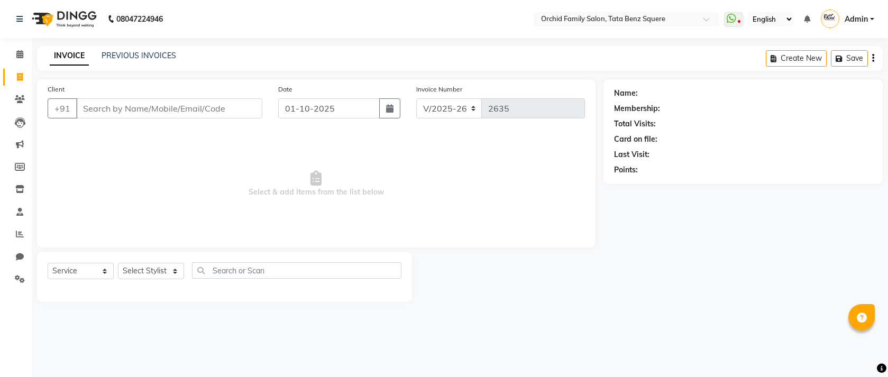
select select "107"
select select "service"
drag, startPoint x: 0, startPoint y: 0, endPoint x: 144, endPoint y: 274, distance: 310.0
click at [144, 274] on select "Select Stylist Accountant [PERSON_NAME] [PERSON_NAME] [PERSON_NAME] [PERSON_NAM…" at bounding box center [151, 271] width 66 height 16
select select "11441"
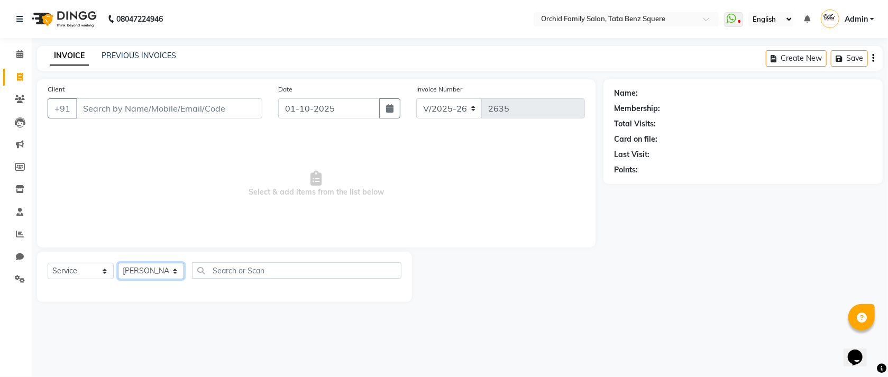
click at [118, 263] on select "Select Stylist Accountant [PERSON_NAME] [PERSON_NAME] [PERSON_NAME] [PERSON_NAM…" at bounding box center [151, 271] width 66 height 16
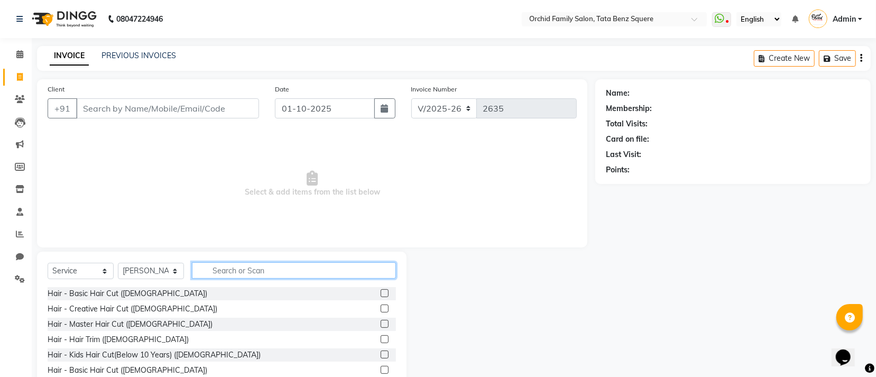
click at [221, 274] on input "text" at bounding box center [294, 270] width 204 height 16
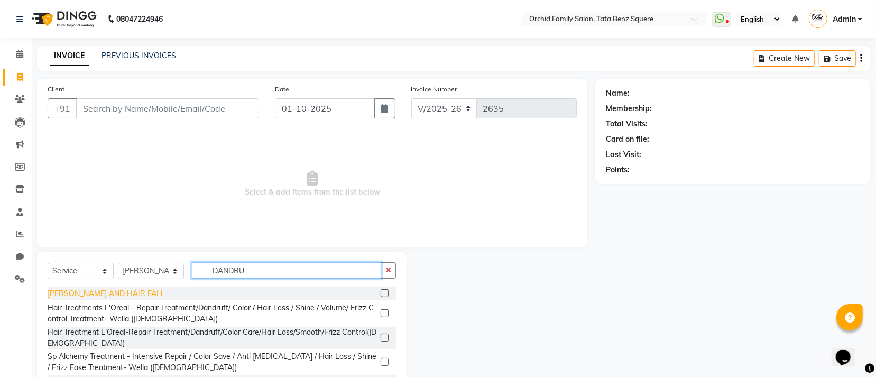
type input "DANDRU"
click at [109, 294] on div "[PERSON_NAME] AND HAIR FALL" at bounding box center [106, 293] width 117 height 11
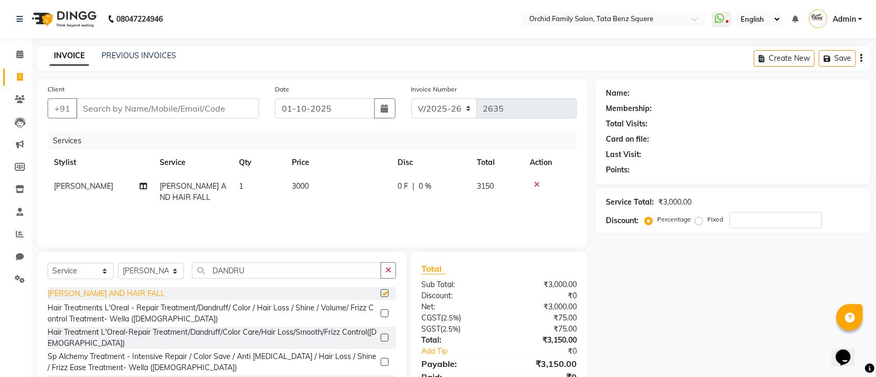
checkbox input "false"
click at [91, 269] on select "Select Service Product Membership Package Voucher Prepaid Gift Card" at bounding box center [81, 271] width 66 height 16
select select "product"
click at [48, 263] on select "Select Service Product Membership Package Voucher Prepaid Gift Card" at bounding box center [81, 271] width 66 height 16
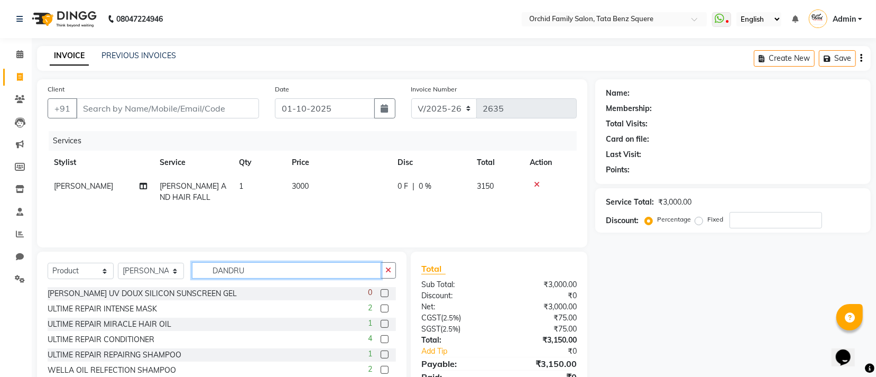
click at [245, 273] on input "DANDRU" at bounding box center [286, 270] width 189 height 16
type input "D"
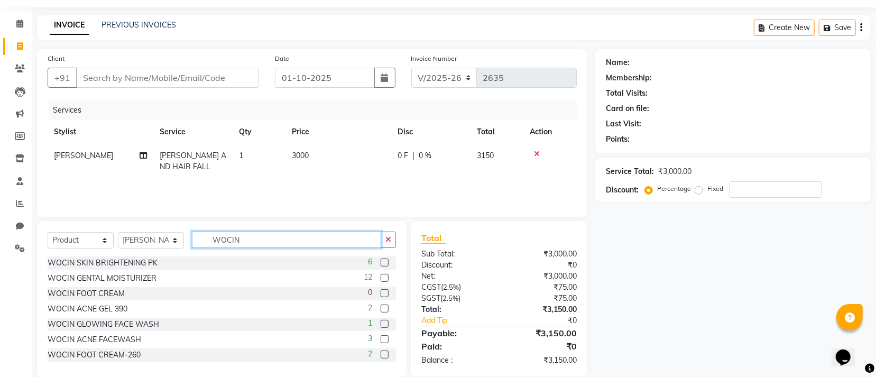
scroll to position [47, 0]
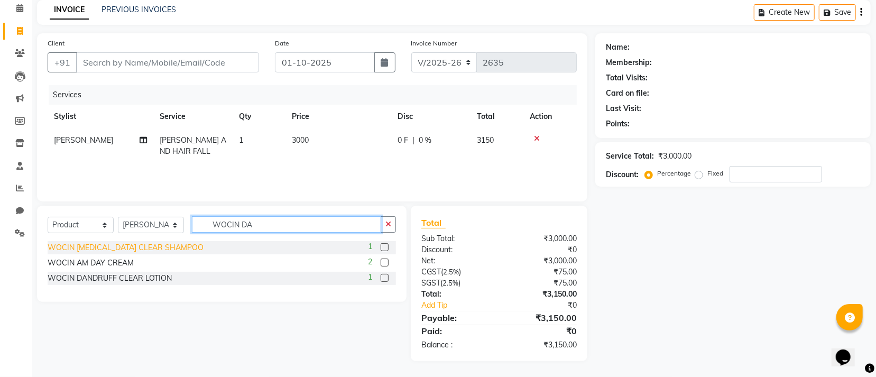
type input "WOCIN DA"
click at [107, 247] on div "WOCIN [MEDICAL_DATA] CLEAR SHAMPOO" at bounding box center [126, 247] width 156 height 11
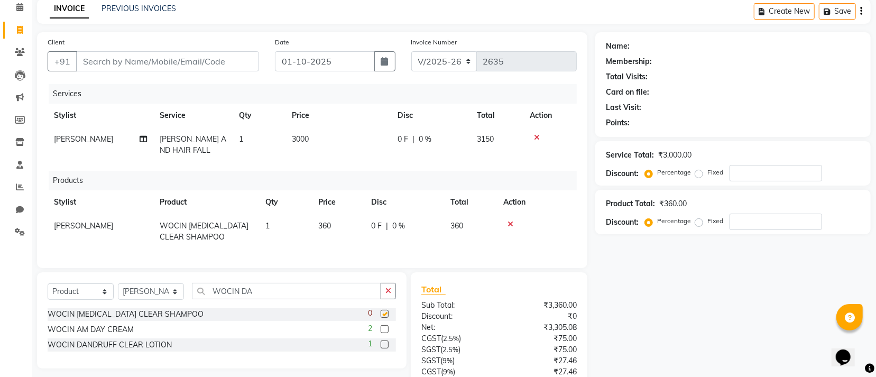
checkbox input "false"
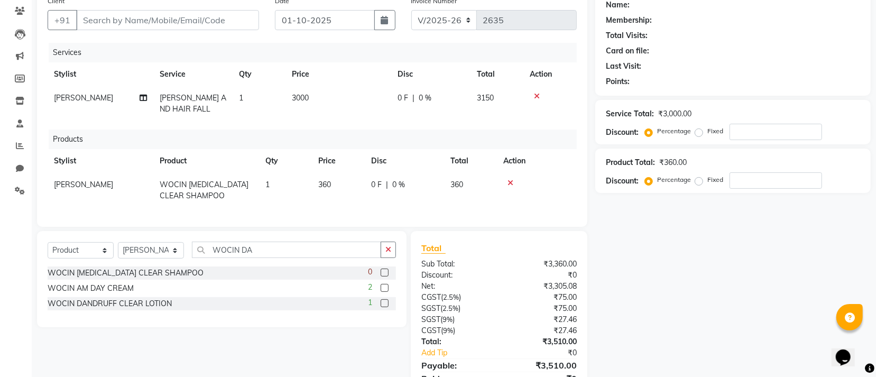
scroll to position [149, 0]
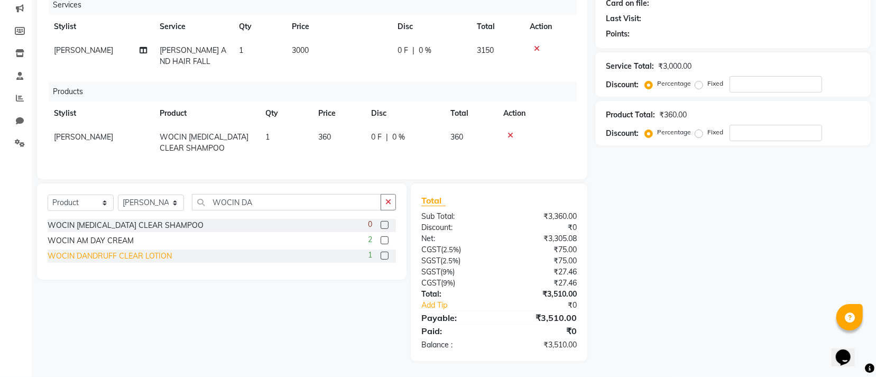
click at [131, 254] on div "WOCIN DANDRUFF CLEAR LOTION" at bounding box center [110, 256] width 124 height 11
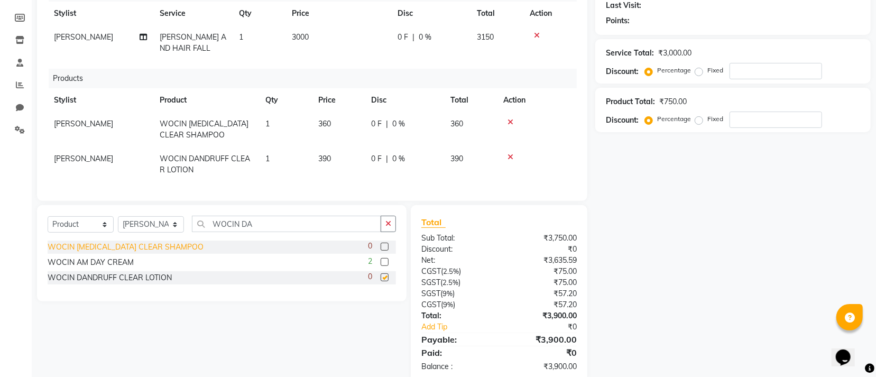
checkbox input "false"
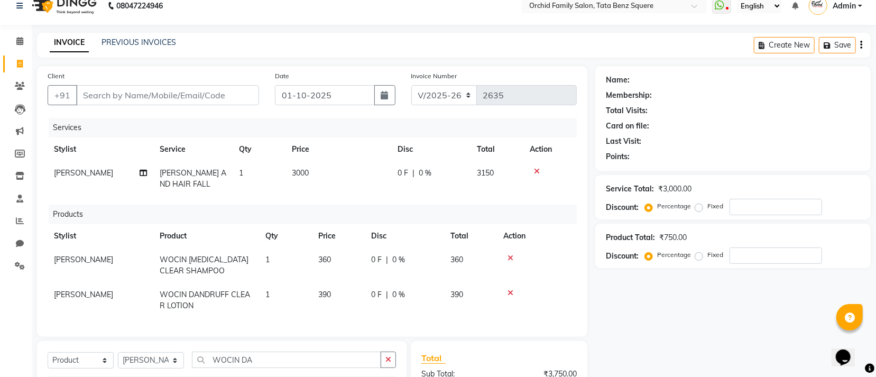
scroll to position [0, 0]
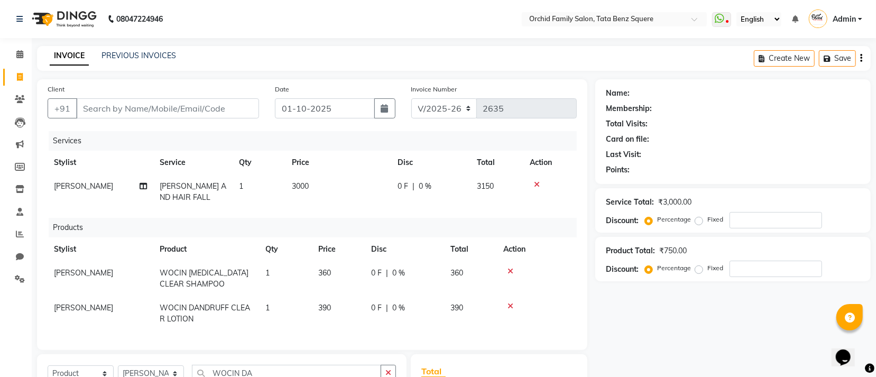
click at [325, 187] on td "3000" at bounding box center [338, 191] width 106 height 35
select select "11441"
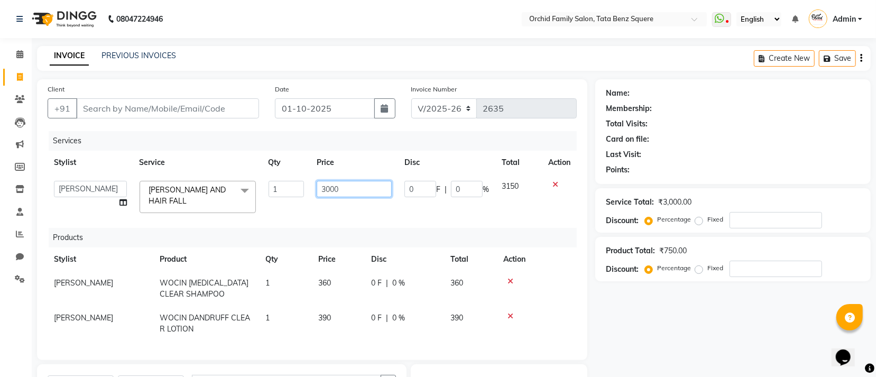
click at [342, 191] on input "3000" at bounding box center [355, 189] width 76 height 16
type input "3500"
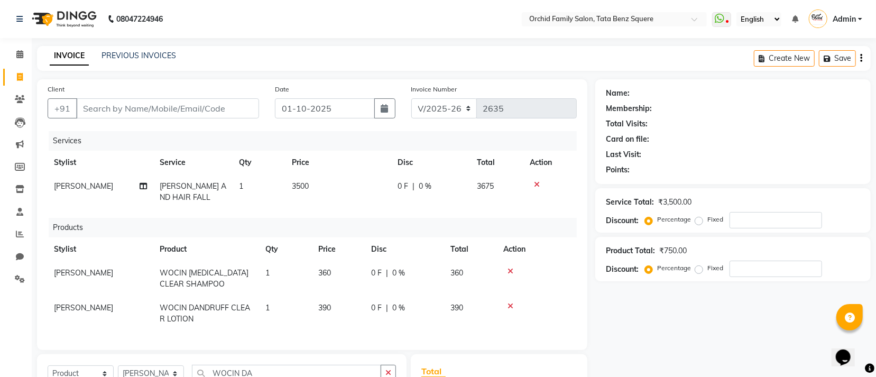
click at [491, 325] on td "390" at bounding box center [470, 313] width 53 height 35
select select "11441"
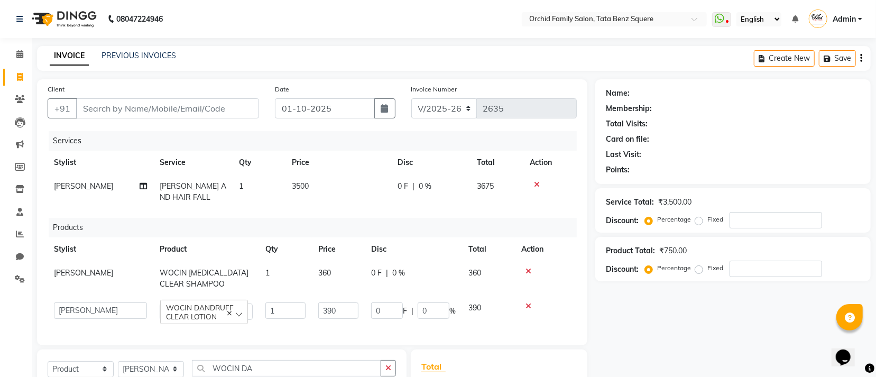
click at [349, 279] on td "360" at bounding box center [338, 278] width 53 height 35
select select "11441"
click at [346, 276] on input "360" at bounding box center [338, 276] width 40 height 16
type input "3"
click at [347, 310] on input "390" at bounding box center [338, 310] width 40 height 16
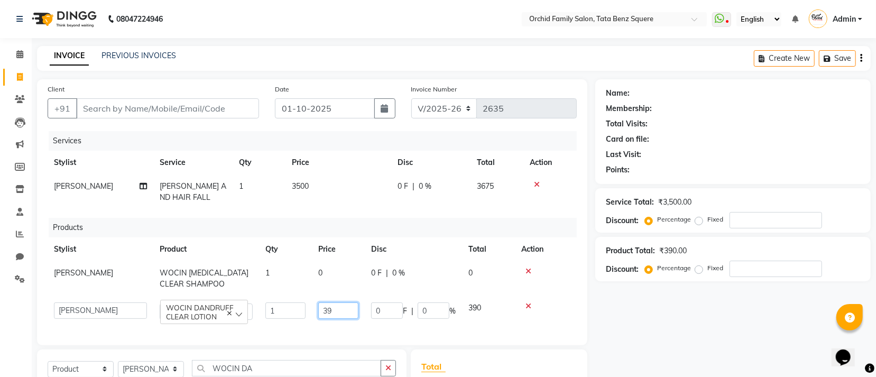
type input "3"
click at [207, 110] on input "Client" at bounding box center [167, 108] width 183 height 20
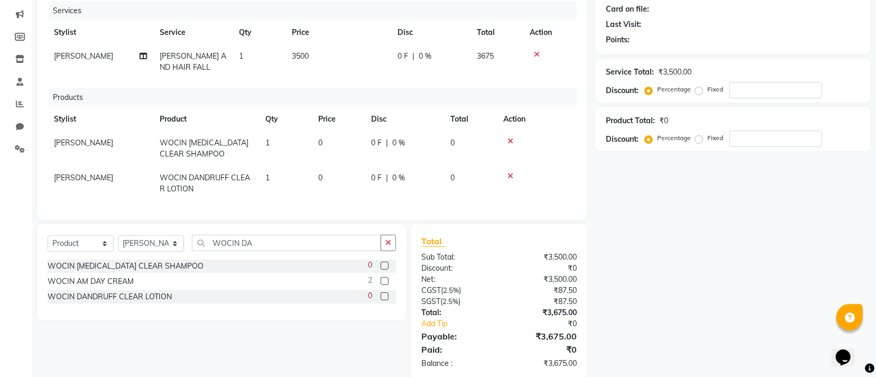
scroll to position [161, 0]
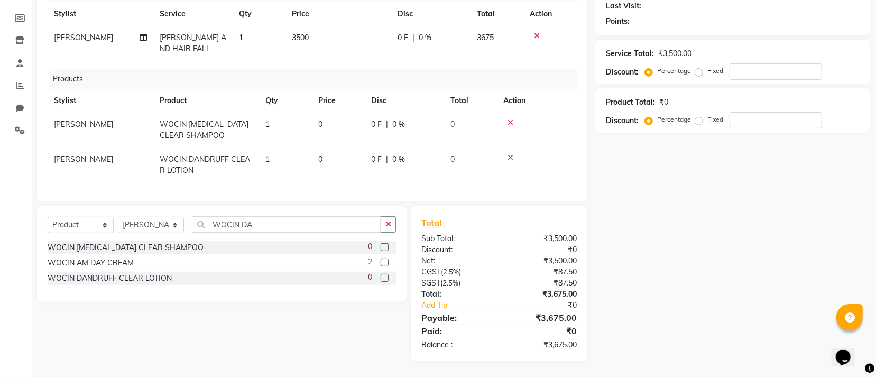
type input "9"
type input "0"
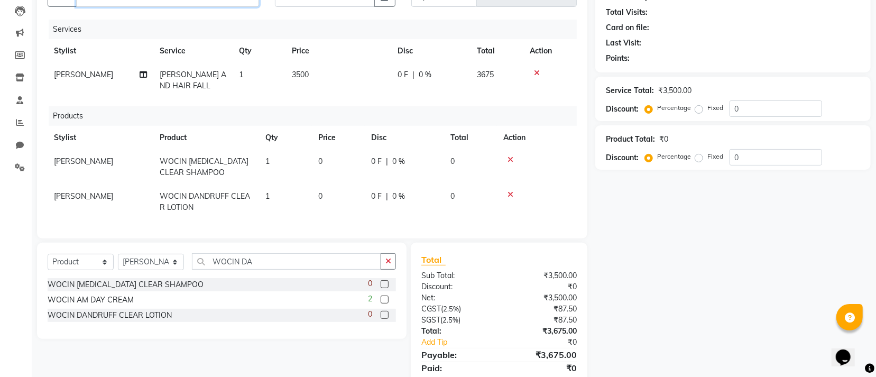
scroll to position [104, 0]
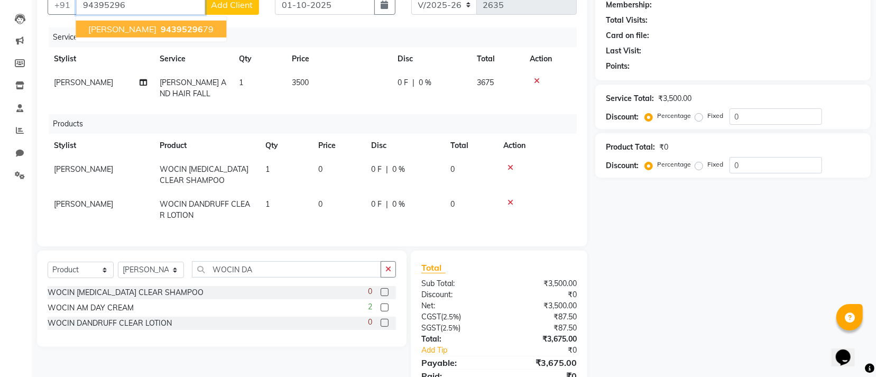
click at [188, 33] on span "94395296" at bounding box center [182, 29] width 42 height 11
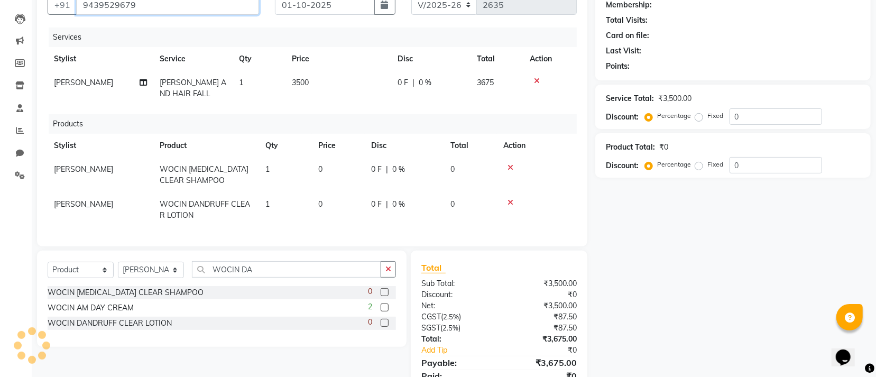
type input "9439529679"
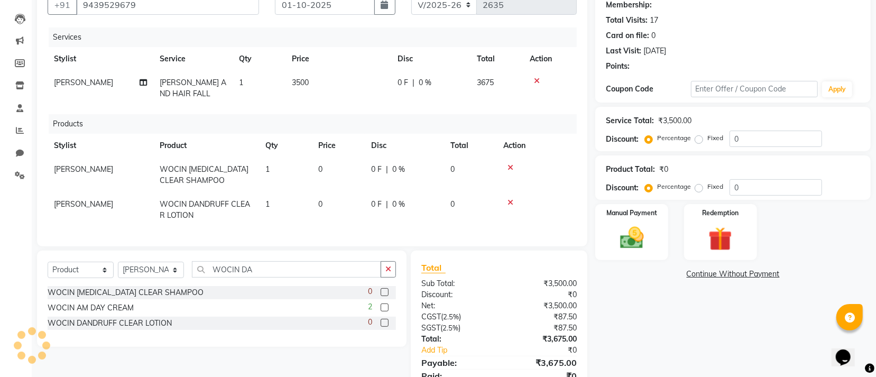
select select "1: Object"
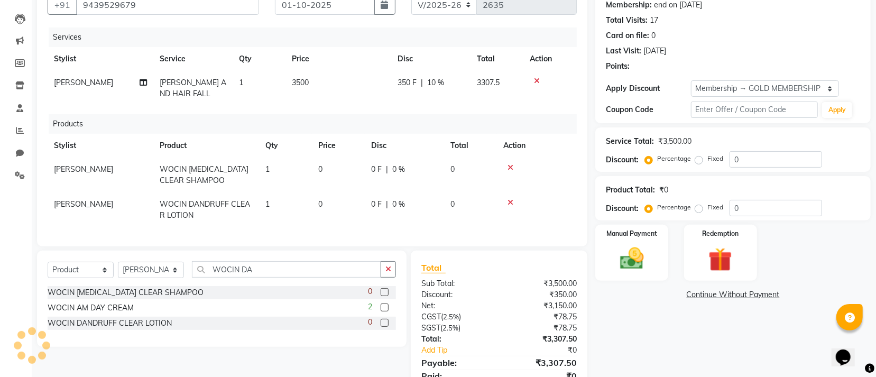
type input "10"
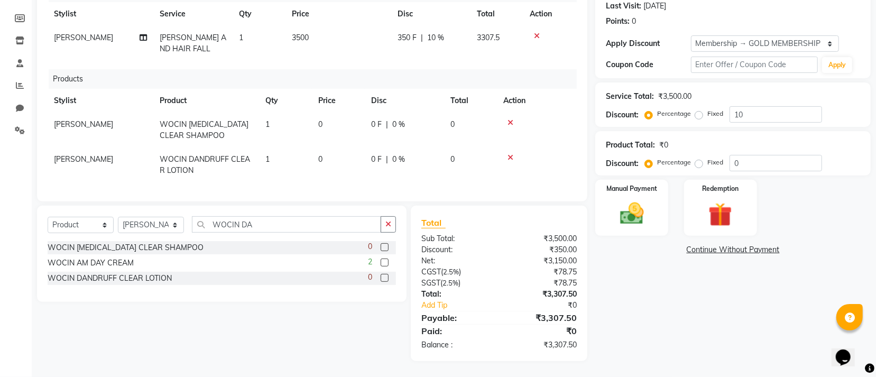
scroll to position [161, 0]
click at [641, 199] on img at bounding box center [632, 213] width 40 height 29
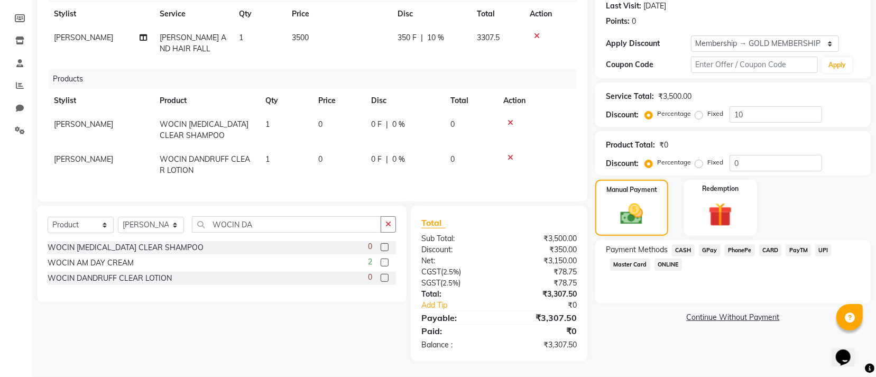
click at [771, 244] on span "CARD" at bounding box center [770, 250] width 23 height 12
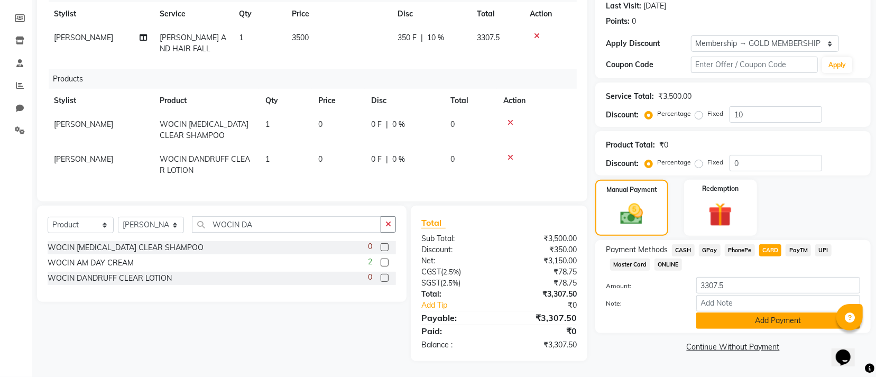
click at [715, 312] on button "Add Payment" at bounding box center [778, 320] width 164 height 16
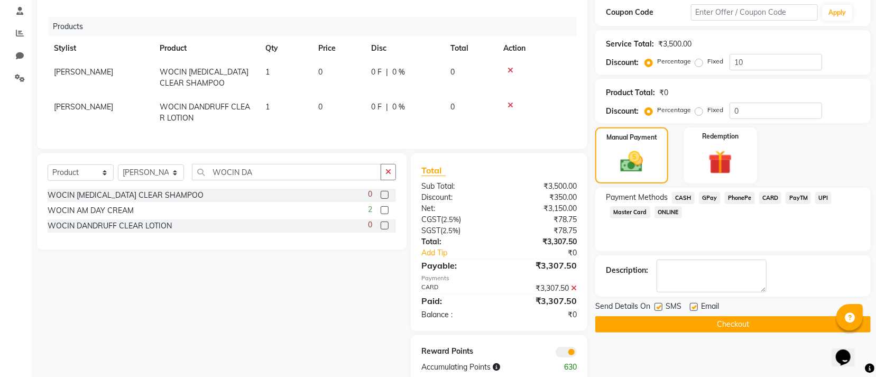
scroll to position [236, 0]
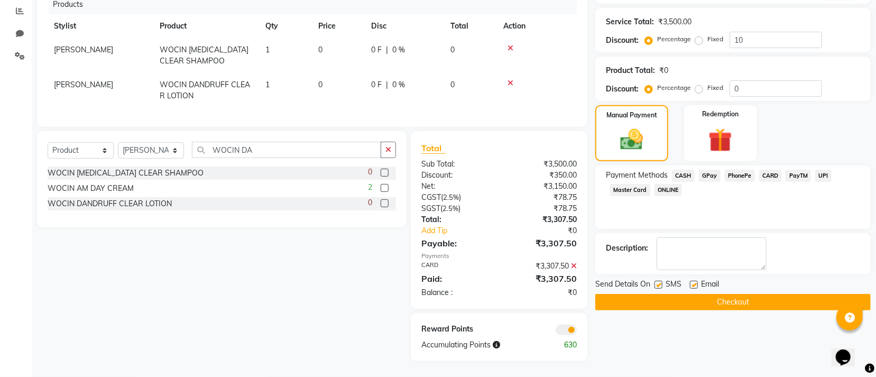
click at [708, 294] on button "Checkout" at bounding box center [732, 302] width 275 height 16
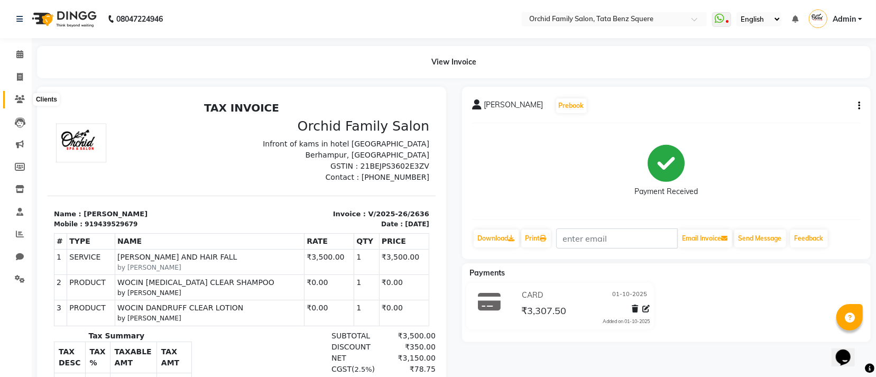
click at [22, 100] on icon at bounding box center [20, 99] width 10 height 8
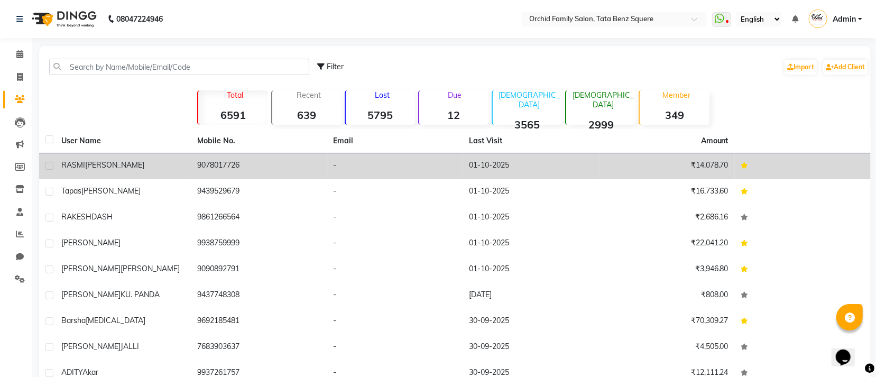
click at [209, 166] on td "9078017726" at bounding box center [259, 166] width 136 height 26
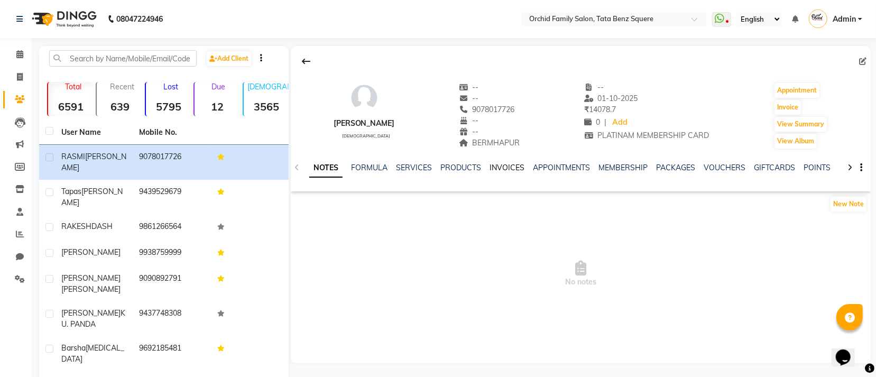
click at [495, 169] on link "INVOICES" at bounding box center [507, 168] width 35 height 10
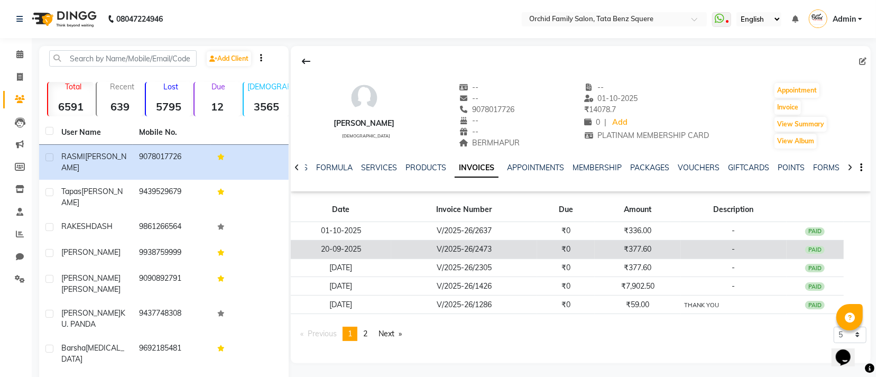
click at [670, 251] on td "₹377.60" at bounding box center [638, 249] width 86 height 19
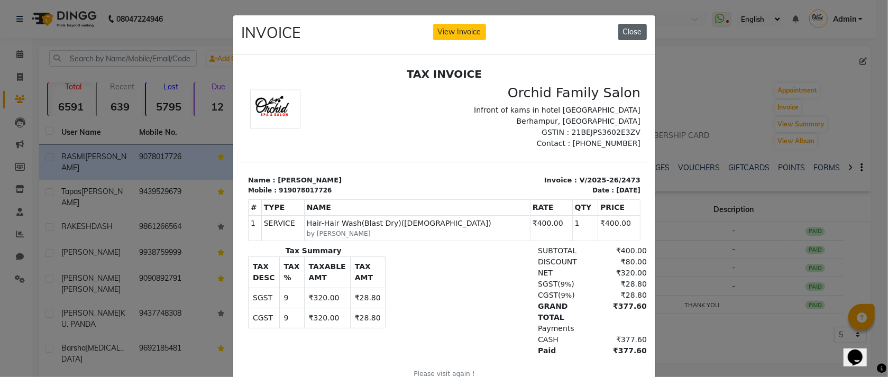
click at [635, 26] on button "Close" at bounding box center [632, 32] width 29 height 16
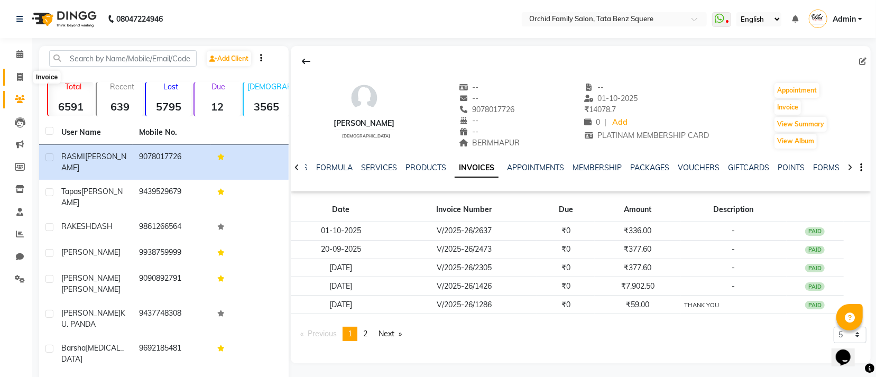
click at [15, 75] on span at bounding box center [20, 77] width 19 height 12
select select "service"
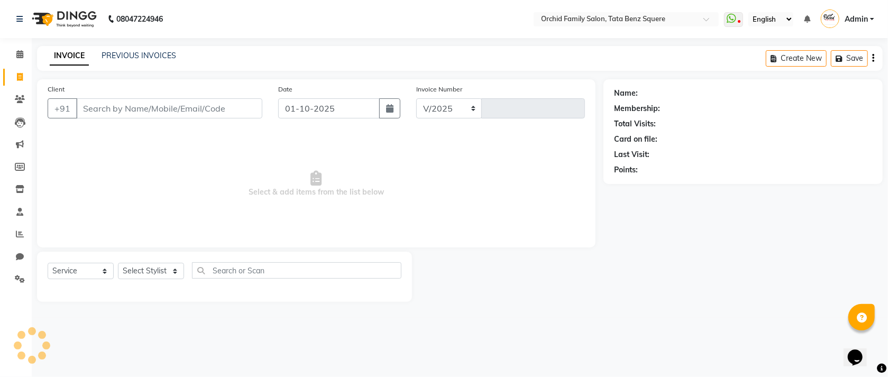
select select "107"
type input "2638"
click at [134, 62] on div "INVOICE PREVIOUS INVOICES" at bounding box center [113, 56] width 152 height 12
click at [126, 56] on link "PREVIOUS INVOICES" at bounding box center [139, 56] width 75 height 10
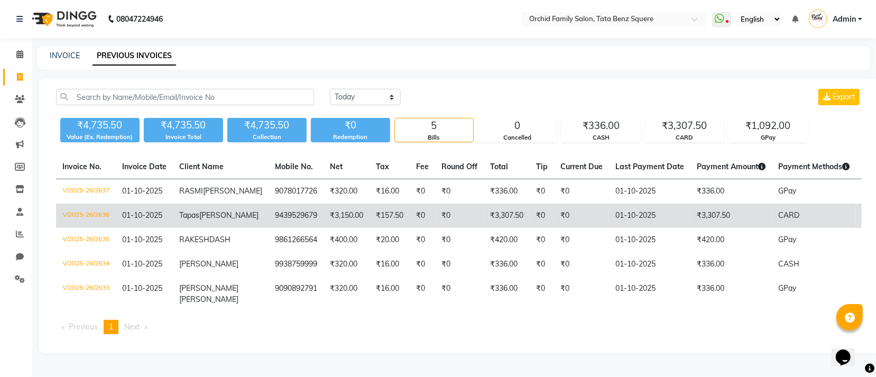
scroll to position [35, 0]
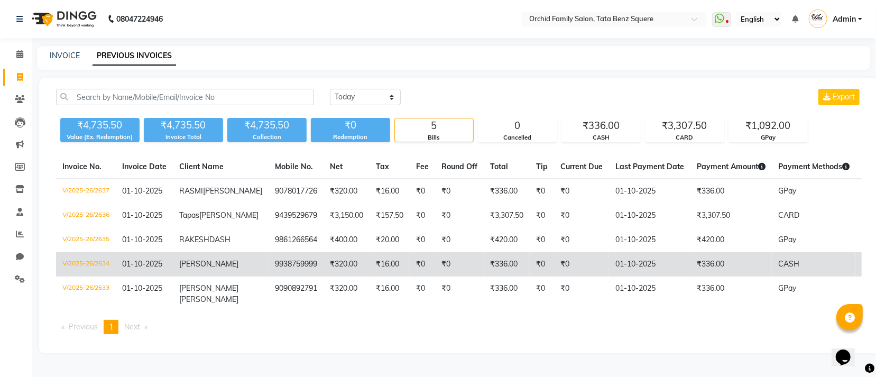
click at [694, 267] on td "₹336.00" at bounding box center [730, 264] width 81 height 24
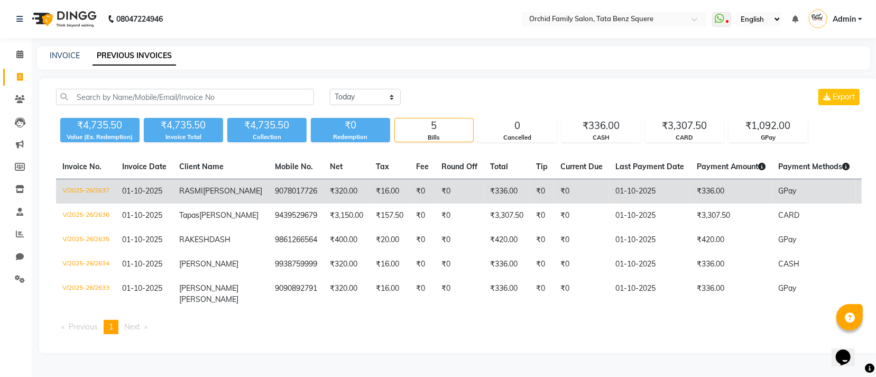
click at [484, 179] on td "₹336.00" at bounding box center [507, 191] width 46 height 25
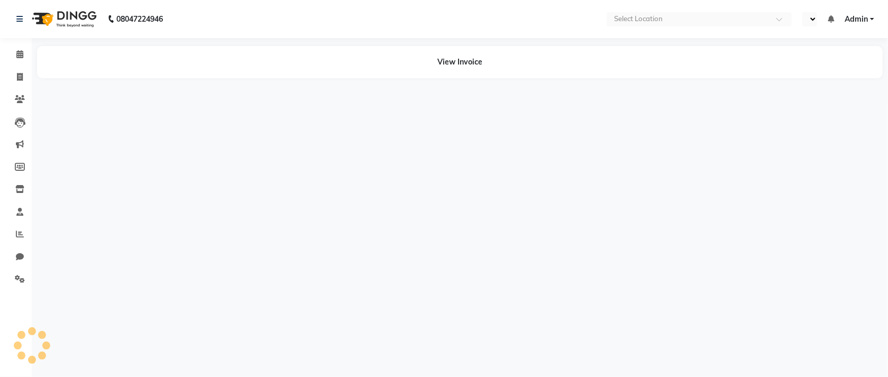
select select "en"
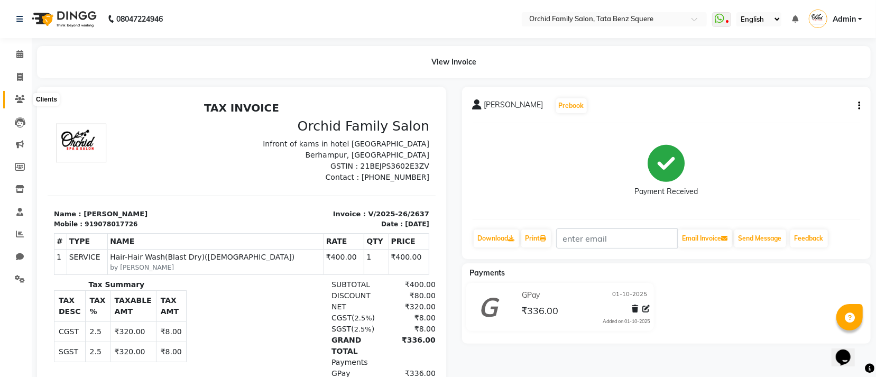
click at [21, 100] on icon at bounding box center [20, 99] width 10 height 8
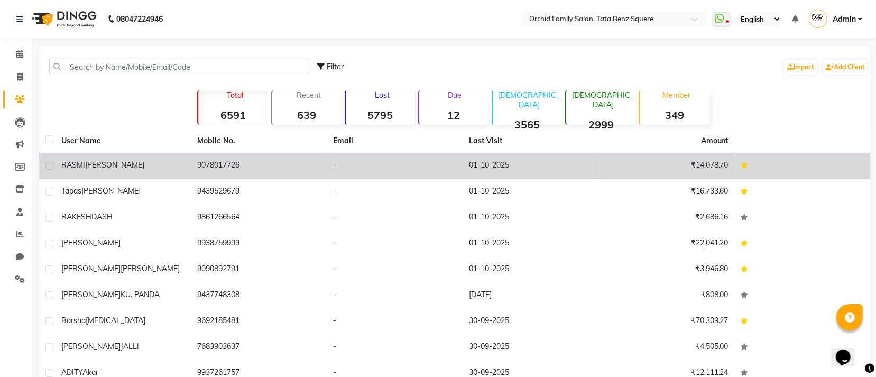
click at [235, 163] on td "9078017726" at bounding box center [259, 166] width 136 height 26
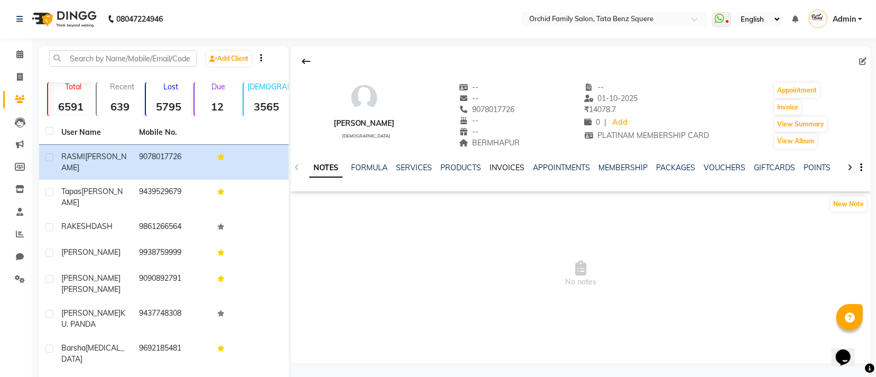
click at [517, 171] on link "INVOICES" at bounding box center [507, 168] width 35 height 10
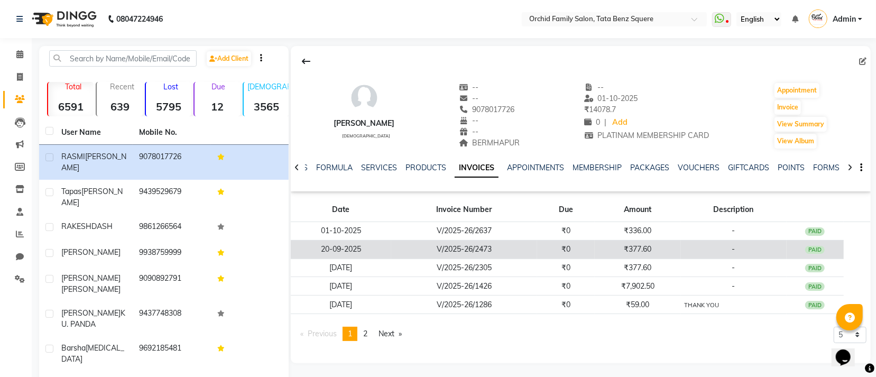
click at [680, 247] on td "₹377.60" at bounding box center [638, 249] width 86 height 19
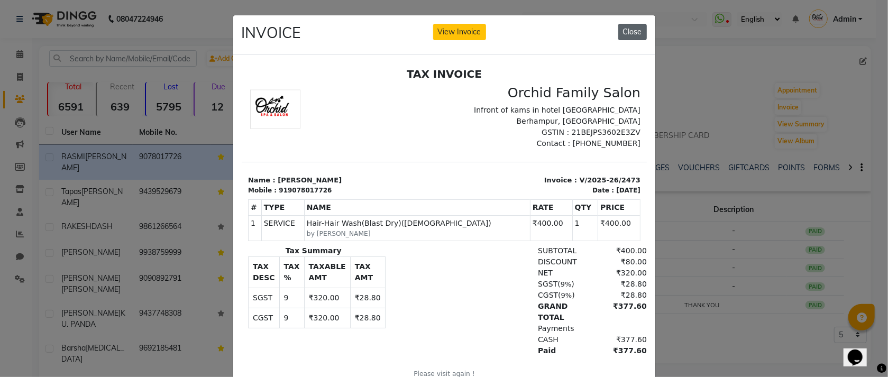
click at [628, 29] on button "Close" at bounding box center [632, 32] width 29 height 16
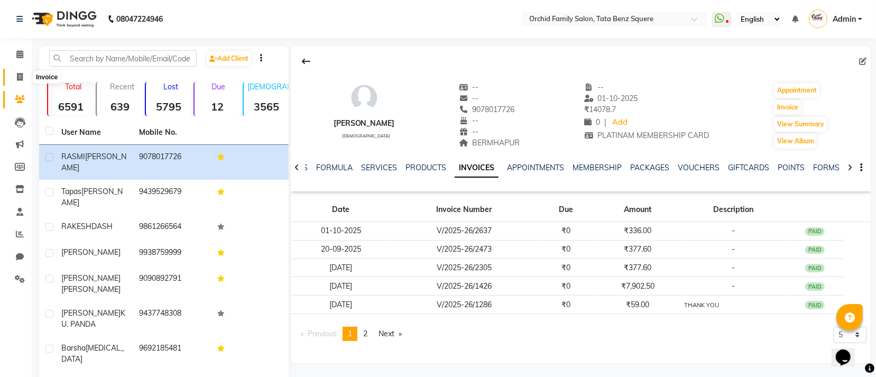
click at [17, 74] on icon at bounding box center [20, 77] width 6 height 8
select select "service"
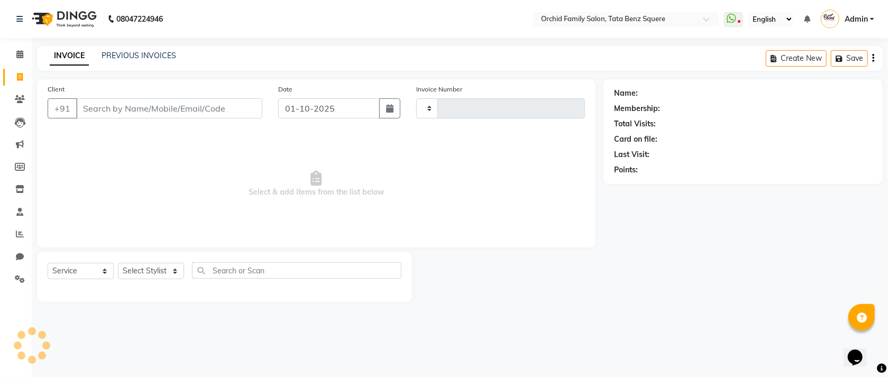
type input "2638"
select select "107"
click at [154, 268] on select "Select Stylist" at bounding box center [151, 271] width 66 height 16
select select "45556"
click at [118, 263] on select "Select Stylist Accountant [PERSON_NAME] [PERSON_NAME] [PERSON_NAME] [PERSON_NAM…" at bounding box center [151, 271] width 66 height 16
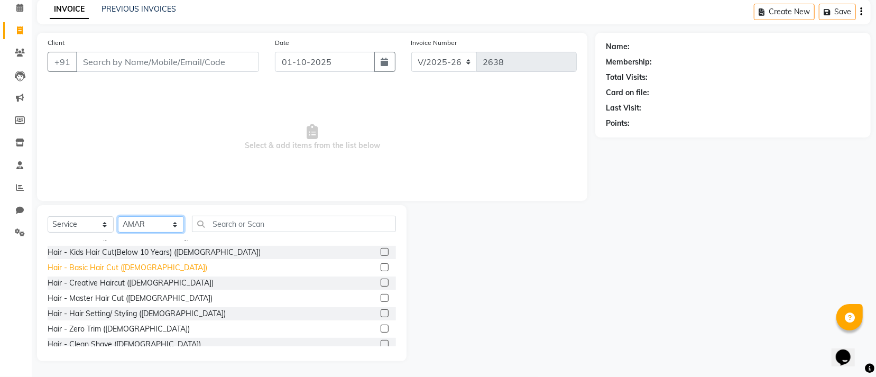
scroll to position [79, 0]
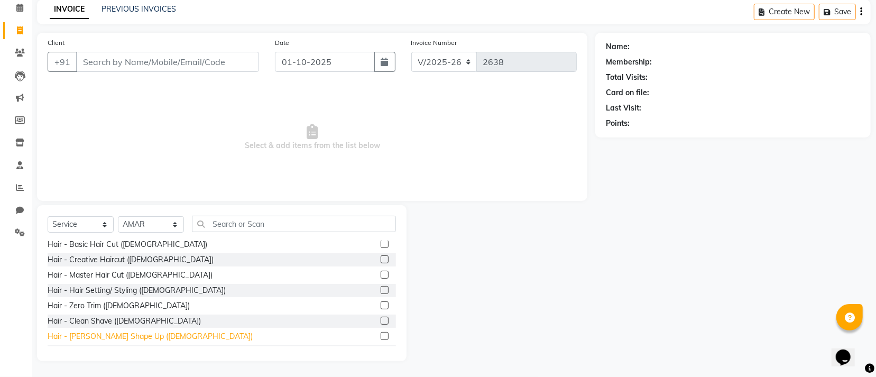
click at [113, 336] on div "Hair - [PERSON_NAME] Shape Up ([DEMOGRAPHIC_DATA])" at bounding box center [150, 336] width 205 height 11
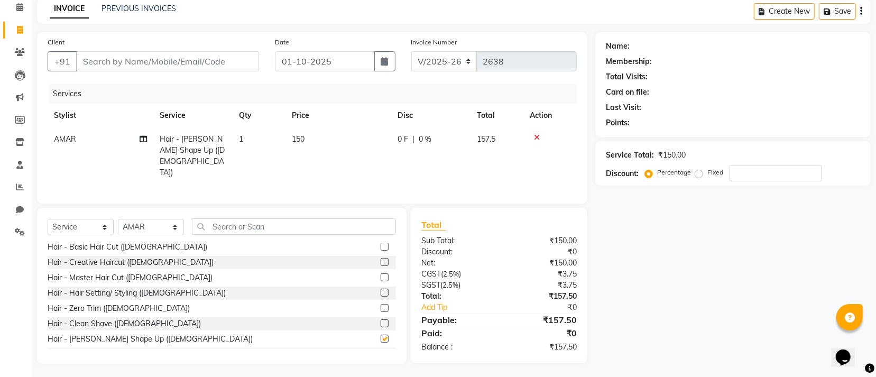
checkbox input "false"
click at [261, 225] on input "text" at bounding box center [294, 226] width 204 height 16
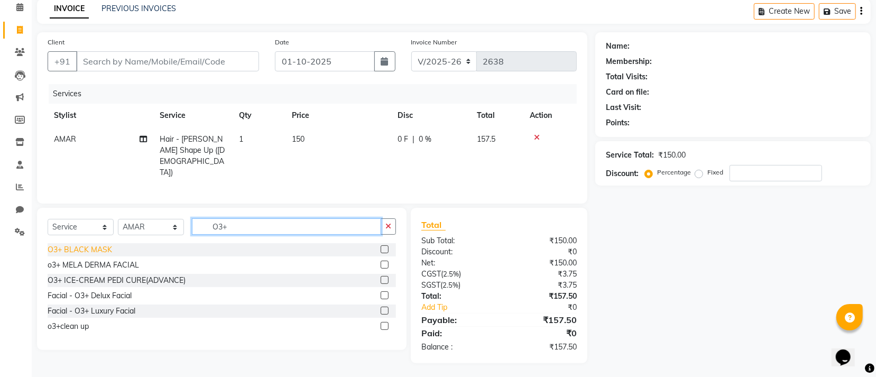
type input "O3+"
click at [99, 246] on div "O3+ BLACK MASK" at bounding box center [80, 249] width 64 height 11
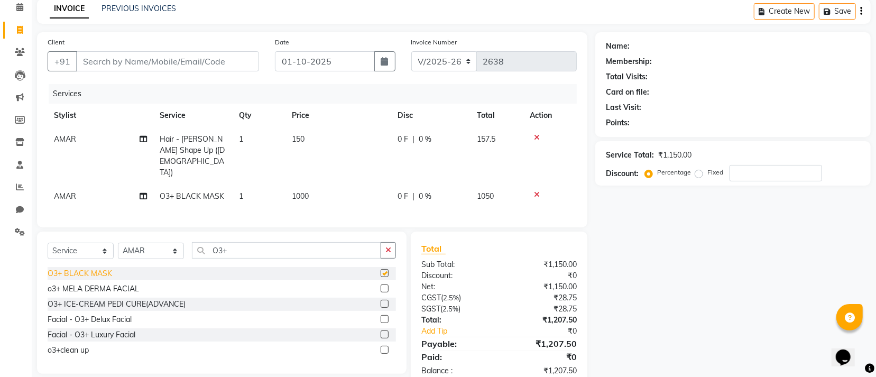
checkbox input "false"
click at [210, 53] on input "Client" at bounding box center [167, 61] width 183 height 20
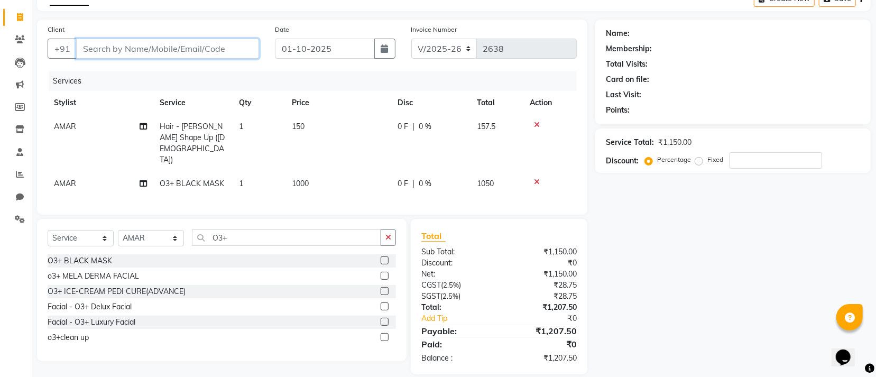
scroll to position [63, 0]
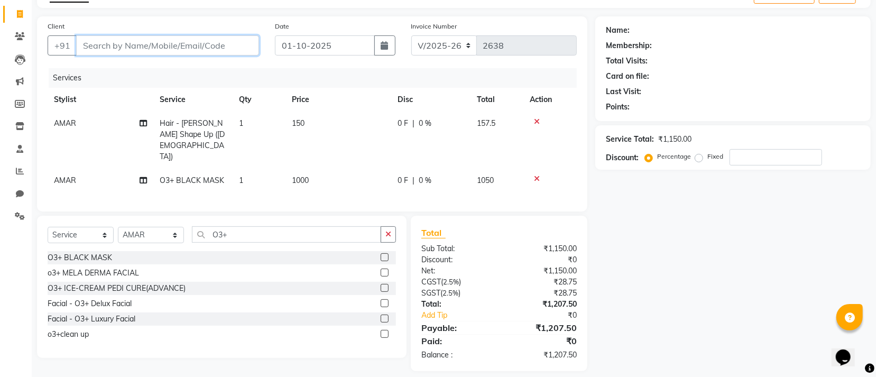
type input "9"
type input "0"
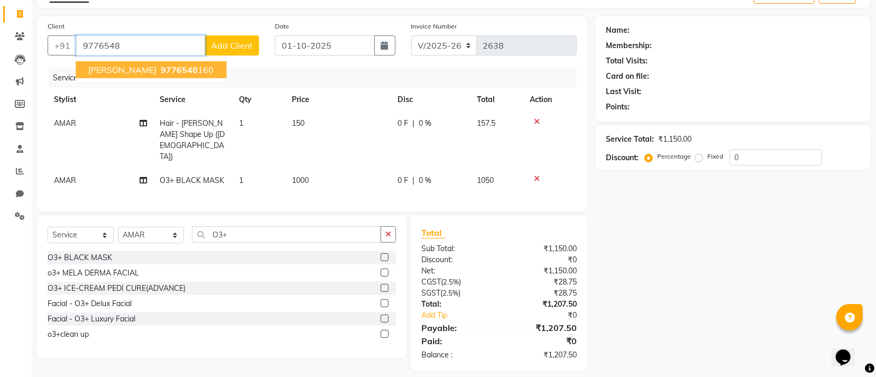
click at [163, 76] on button "[PERSON_NAME] 9776548 160" at bounding box center [151, 69] width 151 height 17
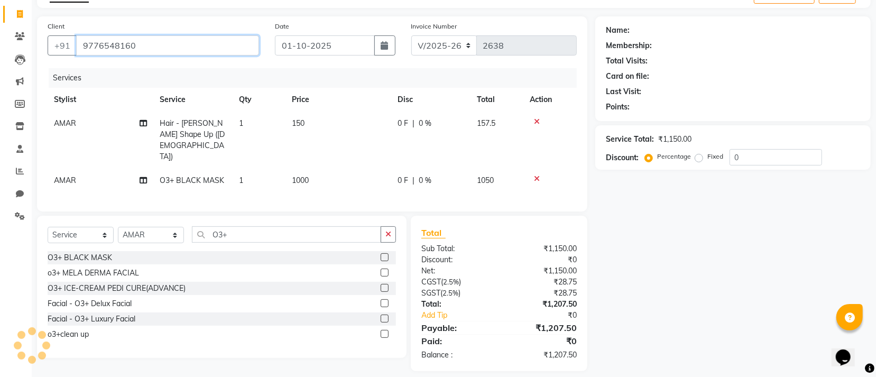
type input "9776548160"
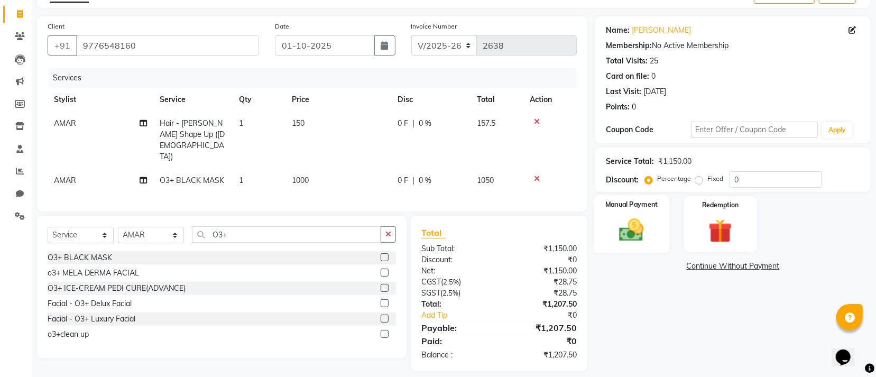
click at [640, 238] on img at bounding box center [632, 230] width 40 height 29
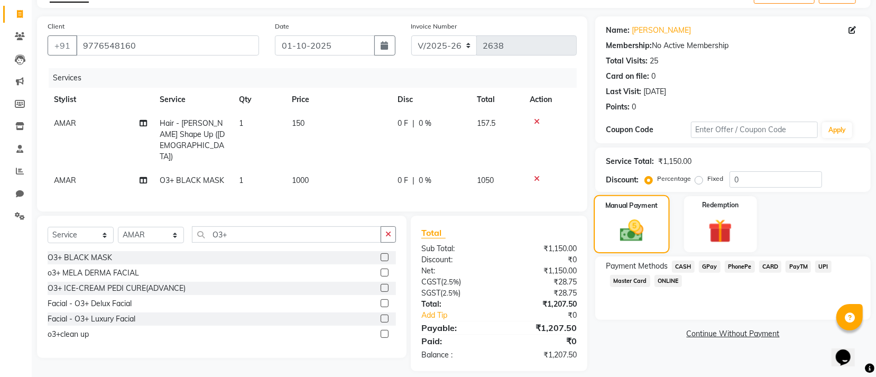
click at [643, 236] on img at bounding box center [632, 230] width 39 height 27
click at [709, 269] on span "GPay" at bounding box center [710, 267] width 22 height 12
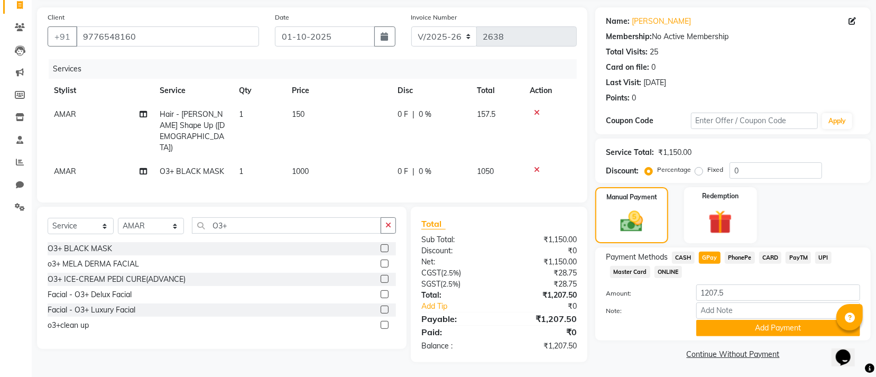
scroll to position [75, 0]
click at [715, 327] on button "Add Payment" at bounding box center [778, 327] width 164 height 16
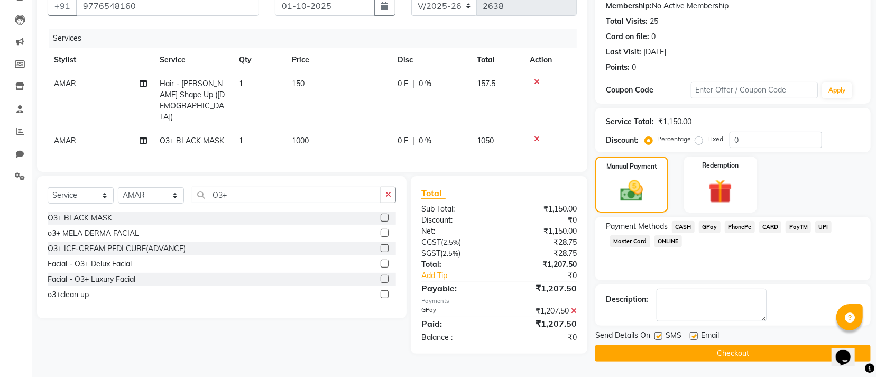
scroll to position [103, 0]
click at [704, 355] on button "Checkout" at bounding box center [732, 353] width 275 height 16
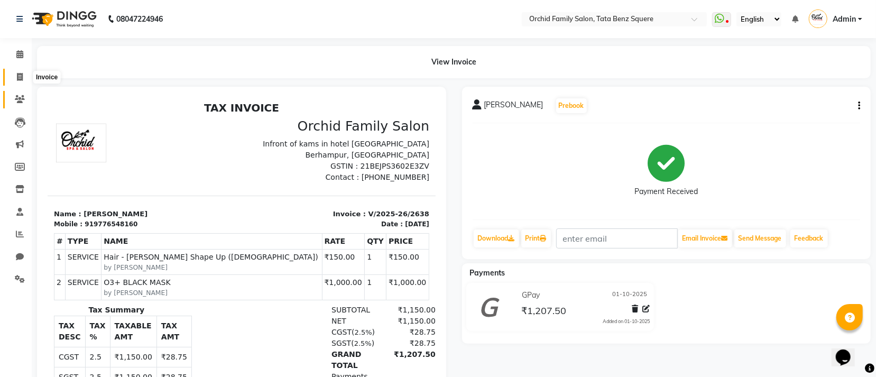
click at [13, 77] on span at bounding box center [20, 77] width 19 height 12
select select "service"
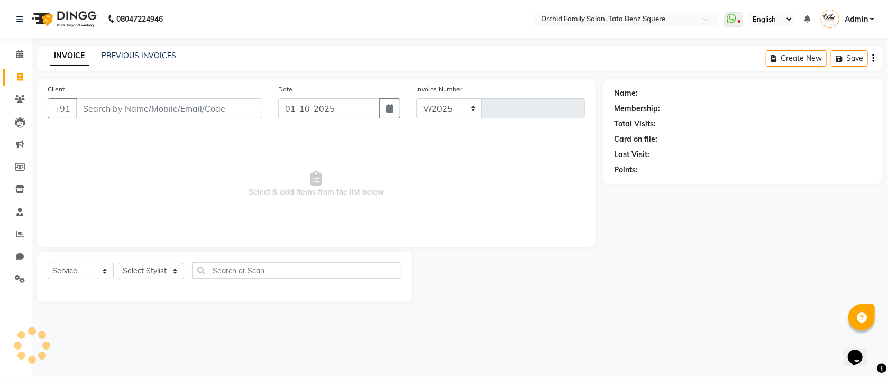
select select "107"
type input "2639"
click at [127, 276] on select "Select Stylist Accountant [PERSON_NAME] [PERSON_NAME] [PERSON_NAME] [PERSON_NAM…" at bounding box center [151, 271] width 66 height 16
select select "7335"
click at [118, 263] on select "Select Stylist Accountant [PERSON_NAME] [PERSON_NAME] [PERSON_NAME] [PERSON_NAM…" at bounding box center [151, 271] width 66 height 16
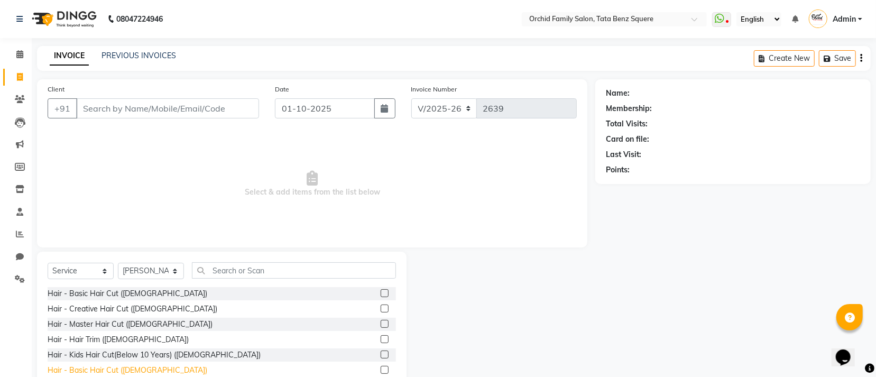
click at [109, 366] on div "Hair - Basic Hair Cut ([DEMOGRAPHIC_DATA])" at bounding box center [128, 370] width 160 height 11
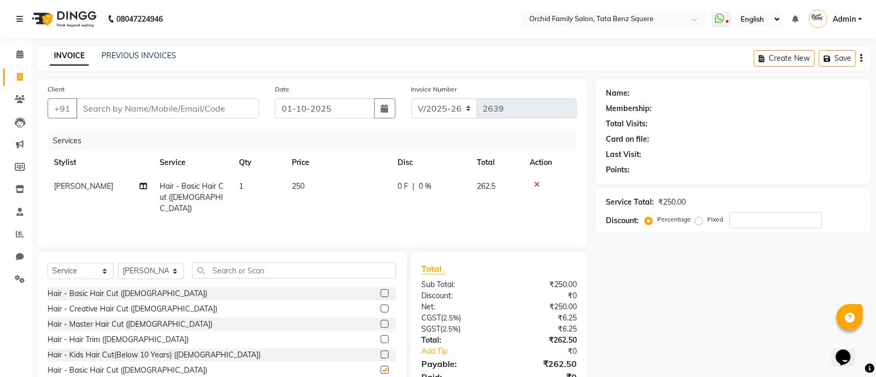
checkbox input "false"
click at [367, 262] on div "Select Service Product Membership Package Voucher Prepaid Gift Card Select Styl…" at bounding box center [222, 330] width 370 height 156
click at [343, 276] on input "text" at bounding box center [294, 270] width 204 height 16
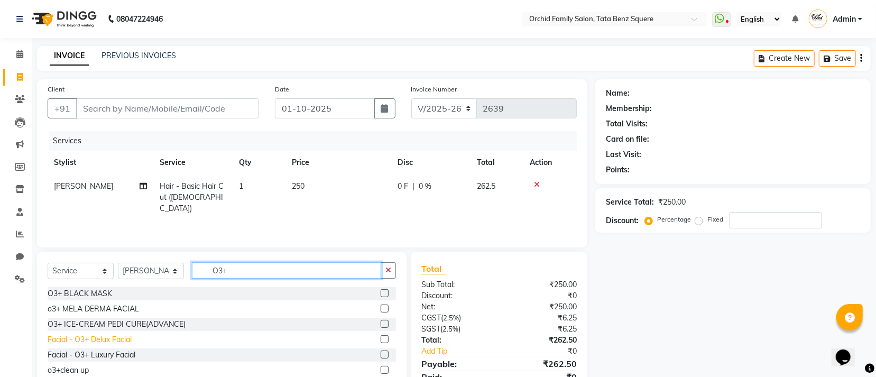
type input "O3+"
click at [96, 336] on div "Facial - O3+ Delux Facial" at bounding box center [90, 339] width 84 height 11
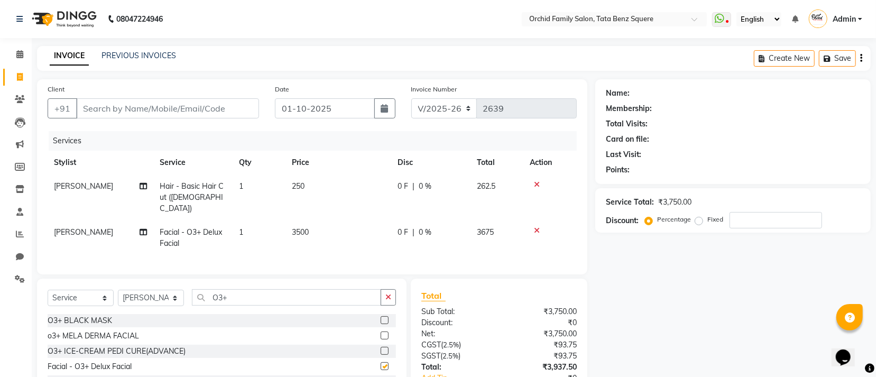
checkbox input "false"
click at [210, 109] on input "Client" at bounding box center [167, 108] width 183 height 20
click at [348, 220] on td "3500" at bounding box center [338, 237] width 106 height 35
select select "7335"
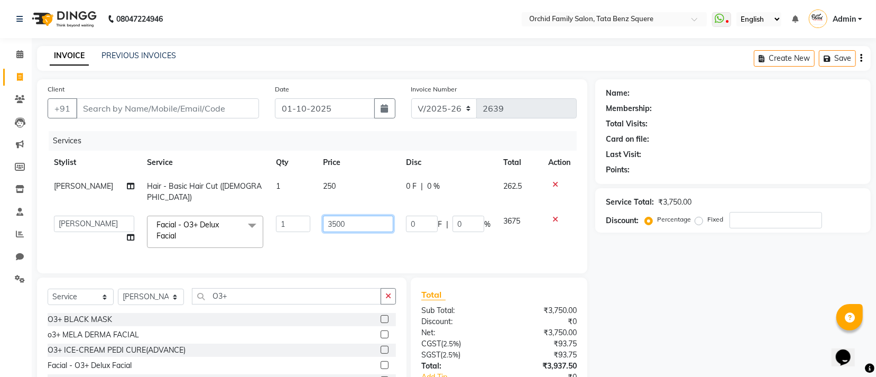
click at [348, 216] on input "3500" at bounding box center [358, 224] width 70 height 16
type input "3000"
click at [207, 105] on input "Client" at bounding box center [167, 108] width 183 height 20
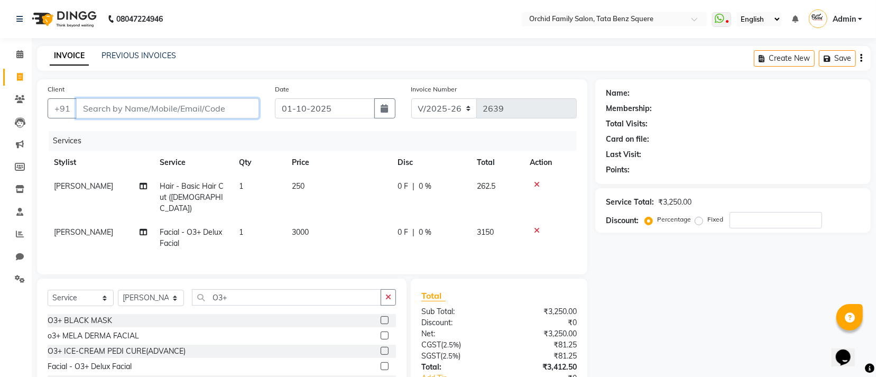
type input "7"
type input "0"
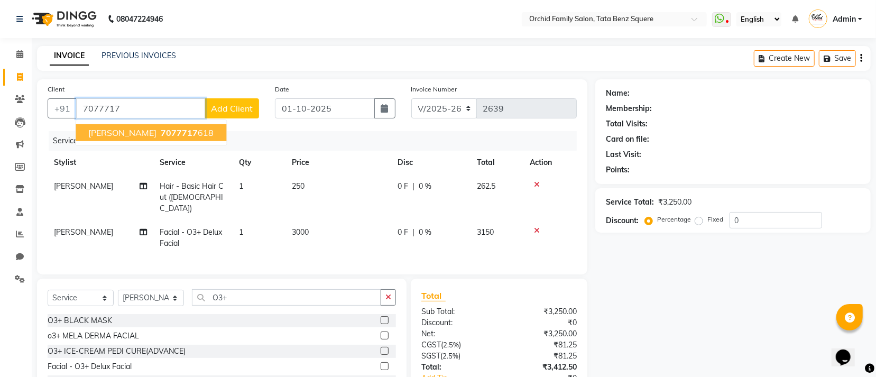
click at [183, 133] on span "7077717" at bounding box center [179, 132] width 37 height 11
type input "7077717618"
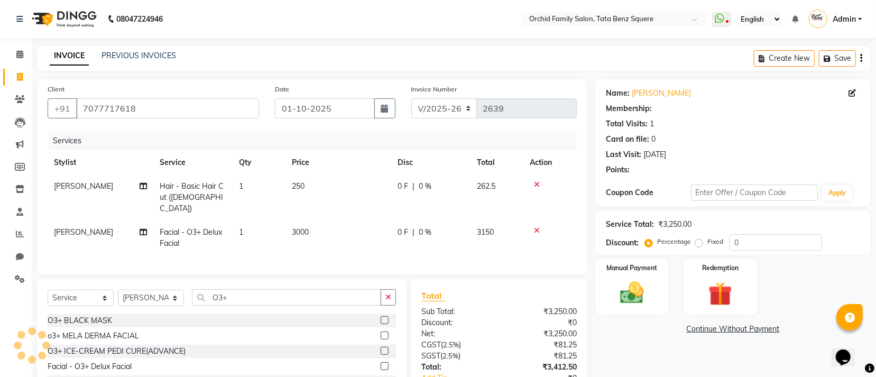
select select "1: Object"
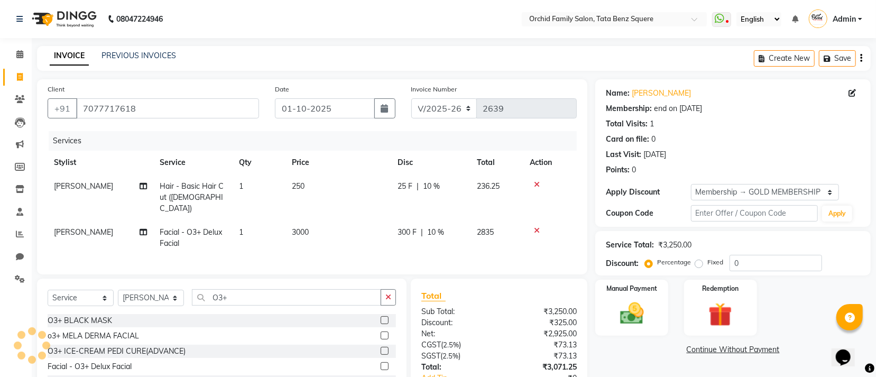
type input "10"
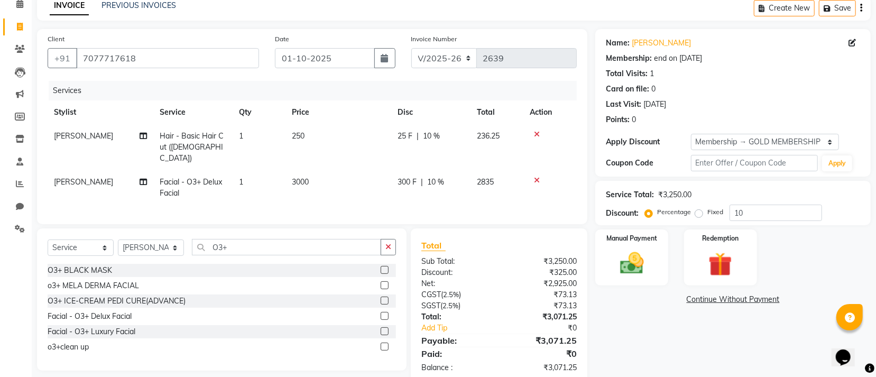
scroll to position [75, 0]
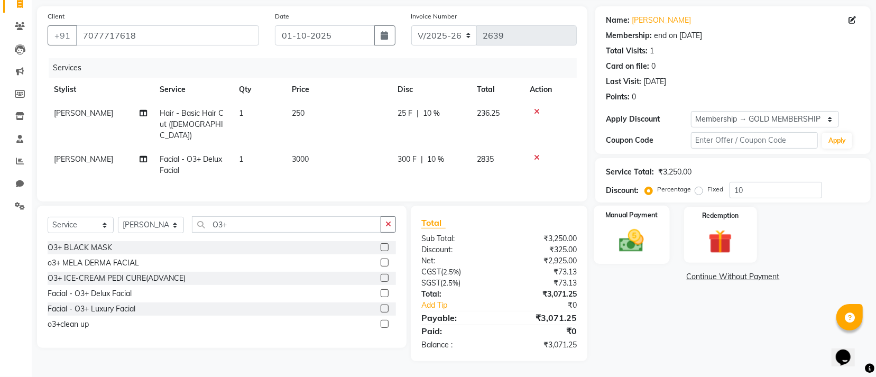
click at [629, 247] on img at bounding box center [632, 240] width 40 height 29
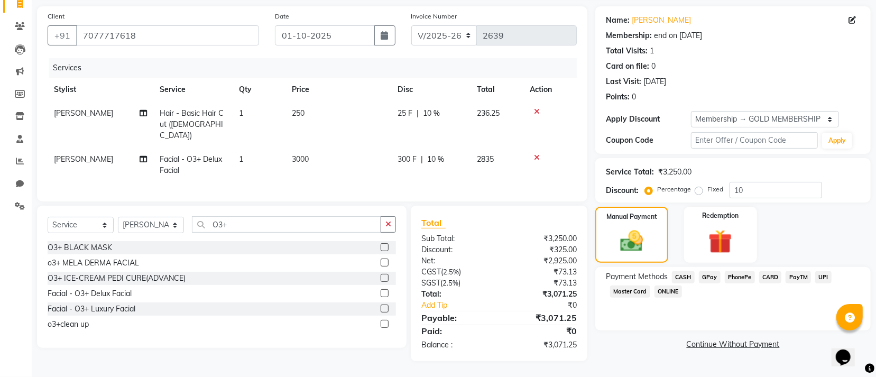
click at [689, 276] on span "CASH" at bounding box center [683, 277] width 23 height 12
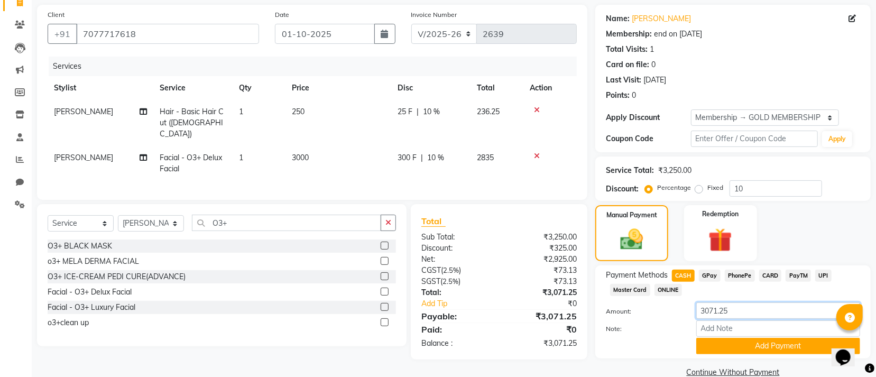
click at [750, 315] on input "3071.25" at bounding box center [778, 310] width 164 height 16
type input "3072"
click at [734, 353] on button "Add Payment" at bounding box center [778, 346] width 164 height 16
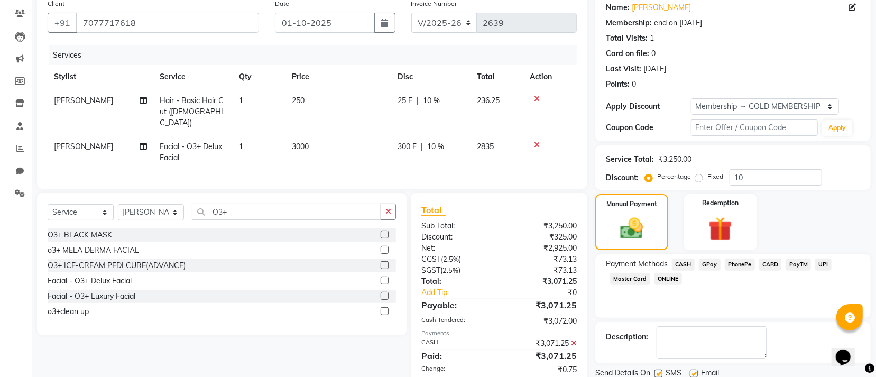
scroll to position [187, 0]
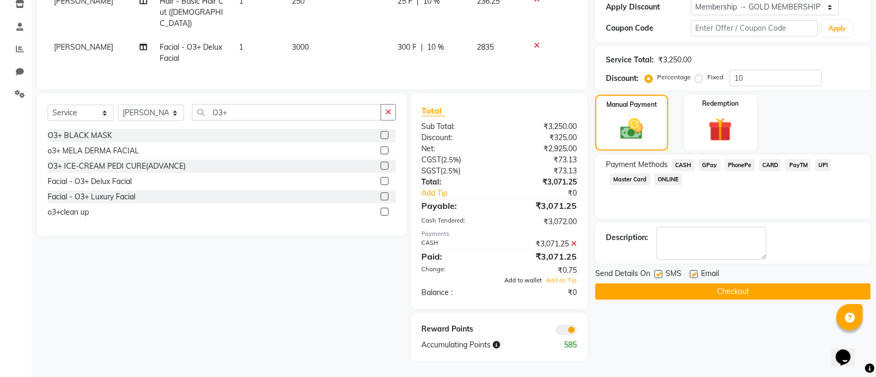
click at [518, 279] on span "Add to wallet" at bounding box center [523, 279] width 38 height 7
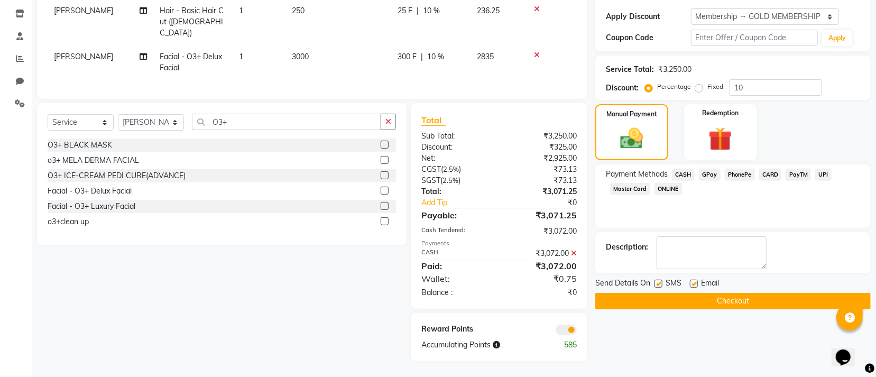
click at [778, 172] on span "CARD" at bounding box center [770, 175] width 23 height 12
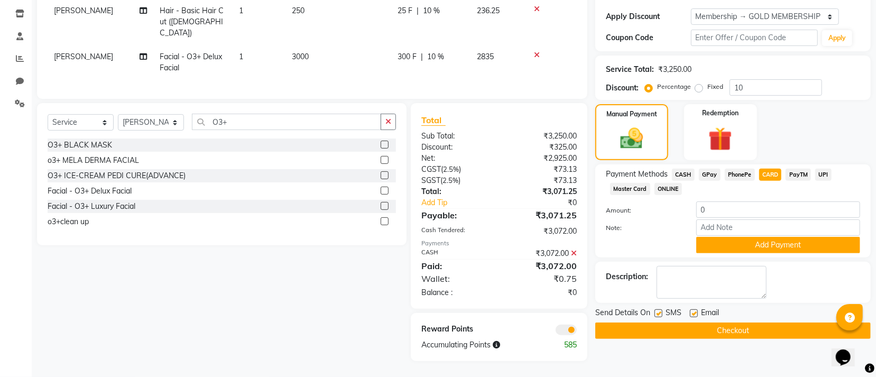
click at [574, 253] on icon at bounding box center [574, 253] width 6 height 7
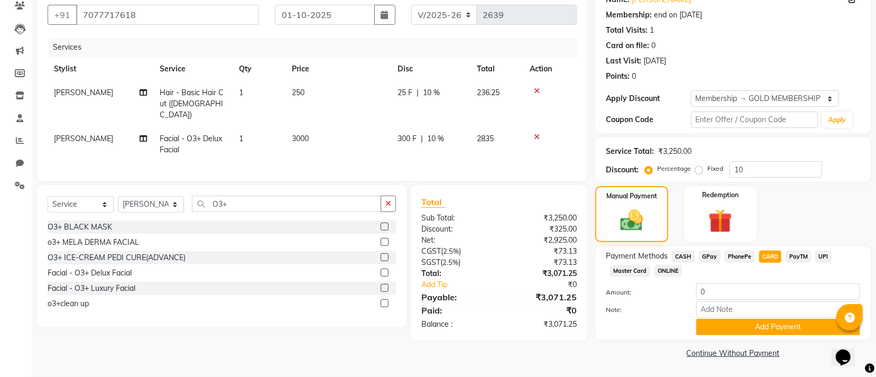
scroll to position [95, 0]
click at [744, 291] on input "0" at bounding box center [778, 291] width 164 height 16
type input "3072"
click at [735, 326] on button "Add Payment" at bounding box center [778, 327] width 164 height 16
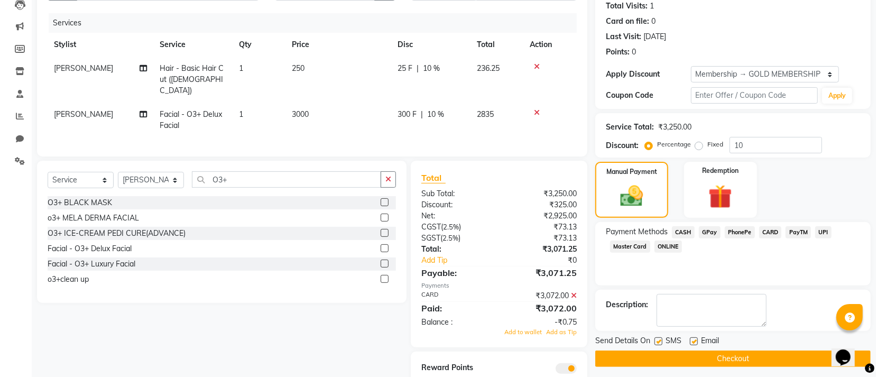
scroll to position [159, 0]
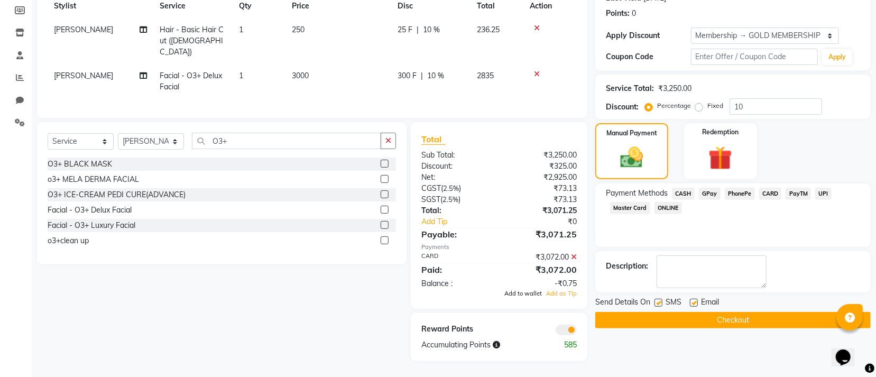
click at [528, 292] on span "Add to wallet" at bounding box center [523, 293] width 38 height 7
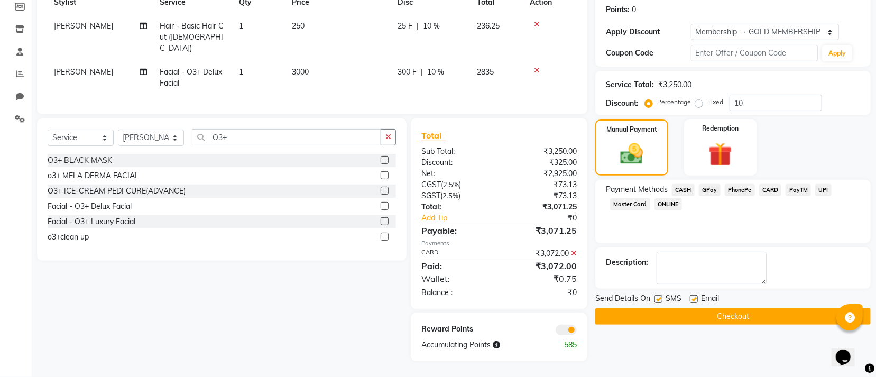
scroll to position [162, 0]
click at [680, 321] on button "Checkout" at bounding box center [732, 316] width 275 height 16
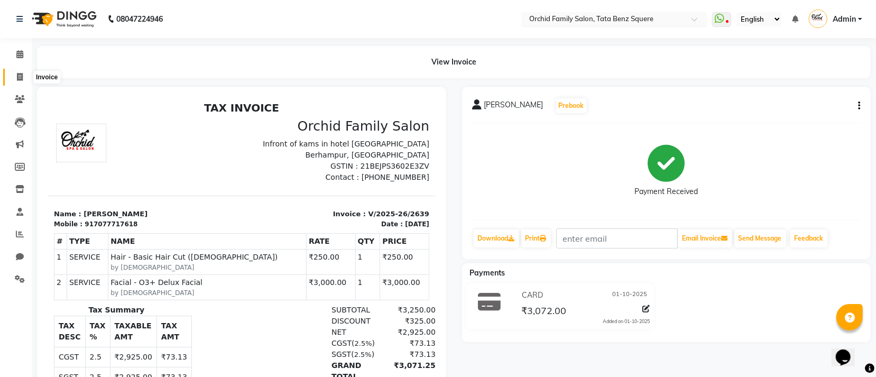
click at [18, 76] on icon at bounding box center [20, 77] width 6 height 8
select select "service"
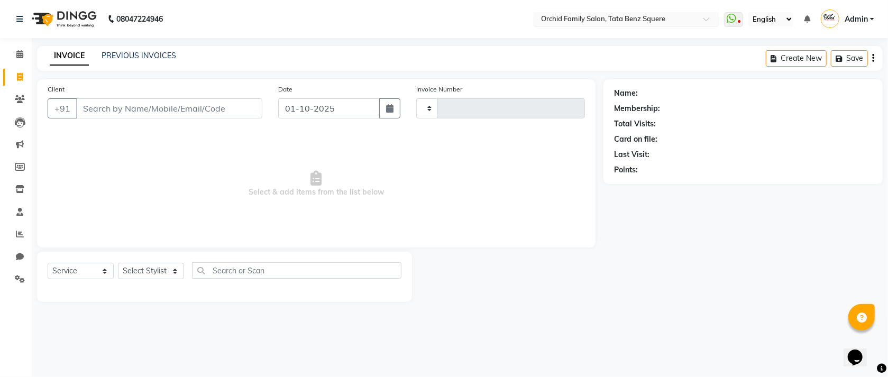
type input "2640"
select select "107"
click at [198, 117] on input "Client" at bounding box center [169, 108] width 186 height 20
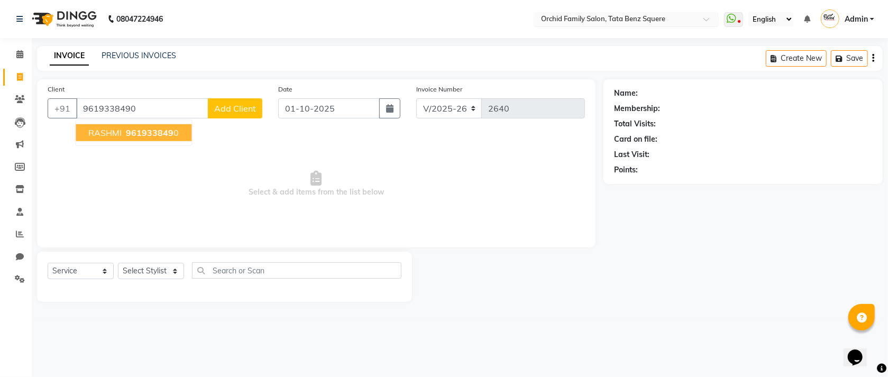
type input "9619338490"
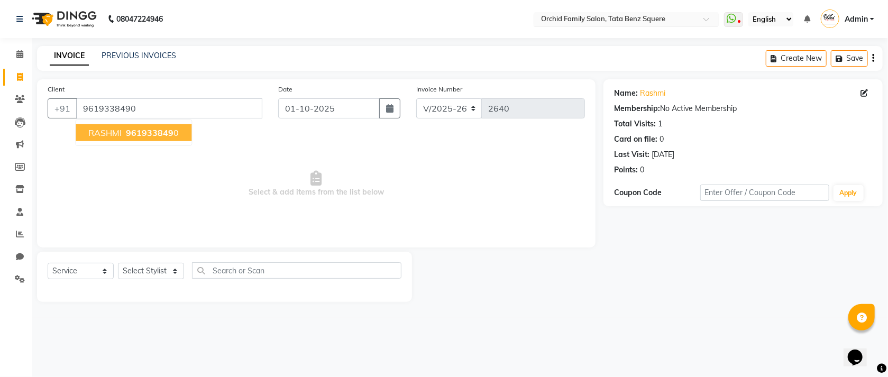
click at [168, 132] on span "961933849" at bounding box center [150, 132] width 48 height 11
click at [139, 271] on select "Select Stylist Accountant [PERSON_NAME] [PERSON_NAME] [PERSON_NAME] [PERSON_NAM…" at bounding box center [151, 271] width 66 height 16
click at [318, 183] on icon at bounding box center [315, 178] width 11 height 15
click at [137, 271] on select "Select Stylist Accountant [PERSON_NAME] [PERSON_NAME] [PERSON_NAME] [PERSON_NAM…" at bounding box center [151, 271] width 66 height 16
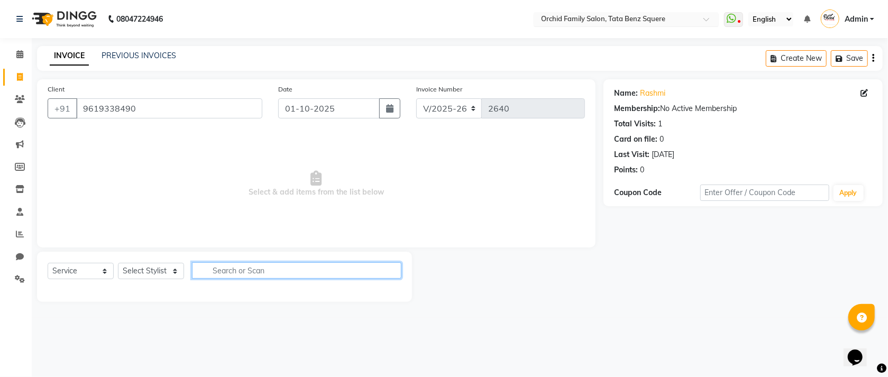
click at [306, 278] on input "text" at bounding box center [296, 270] width 209 height 16
type input "F"
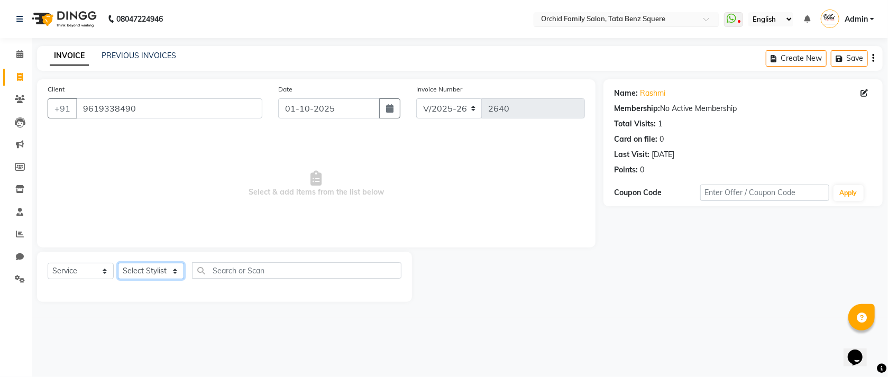
click at [143, 270] on select "Select Stylist Accountant [PERSON_NAME] [PERSON_NAME] [PERSON_NAME] [PERSON_NAM…" at bounding box center [151, 271] width 66 height 16
select select "90905"
click at [118, 263] on select "Select Stylist Accountant [PERSON_NAME] [PERSON_NAME] [PERSON_NAME] [PERSON_NAM…" at bounding box center [151, 271] width 66 height 16
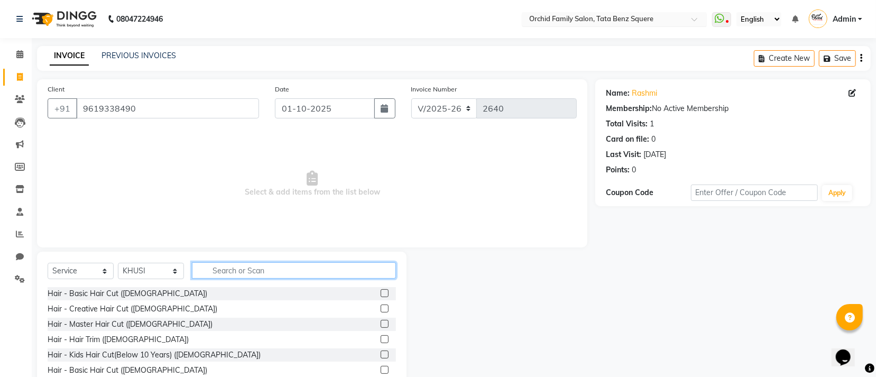
click at [327, 278] on input "text" at bounding box center [294, 270] width 204 height 16
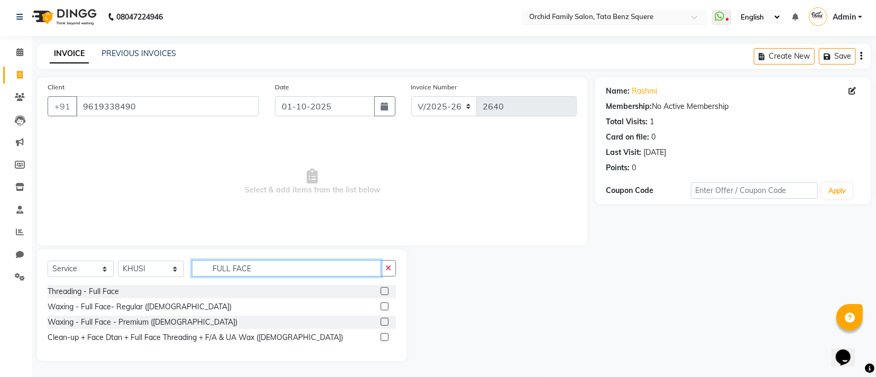
scroll to position [3, 0]
click at [263, 265] on input "FULL FACE" at bounding box center [286, 268] width 189 height 16
type input "FULL FACE"
click at [104, 289] on div "Threading - Full Face" at bounding box center [83, 291] width 71 height 11
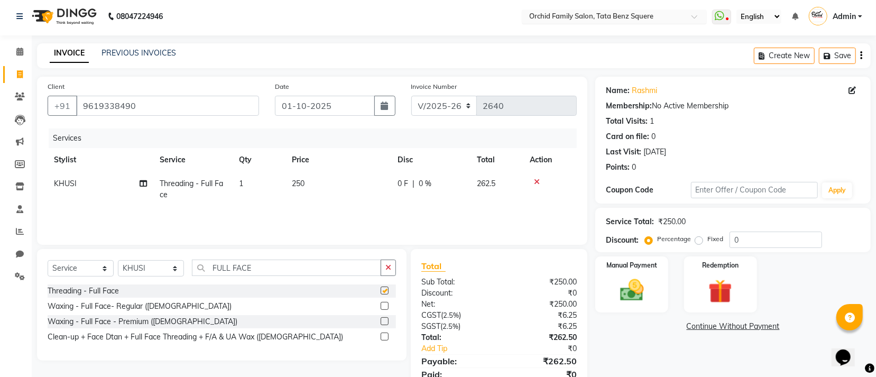
checkbox input "false"
click at [271, 280] on div "Select Service Product Membership Package Voucher Prepaid Gift Card Select Styl…" at bounding box center [222, 272] width 348 height 25
click at [272, 274] on input "FULL FACE" at bounding box center [286, 268] width 189 height 16
type input "F"
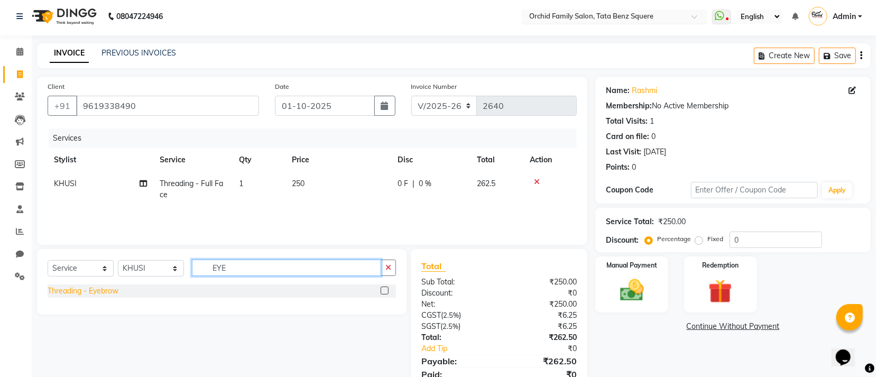
type input "EYE"
click at [101, 291] on div "Threading - Eyebrow" at bounding box center [83, 290] width 71 height 11
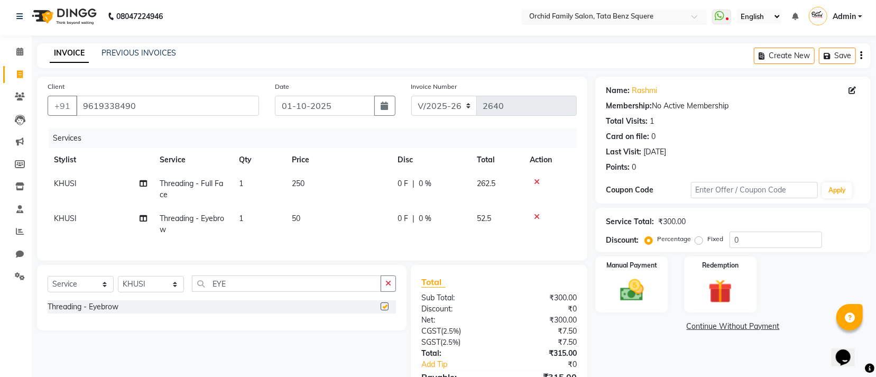
checkbox input "false"
click at [80, 292] on select "Select Service Product Membership Package Voucher Prepaid Gift Card" at bounding box center [81, 284] width 66 height 16
click at [48, 288] on select "Select Service Product Membership Package Voucher Prepaid Gift Card" at bounding box center [81, 284] width 66 height 16
click at [87, 328] on div "PLATINAM MEMBERSHIP CARD" at bounding box center [104, 322] width 112 height 11
select select "select"
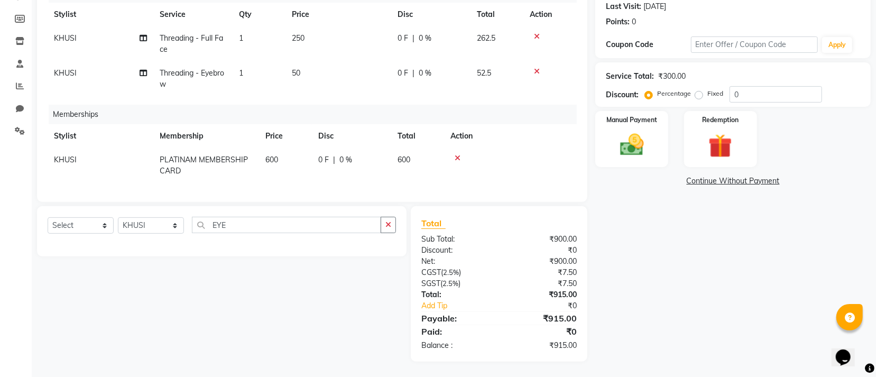
scroll to position [161, 0]
click at [659, 142] on div "Manual Payment" at bounding box center [632, 138] width 76 height 58
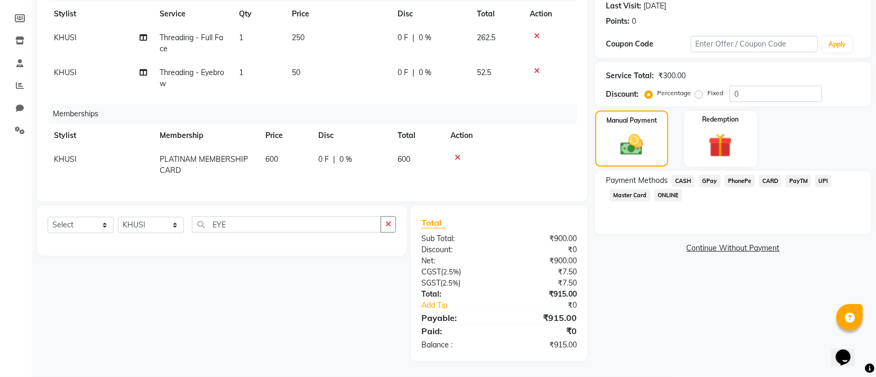
click at [674, 175] on span "CASH" at bounding box center [683, 181] width 23 height 12
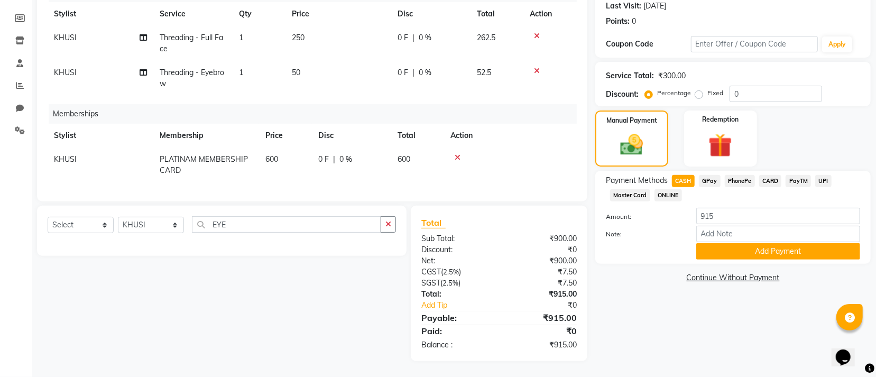
click at [714, 175] on span "GPay" at bounding box center [710, 181] width 22 height 12
click at [745, 243] on button "Add Payment" at bounding box center [778, 251] width 164 height 16
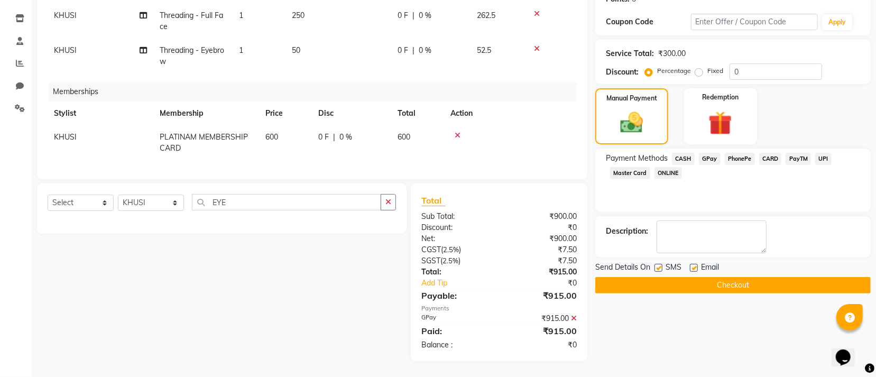
scroll to position [183, 0]
click at [686, 277] on button "Checkout" at bounding box center [732, 285] width 275 height 16
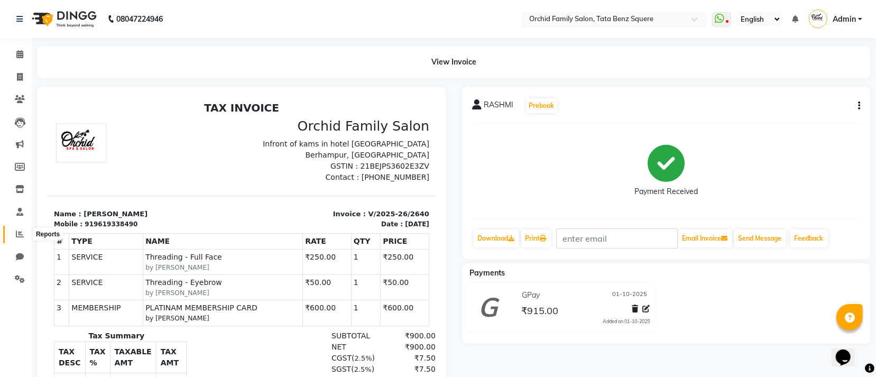
click at [18, 231] on icon at bounding box center [20, 234] width 8 height 8
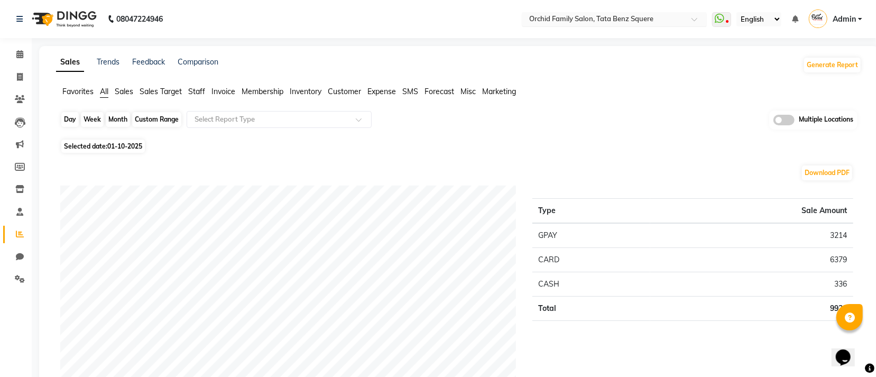
click at [75, 124] on div "Day" at bounding box center [69, 119] width 17 height 15
select select "10"
select select "2025"
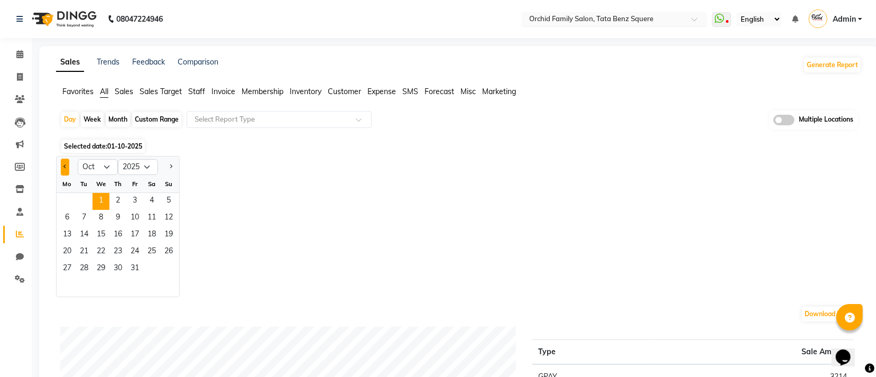
click at [62, 167] on button "Previous month" at bounding box center [65, 167] width 8 height 17
select select "9"
click at [153, 248] on span "27" at bounding box center [151, 252] width 17 height 17
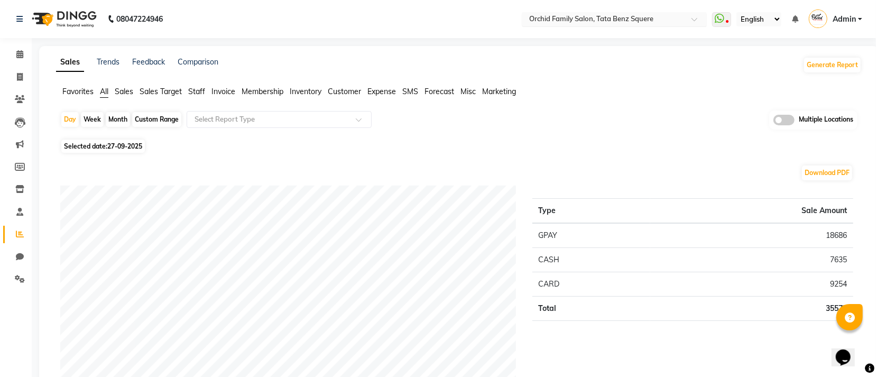
click at [193, 88] on span "Staff" at bounding box center [196, 92] width 17 height 10
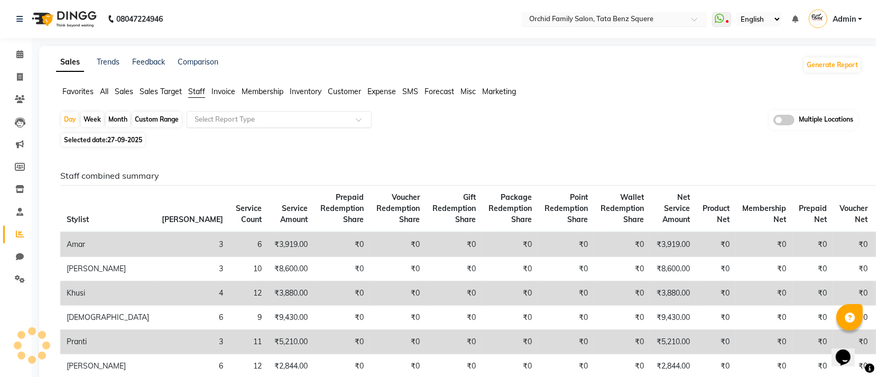
click at [255, 119] on input "text" at bounding box center [268, 119] width 152 height 11
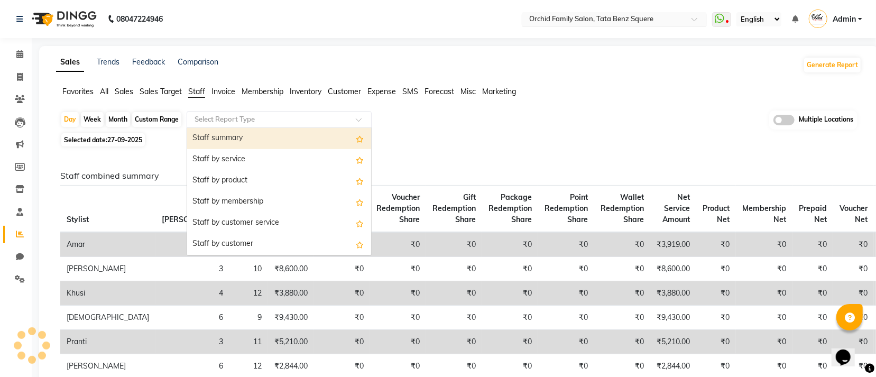
click at [222, 138] on div "Staff summary" at bounding box center [279, 138] width 184 height 21
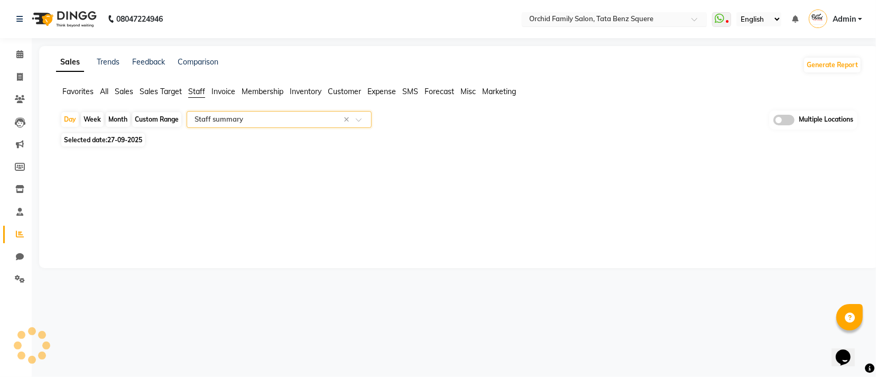
select select "full_report"
select select "csv"
click at [17, 76] on icon at bounding box center [20, 77] width 6 height 8
select select "service"
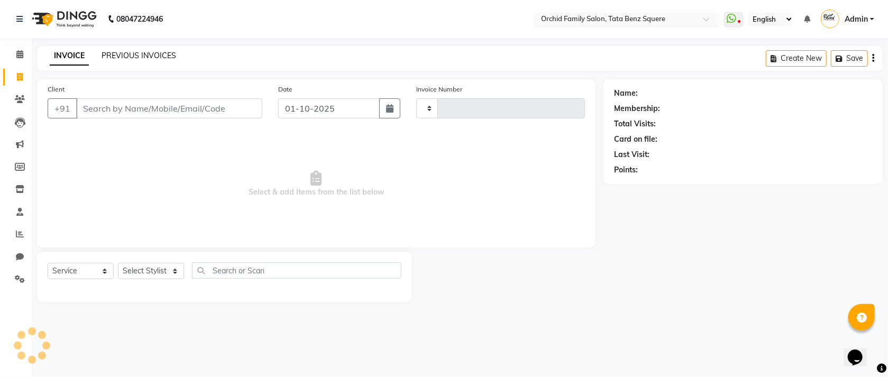
type input "2641"
select select "107"
click at [123, 53] on link "PREVIOUS INVOICES" at bounding box center [139, 56] width 75 height 10
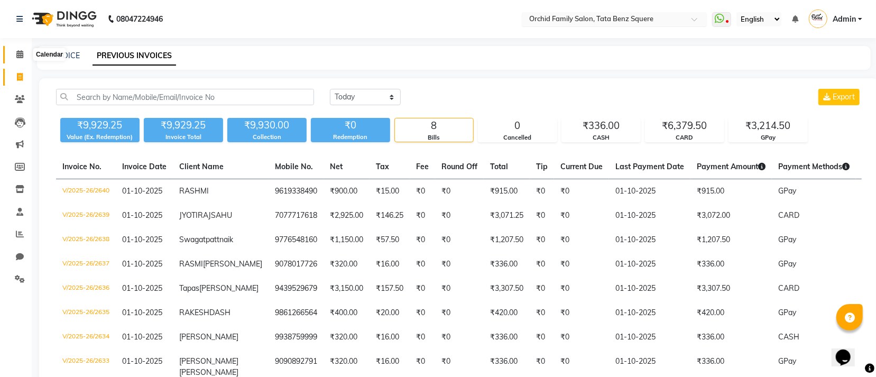
click at [20, 54] on icon at bounding box center [19, 54] width 7 height 8
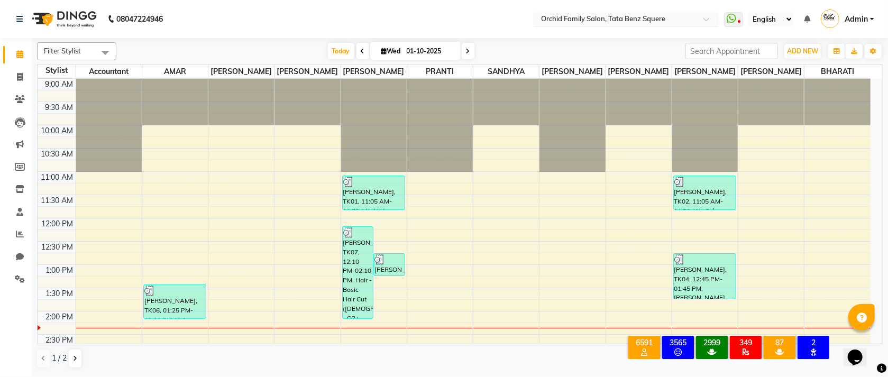
click at [75, 52] on span "Filter Stylist" at bounding box center [62, 51] width 37 height 8
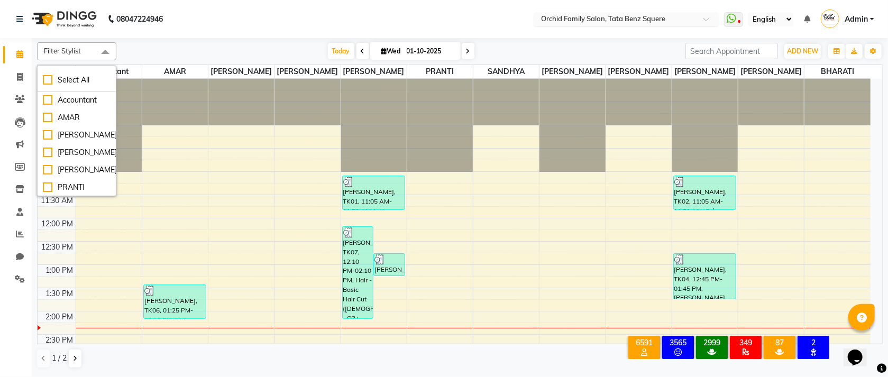
click at [361, 51] on icon at bounding box center [363, 51] width 4 height 6
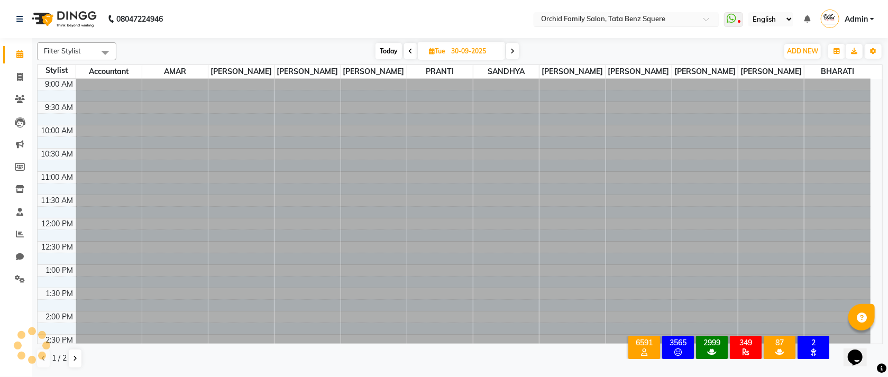
scroll to position [233, 0]
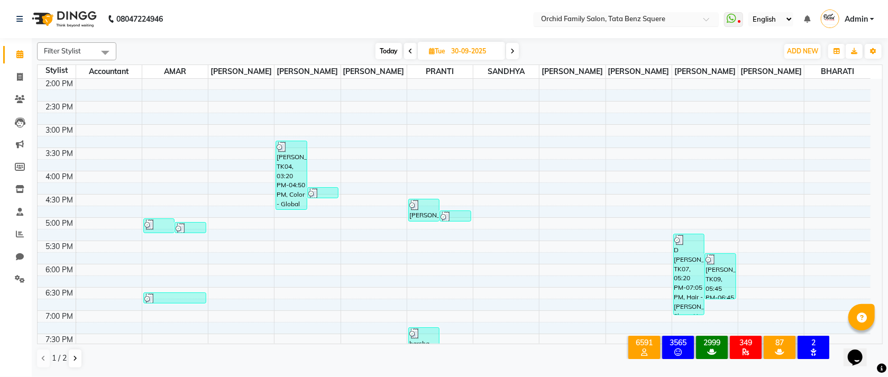
click at [410, 54] on icon at bounding box center [410, 51] width 4 height 6
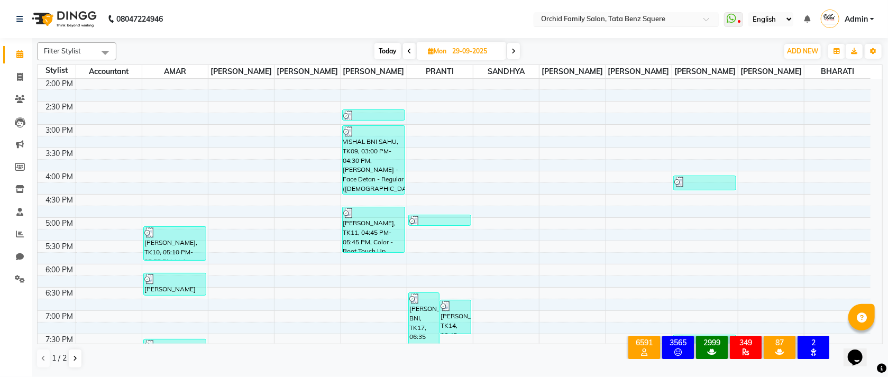
click at [408, 50] on icon at bounding box center [409, 51] width 4 height 6
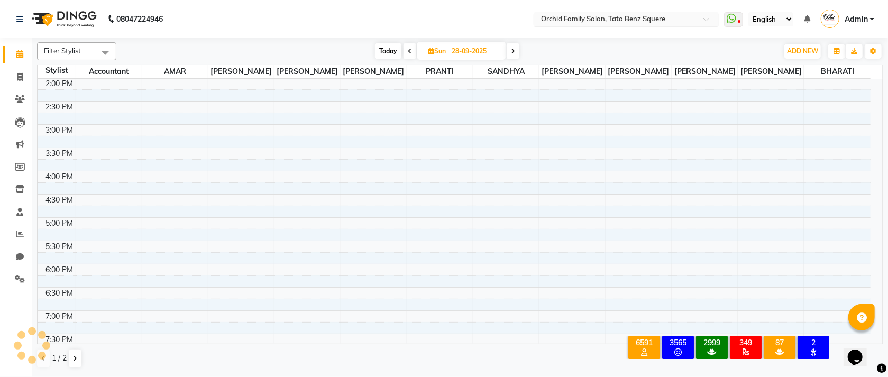
click at [408, 50] on icon at bounding box center [410, 51] width 4 height 6
type input "27-09-2025"
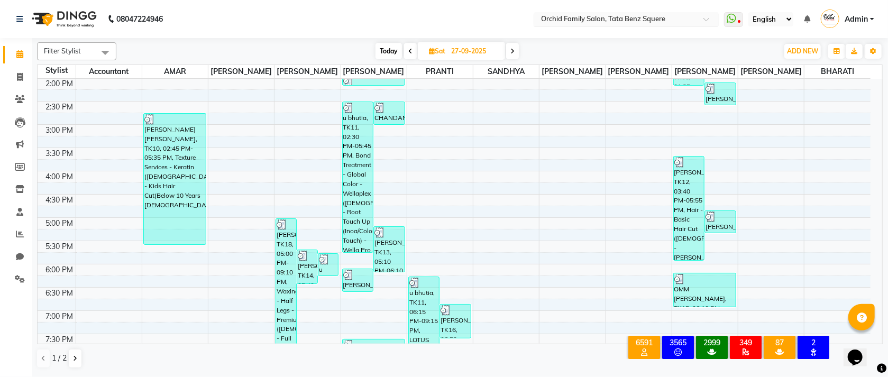
click at [89, 53] on span "Filter Stylist" at bounding box center [76, 51] width 79 height 18
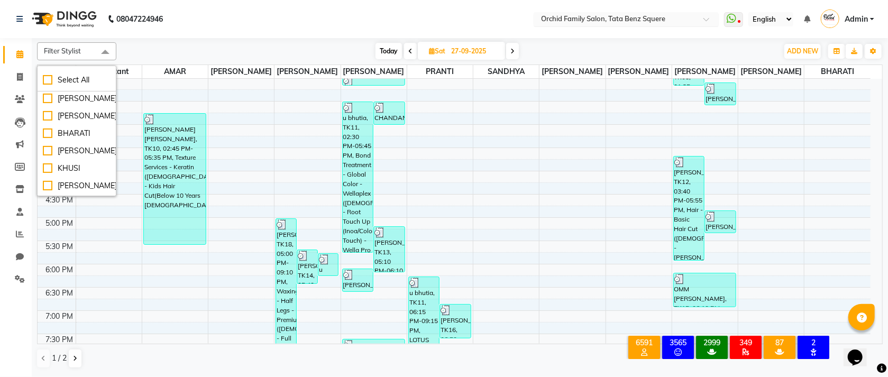
scroll to position [232, 0]
click at [56, 116] on div "KHUSI" at bounding box center [77, 117] width 68 height 11
checkbox input "true"
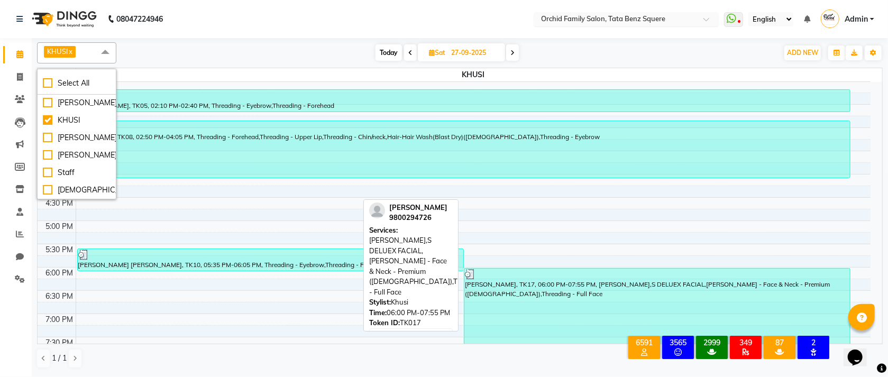
click at [545, 282] on div "[PERSON_NAME], TK17, 06:00 PM-07:55 PM, [PERSON_NAME],S DELUEX FACIAL,[PERSON_N…" at bounding box center [656, 313] width 385 height 88
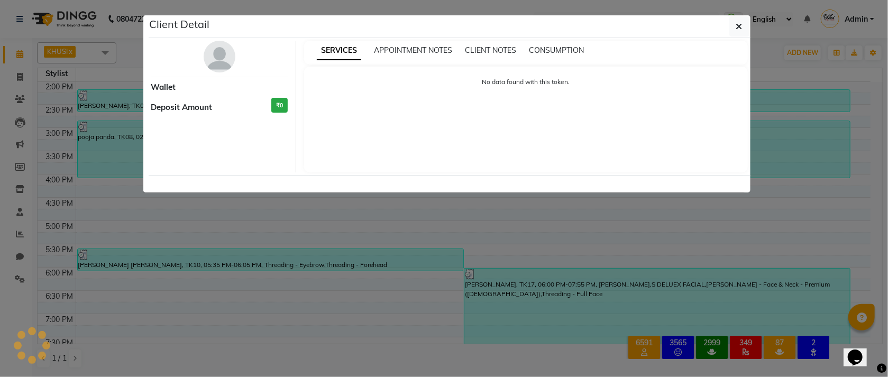
select select "3"
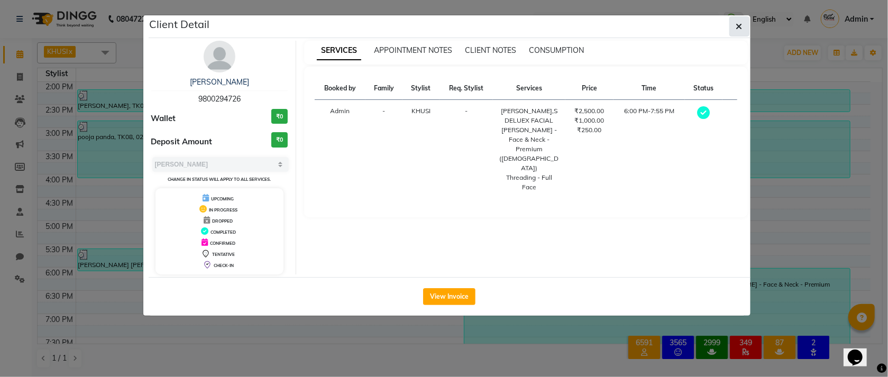
click at [736, 26] on icon "button" at bounding box center [739, 26] width 6 height 8
